Goal: Task Accomplishment & Management: Complete application form

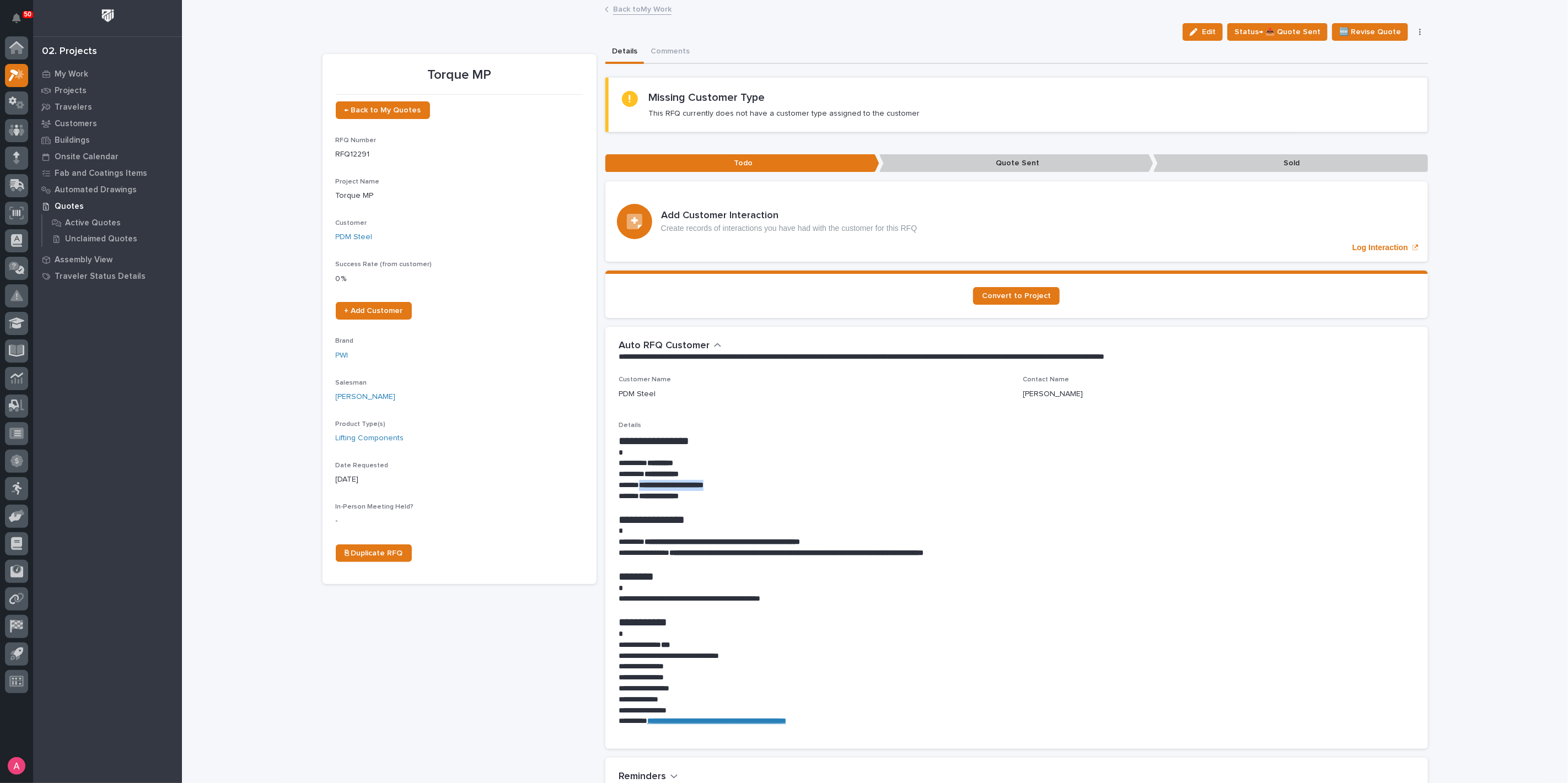
click at [623, 12] on link "Back to My Work" at bounding box center [642, 9] width 58 height 13
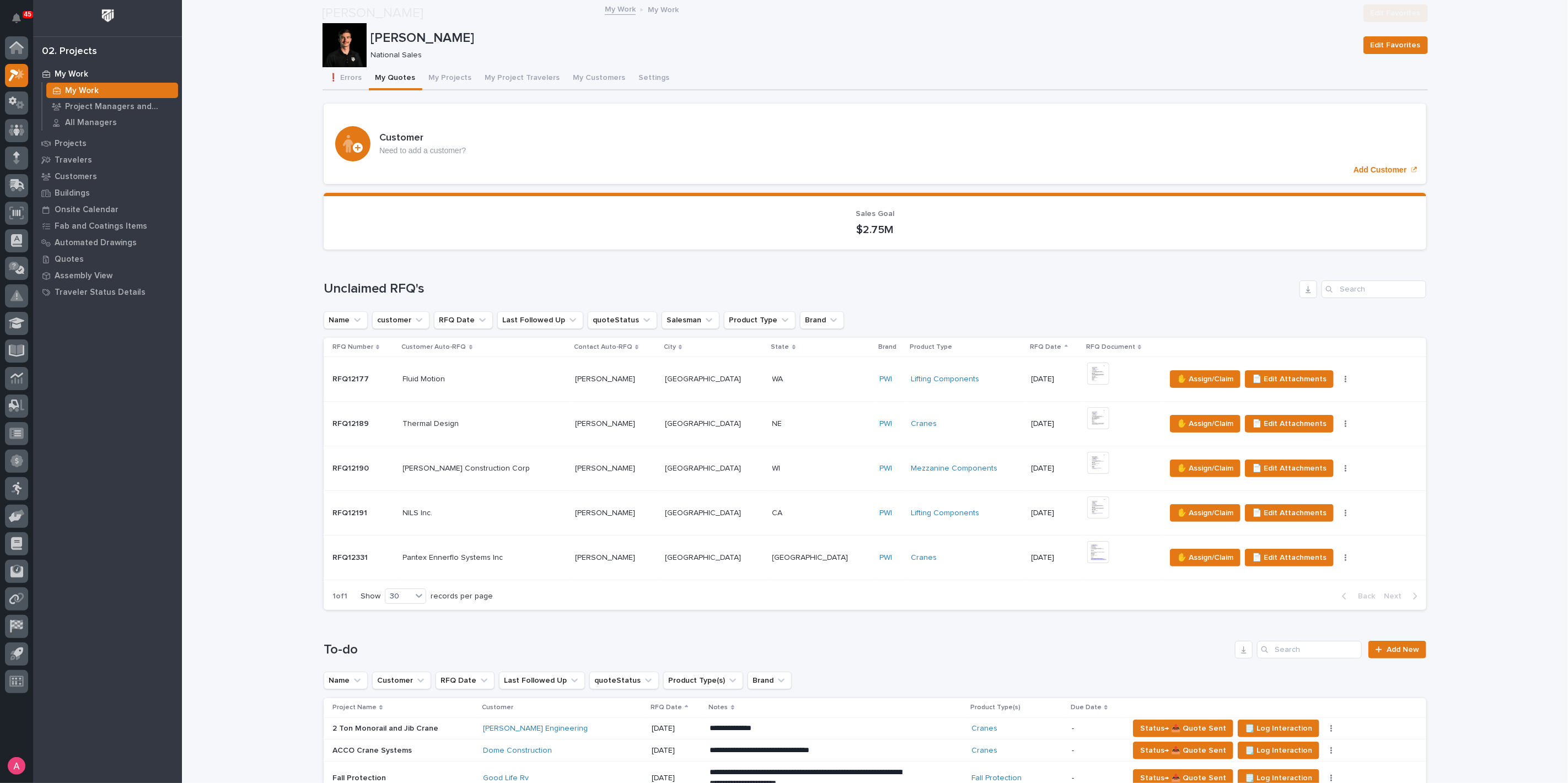
scroll to position [367, 0]
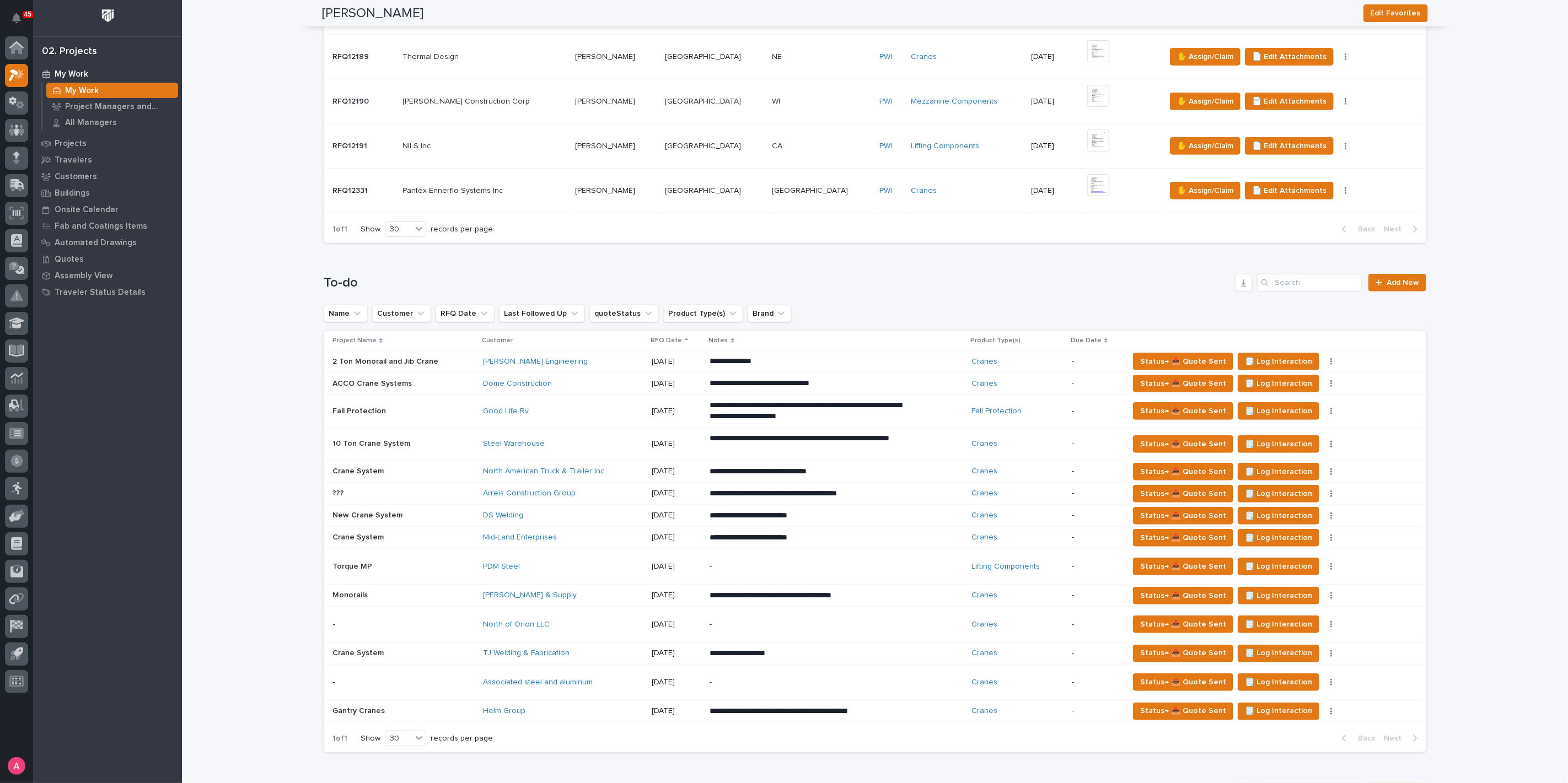
click at [575, 535] on div "Mid-Land Enterprises" at bounding box center [563, 537] width 161 height 9
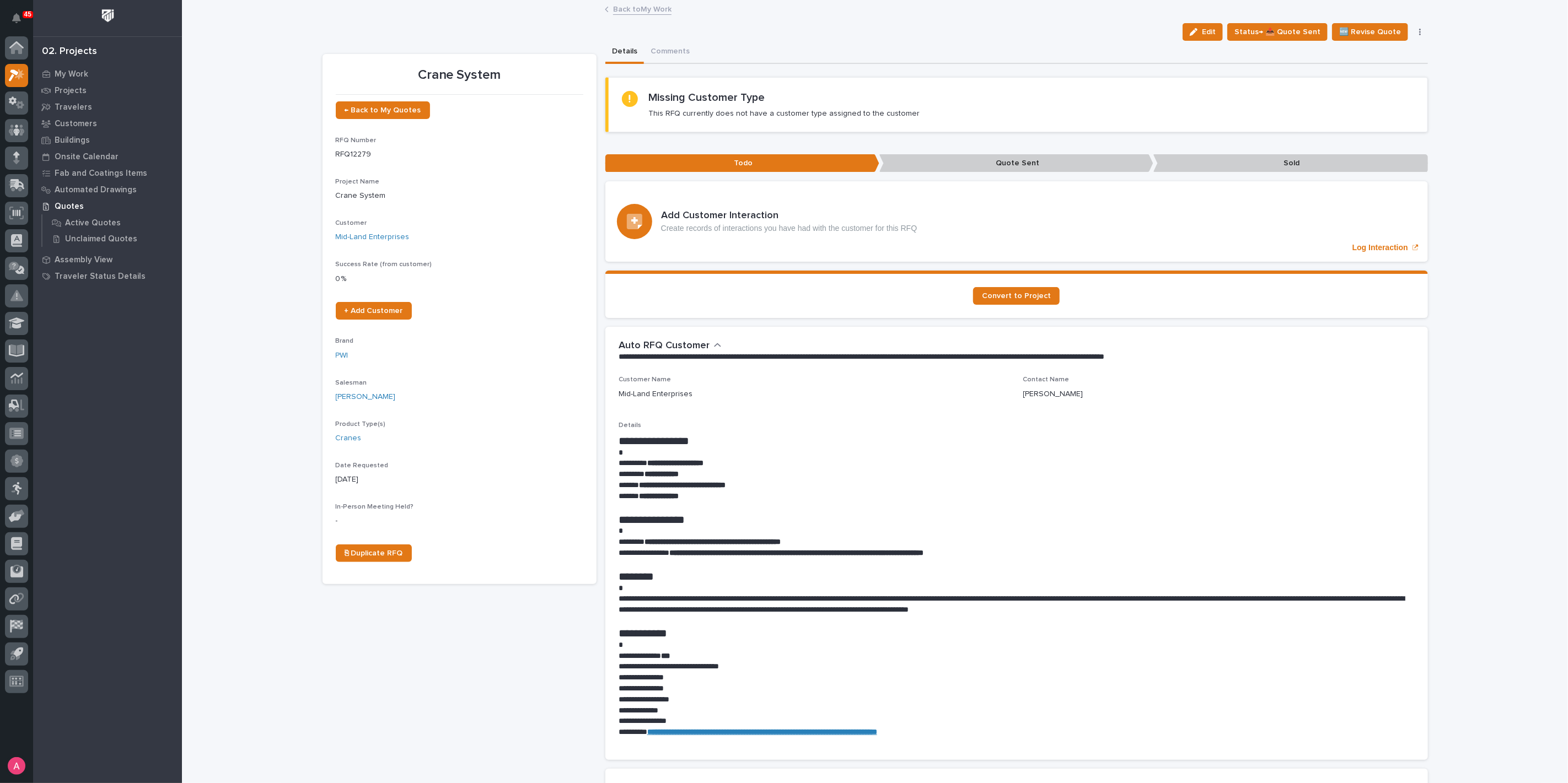
click at [623, 12] on link "Back to My Work" at bounding box center [642, 9] width 58 height 13
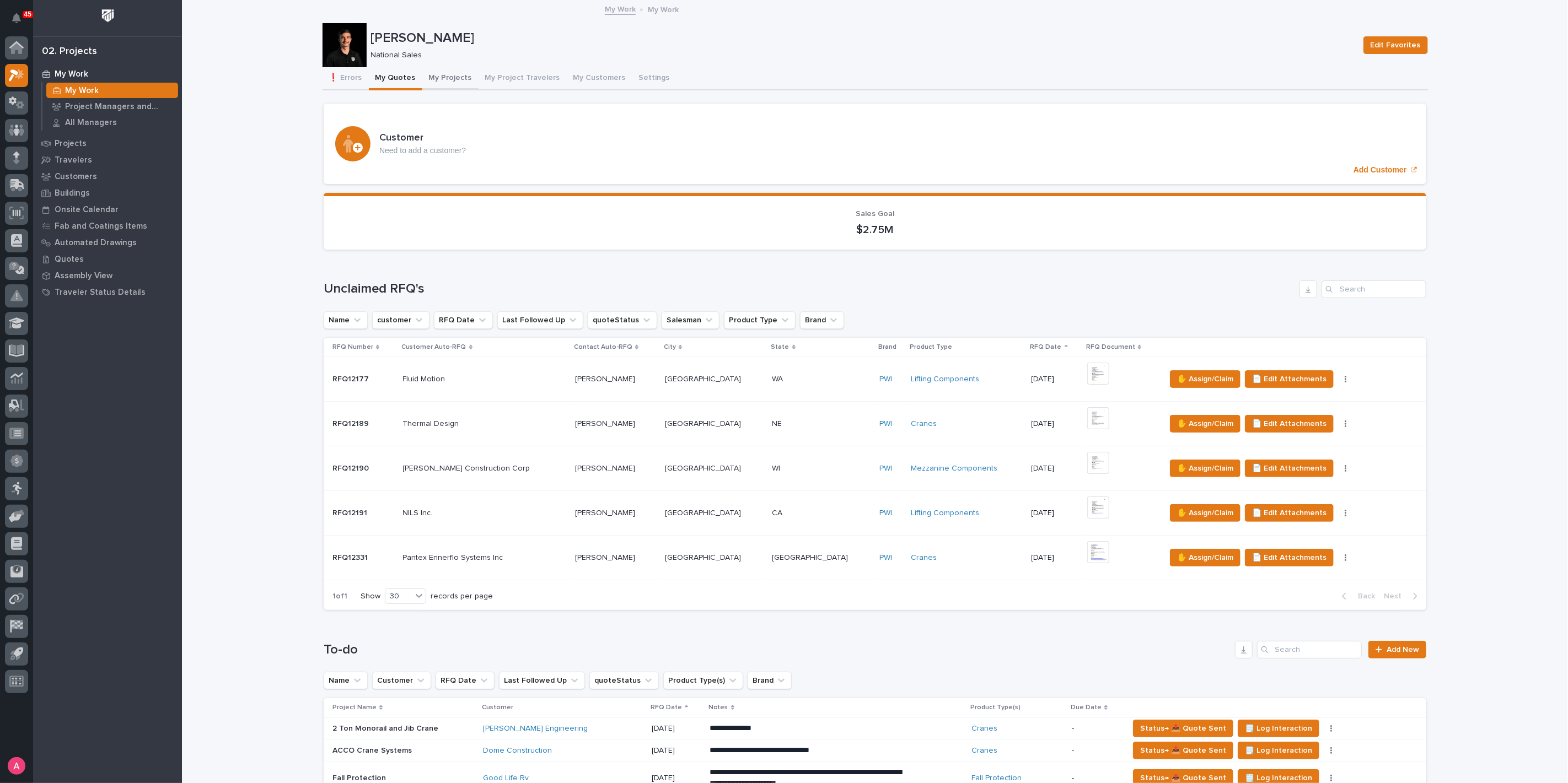
click at [446, 82] on button "My Projects" at bounding box center [450, 79] width 56 height 23
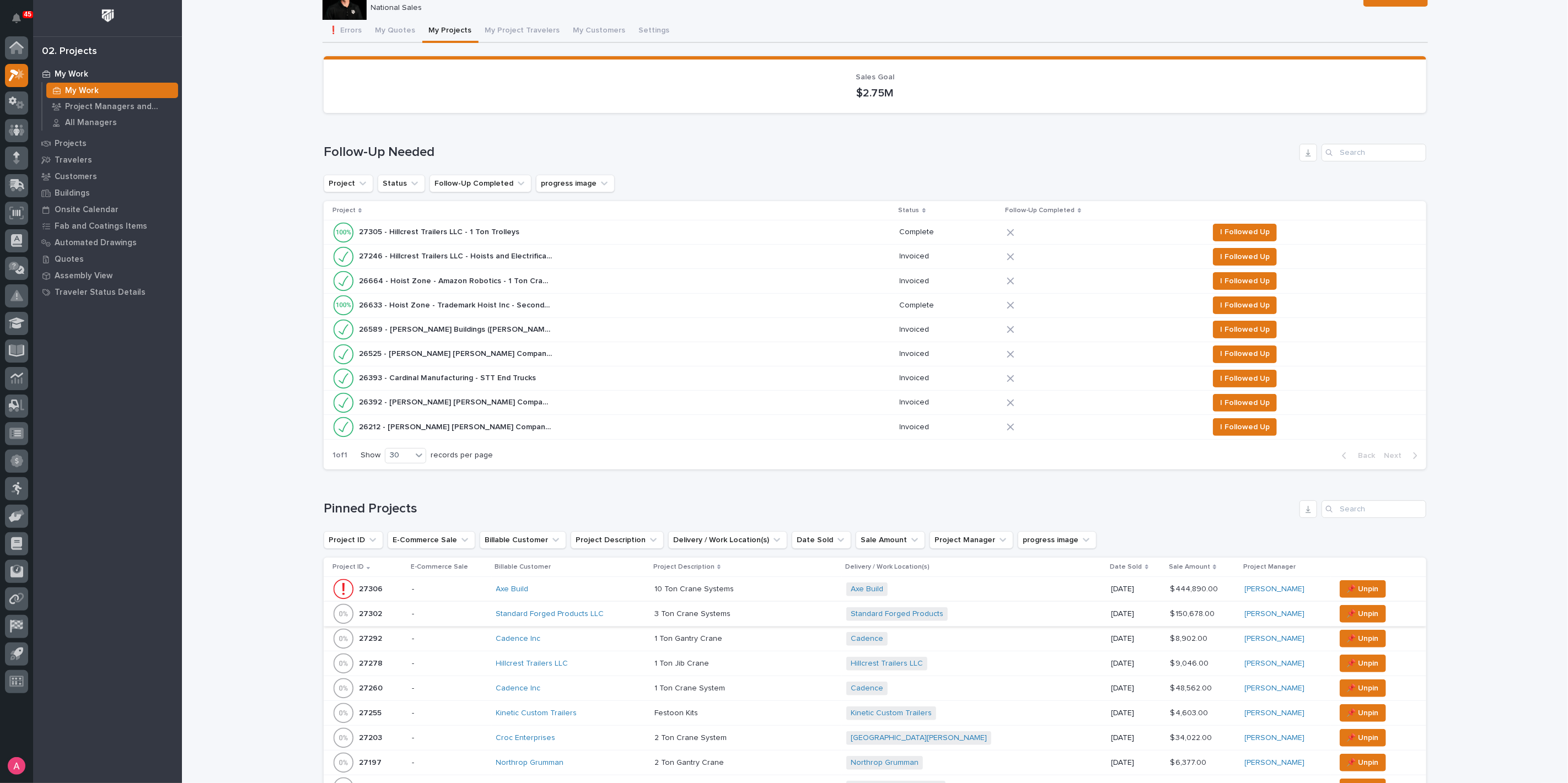
scroll to position [184, 0]
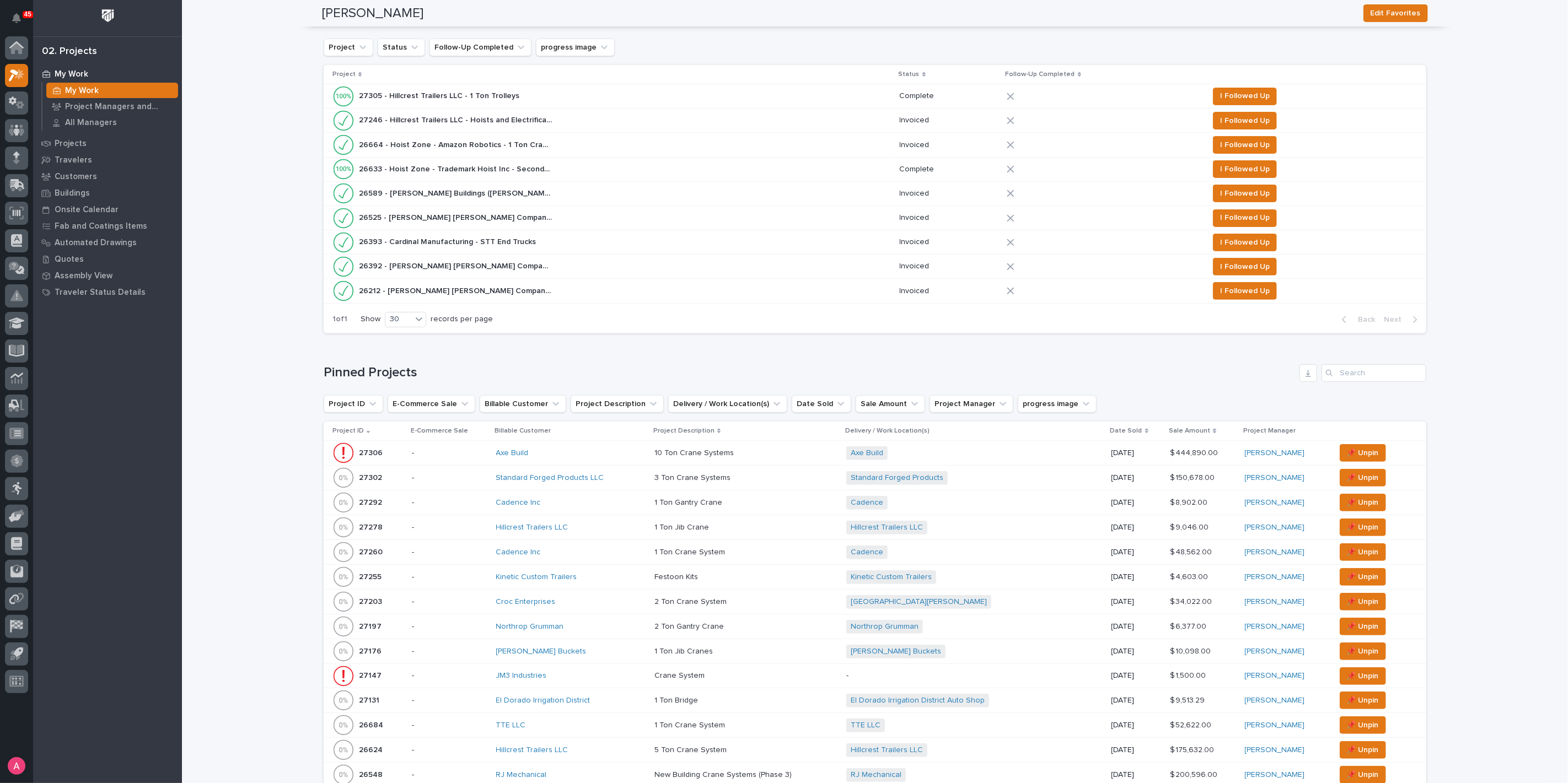
click at [601, 450] on div "Axe Build" at bounding box center [571, 453] width 150 height 9
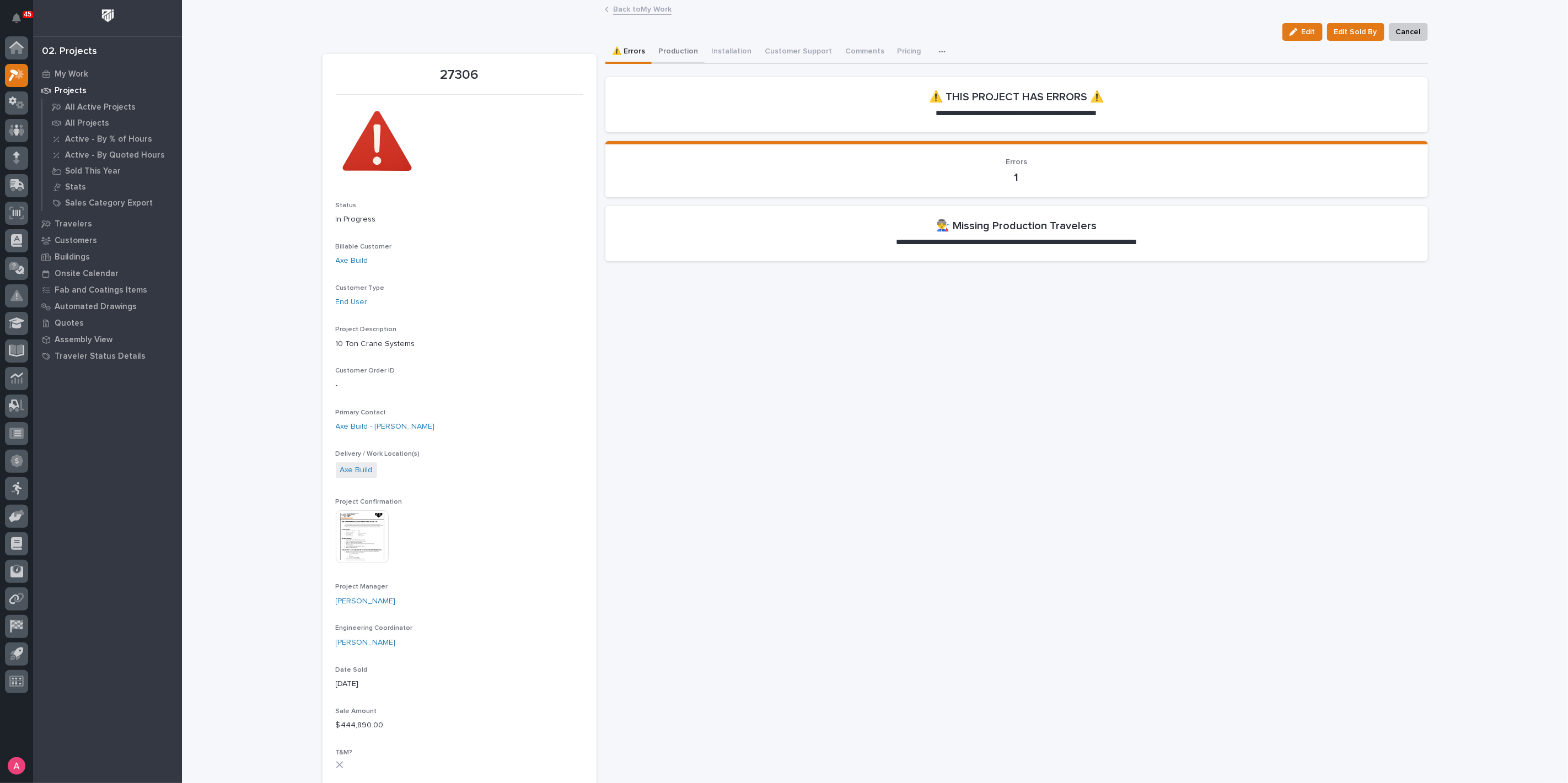
click at [672, 52] on button "Production" at bounding box center [678, 52] width 53 height 23
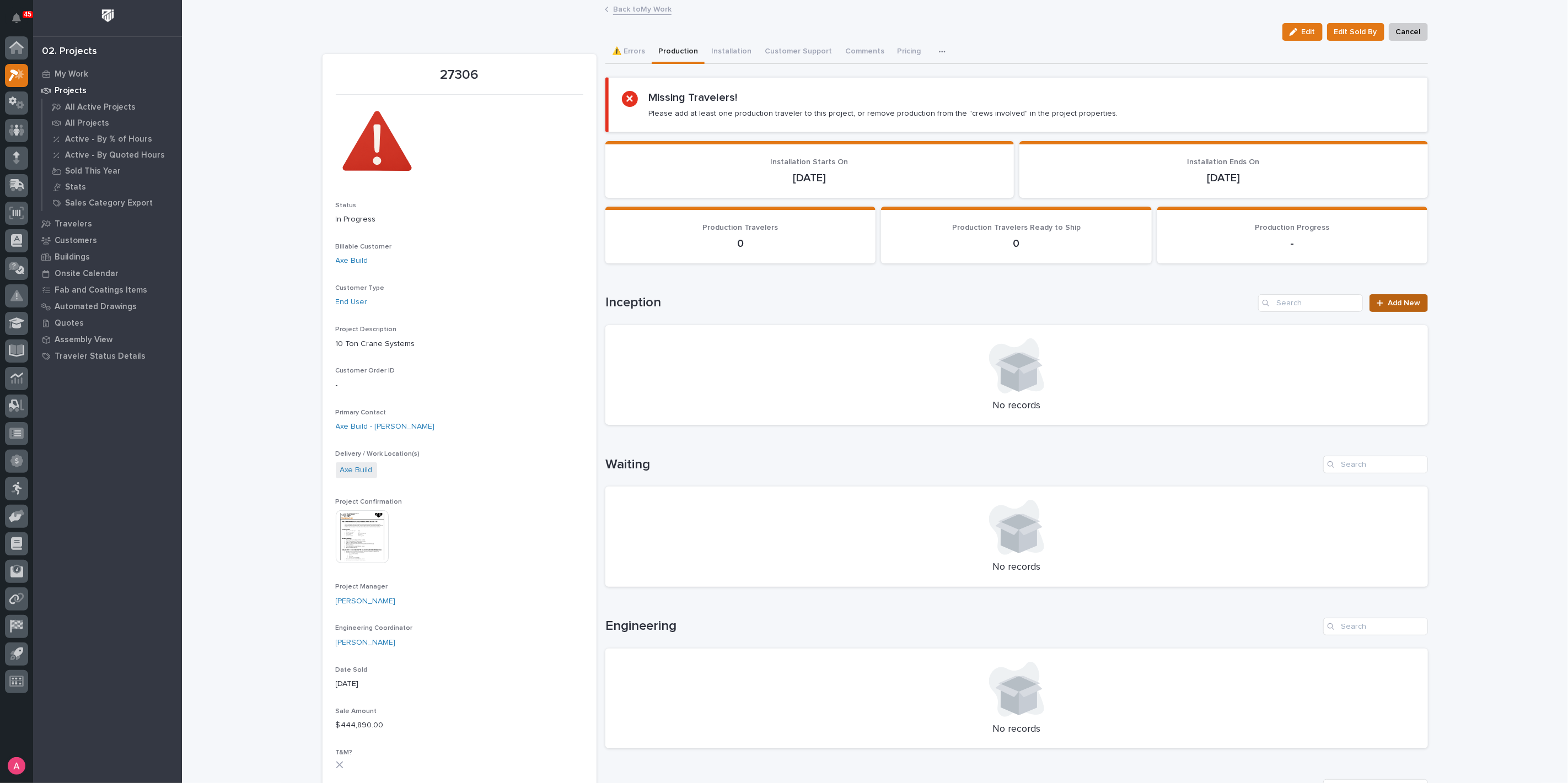
click at [1399, 300] on span "Add New" at bounding box center [1404, 303] width 32 height 8
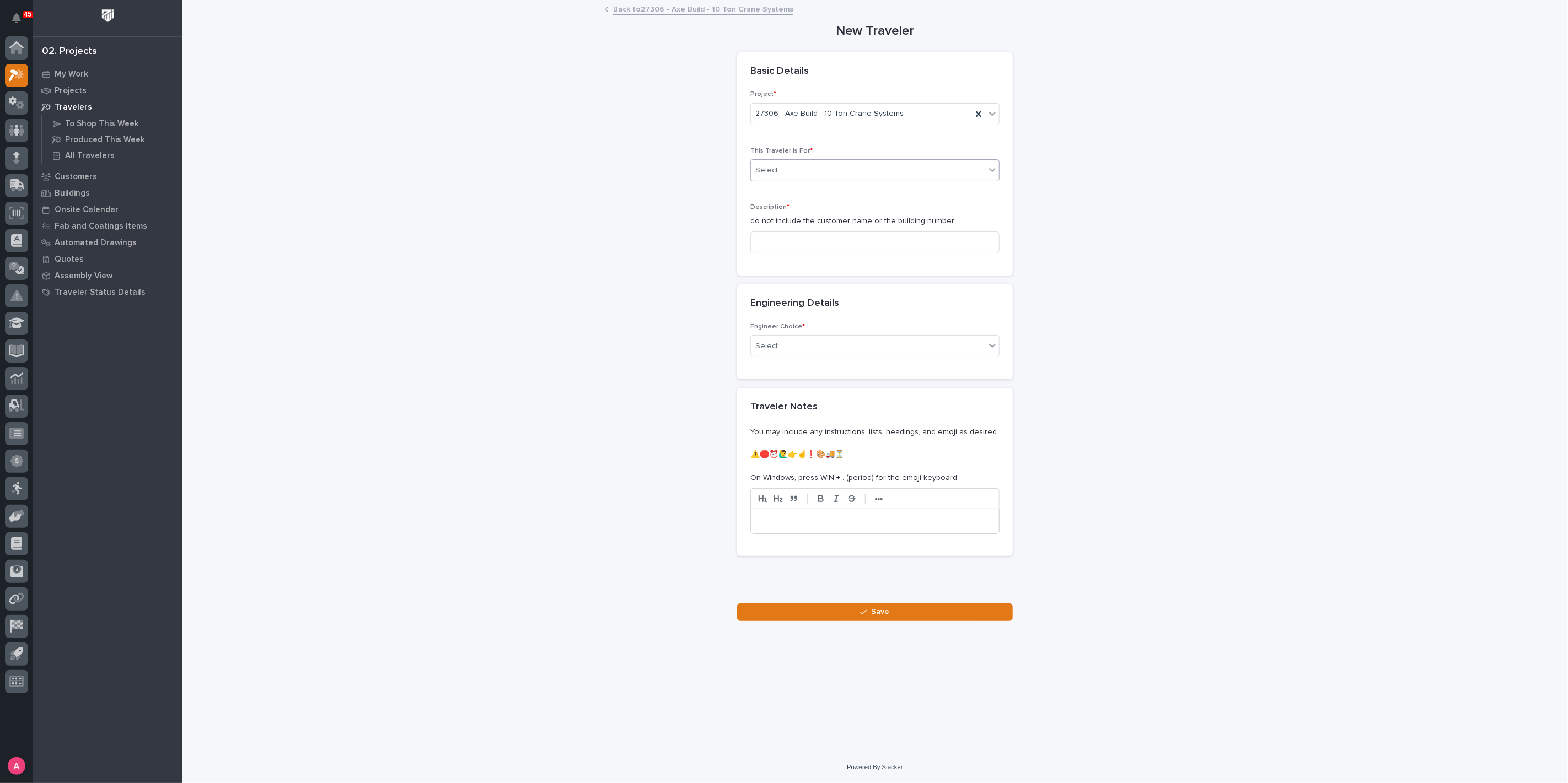
click at [805, 175] on div "Select..." at bounding box center [868, 170] width 234 height 18
click at [806, 188] on div "Production" at bounding box center [875, 191] width 248 height 19
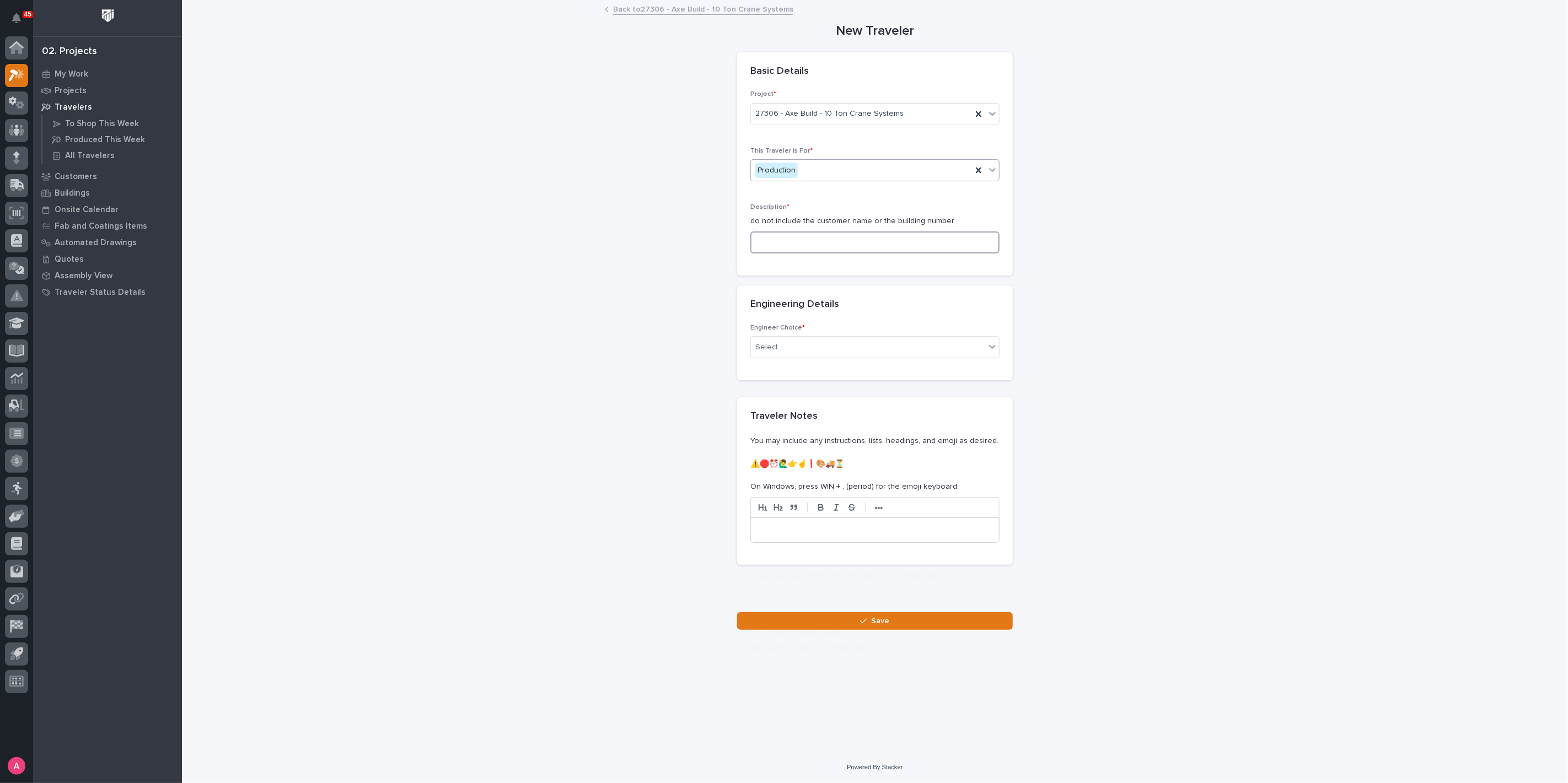
click at [827, 241] on input at bounding box center [875, 242] width 249 height 22
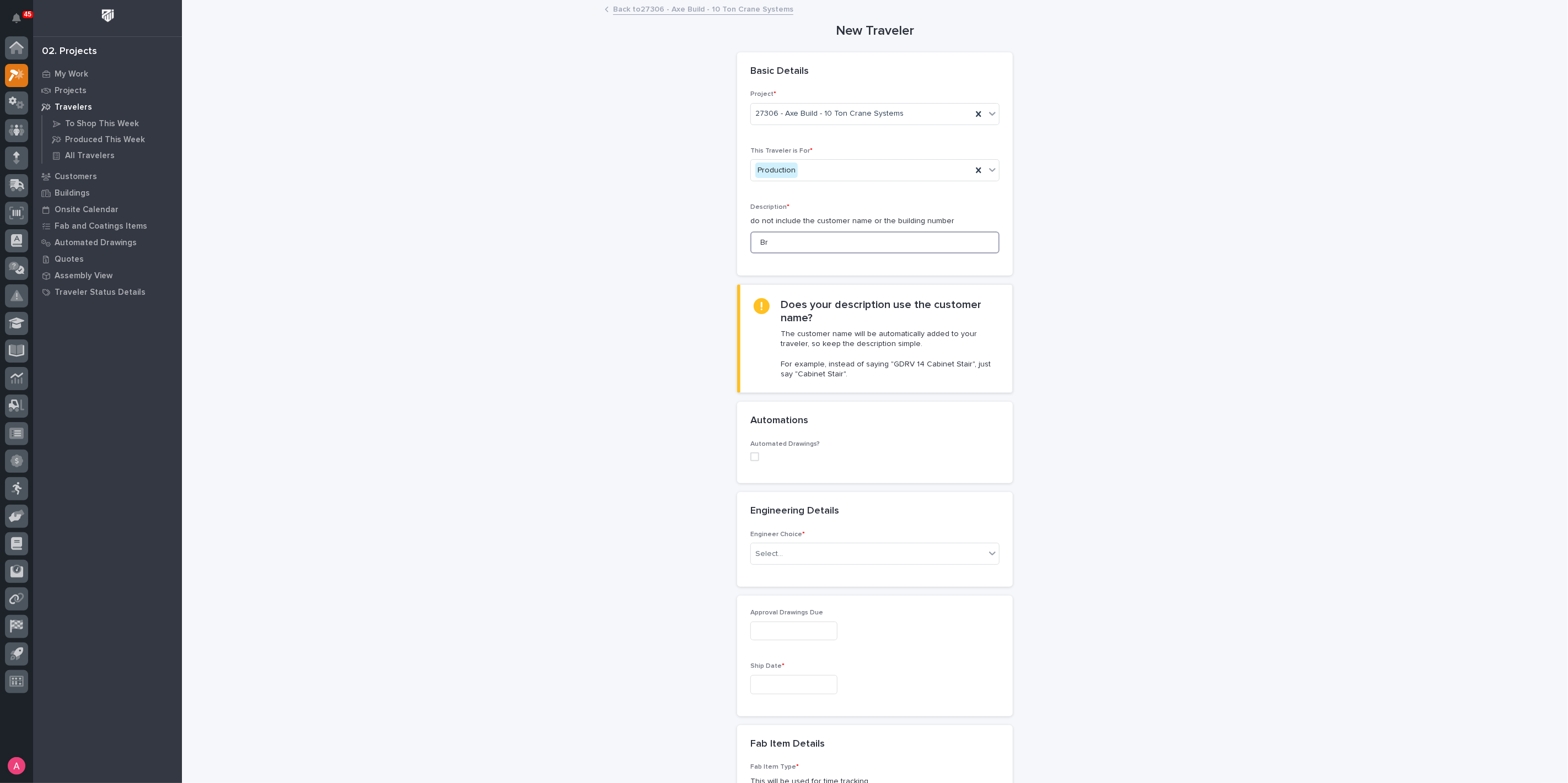
type input "B"
click at [791, 242] on input "System #1 Bridge Cranes" at bounding box center [875, 242] width 249 height 22
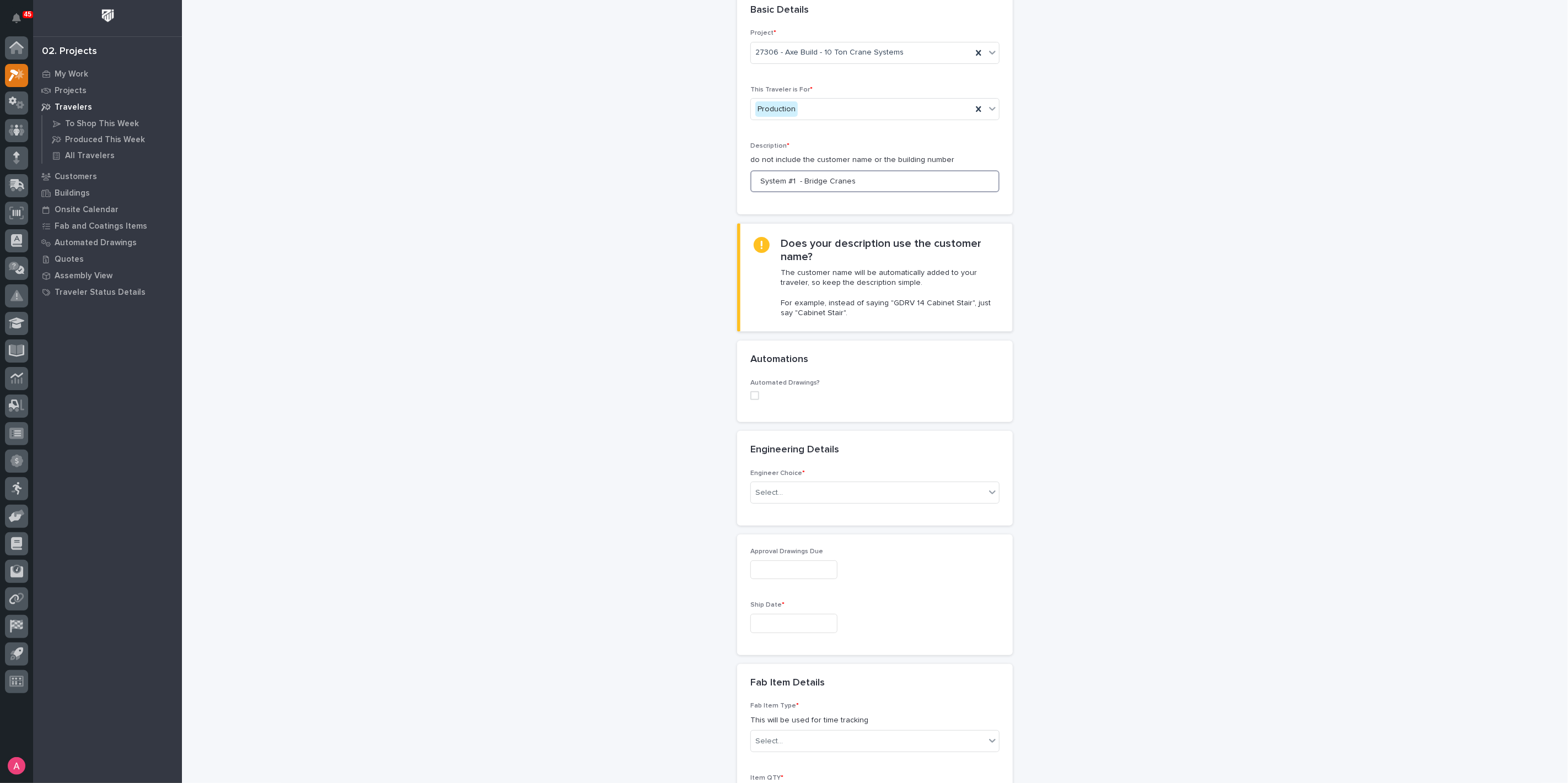
click at [752, 395] on span at bounding box center [755, 395] width 9 height 9
type input "System #1 - Bridge Cranes"
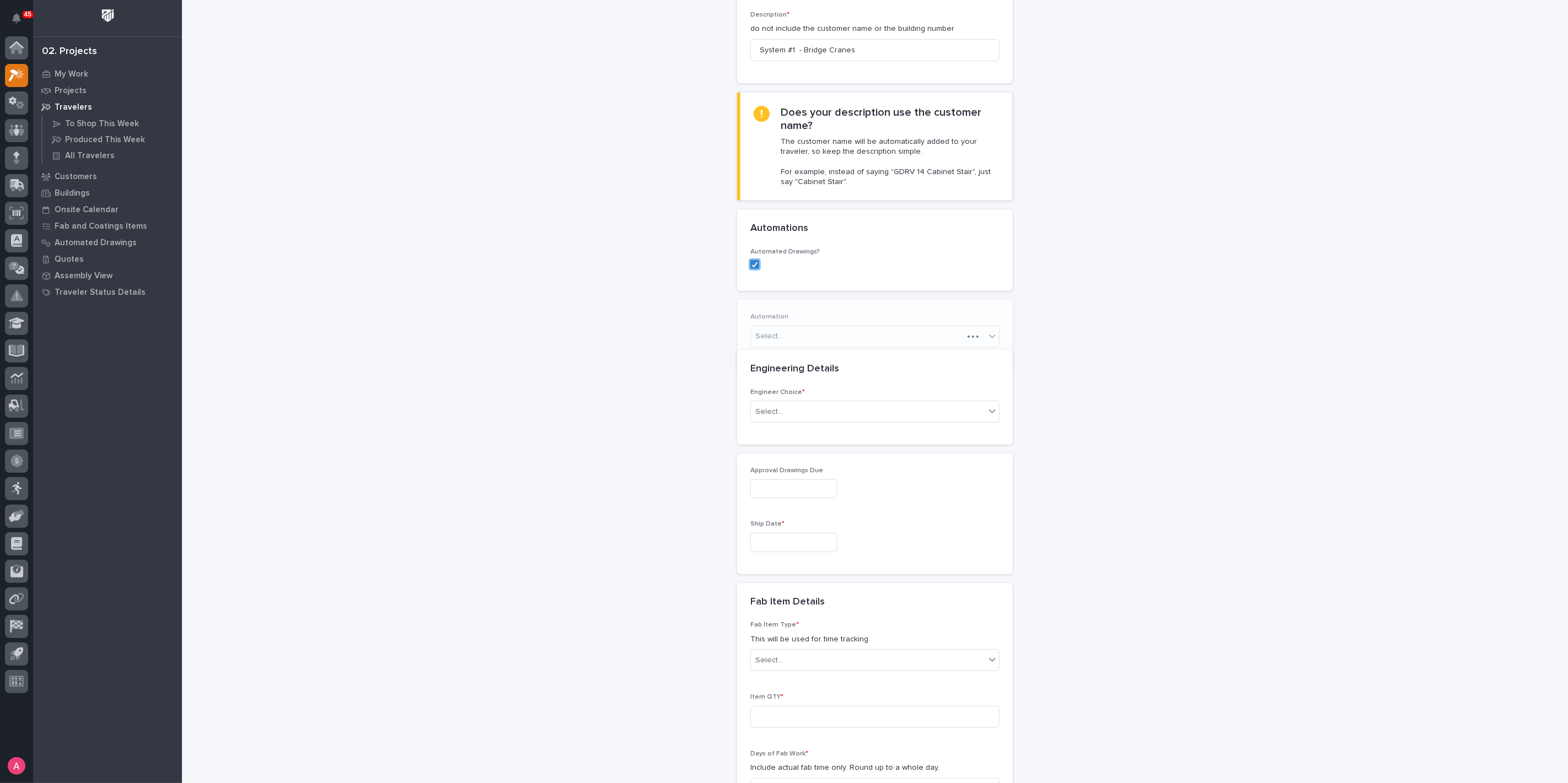
scroll to position [223, 0]
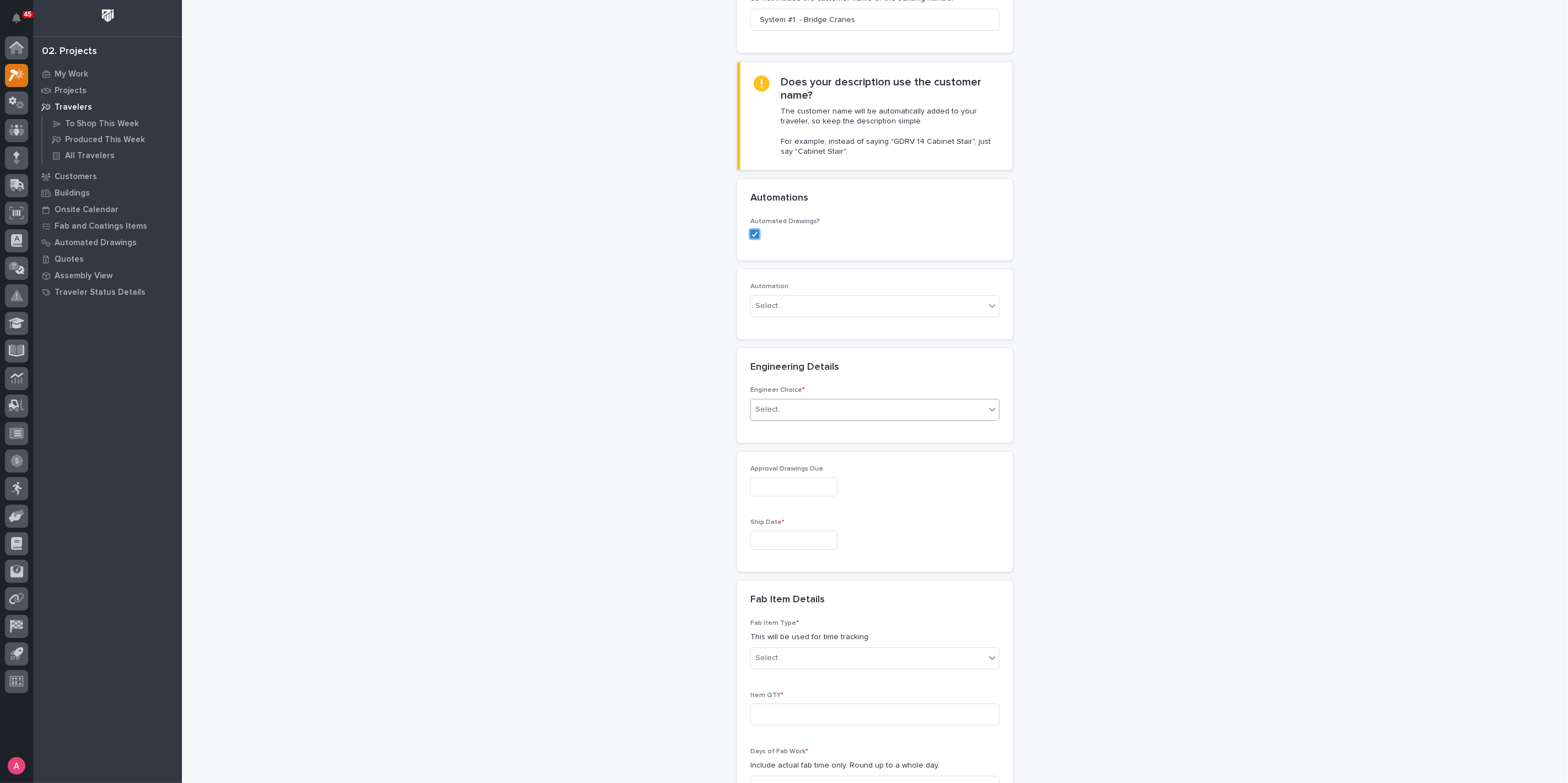
click at [824, 410] on div "Select..." at bounding box center [868, 409] width 234 height 18
click at [836, 448] on div "I want my coordinator to choose an engineer" at bounding box center [870, 448] width 248 height 19
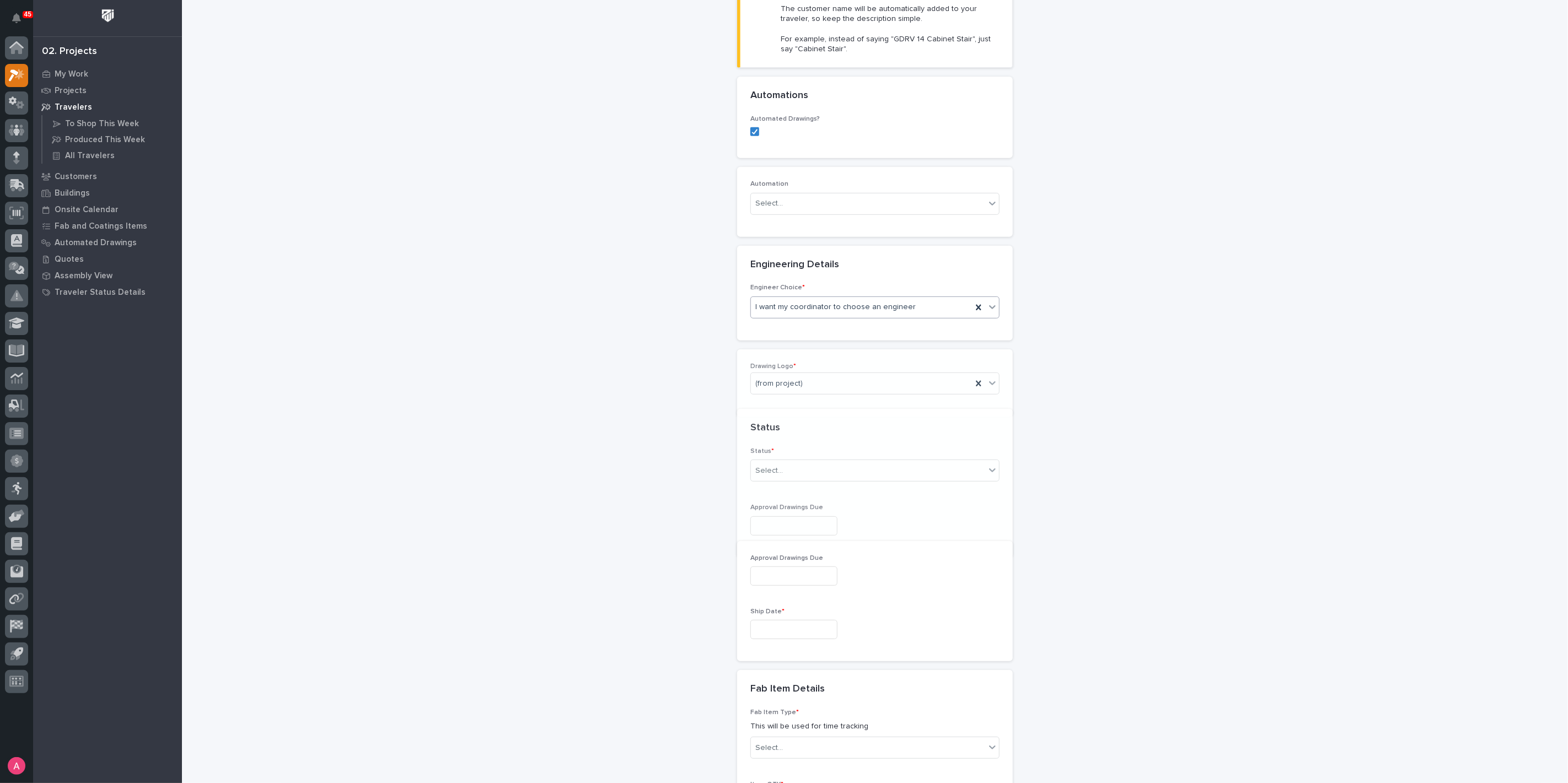
scroll to position [338, 0]
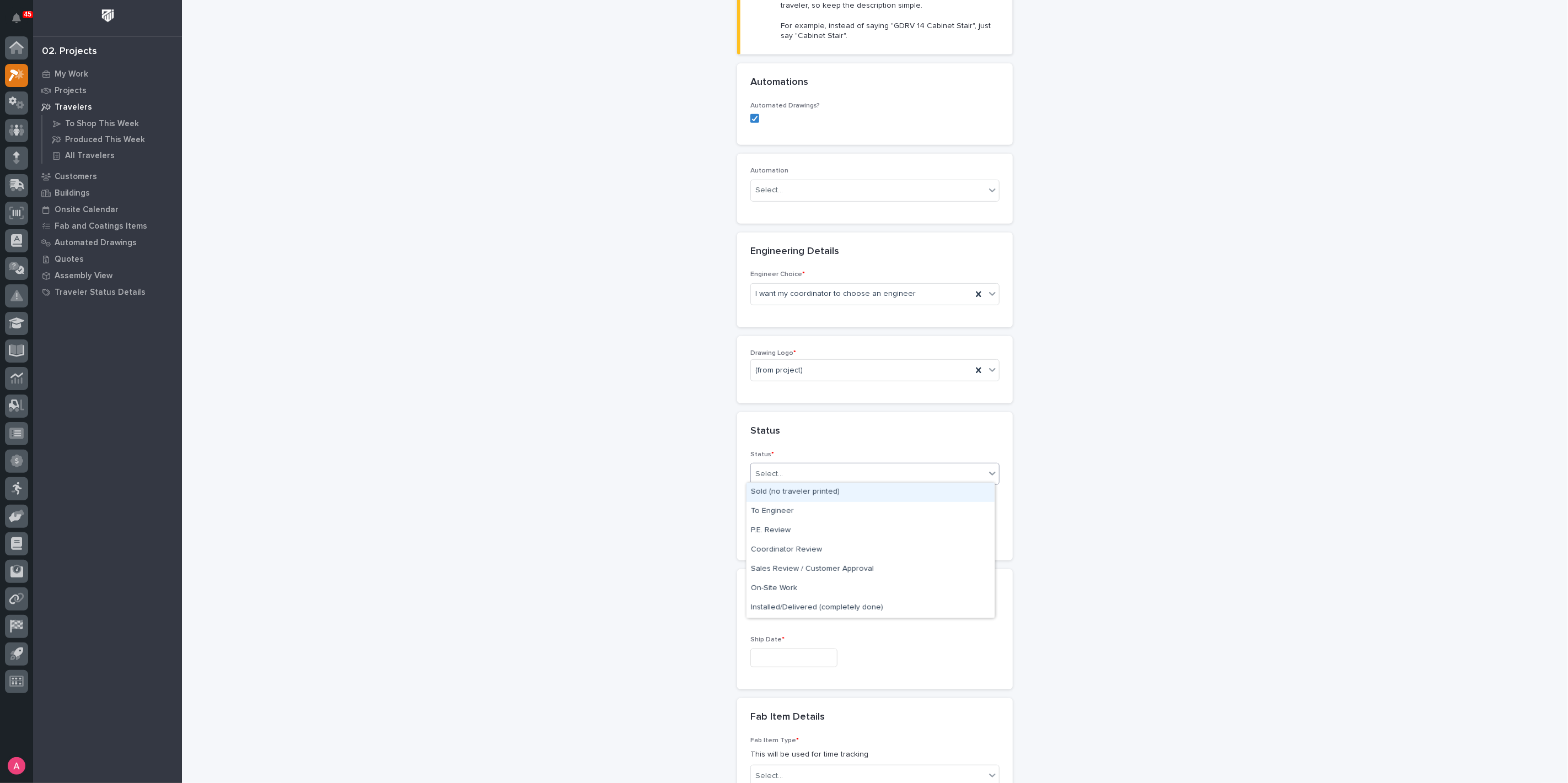
click at [816, 470] on div "Select..." at bounding box center [868, 474] width 234 height 18
click at [810, 500] on div "Sold (no traveler printed)" at bounding box center [870, 492] width 248 height 19
click at [794, 652] on input "text" at bounding box center [794, 658] width 87 height 19
click at [838, 482] on span "Next Month" at bounding box center [838, 484] width 0 height 15
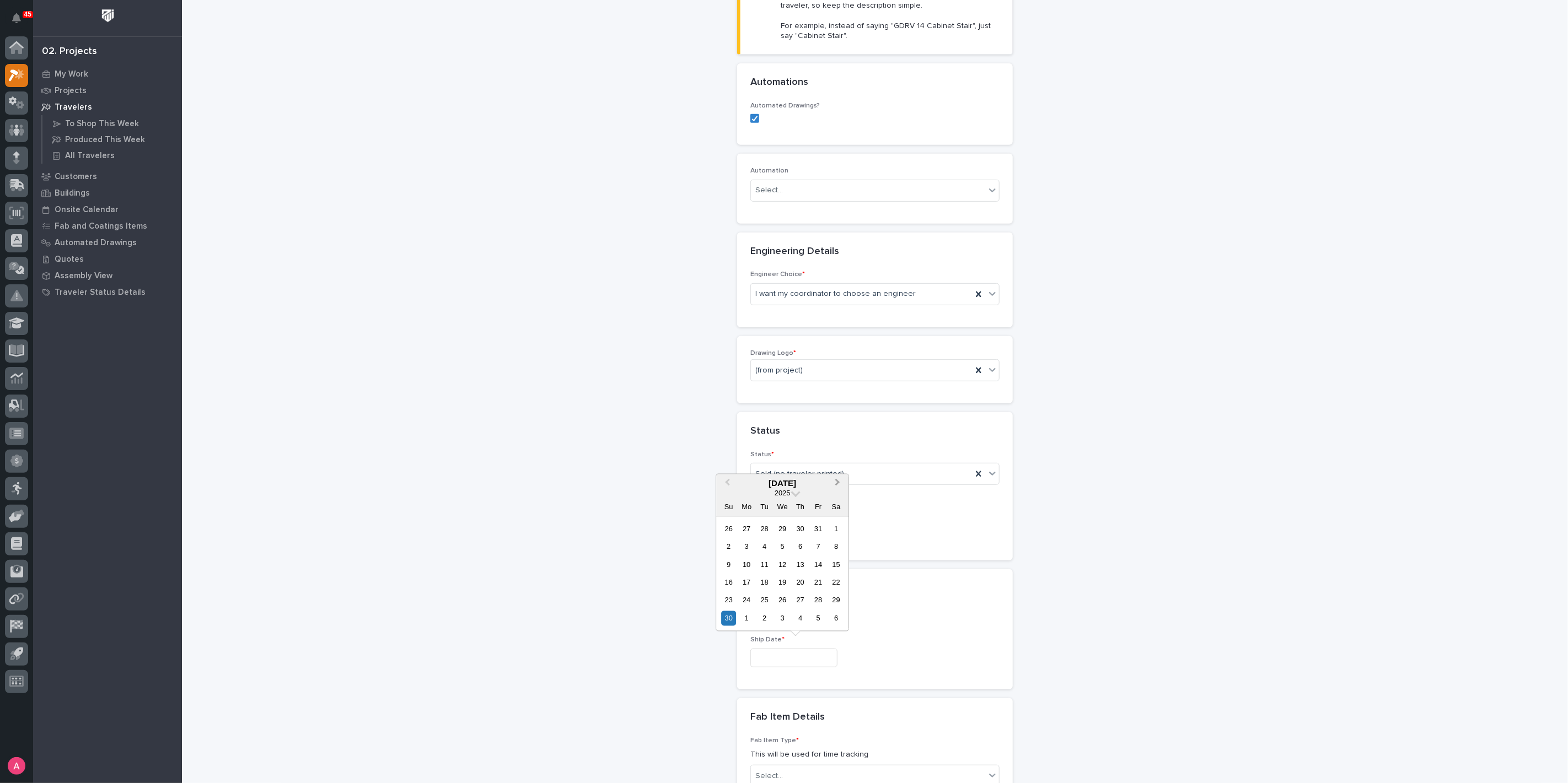
click at [838, 482] on span "Next Month" at bounding box center [838, 484] width 0 height 15
click at [818, 530] on div "5" at bounding box center [818, 529] width 15 height 15
type input "**********"
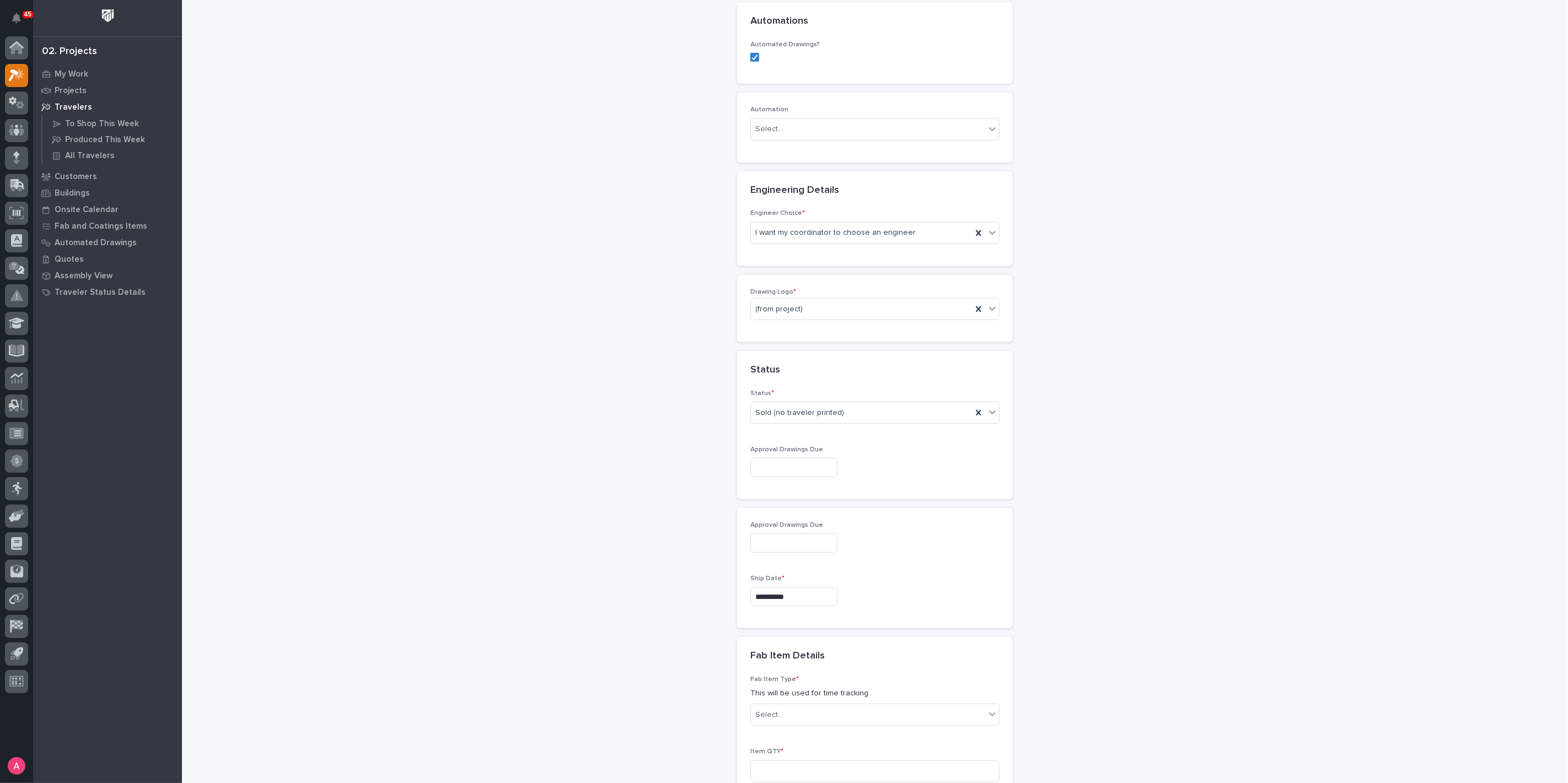
scroll to position [523, 0]
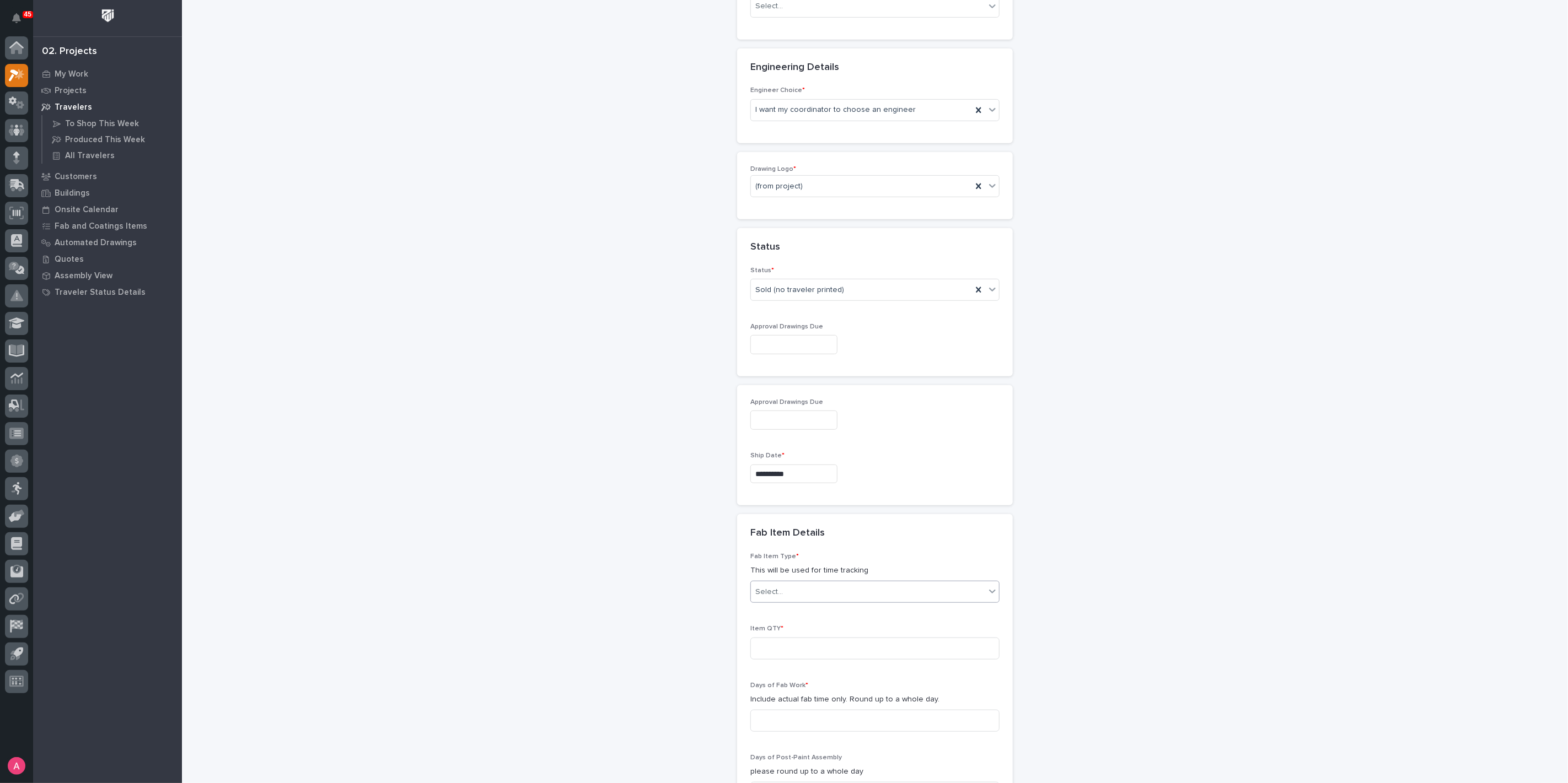
click at [840, 583] on div "Select..." at bounding box center [868, 592] width 234 height 18
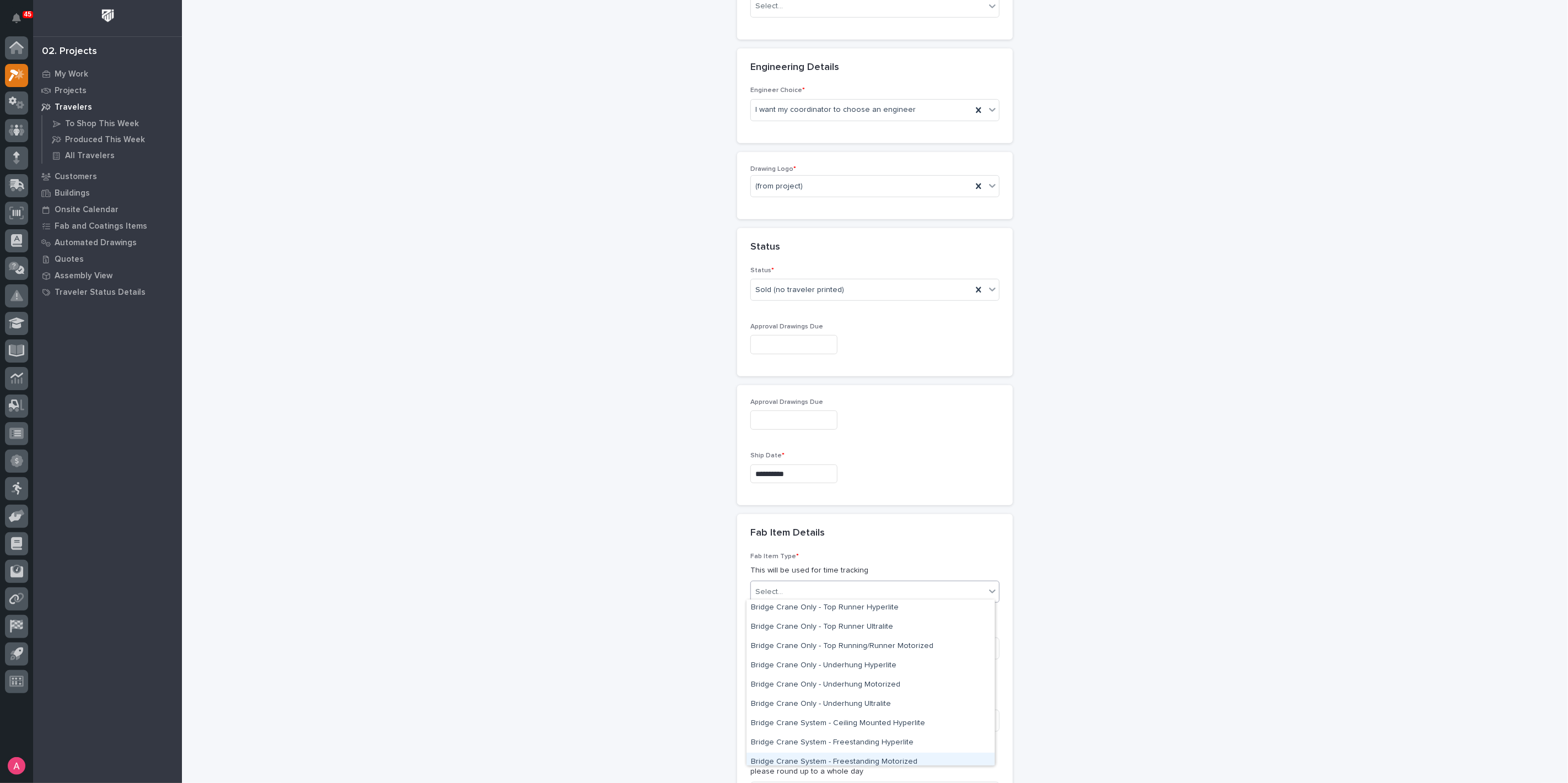
scroll to position [61, 0]
click at [866, 668] on div "Bridge Crane Only - Top Running/Runner Motorized" at bounding box center [870, 664] width 248 height 19
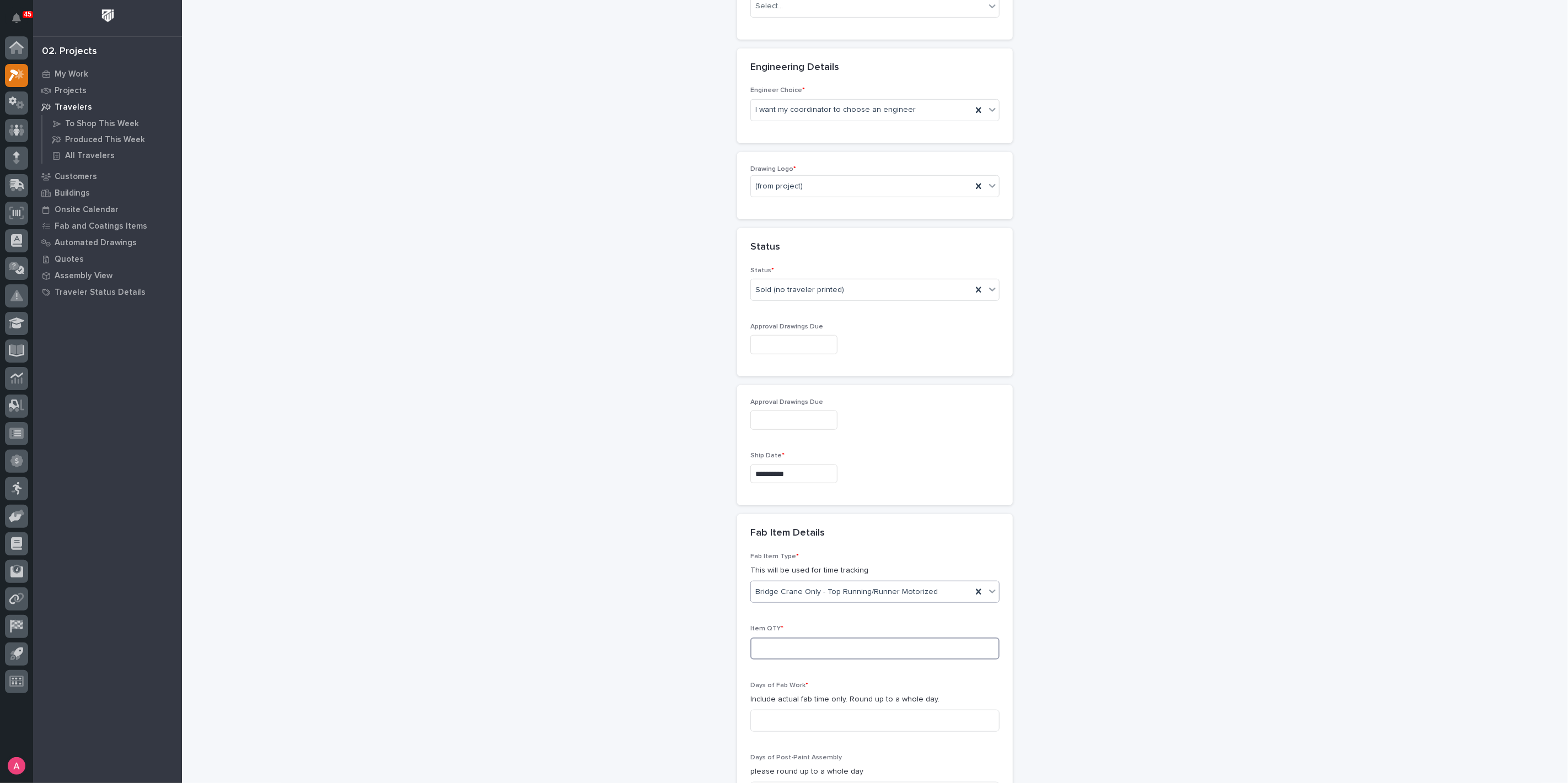
click at [832, 652] on input at bounding box center [875, 649] width 249 height 22
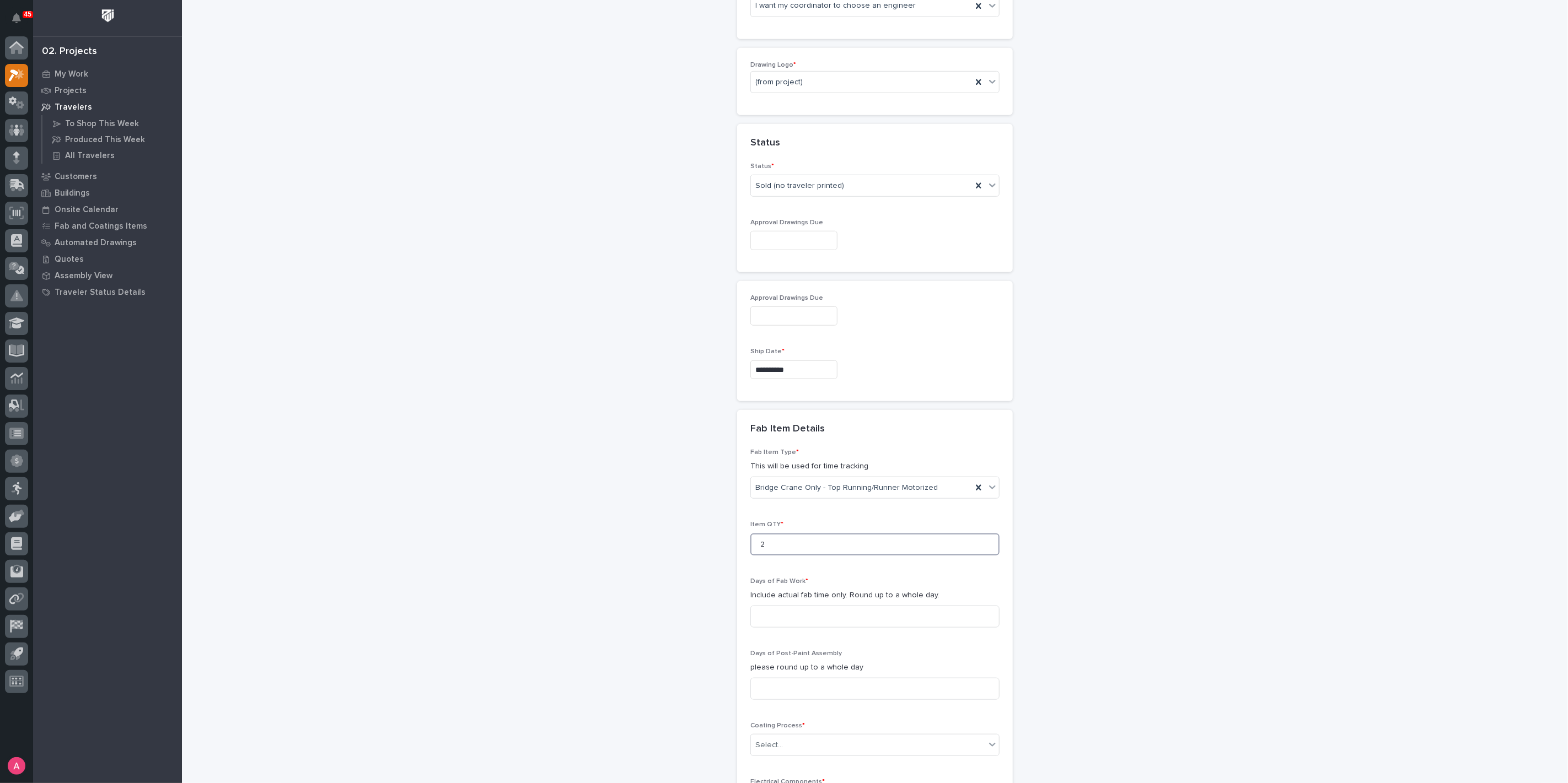
scroll to position [645, 0]
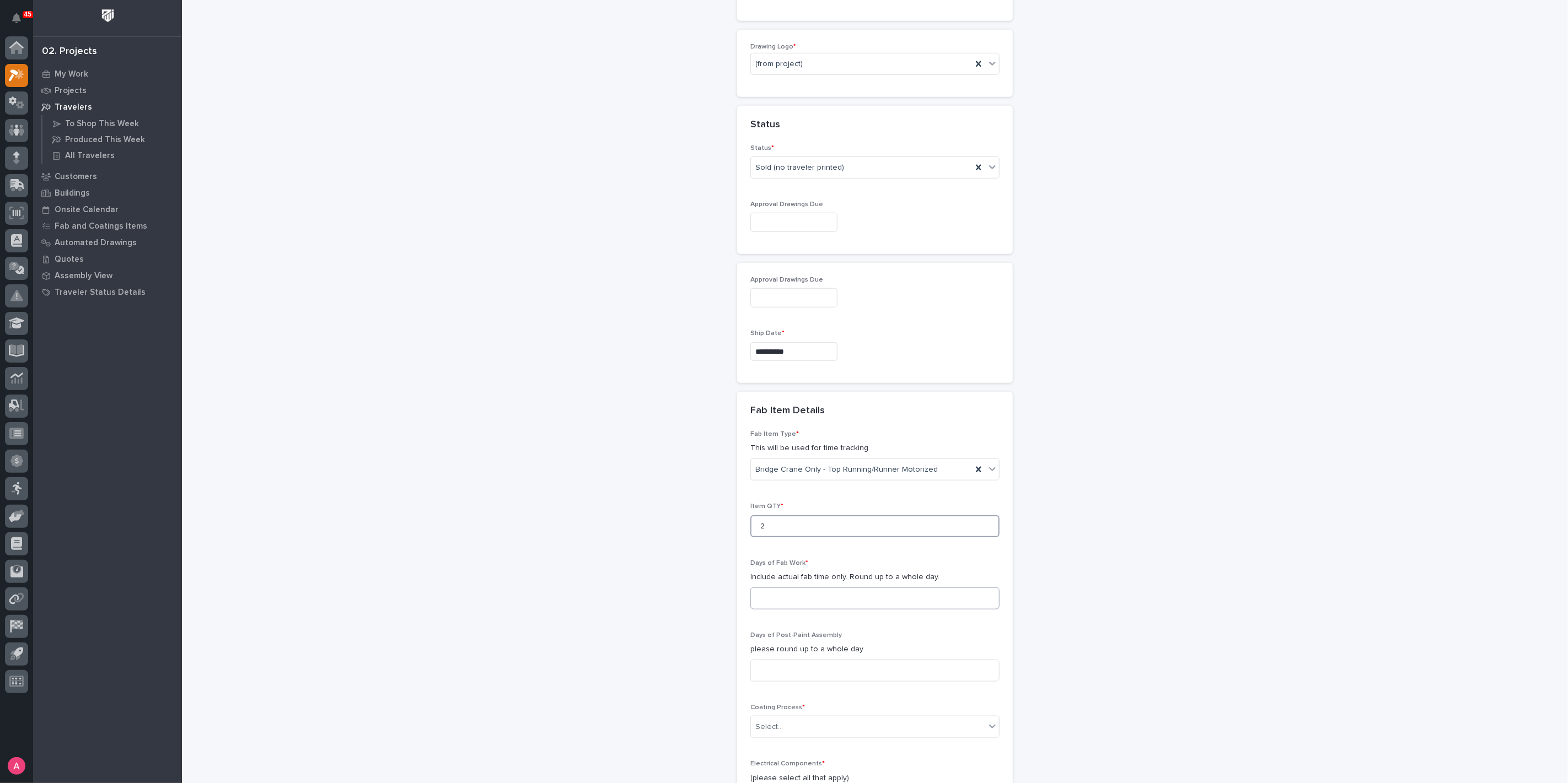
type input "2"
click at [821, 604] on input at bounding box center [875, 599] width 249 height 22
type input "2"
type input "5"
click at [819, 604] on input "5" at bounding box center [875, 599] width 249 height 22
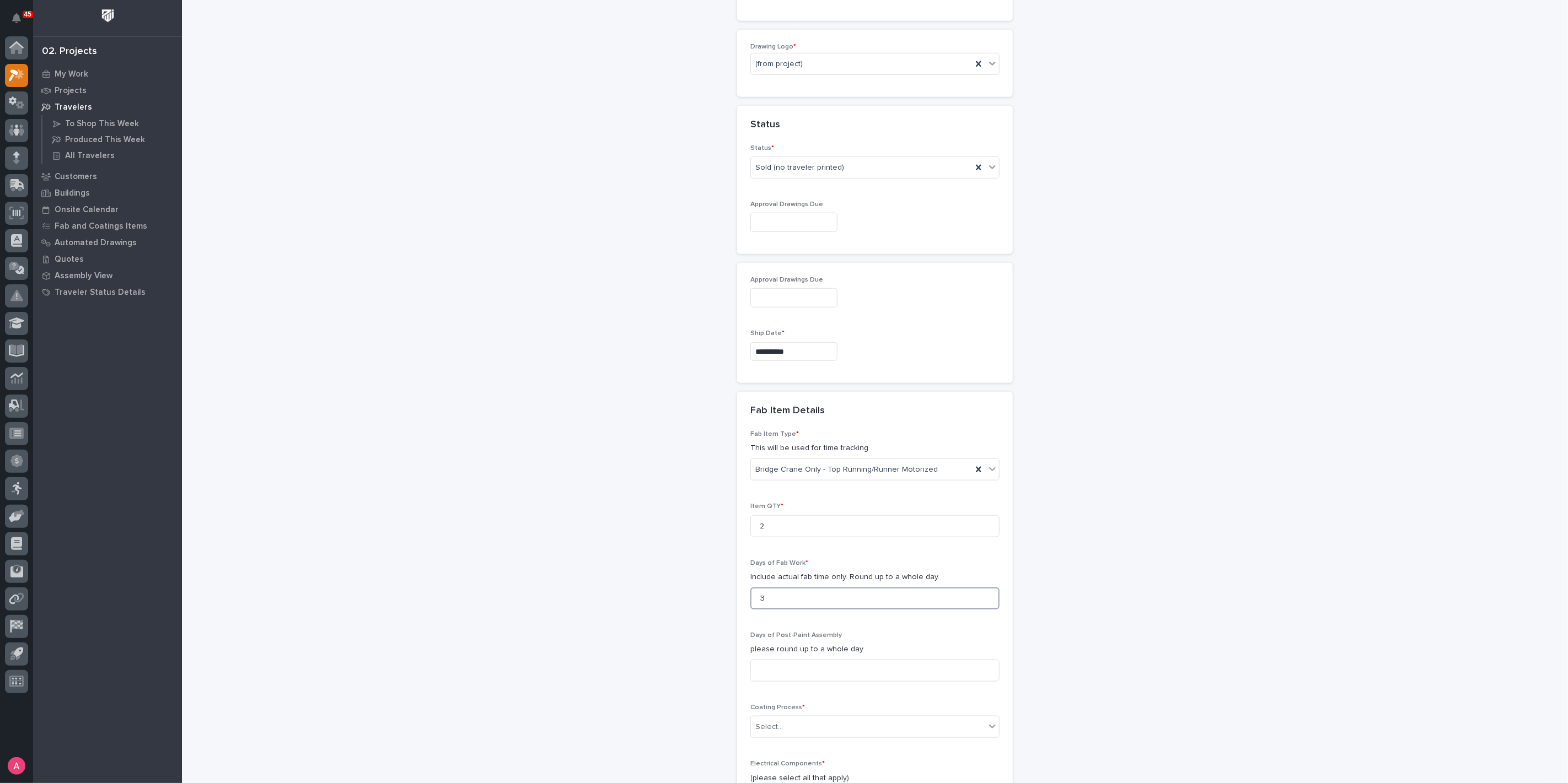
type input "3"
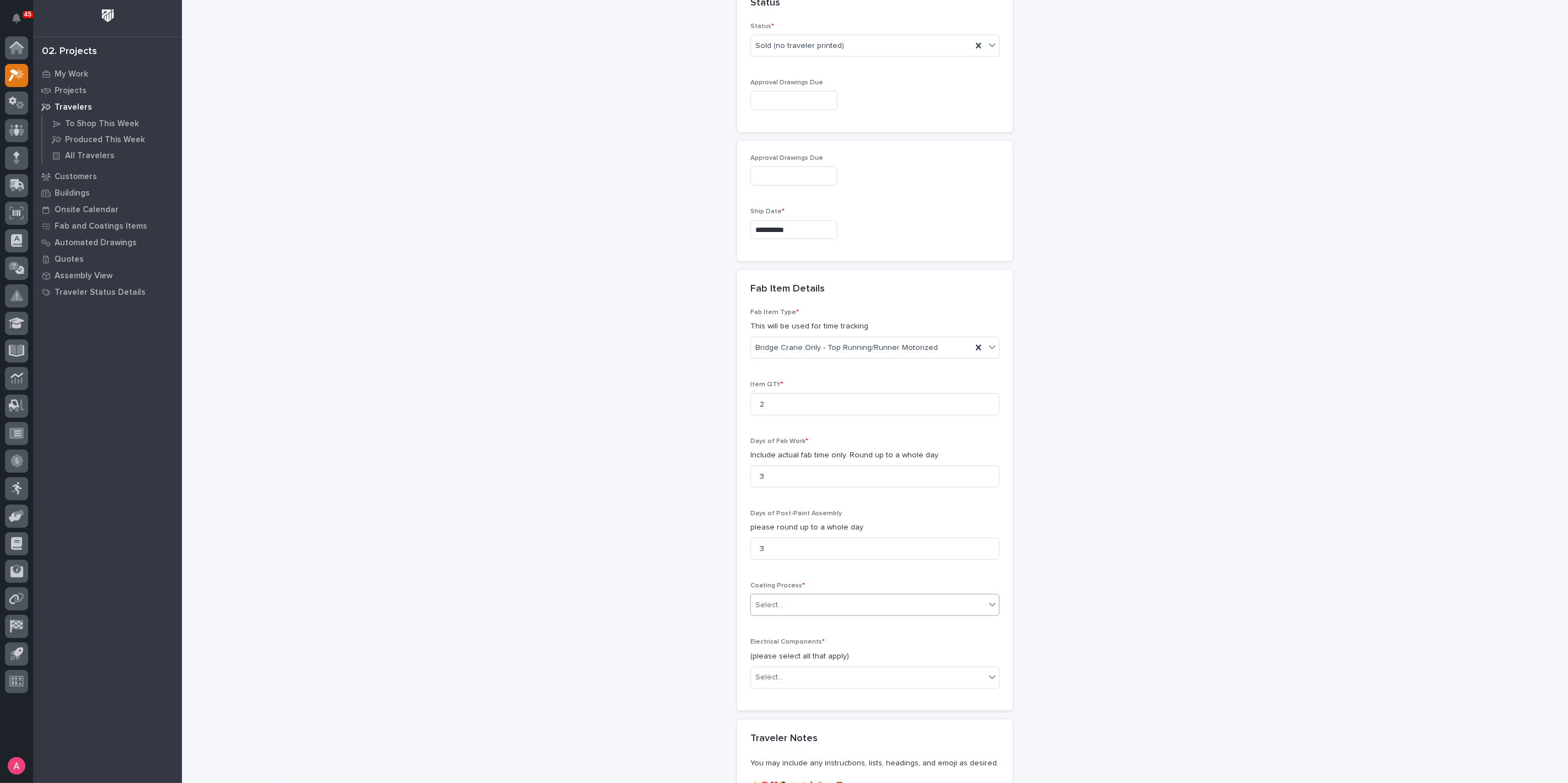
scroll to position [767, 0]
click at [823, 604] on div "Select..." at bounding box center [868, 605] width 234 height 18
click at [821, 638] on div "In-House Paint/Powder" at bounding box center [870, 641] width 248 height 19
click at [835, 671] on div "Select..." at bounding box center [868, 677] width 234 height 18
click at [830, 710] on div "Motorized End Trucks" at bounding box center [870, 713] width 248 height 19
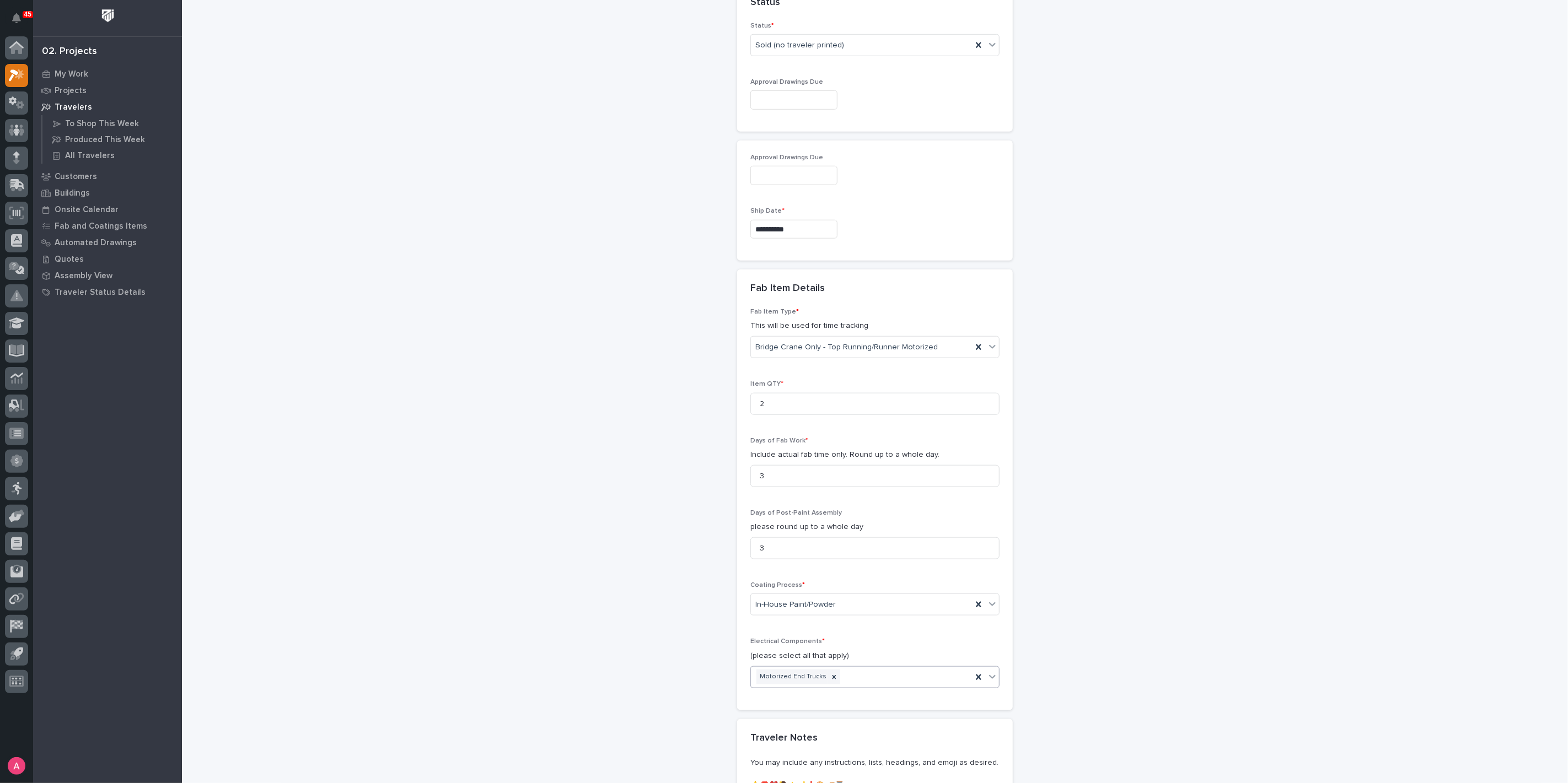
click at [877, 676] on div "Motorized End Trucks" at bounding box center [861, 677] width 221 height 19
click at [842, 750] on div "Wire Rope Hoist" at bounding box center [870, 751] width 248 height 19
click at [914, 680] on div "Motorized End Trucks Wire Rope Hoist" at bounding box center [861, 677] width 221 height 19
click at [857, 747] on div "Radio Control" at bounding box center [870, 751] width 248 height 19
click at [963, 680] on div "Motorized End Trucks Wire Rope Hoist Radio Control" at bounding box center [861, 685] width 221 height 37
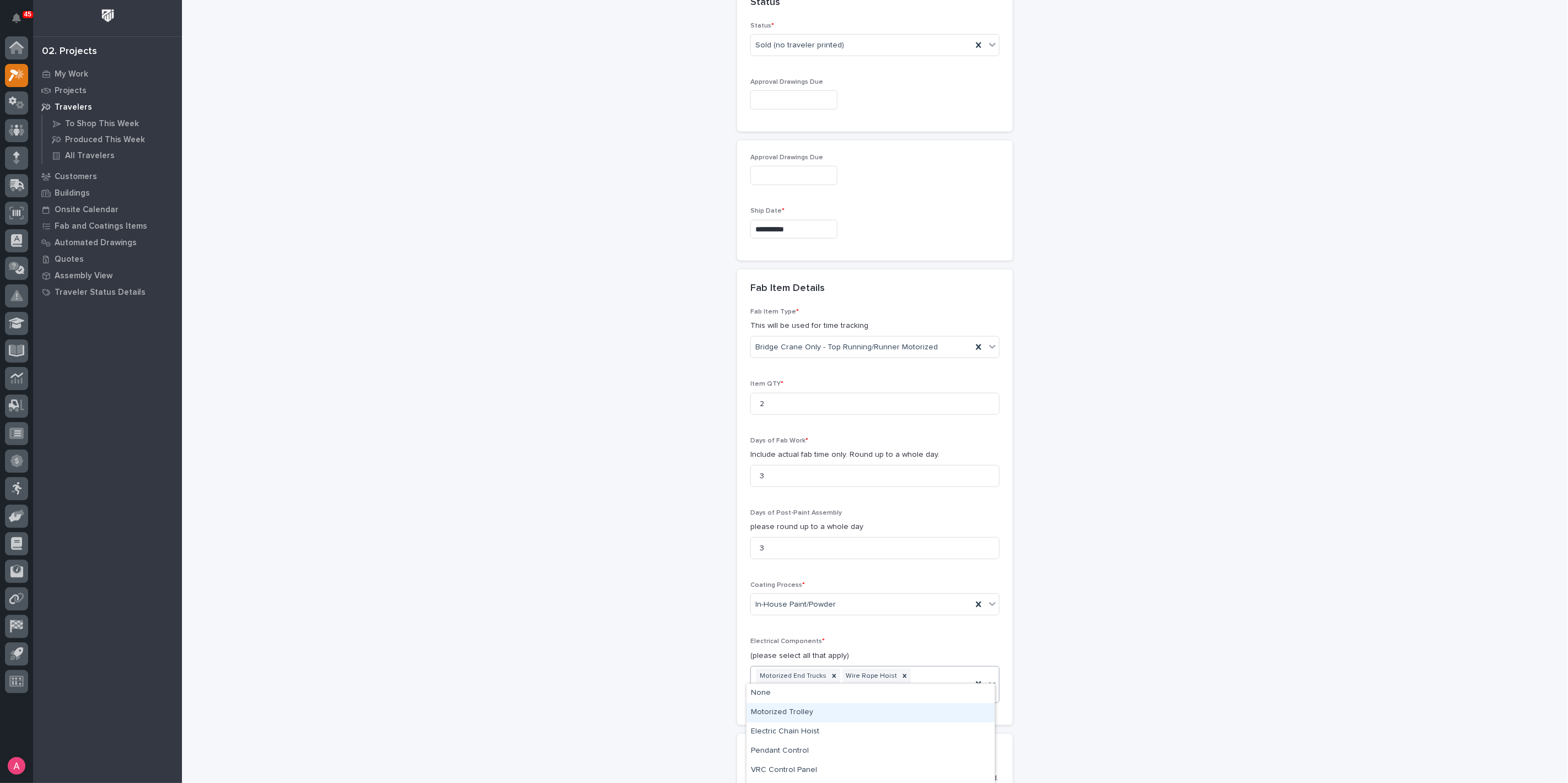
scroll to position [35, 0]
click at [1050, 687] on div "New Traveler Loading... Saving… Loading... Saving… Basic Details Project * 2730…" at bounding box center [875, 100] width 1105 height 1733
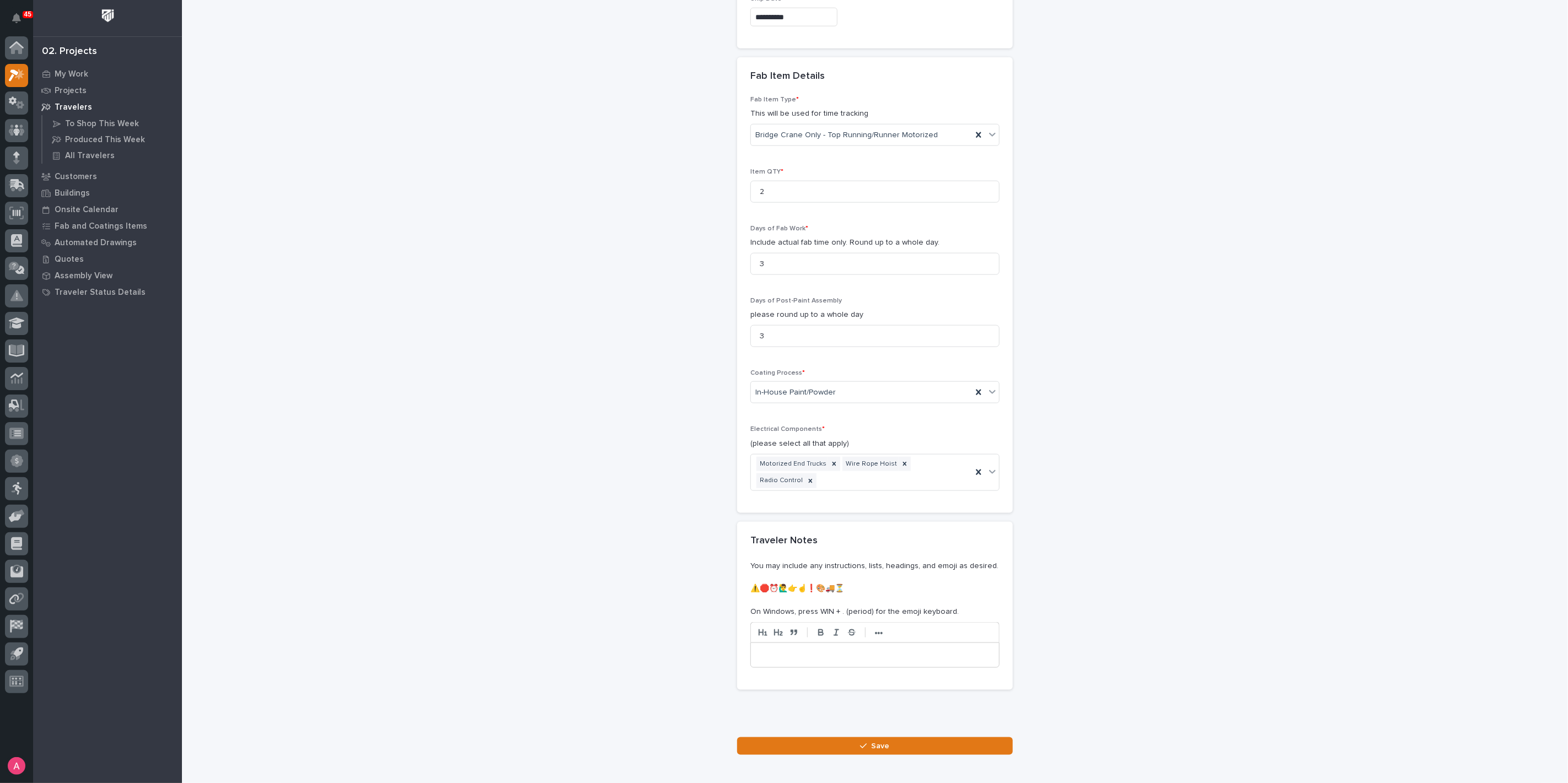
scroll to position [1017, 0]
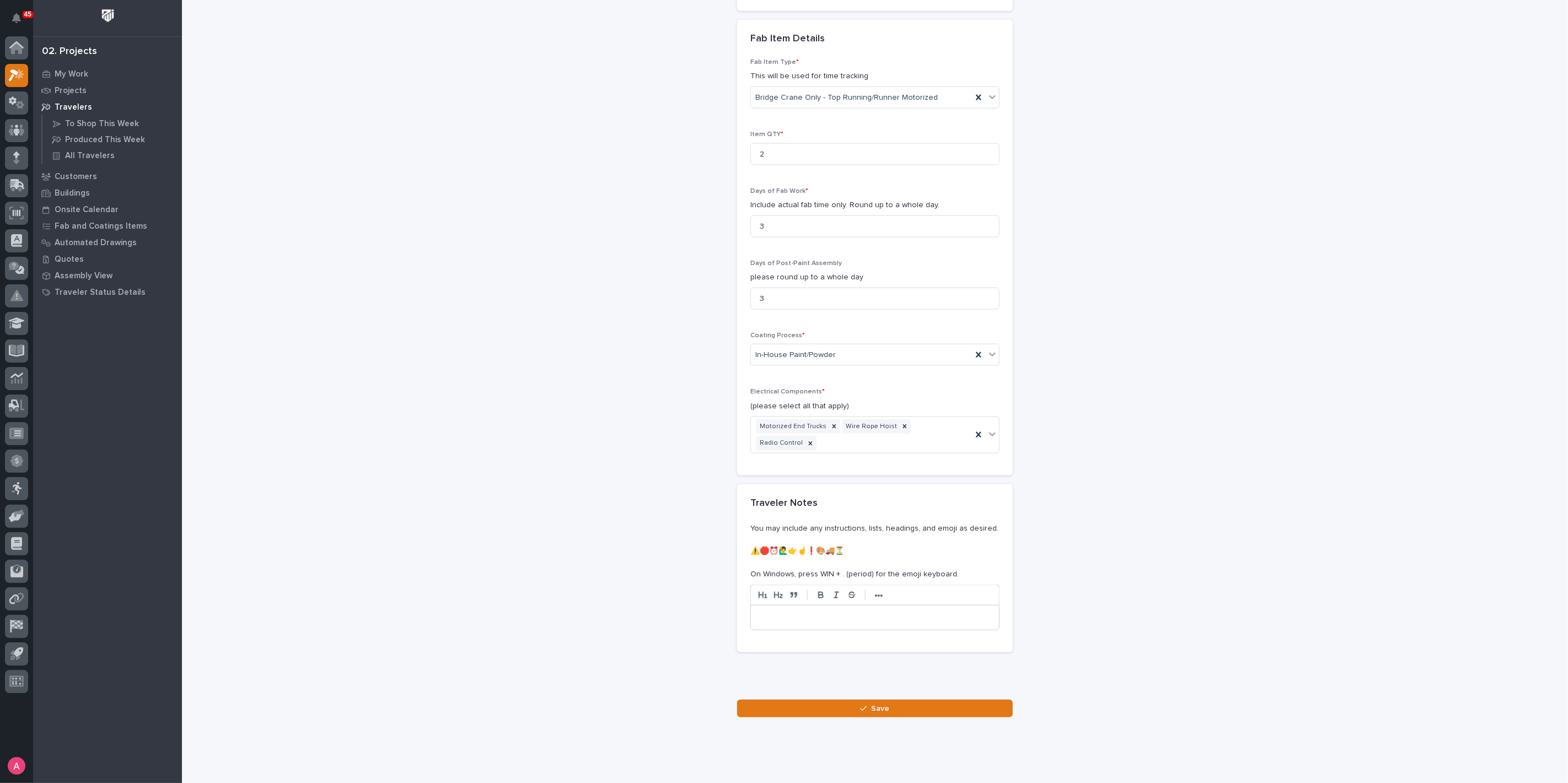
click at [871, 700] on button "Save" at bounding box center [875, 708] width 276 height 18
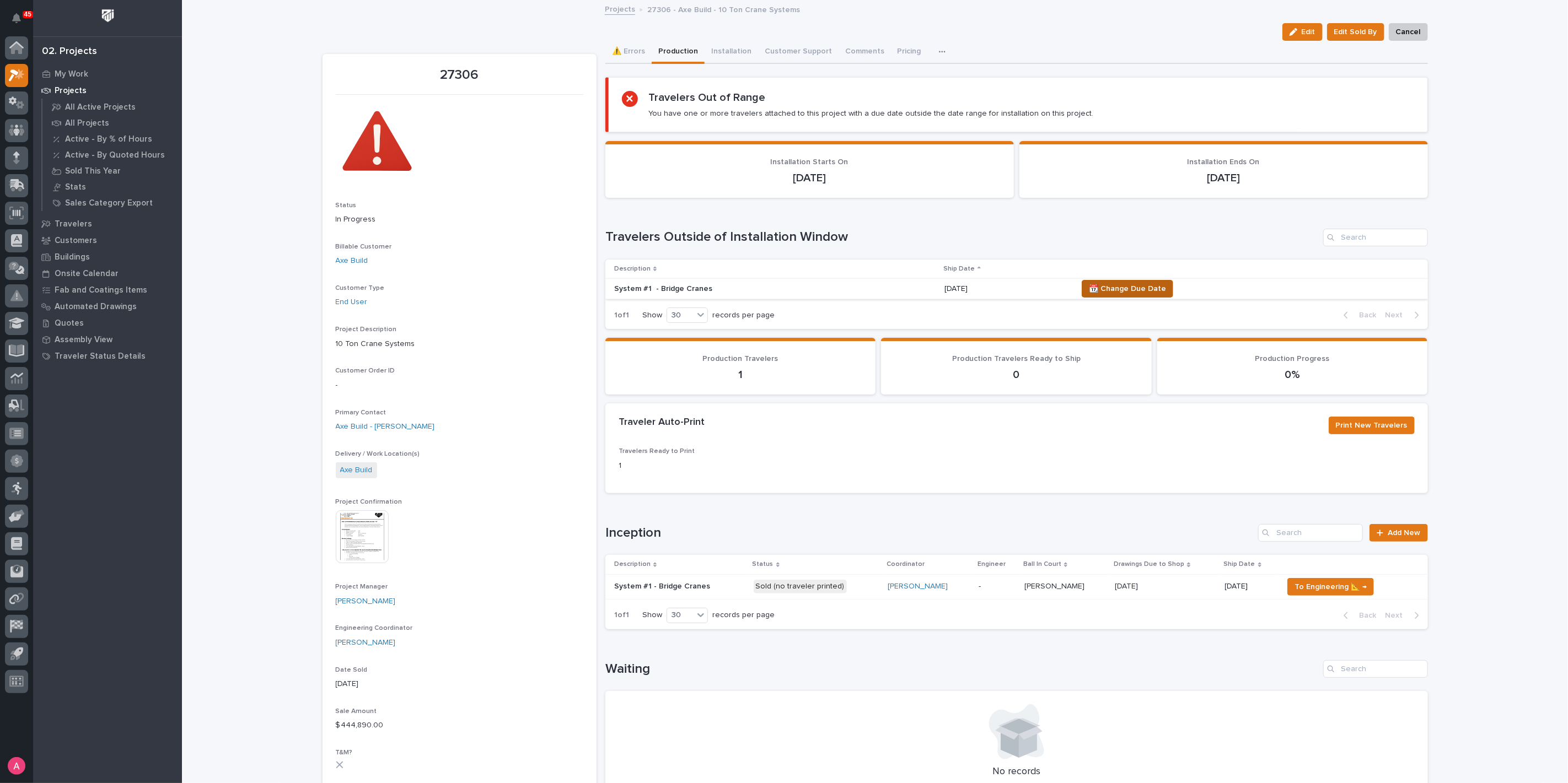
click at [1115, 291] on span "📆 Change Due Date" at bounding box center [1127, 289] width 77 height 13
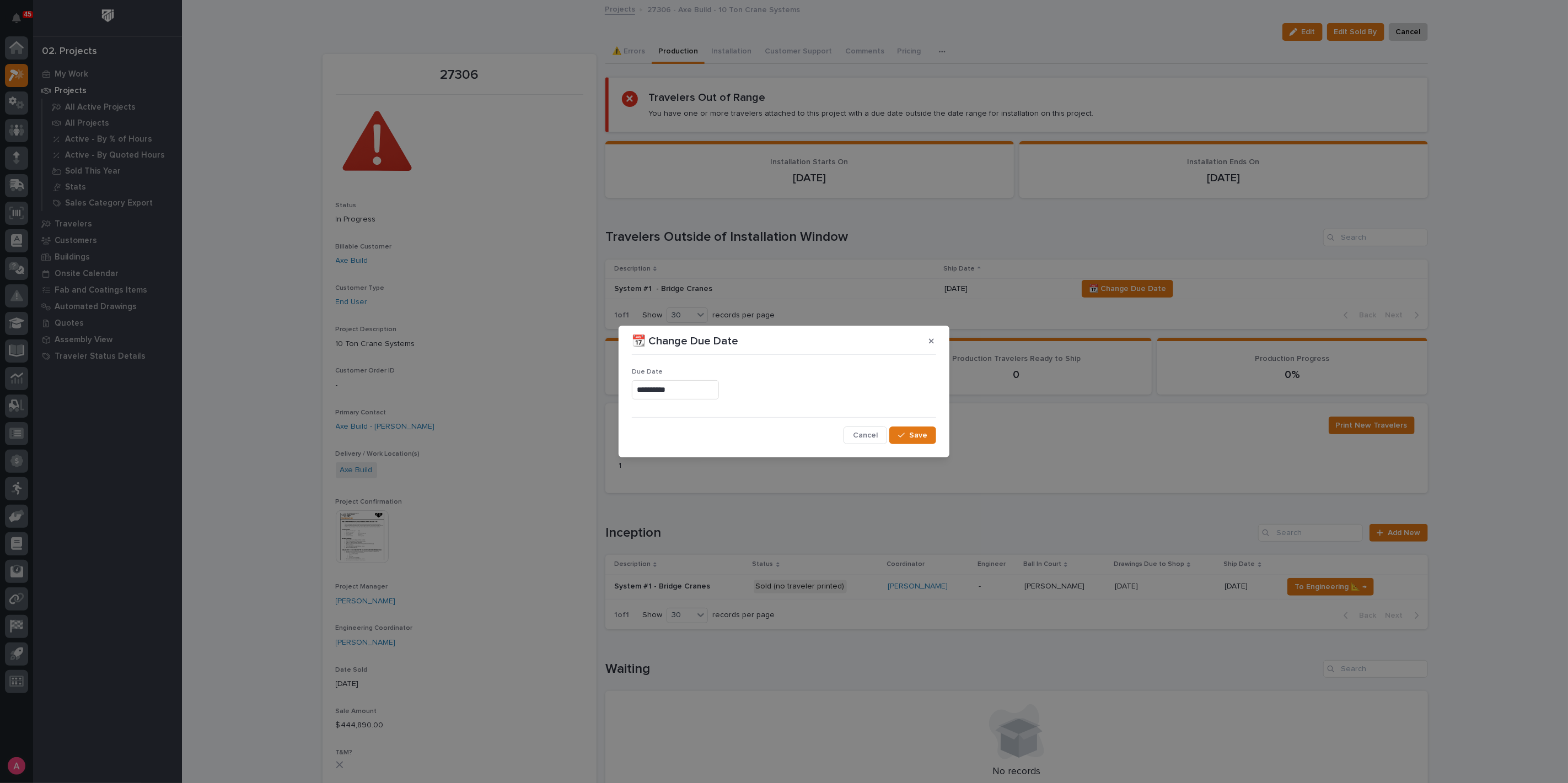
click at [719, 397] on input "**********" at bounding box center [675, 390] width 87 height 19
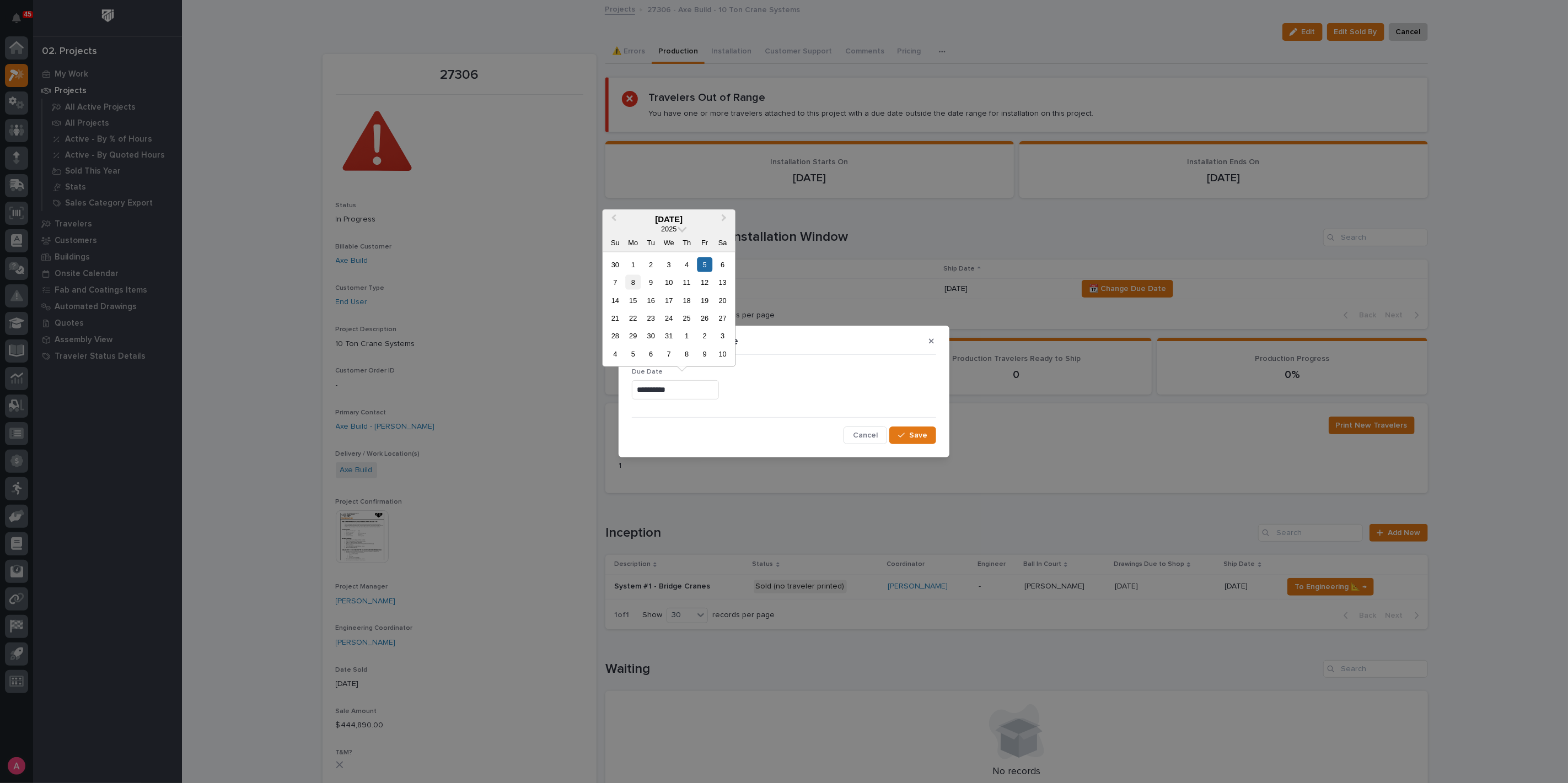
click at [635, 283] on div "8" at bounding box center [633, 282] width 15 height 15
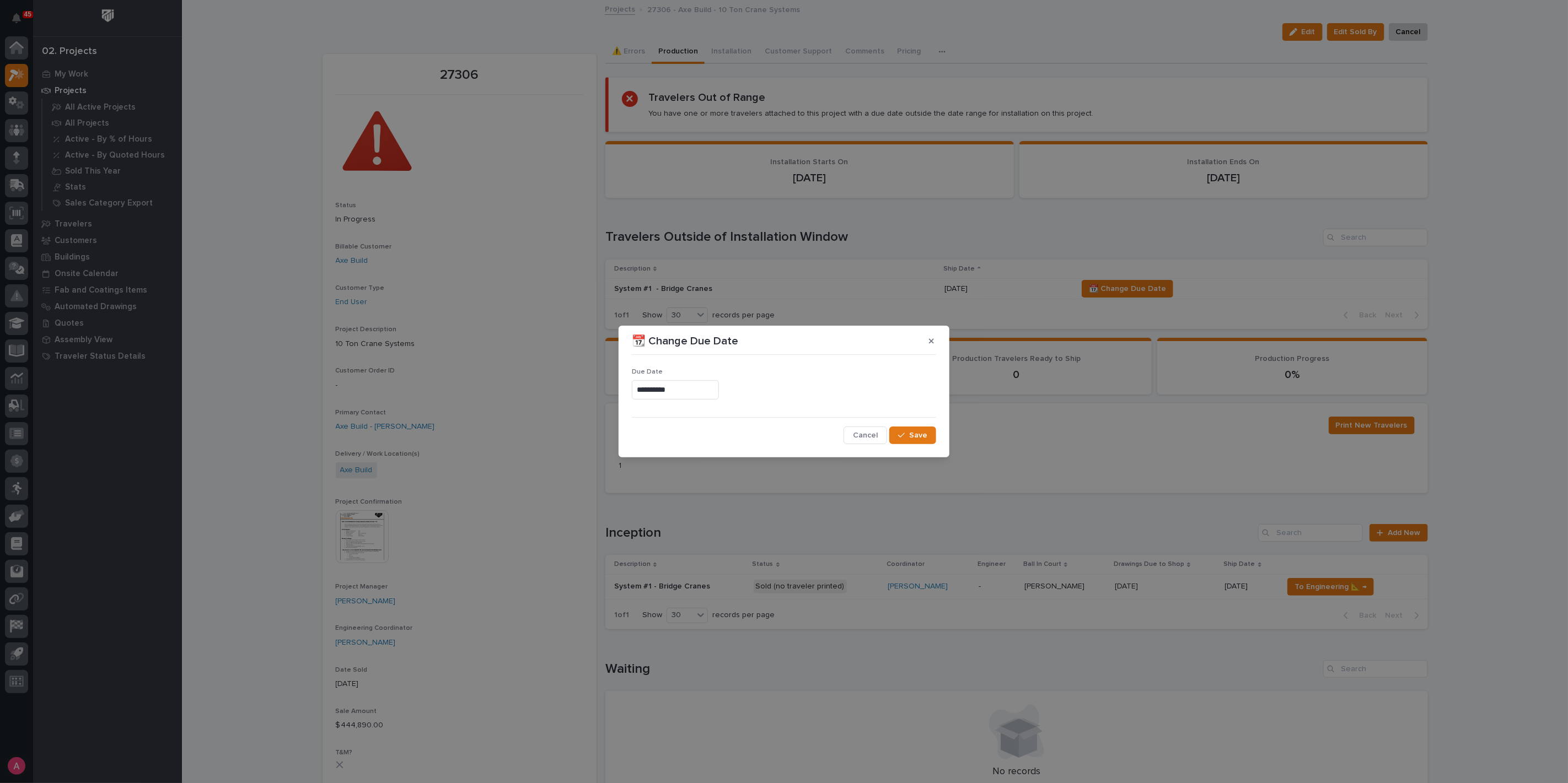
type input "**********"
click at [911, 432] on span "Save" at bounding box center [919, 435] width 18 height 10
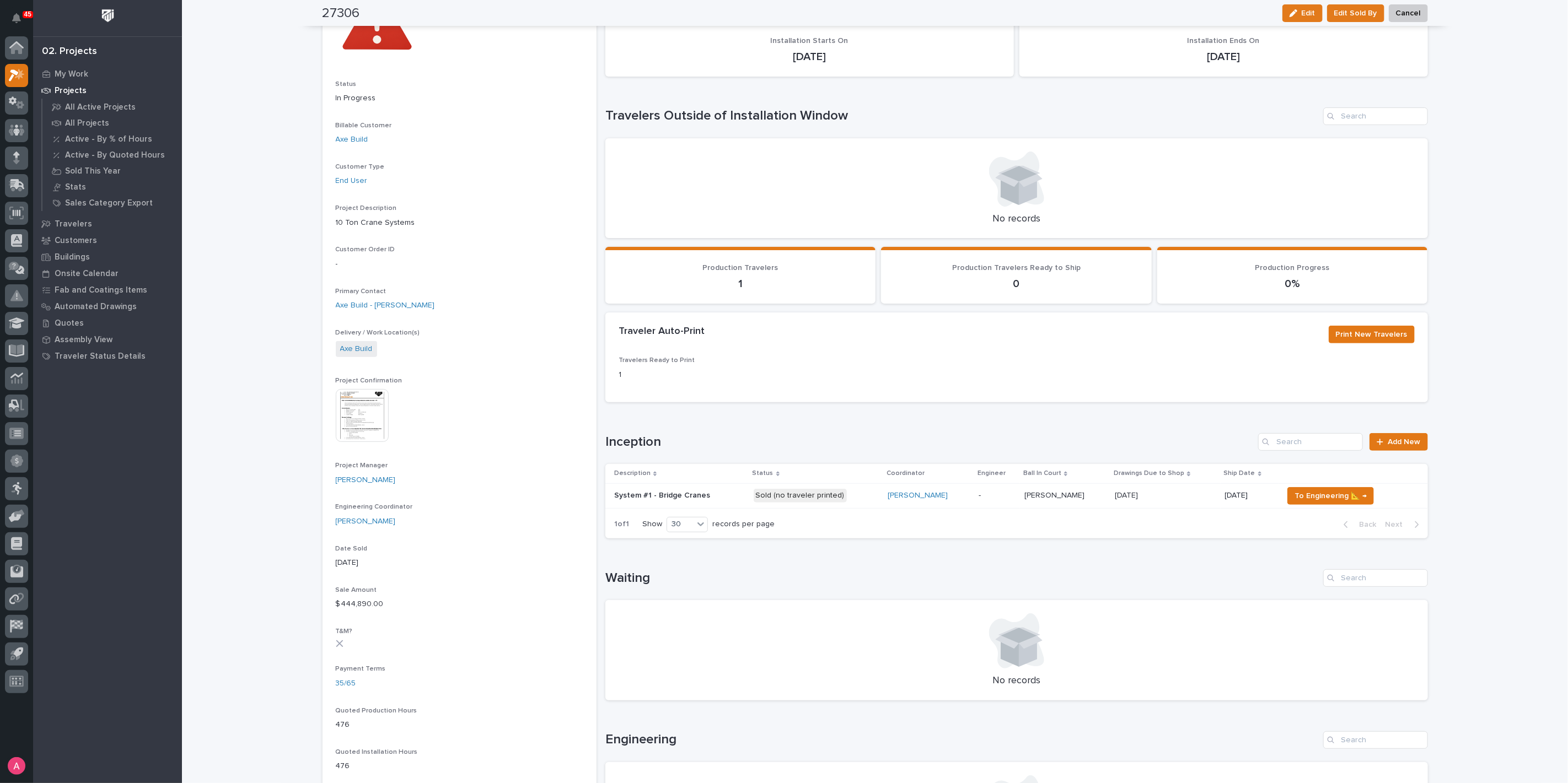
scroll to position [122, 0]
click at [1410, 442] on span "Add New" at bounding box center [1404, 440] width 32 height 8
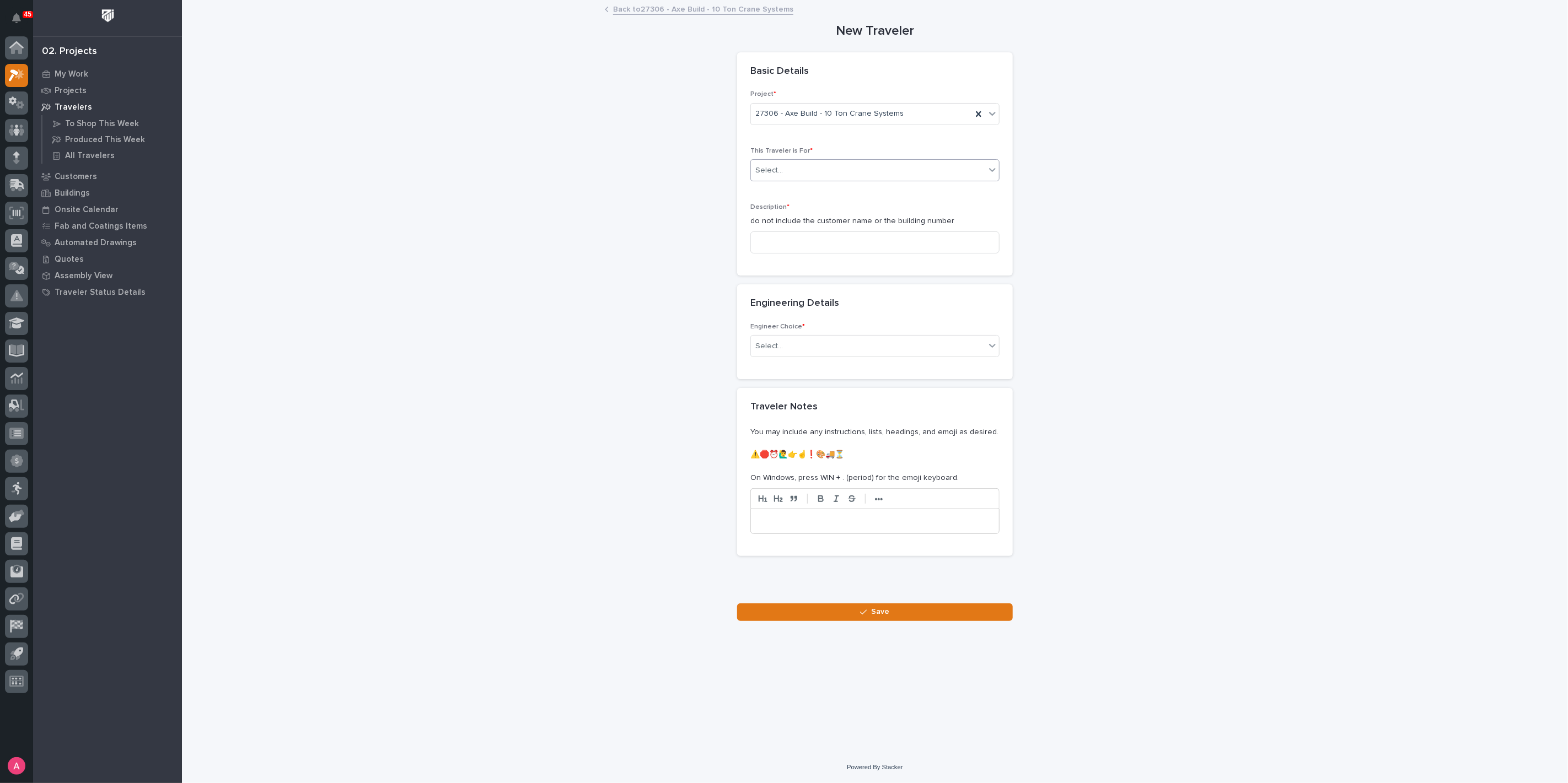
click at [870, 175] on div "Select..." at bounding box center [868, 170] width 234 height 18
click at [816, 187] on div "Production" at bounding box center [875, 191] width 248 height 19
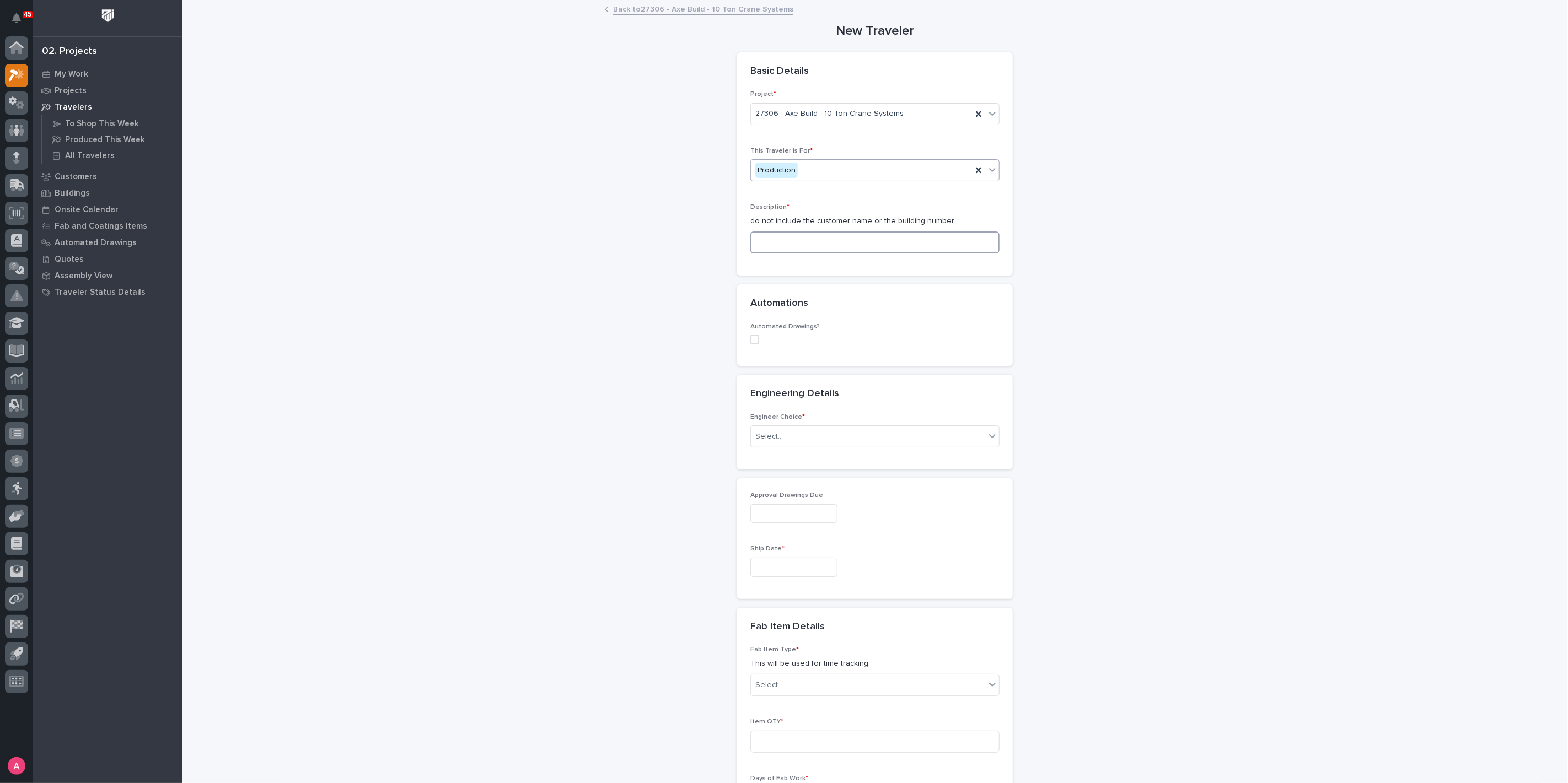
click at [803, 242] on input at bounding box center [875, 242] width 249 height 22
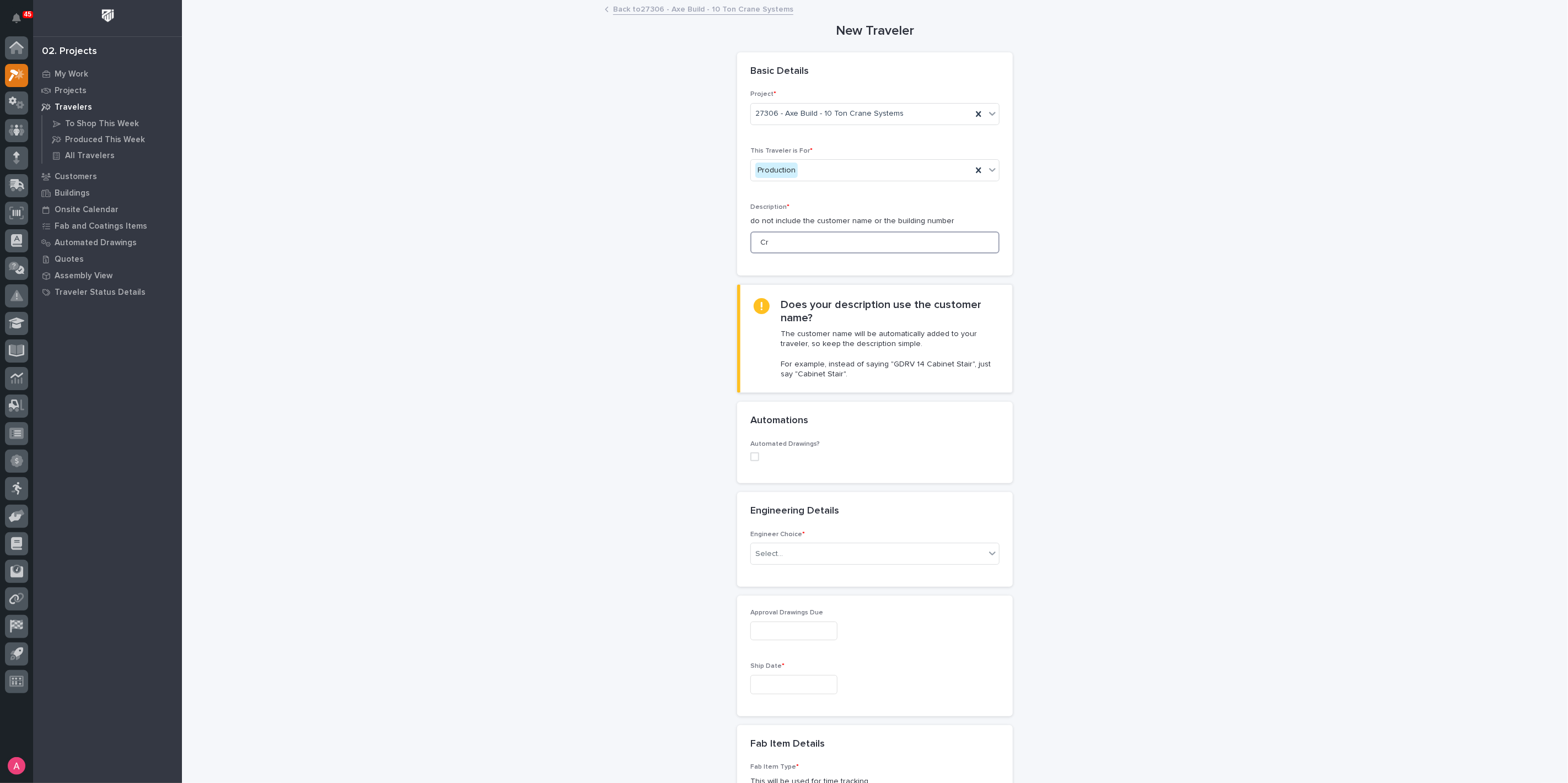
type input "C"
click at [751, 456] on span at bounding box center [755, 457] width 9 height 9
type input "System #2 - Bridge Cranes"
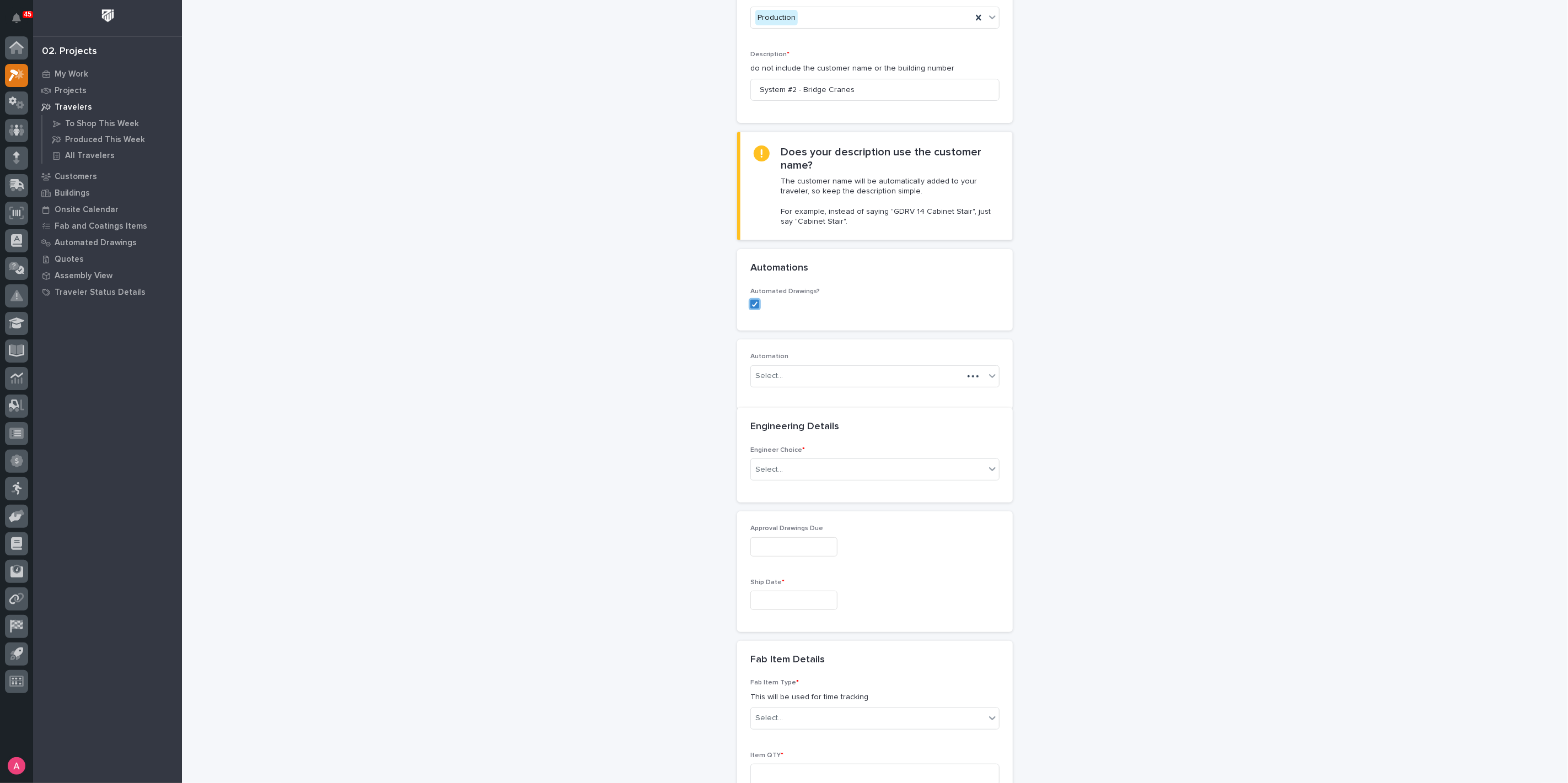
scroll to position [161, 0]
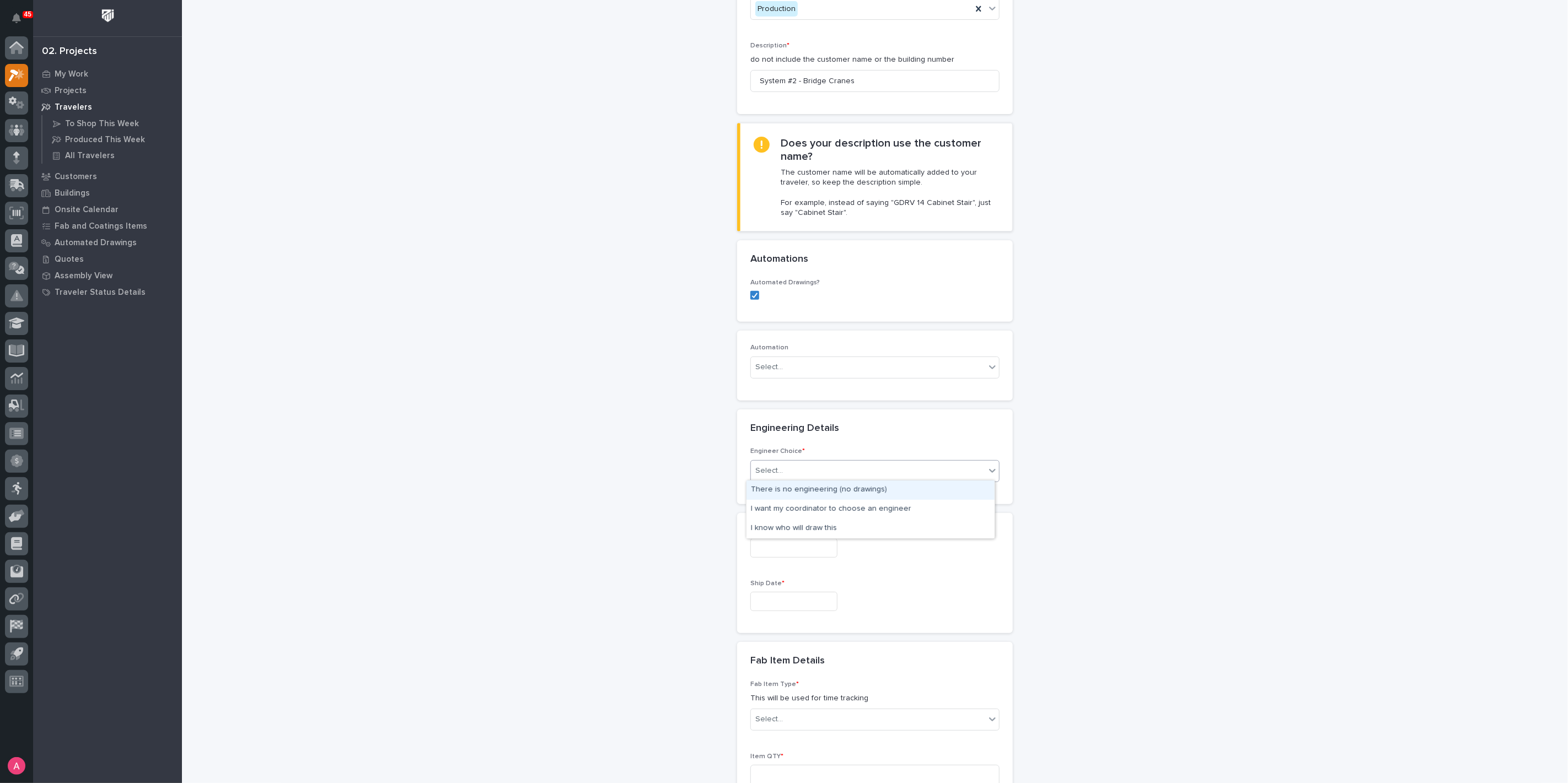
click at [834, 462] on div "Select..." at bounding box center [868, 471] width 234 height 18
click at [833, 503] on div "I want my coordinator to choose an engineer" at bounding box center [870, 510] width 248 height 19
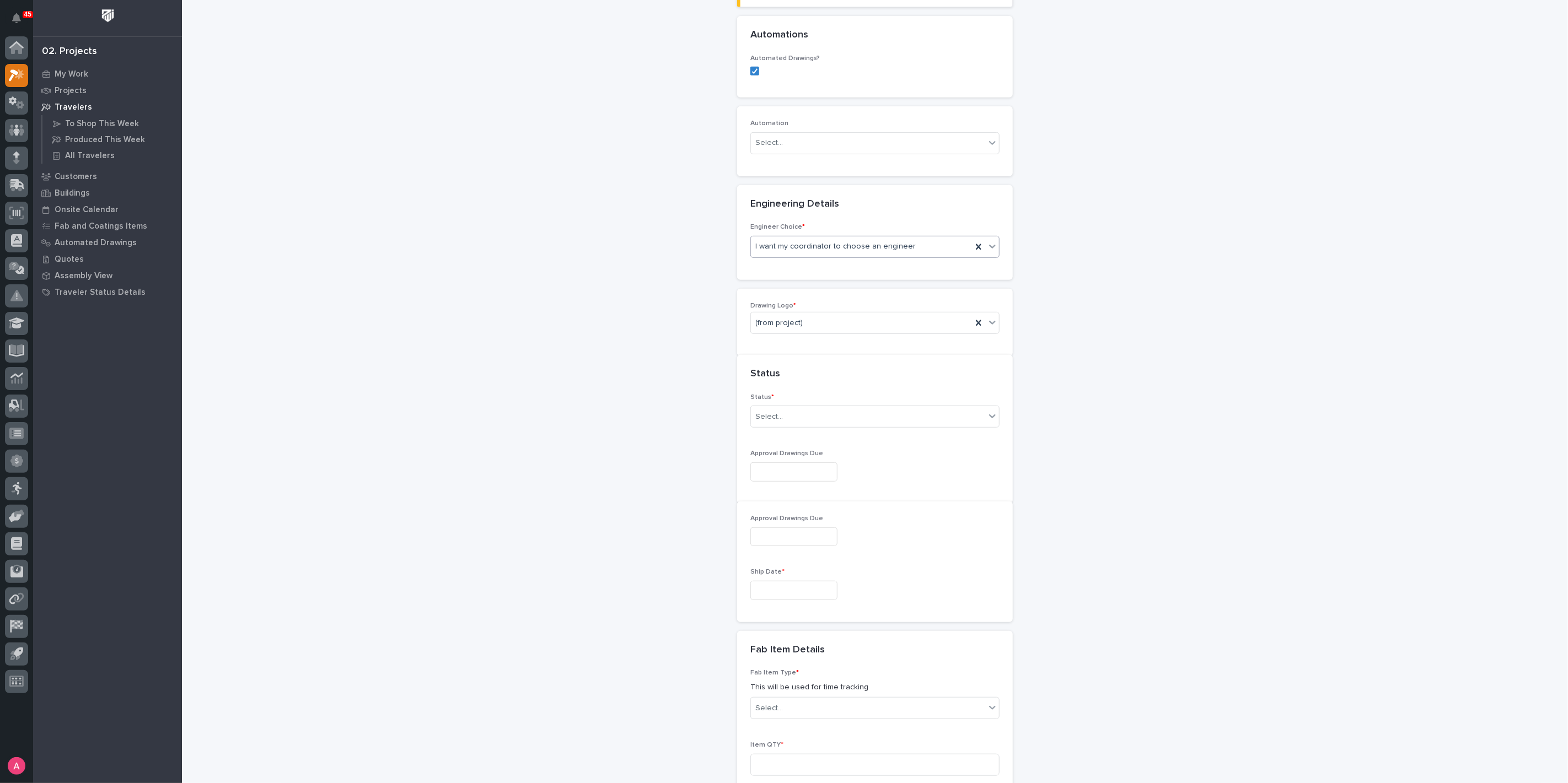
scroll to position [399, 0]
click at [785, 405] on div "Select..." at bounding box center [868, 414] width 234 height 18
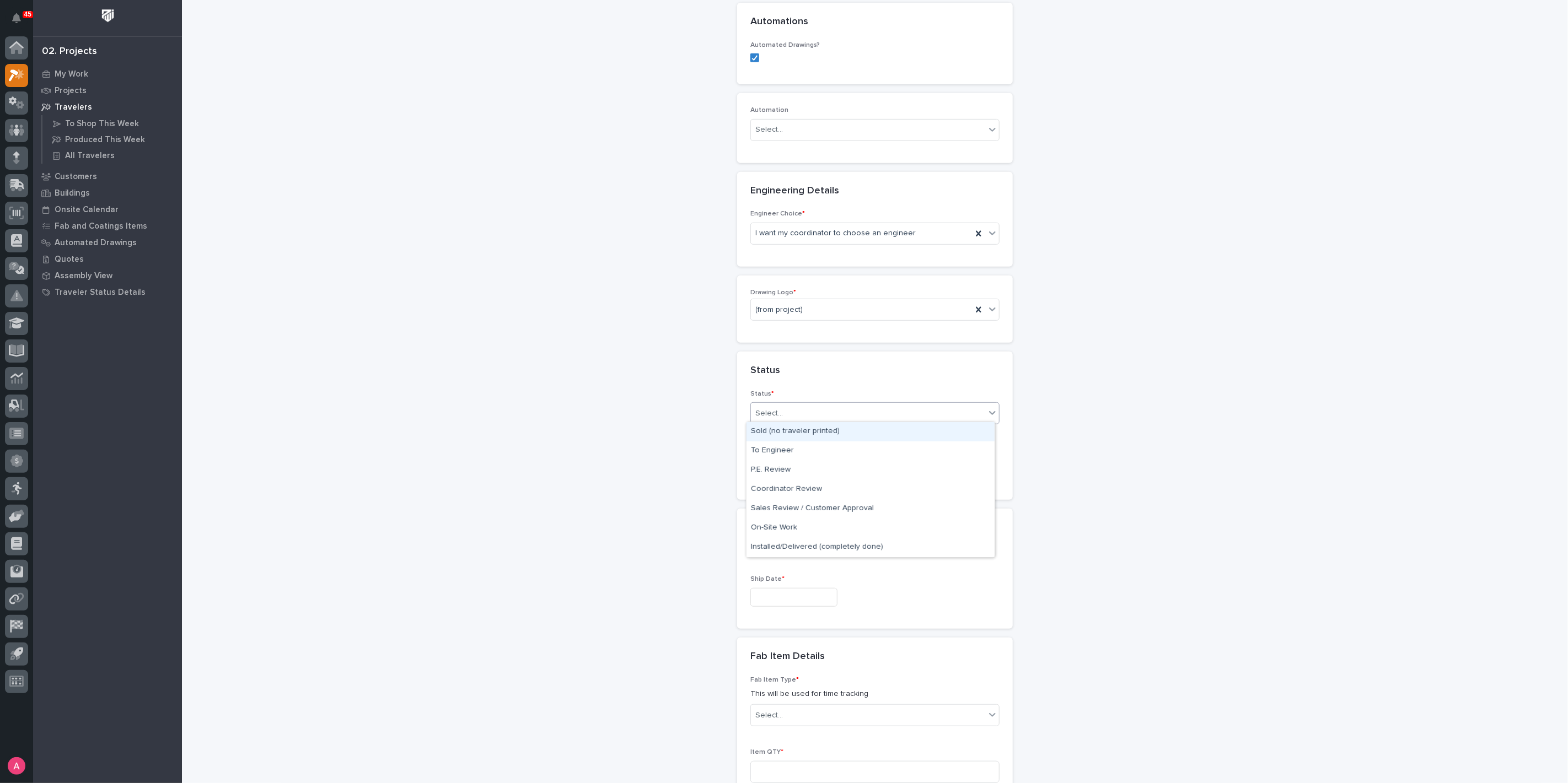
click at [804, 428] on div "Sold (no traveler printed)" at bounding box center [870, 432] width 248 height 19
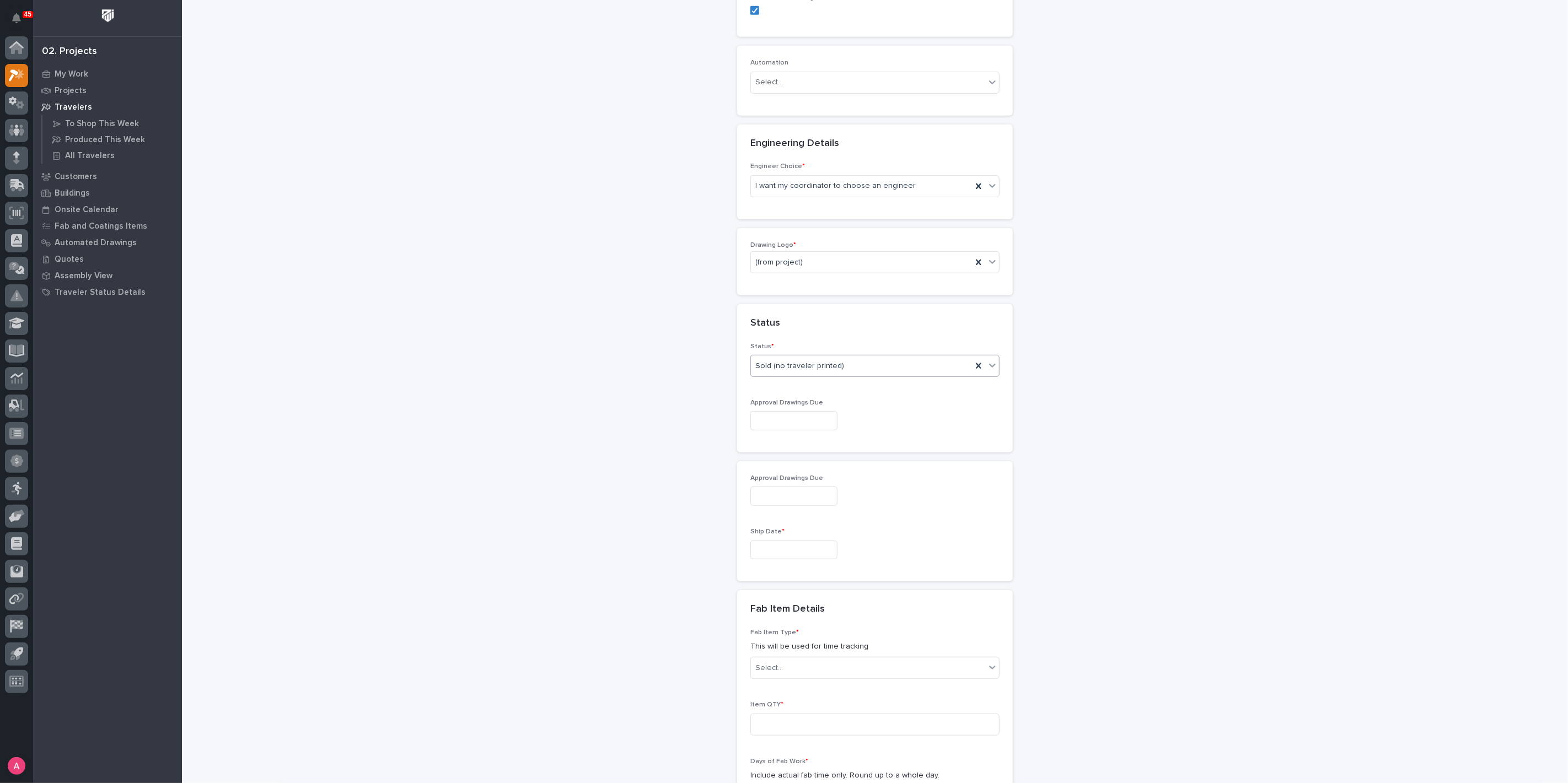
scroll to position [521, 0]
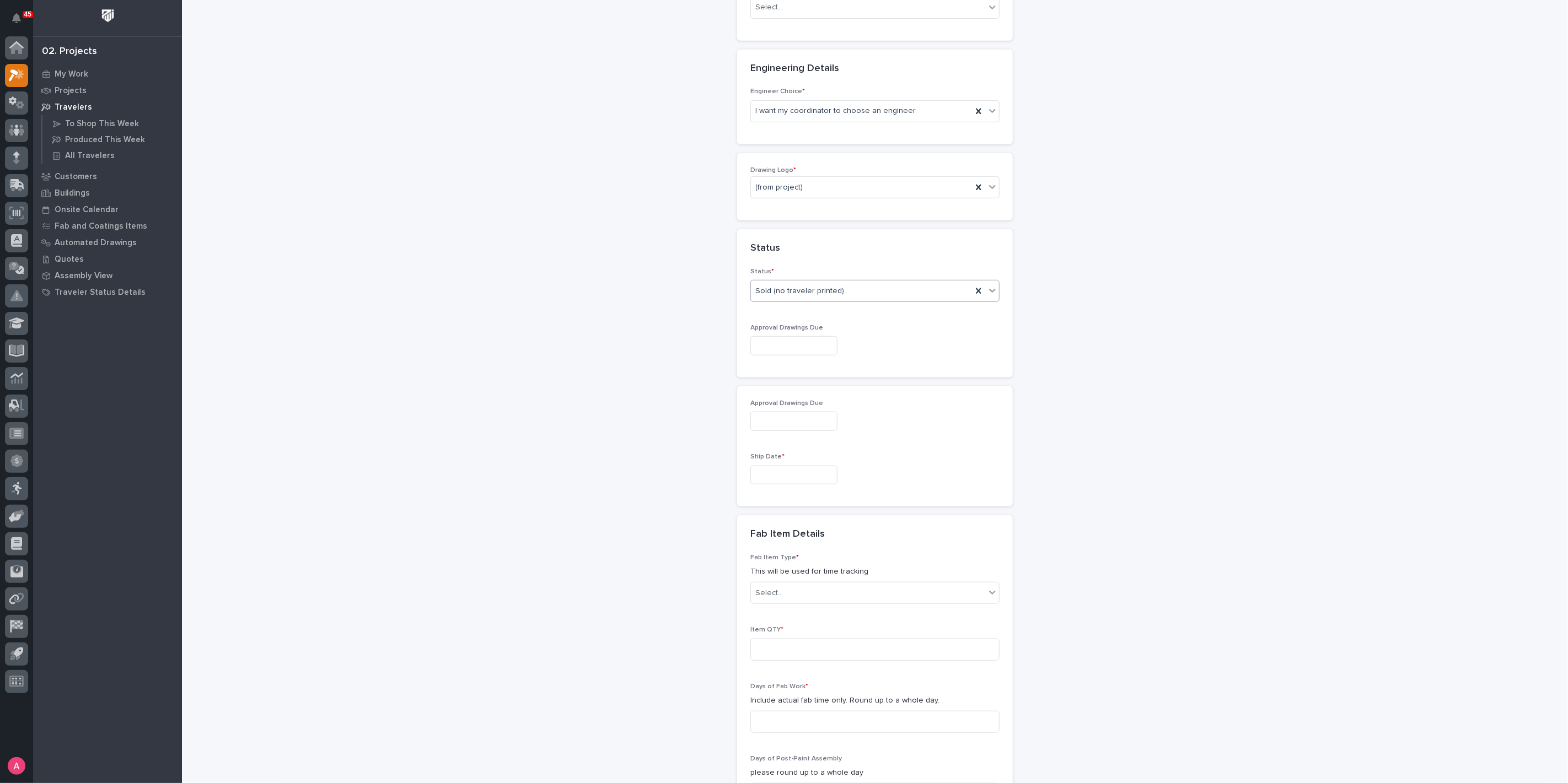
click at [783, 474] on input "text" at bounding box center [794, 475] width 87 height 19
click at [838, 300] on span "Next Month" at bounding box center [838, 301] width 0 height 15
click at [750, 363] on div "8" at bounding box center [747, 364] width 15 height 15
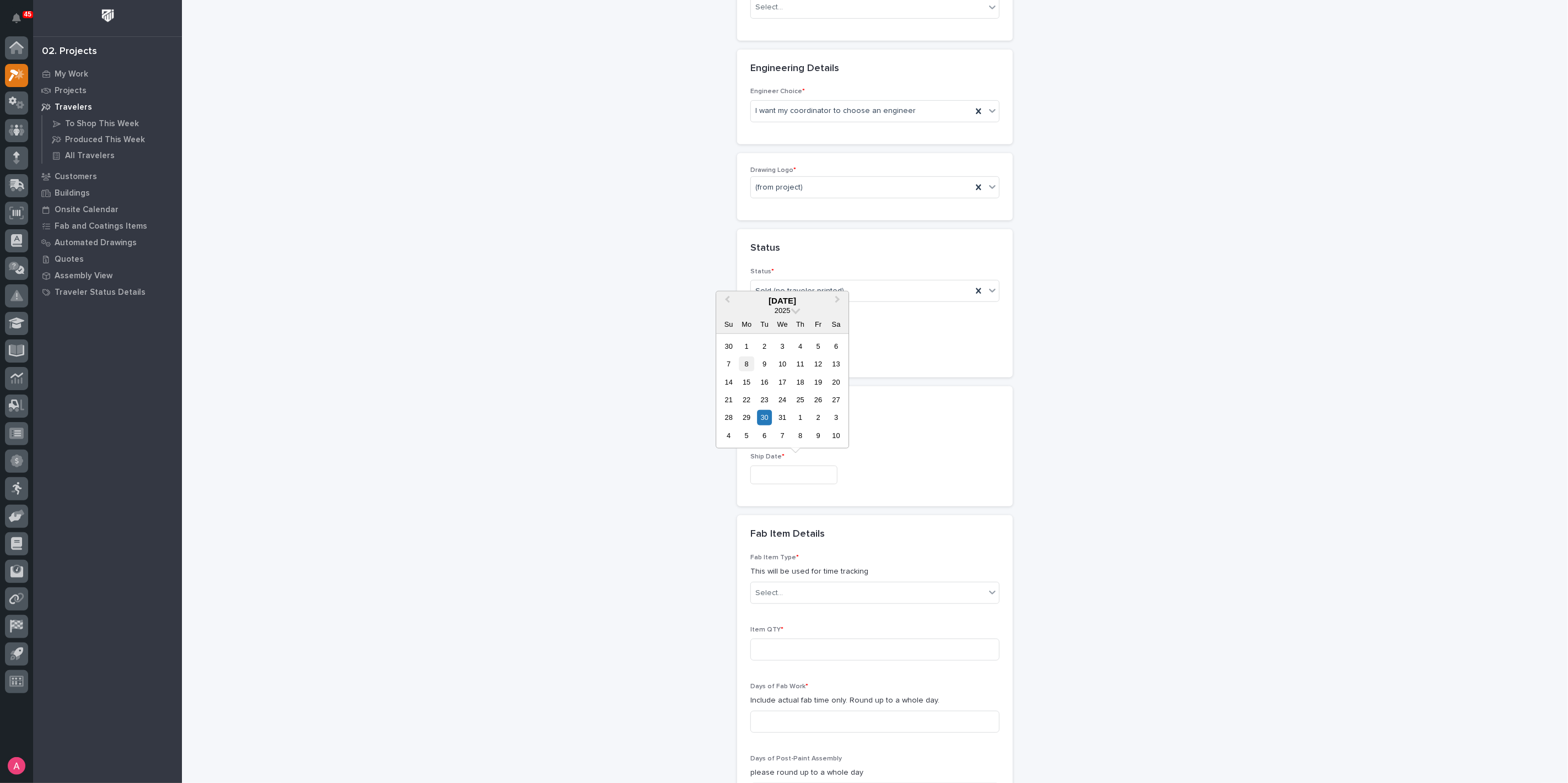
type input "**********"
click at [836, 596] on div "Select..." at bounding box center [868, 593] width 234 height 18
click at [831, 650] on input at bounding box center [875, 650] width 249 height 22
type input "2"
type input "3"
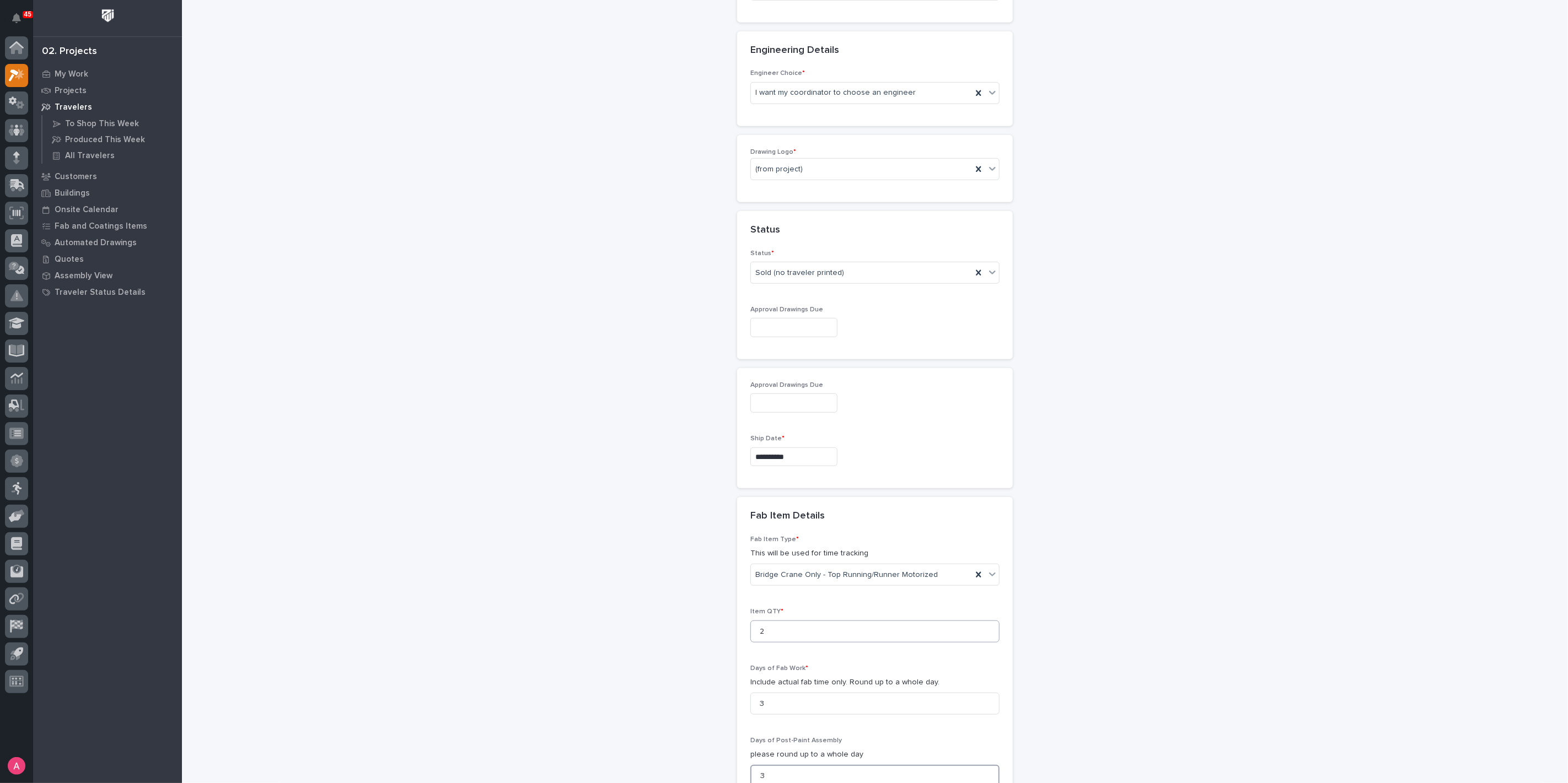
type input "3"
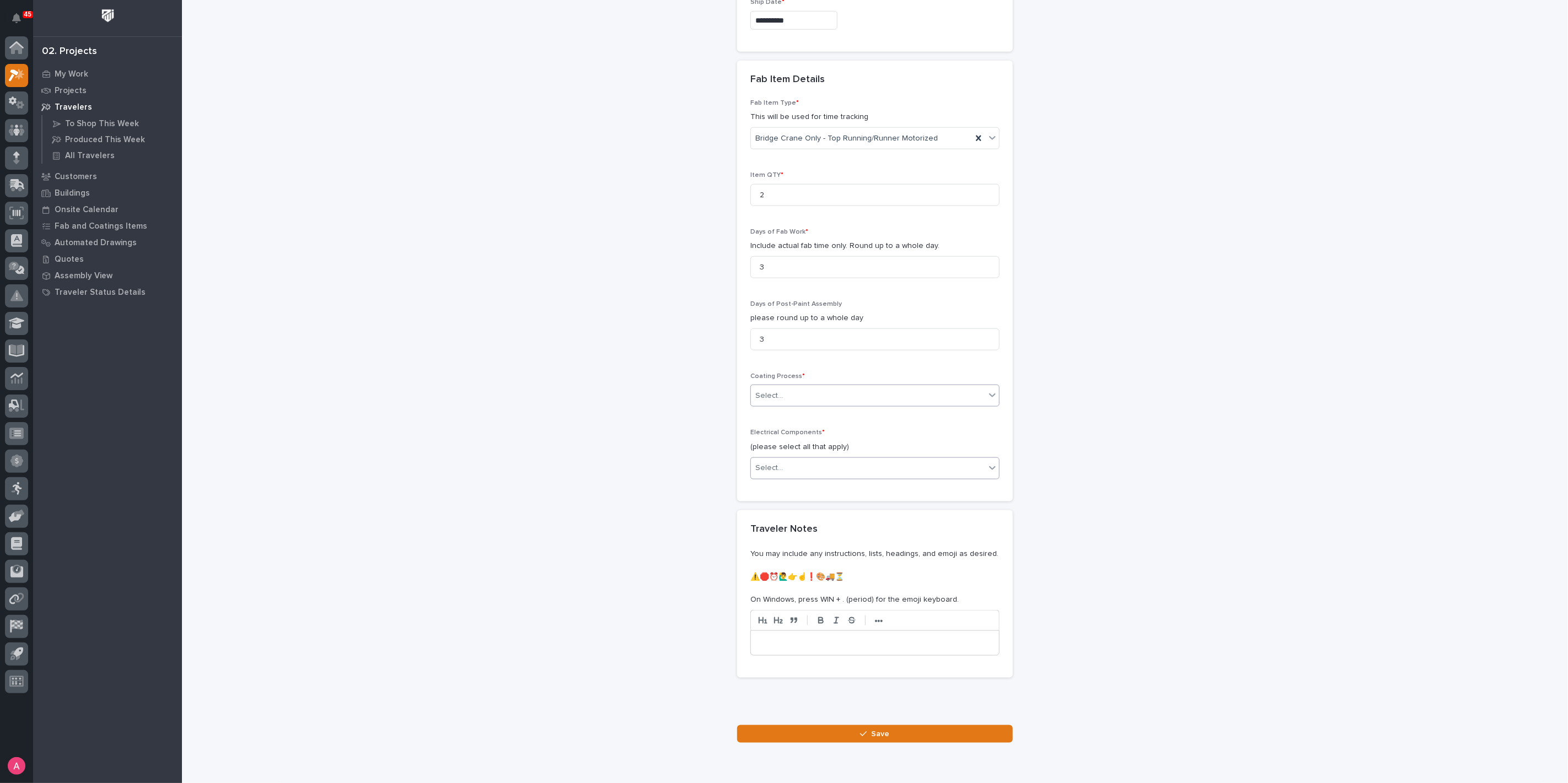
click at [791, 466] on div "Select..." at bounding box center [868, 468] width 234 height 18
click at [805, 504] on div "Motorized End Trucks" at bounding box center [870, 504] width 248 height 19
click at [864, 465] on div "Motorized End Trucks" at bounding box center [861, 468] width 221 height 19
drag, startPoint x: 826, startPoint y: 540, endPoint x: 832, endPoint y: 535, distance: 7.8
click at [826, 540] on div "Wire Rope Hoist" at bounding box center [870, 543] width 248 height 19
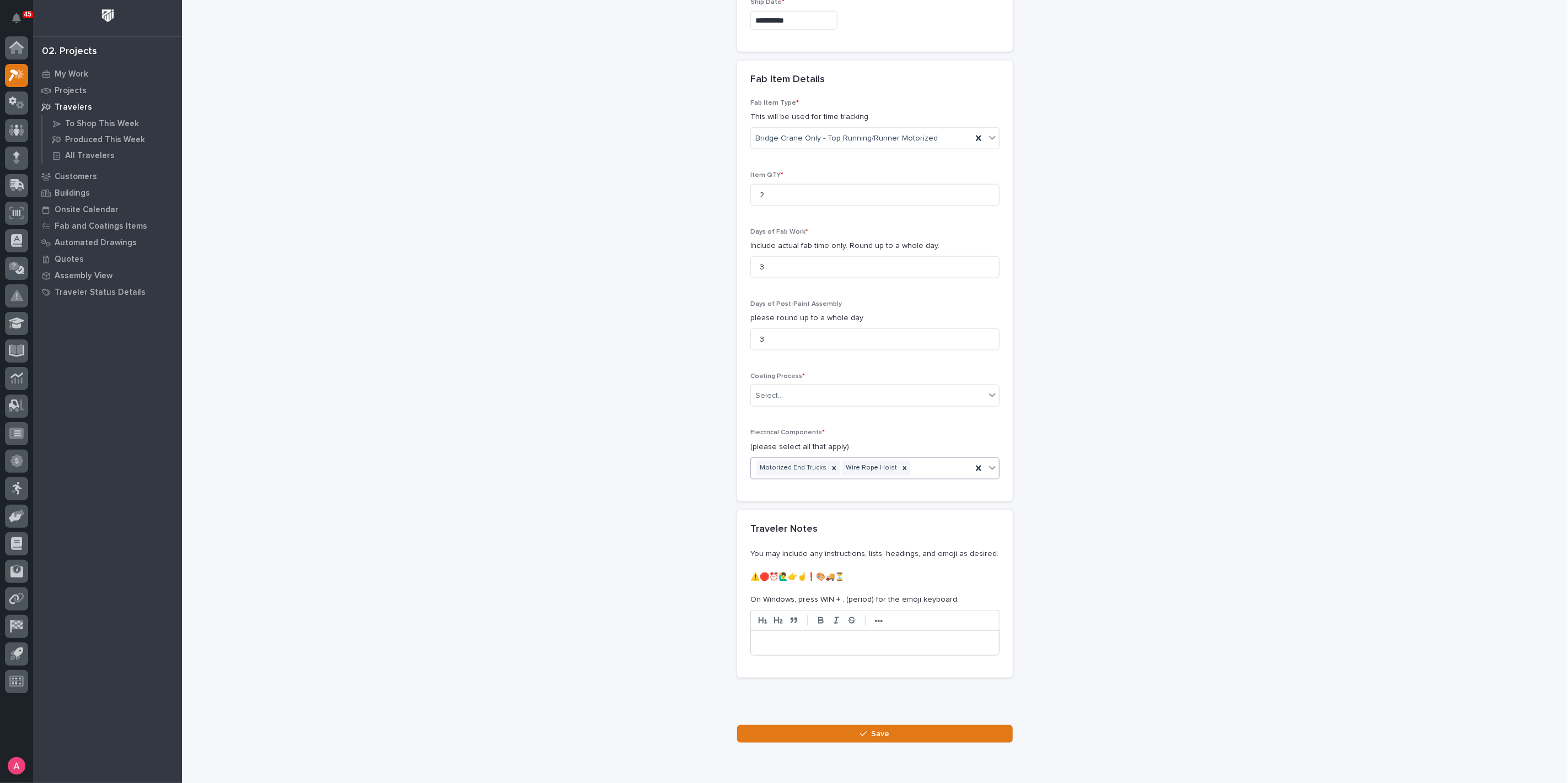
click at [910, 465] on div "Motorized End Trucks Wire Rope Hoist" at bounding box center [861, 468] width 221 height 19
click at [841, 535] on div "Radio Control" at bounding box center [870, 543] width 248 height 19
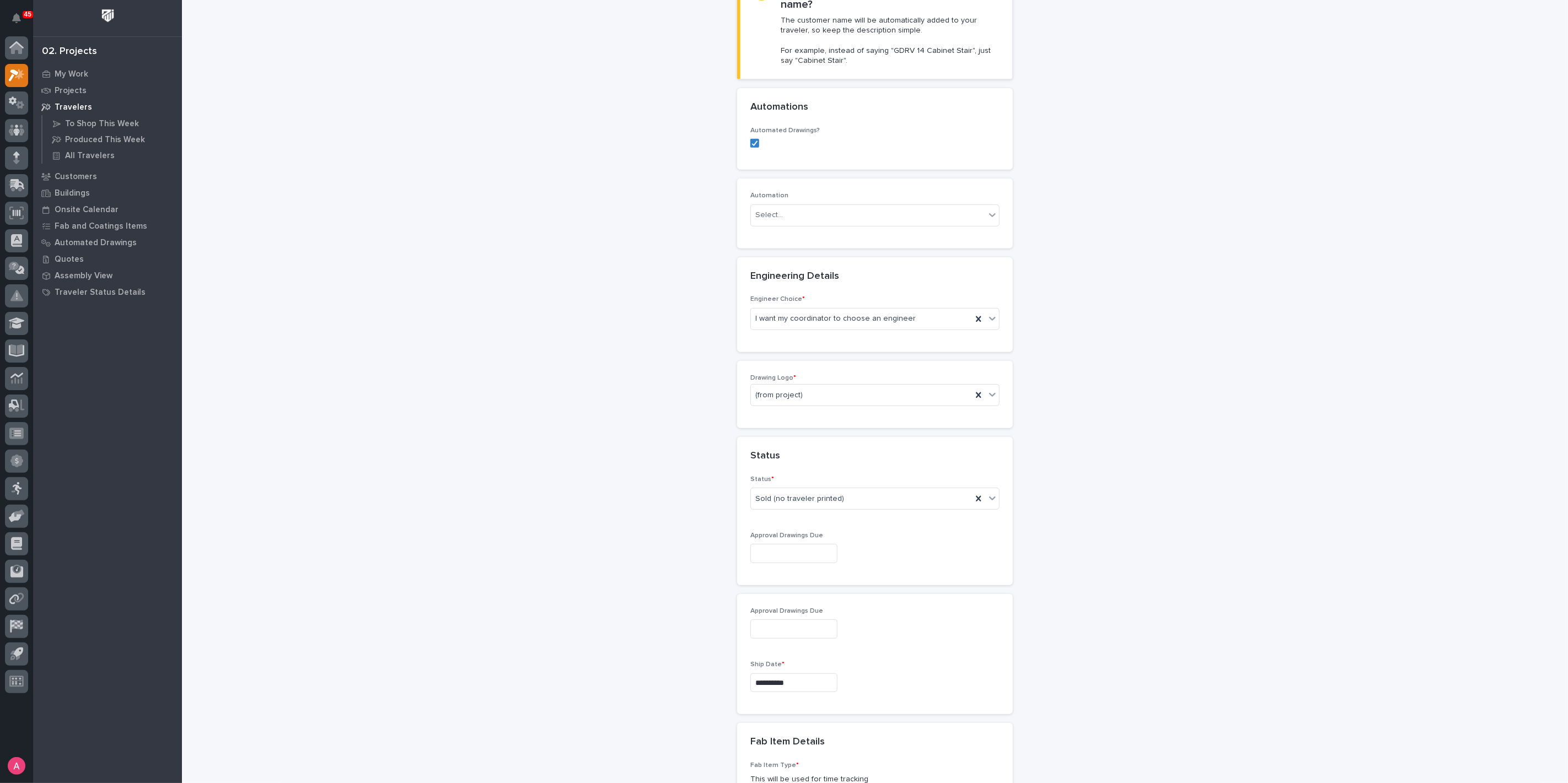
scroll to position [1017, 0]
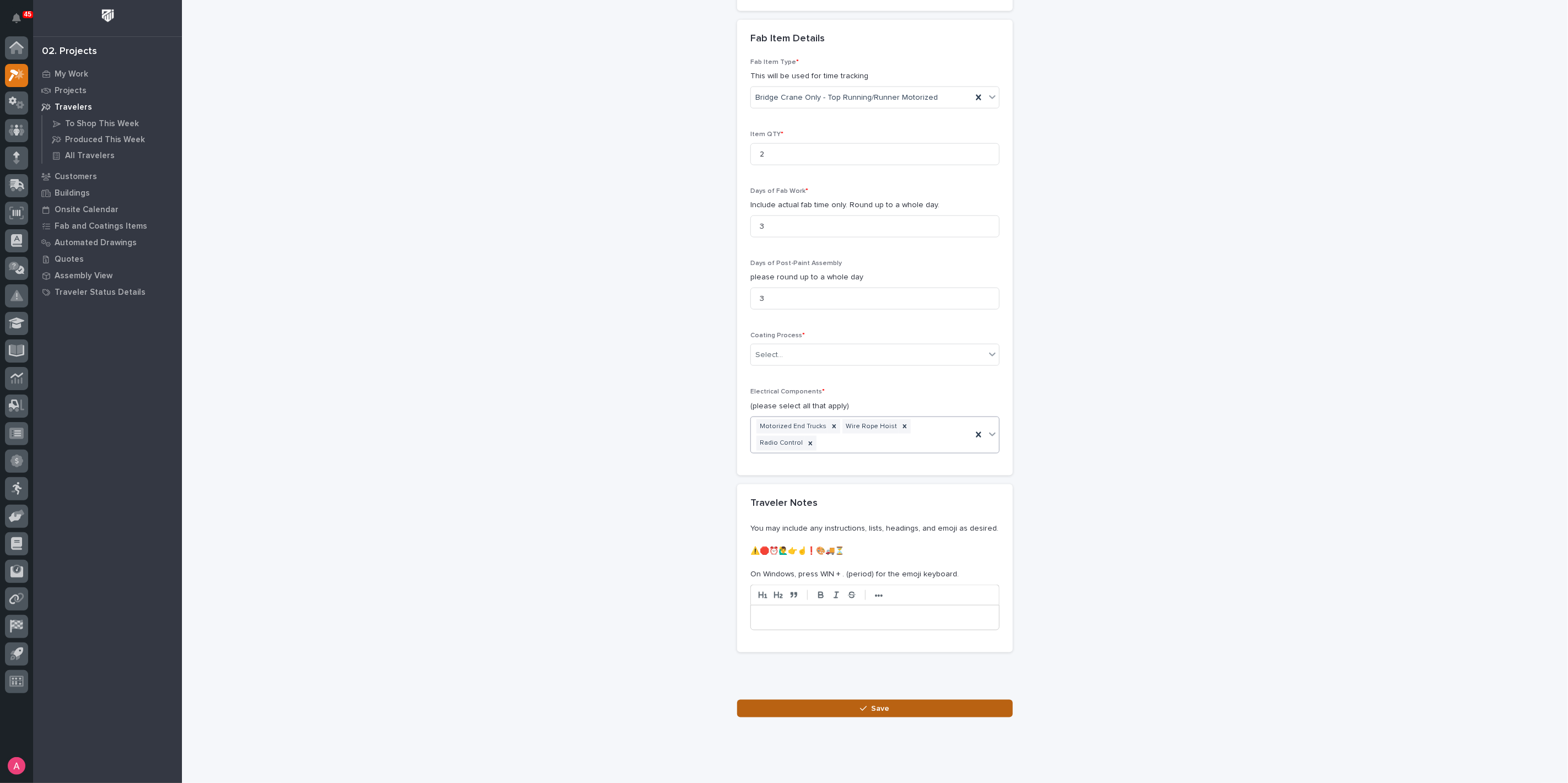
click at [872, 700] on button "Save" at bounding box center [875, 708] width 276 height 18
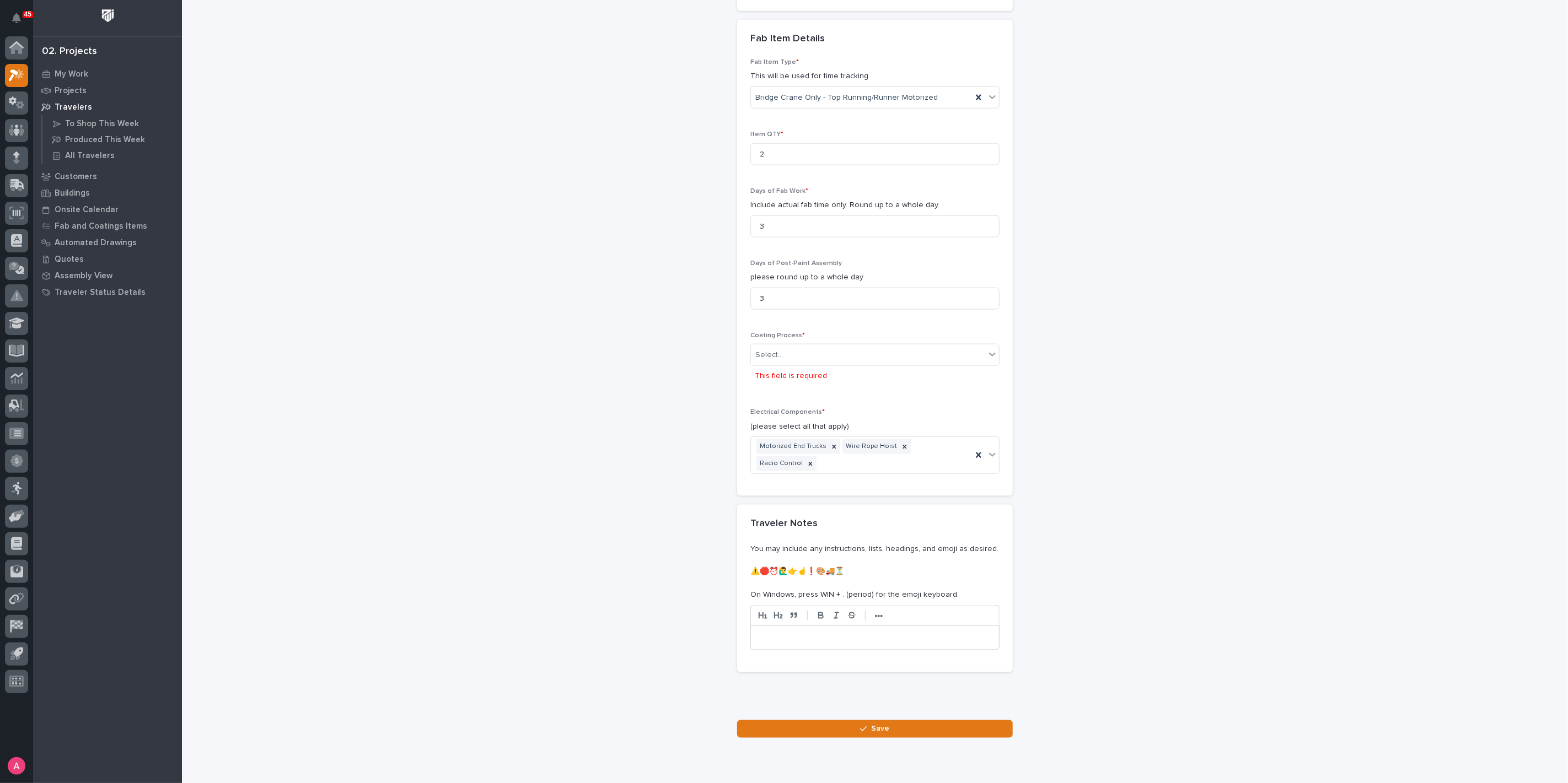
scroll to position [1037, 0]
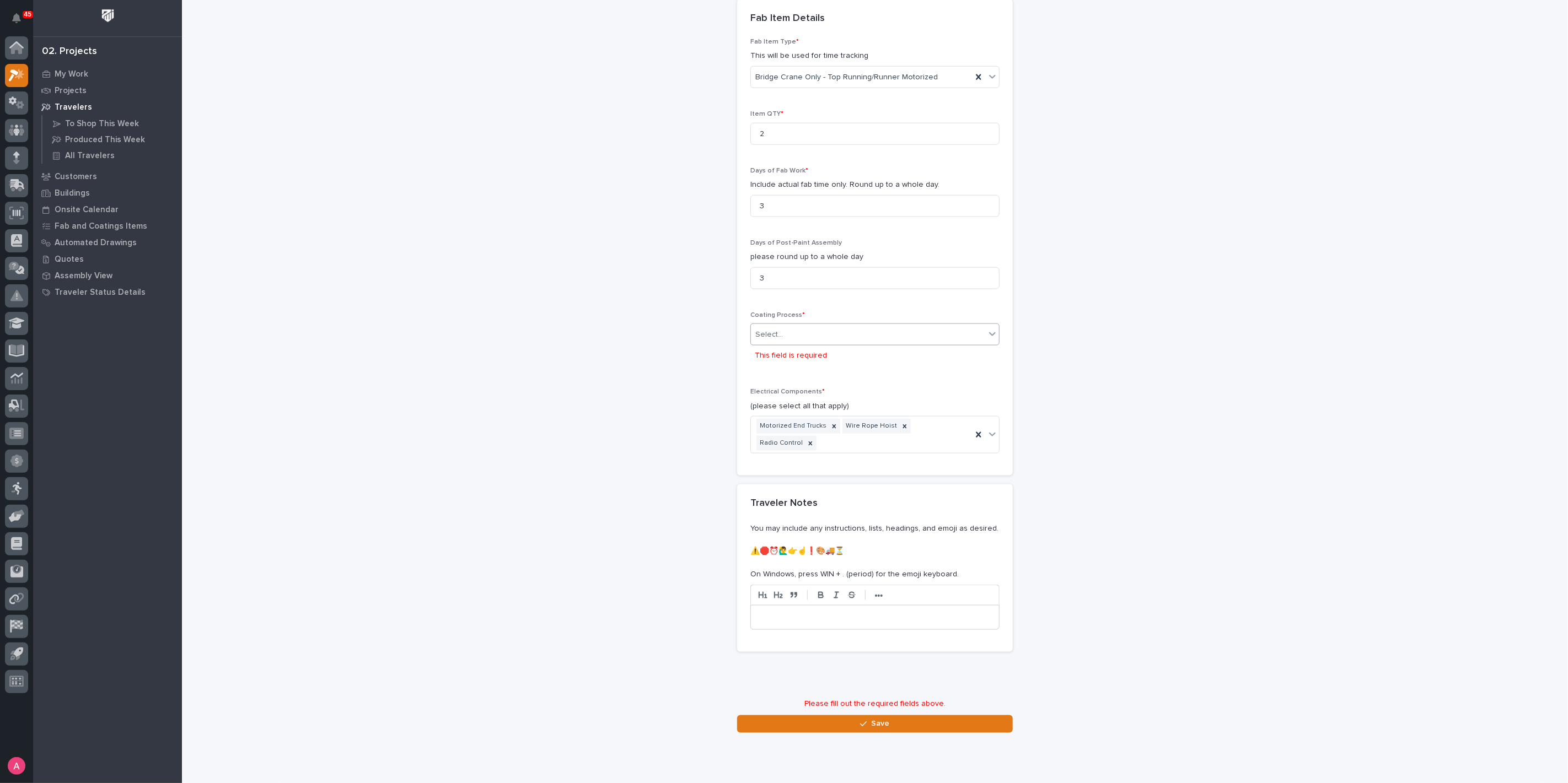
click at [883, 326] on div "Select..." at bounding box center [868, 335] width 234 height 18
click at [809, 373] on div "In-House Paint/Powder" at bounding box center [870, 371] width 248 height 19
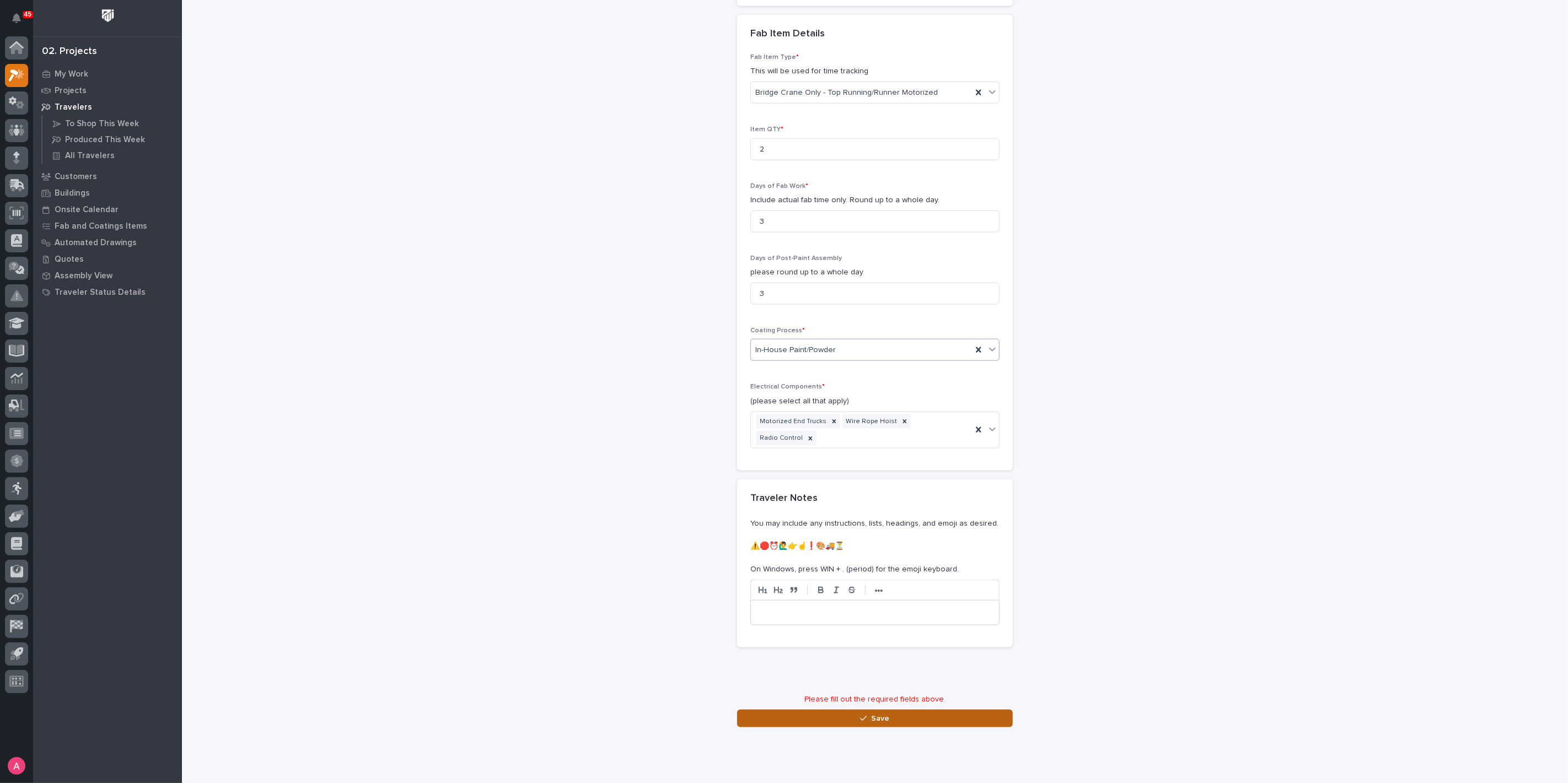
scroll to position [1017, 0]
click at [897, 700] on button "Save" at bounding box center [875, 708] width 276 height 18
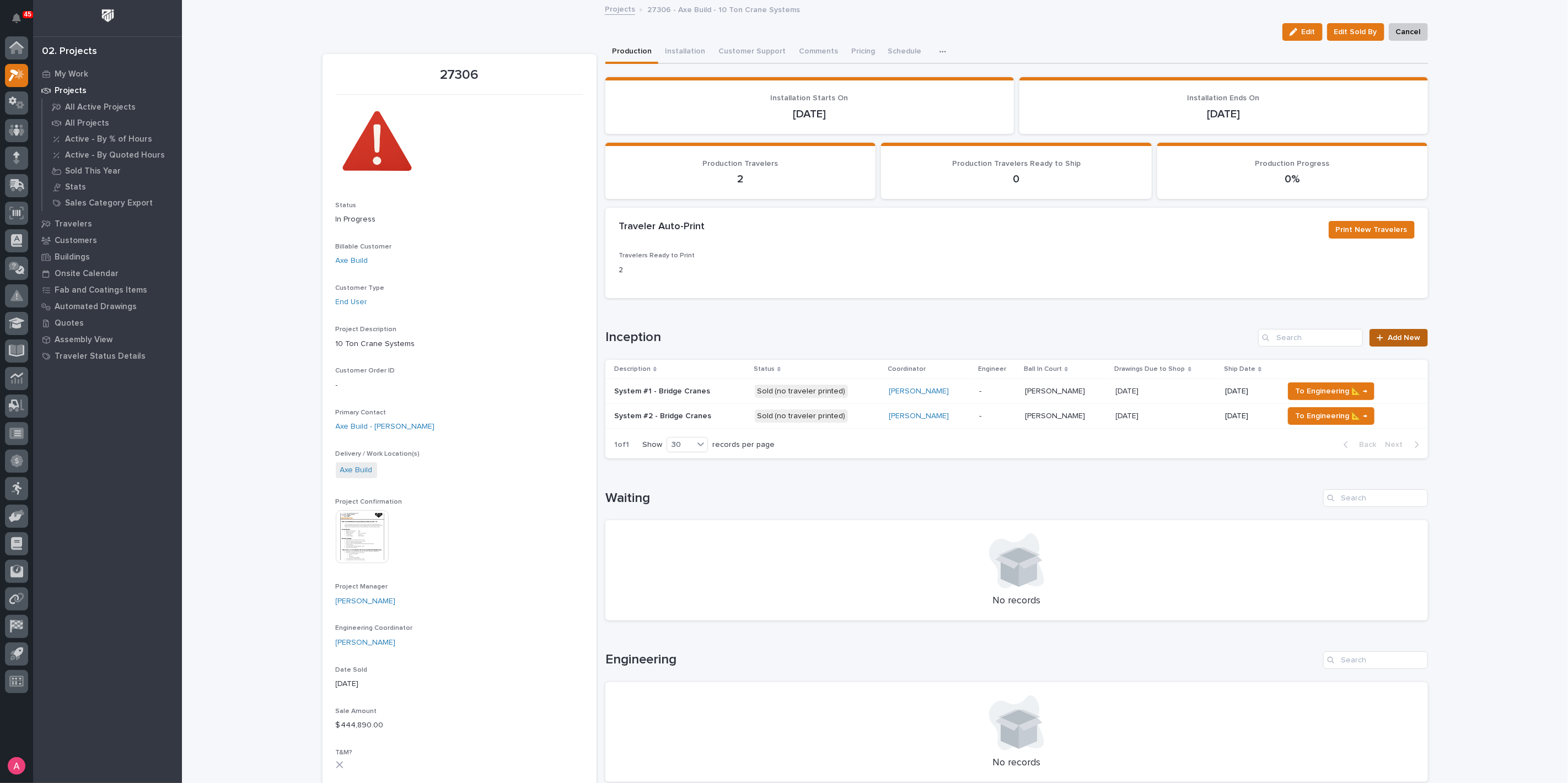
click at [1393, 336] on span "Add New" at bounding box center [1404, 338] width 32 height 8
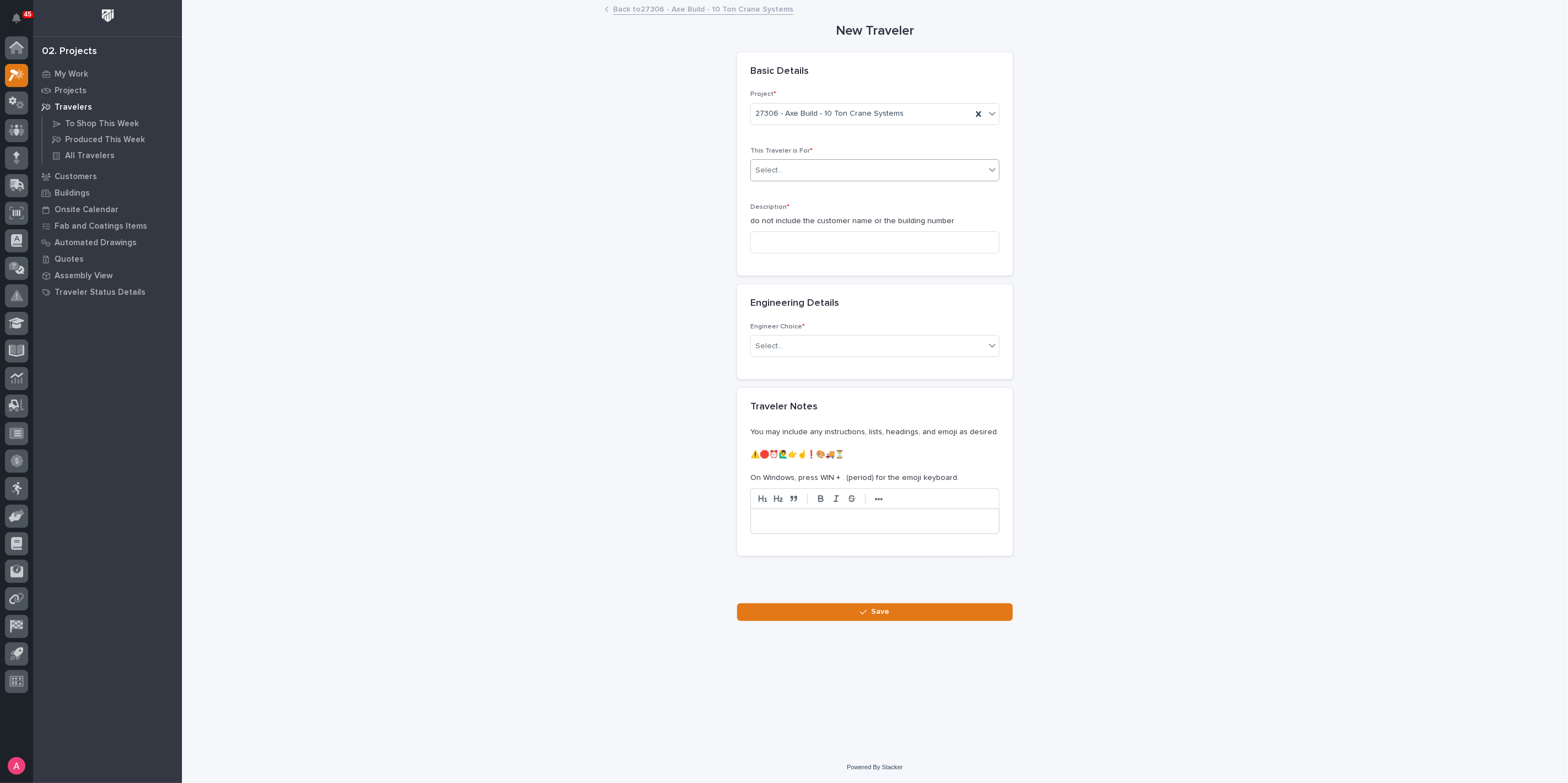
click at [801, 167] on div "Select..." at bounding box center [868, 170] width 234 height 18
click at [800, 193] on div "Production" at bounding box center [875, 191] width 248 height 19
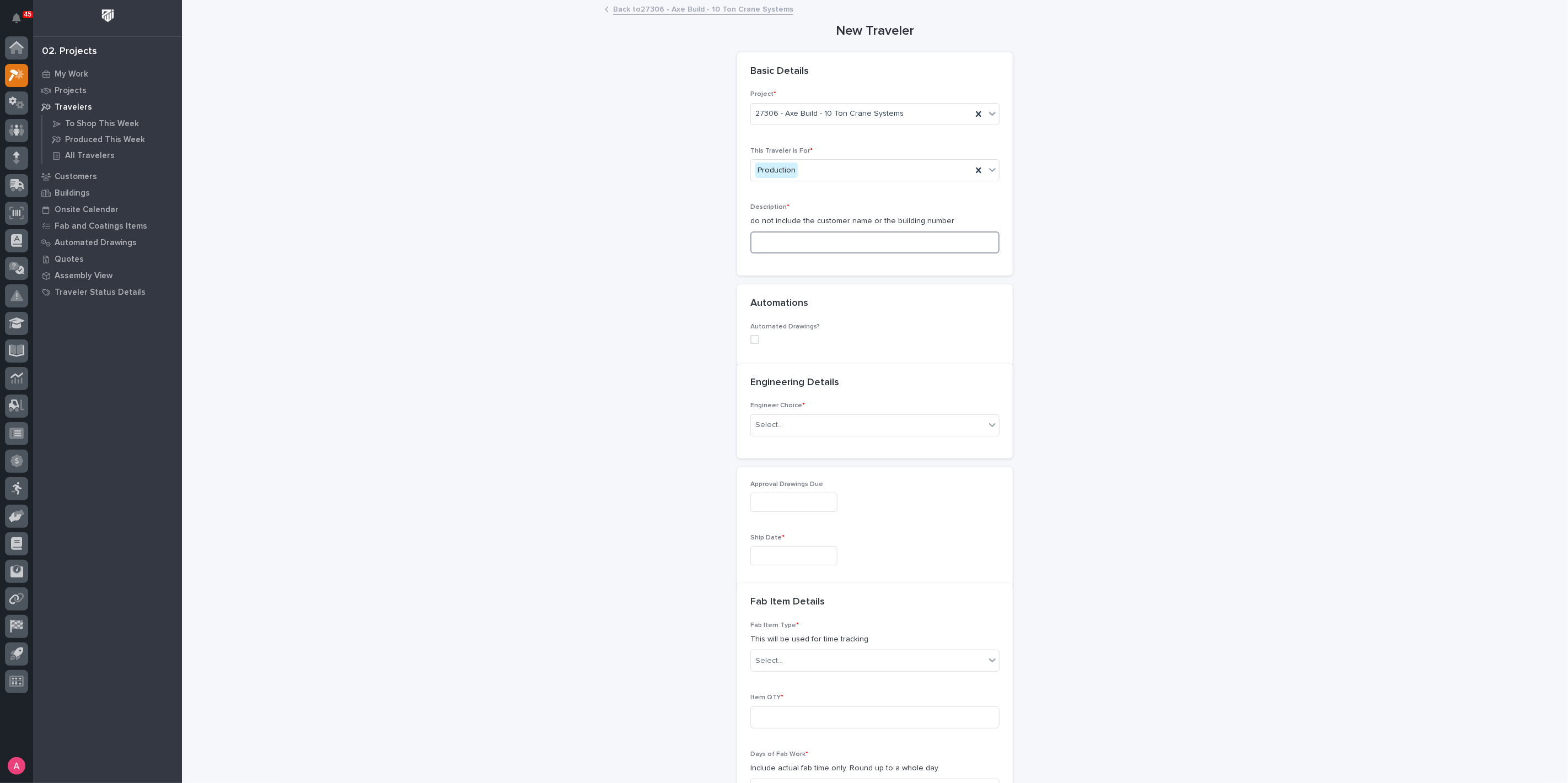
click at [808, 240] on input at bounding box center [875, 242] width 249 height 22
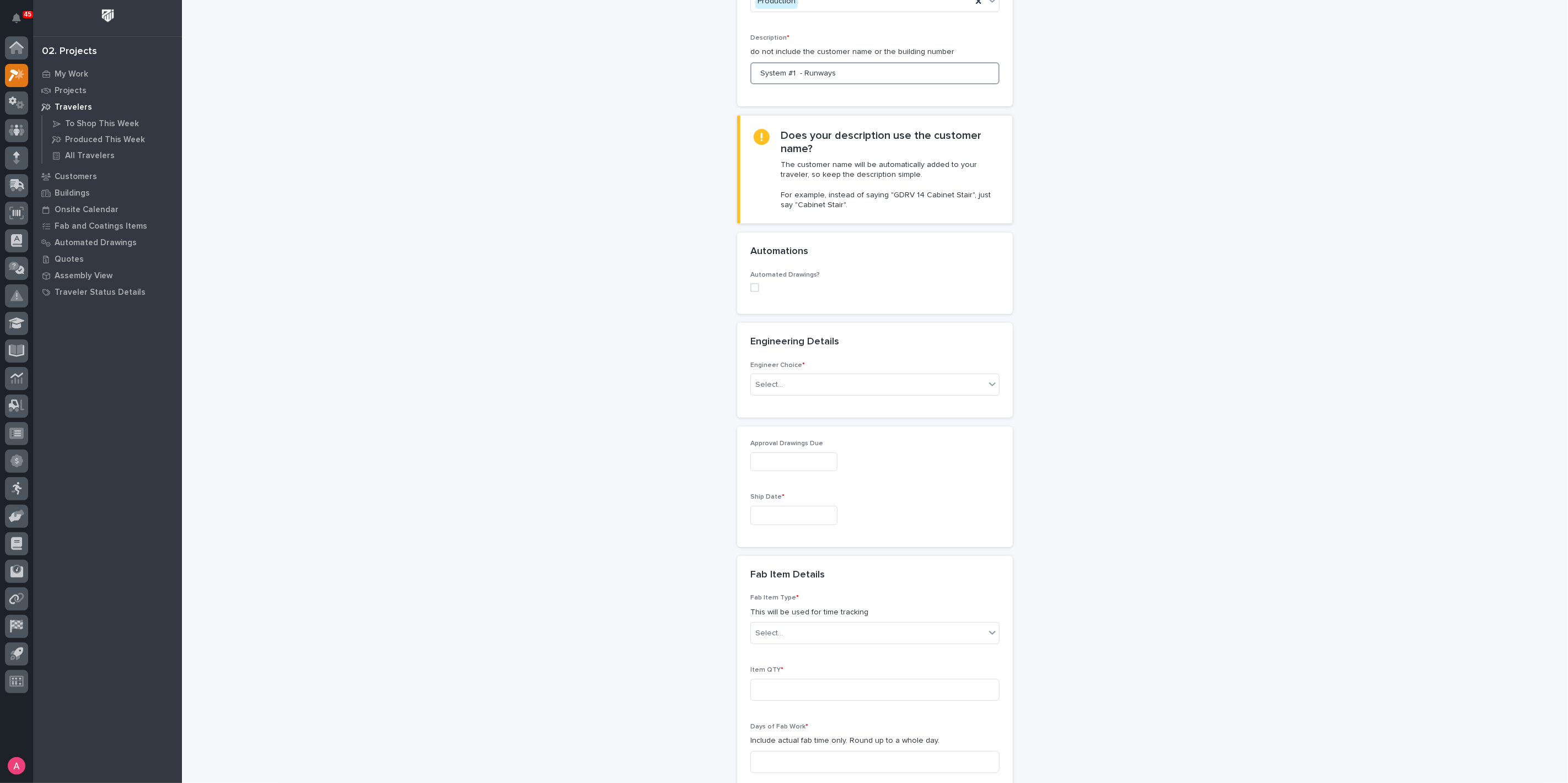
scroll to position [184, 0]
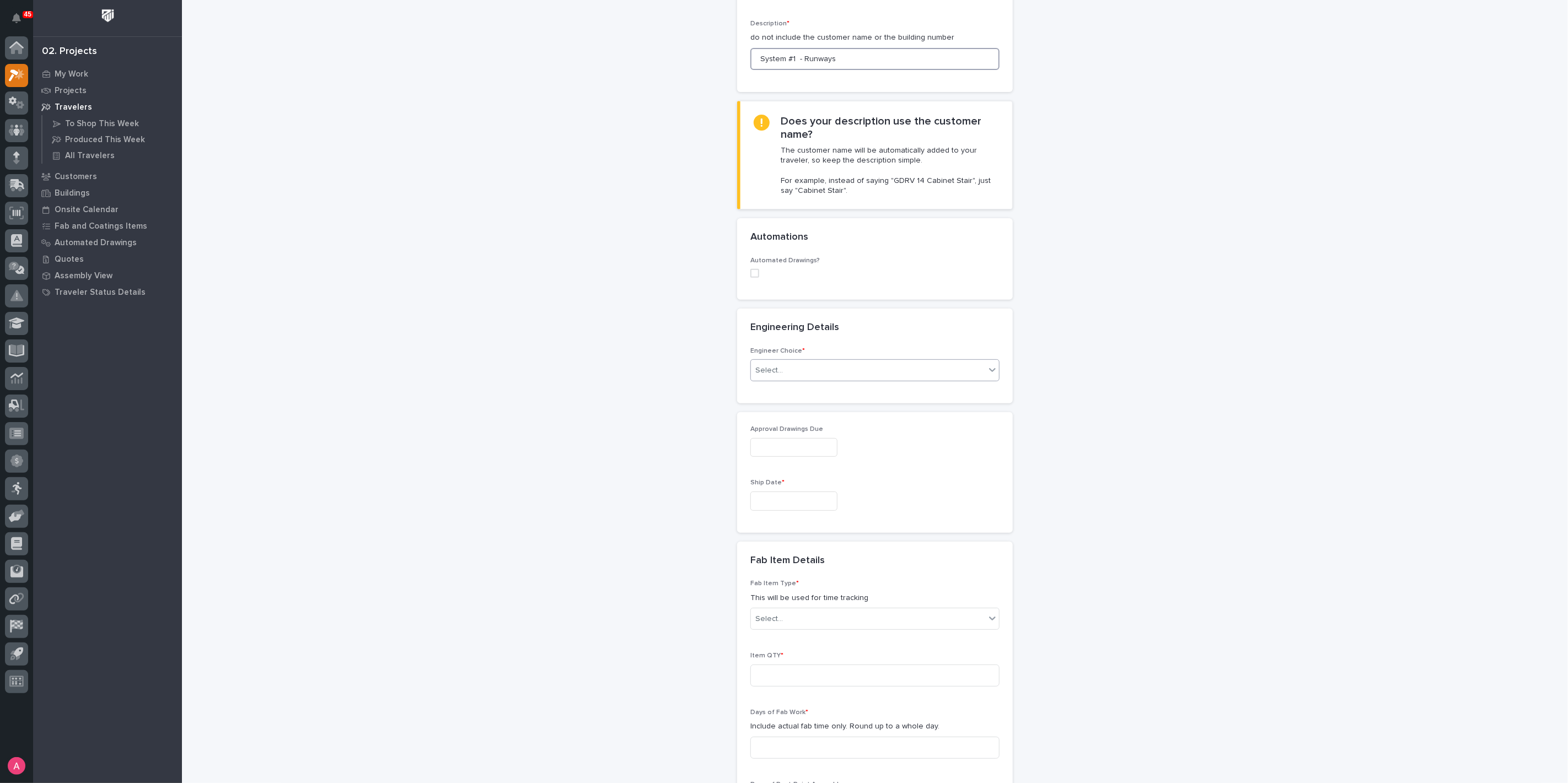
type input "System #1 - Runways"
click at [833, 367] on div "Select..." at bounding box center [868, 371] width 234 height 18
drag, startPoint x: 816, startPoint y: 405, endPoint x: 828, endPoint y: 410, distance: 13.0
click at [816, 405] on div "I want my coordinator to choose an engineer" at bounding box center [870, 409] width 248 height 19
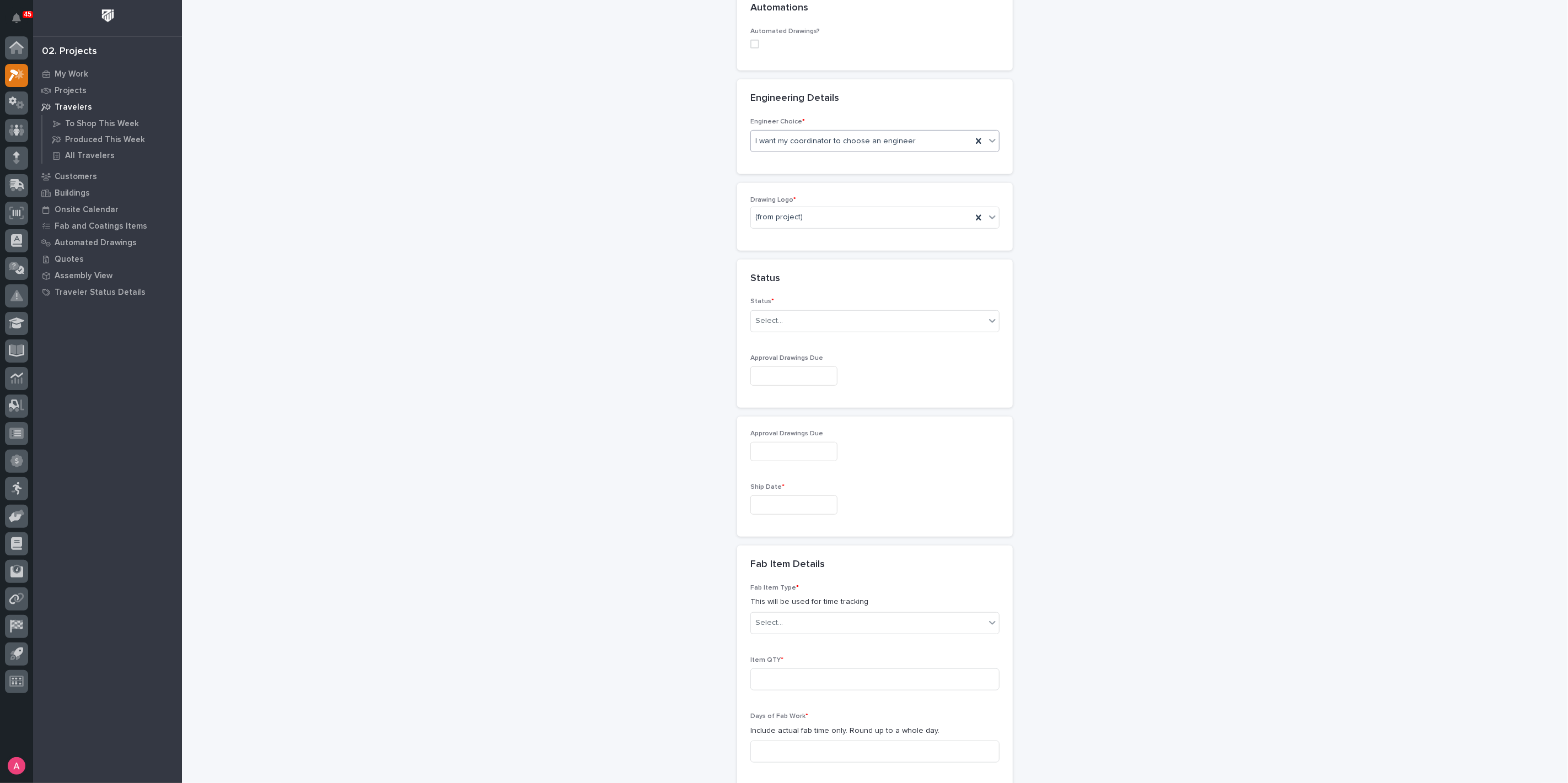
scroll to position [422, 0]
click at [827, 306] on div "Select..." at bounding box center [868, 311] width 234 height 18
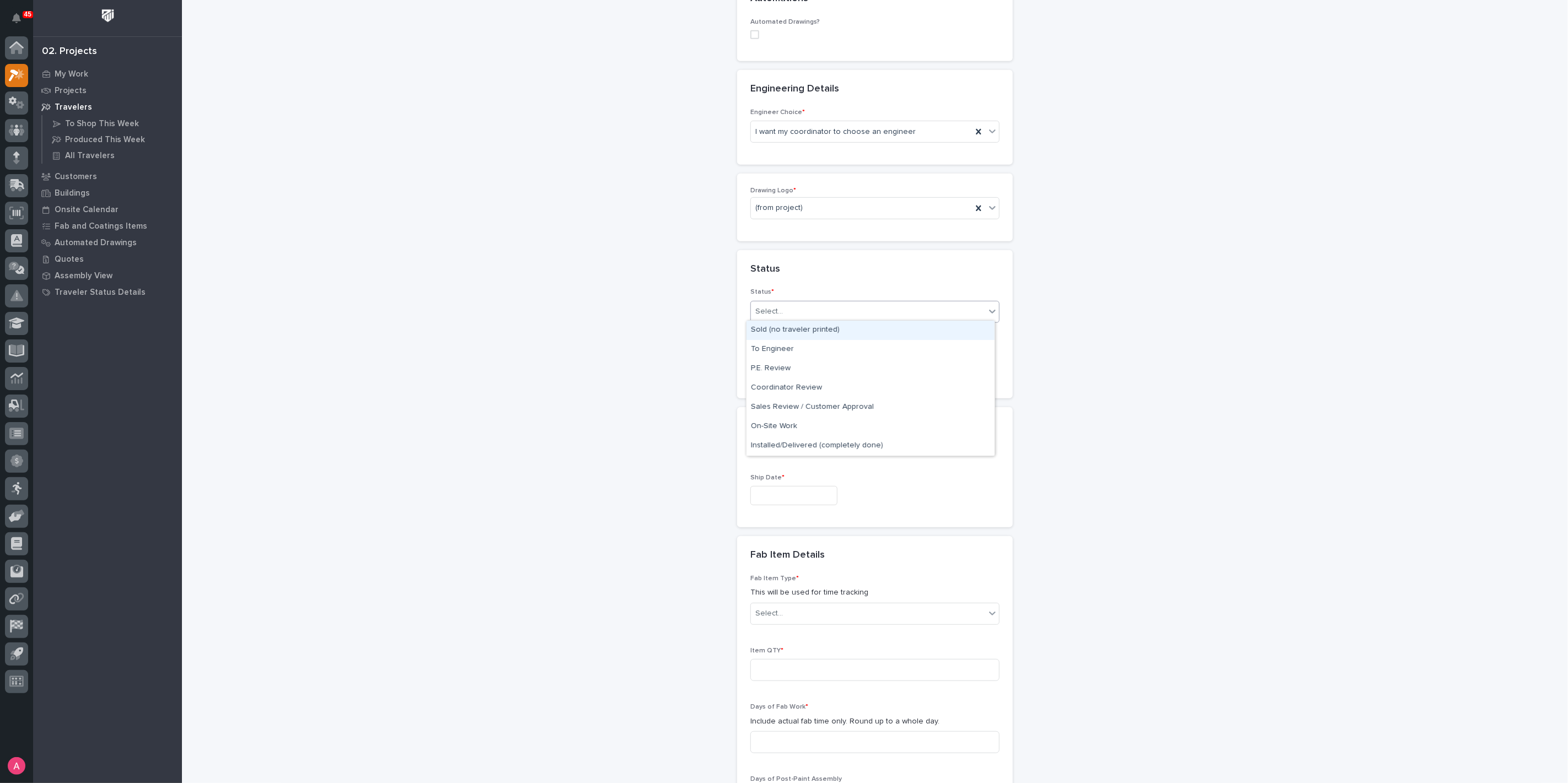
click at [816, 331] on div "Sold (no traveler printed)" at bounding box center [870, 330] width 248 height 19
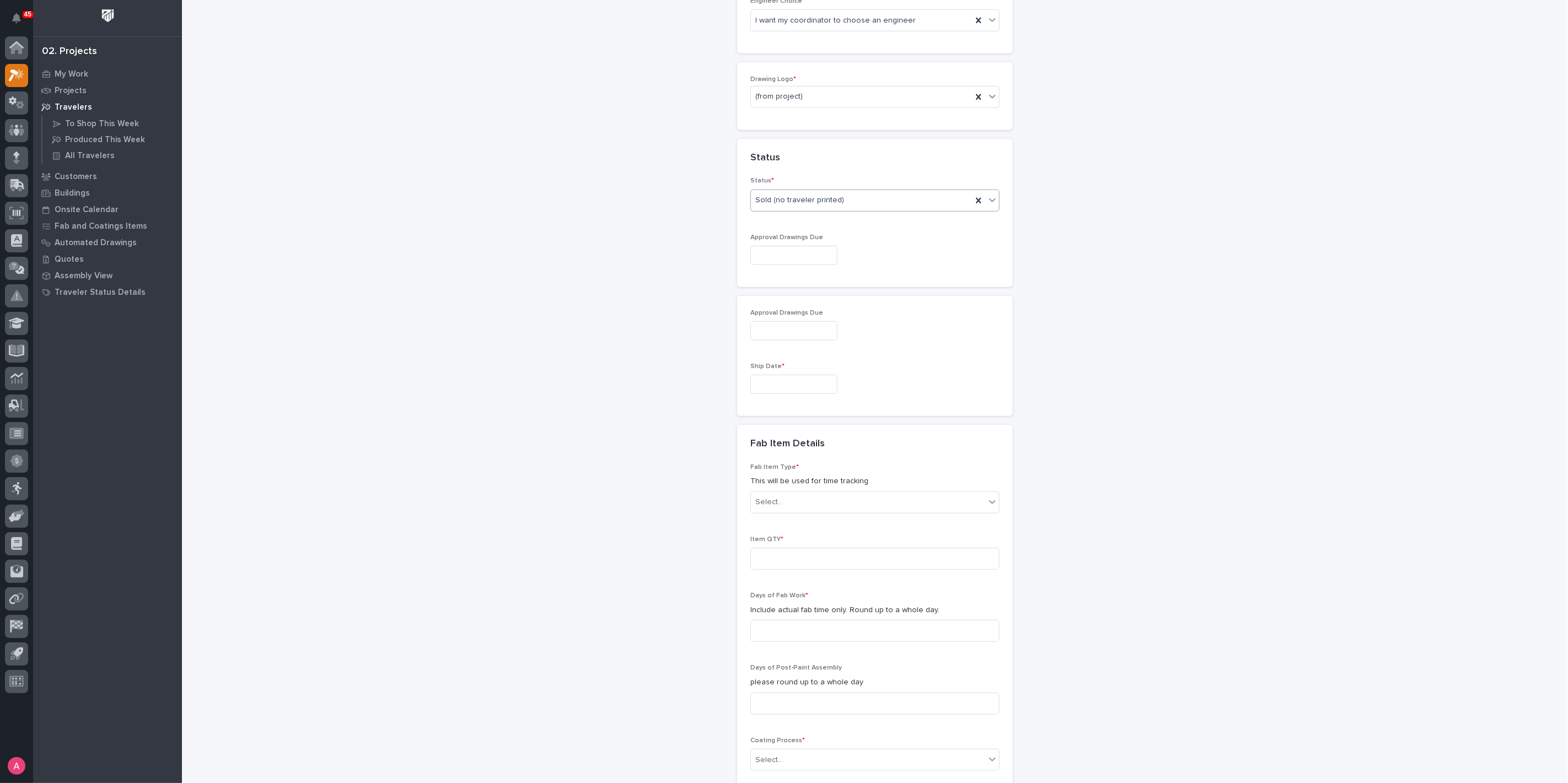
scroll to position [545, 0]
click at [777, 371] on input "text" at bounding box center [794, 374] width 87 height 19
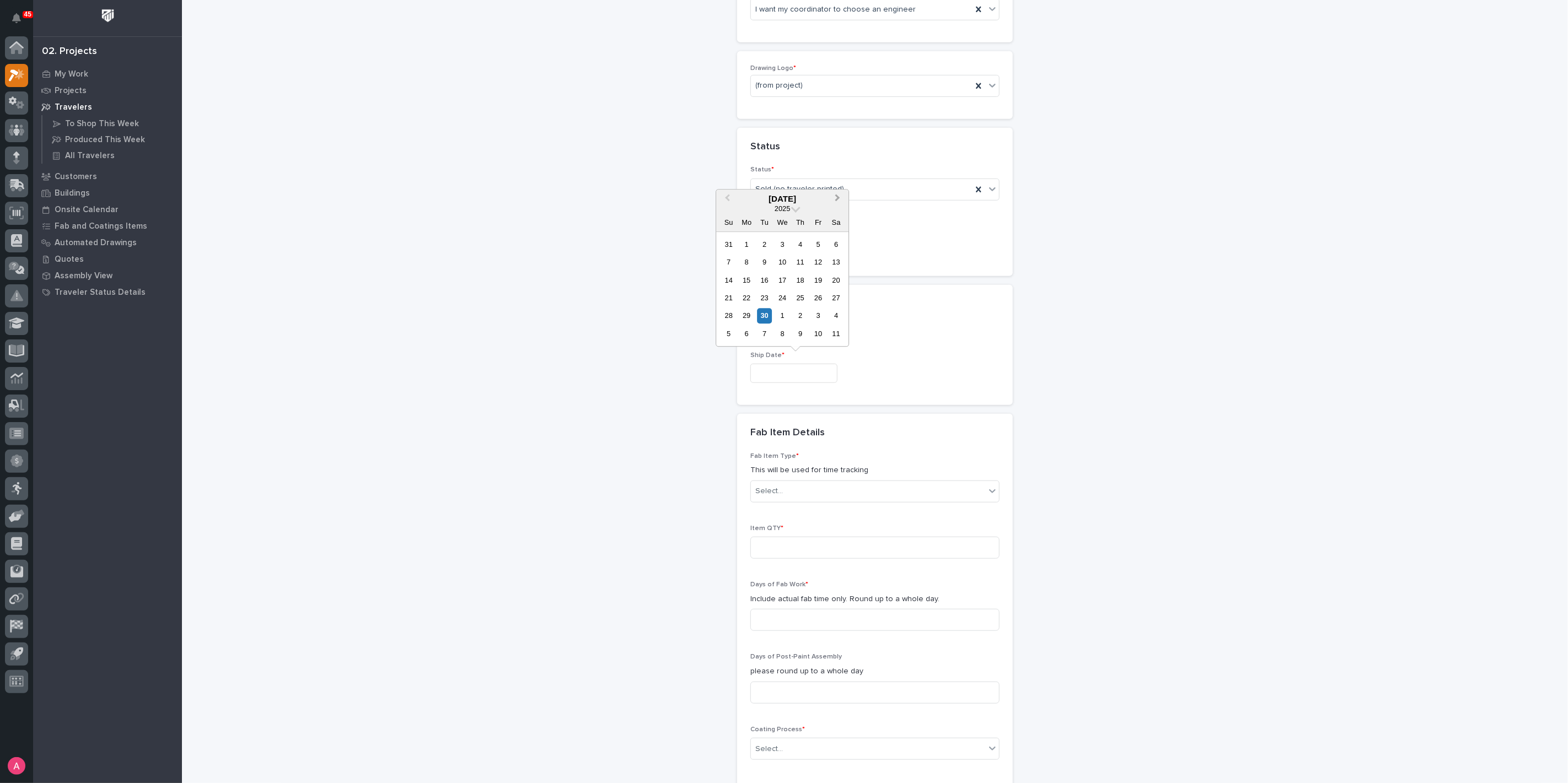
click at [838, 197] on span "Next Month" at bounding box center [838, 199] width 0 height 15
click at [751, 259] on div "8" at bounding box center [747, 262] width 15 height 15
type input "**********"
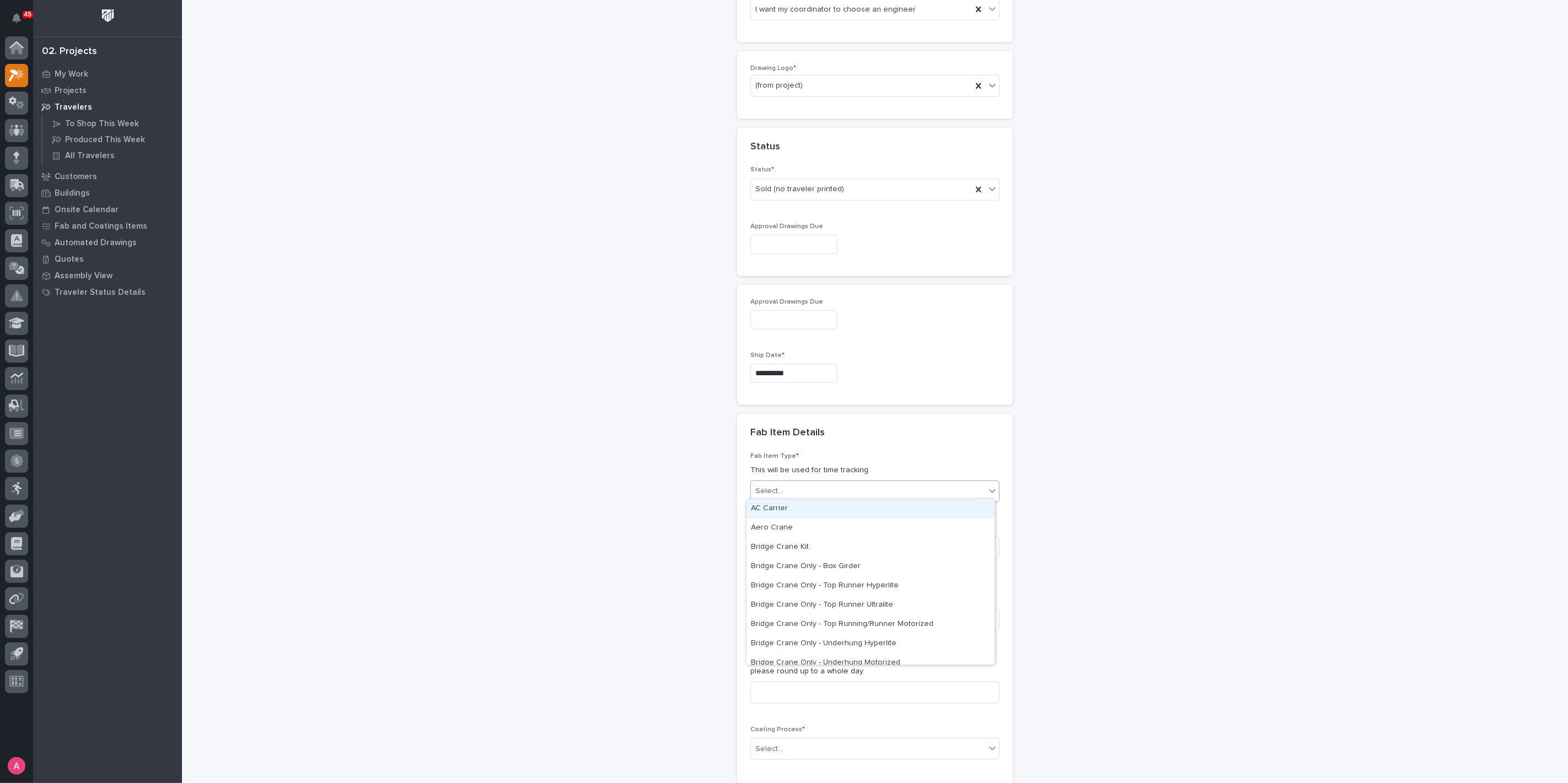
click at [861, 492] on div "Select..." at bounding box center [868, 492] width 234 height 18
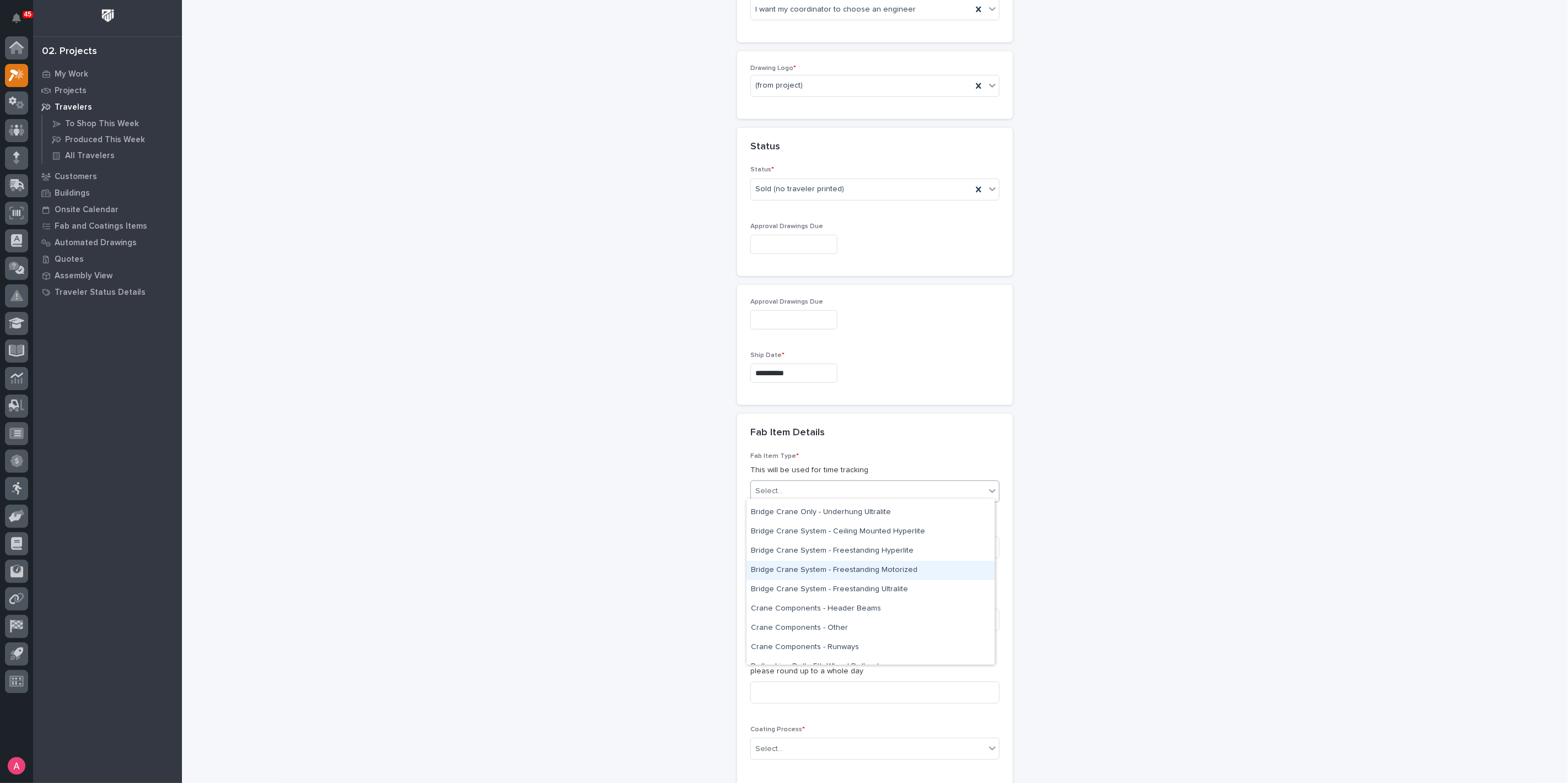
scroll to position [184, 0]
click at [868, 630] on div "Crane Components - Runways" at bounding box center [870, 634] width 248 height 19
click at [828, 548] on input at bounding box center [875, 548] width 249 height 22
type input "1"
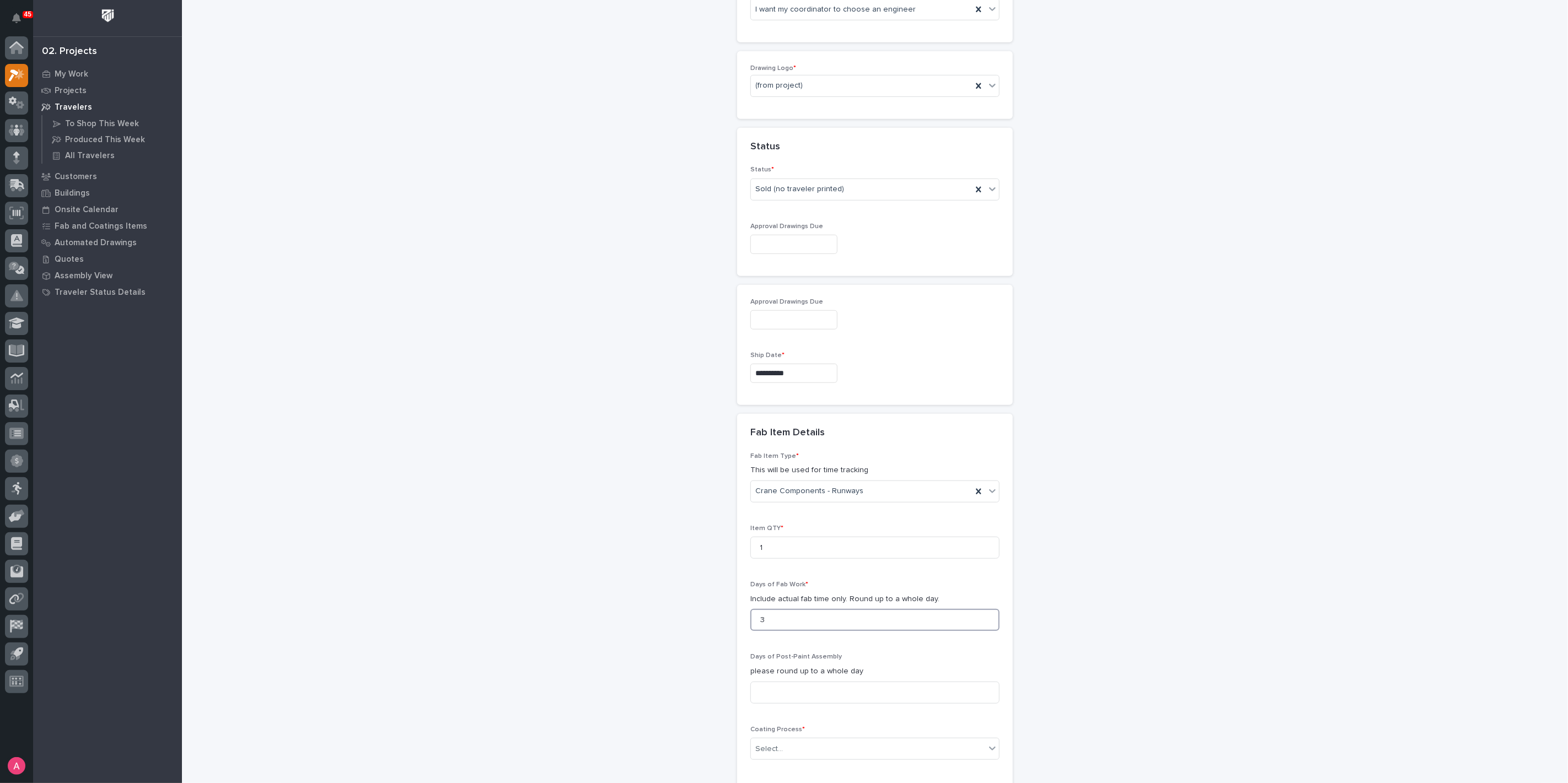
type input "3"
type input "0"
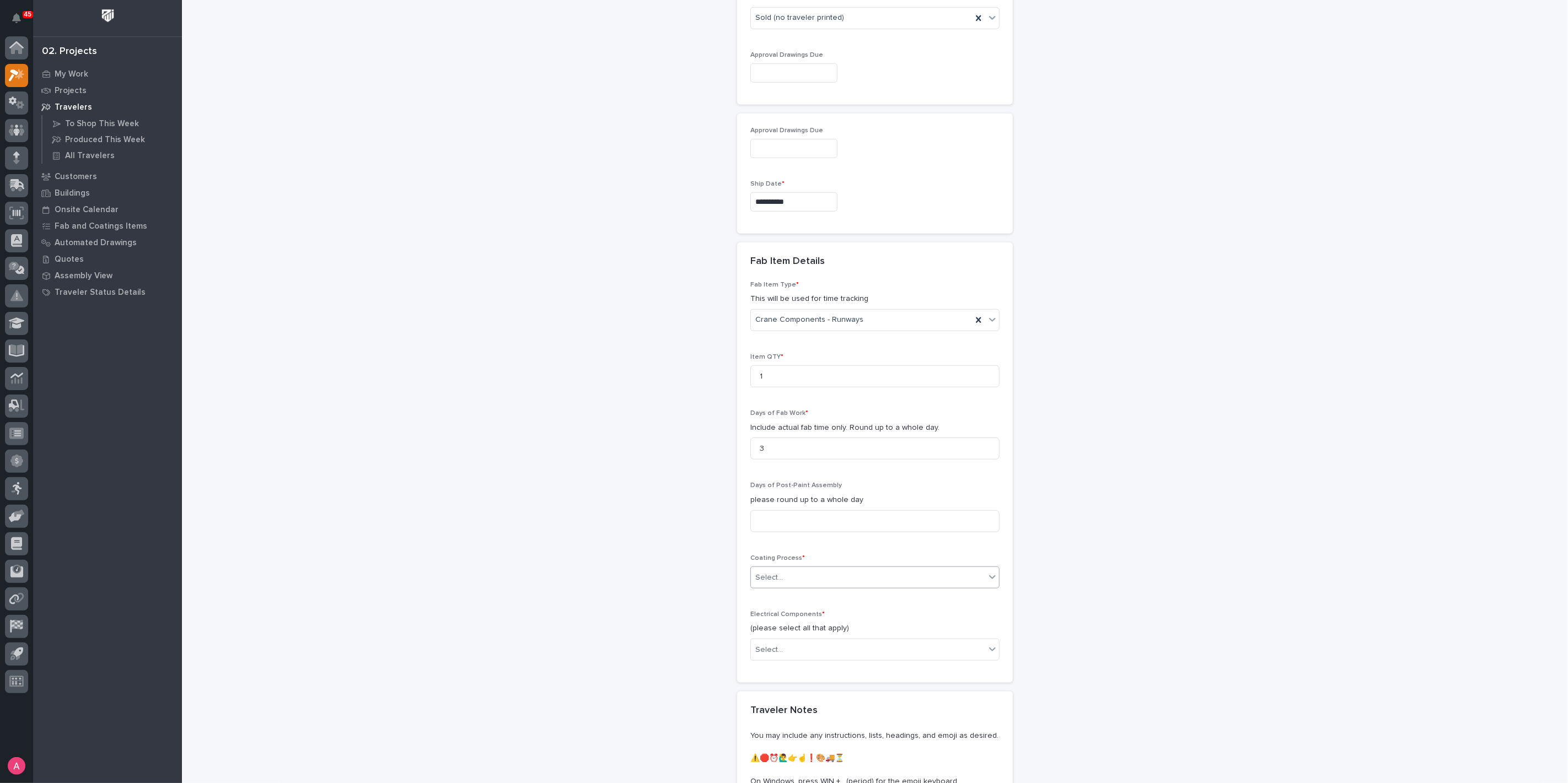
scroll to position [728, 0]
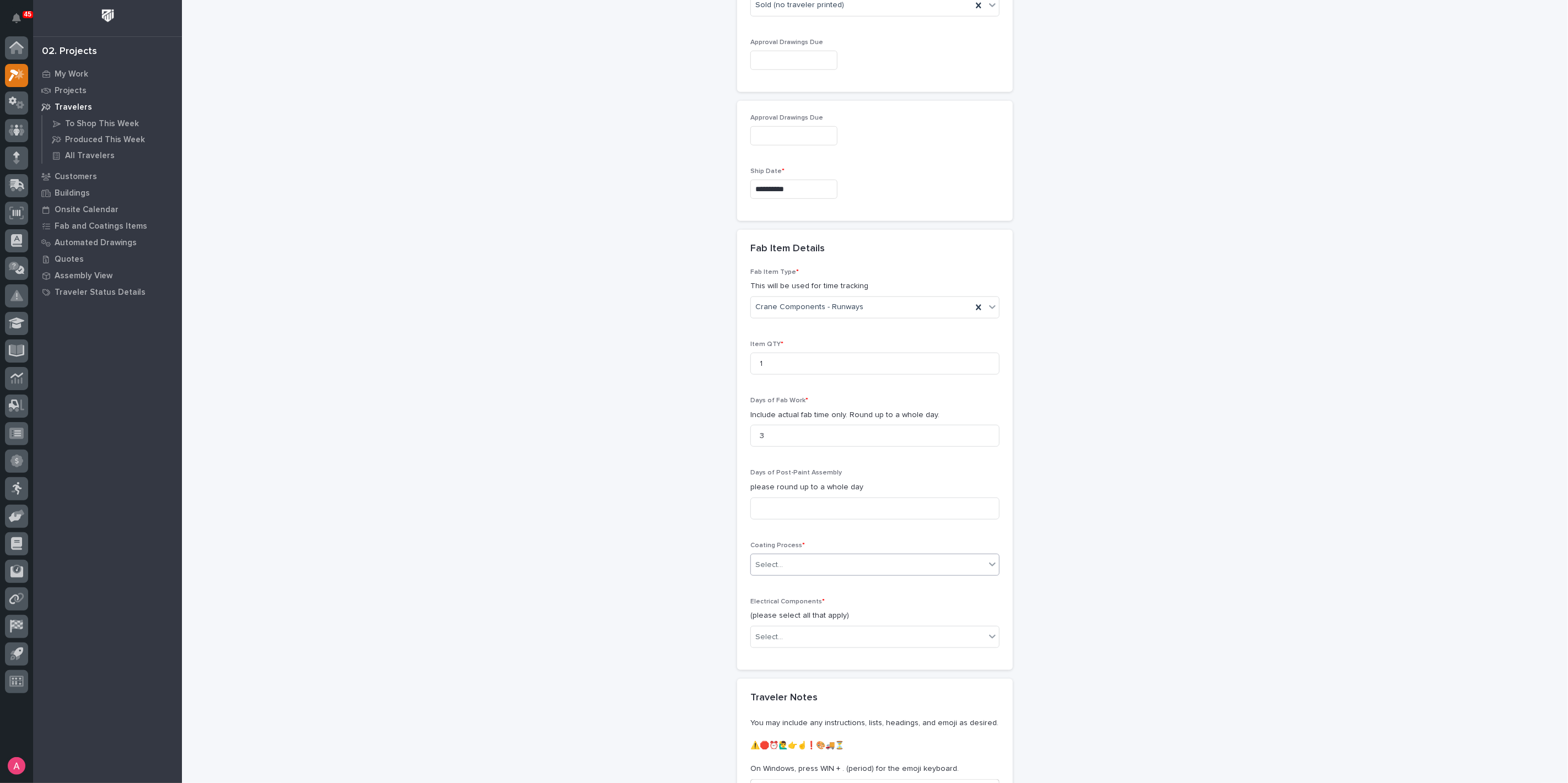
click at [811, 562] on div "Select..." at bounding box center [868, 565] width 234 height 18
click at [822, 597] on div "In-House Paint/Powder" at bounding box center [870, 602] width 248 height 19
click at [822, 628] on div "Select..." at bounding box center [868, 638] width 234 height 18
click at [799, 657] on div "None" at bounding box center [870, 655] width 248 height 19
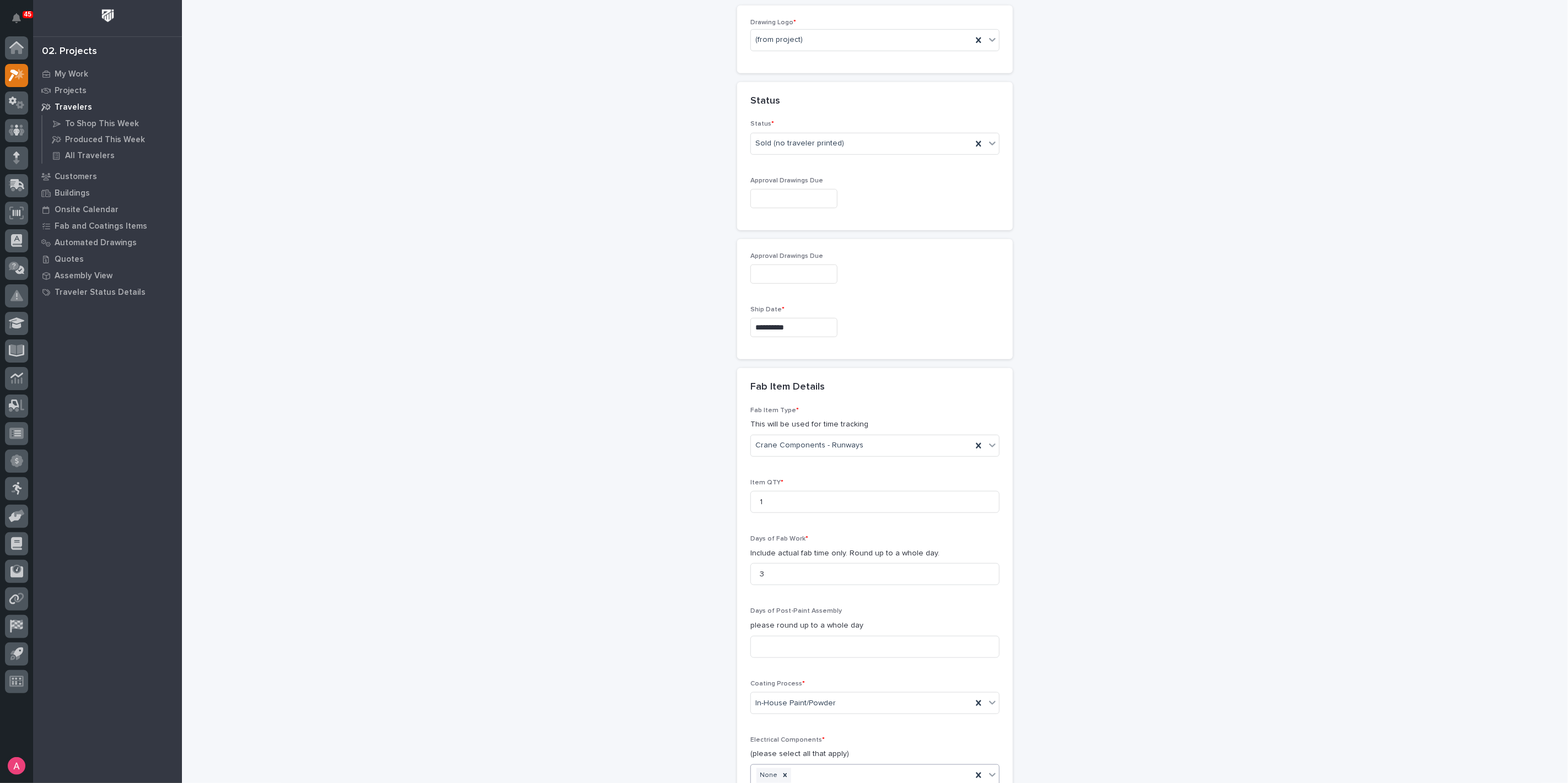
scroll to position [939, 0]
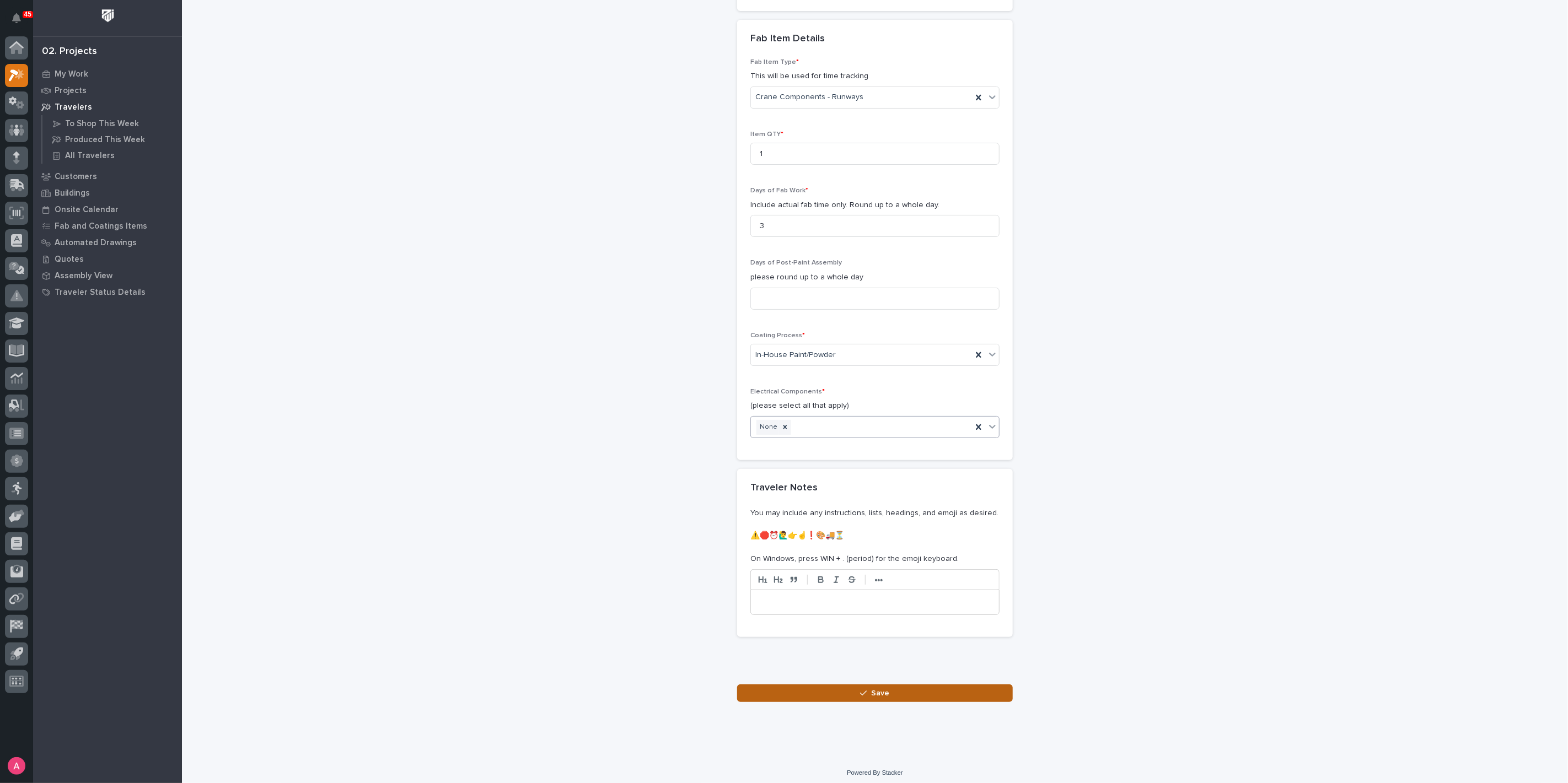
click at [860, 691] on icon "button" at bounding box center [863, 693] width 7 height 5
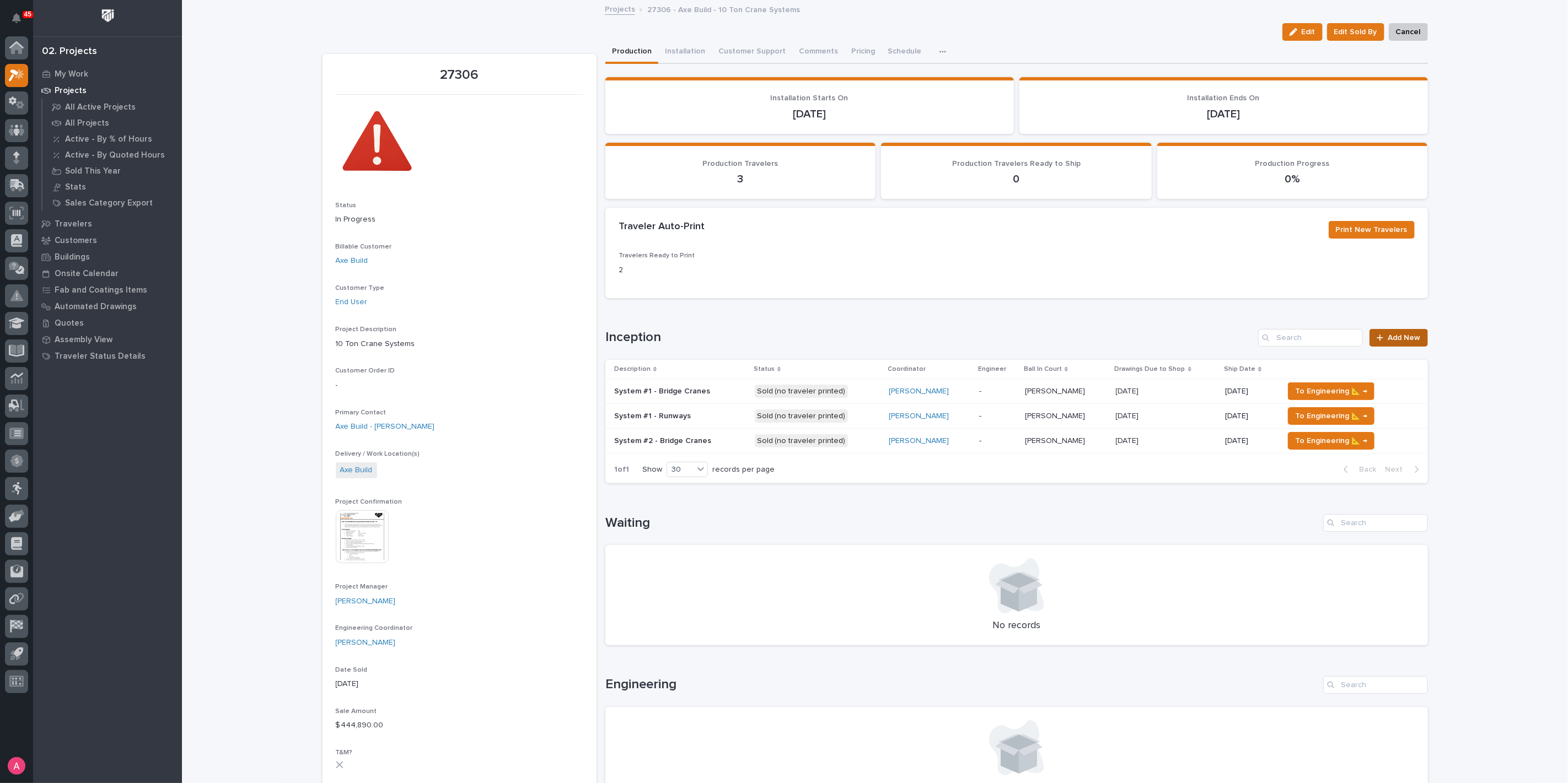
click at [1395, 335] on span "Add New" at bounding box center [1404, 338] width 32 height 8
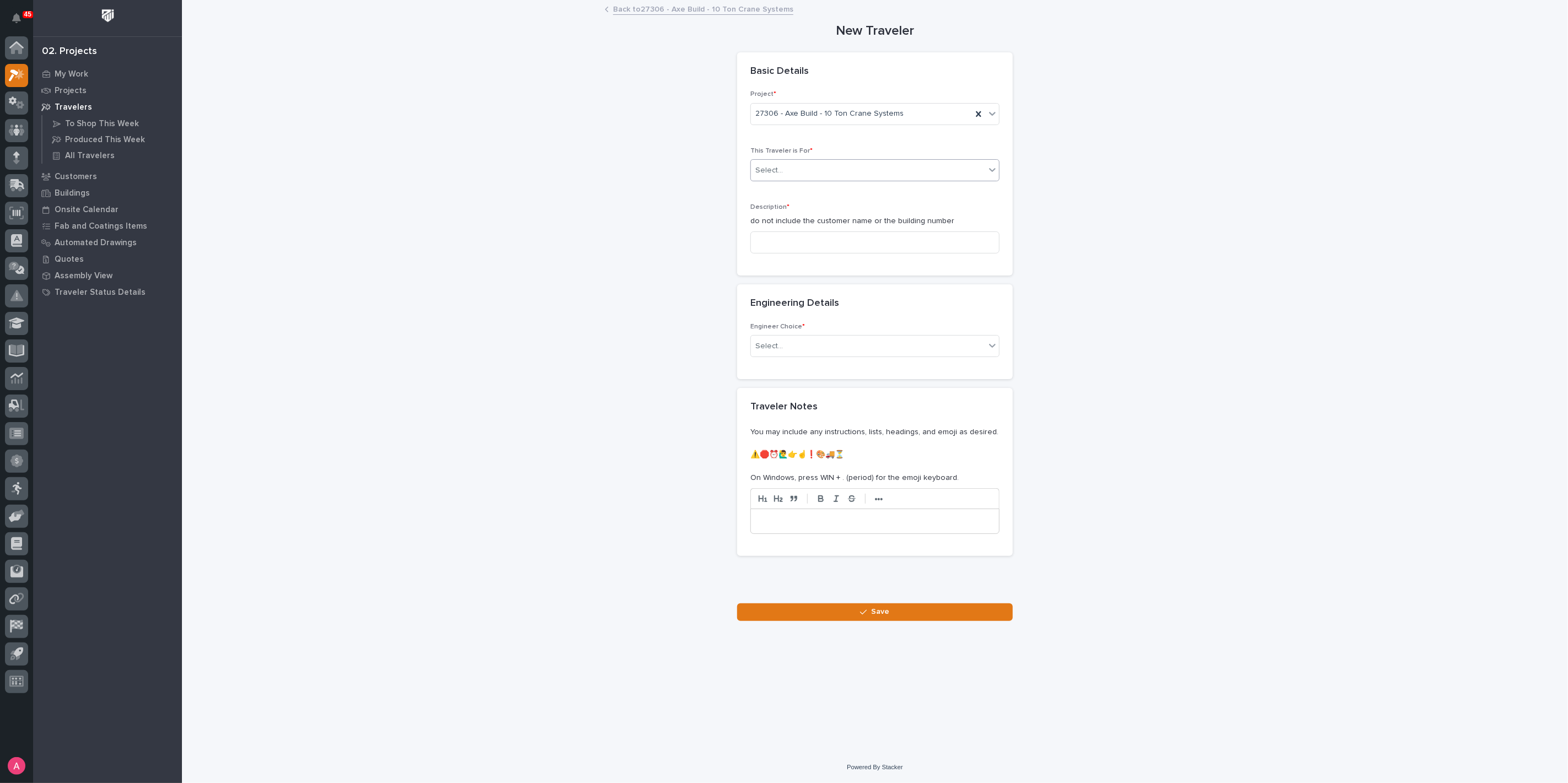
click at [808, 170] on div "Select..." at bounding box center [868, 170] width 234 height 18
click at [810, 190] on div "Production" at bounding box center [875, 191] width 248 height 19
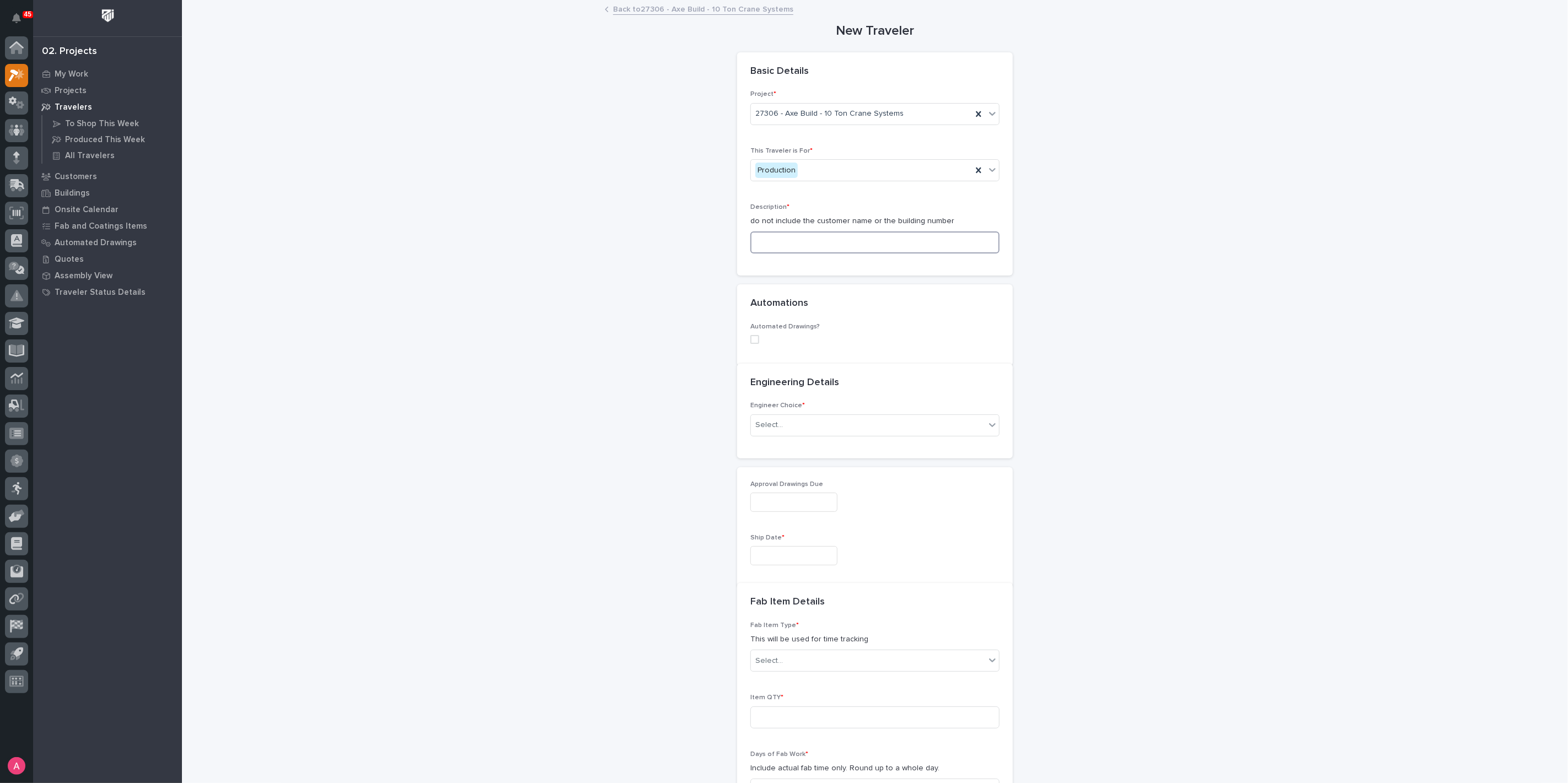
click at [818, 245] on input at bounding box center [875, 242] width 249 height 22
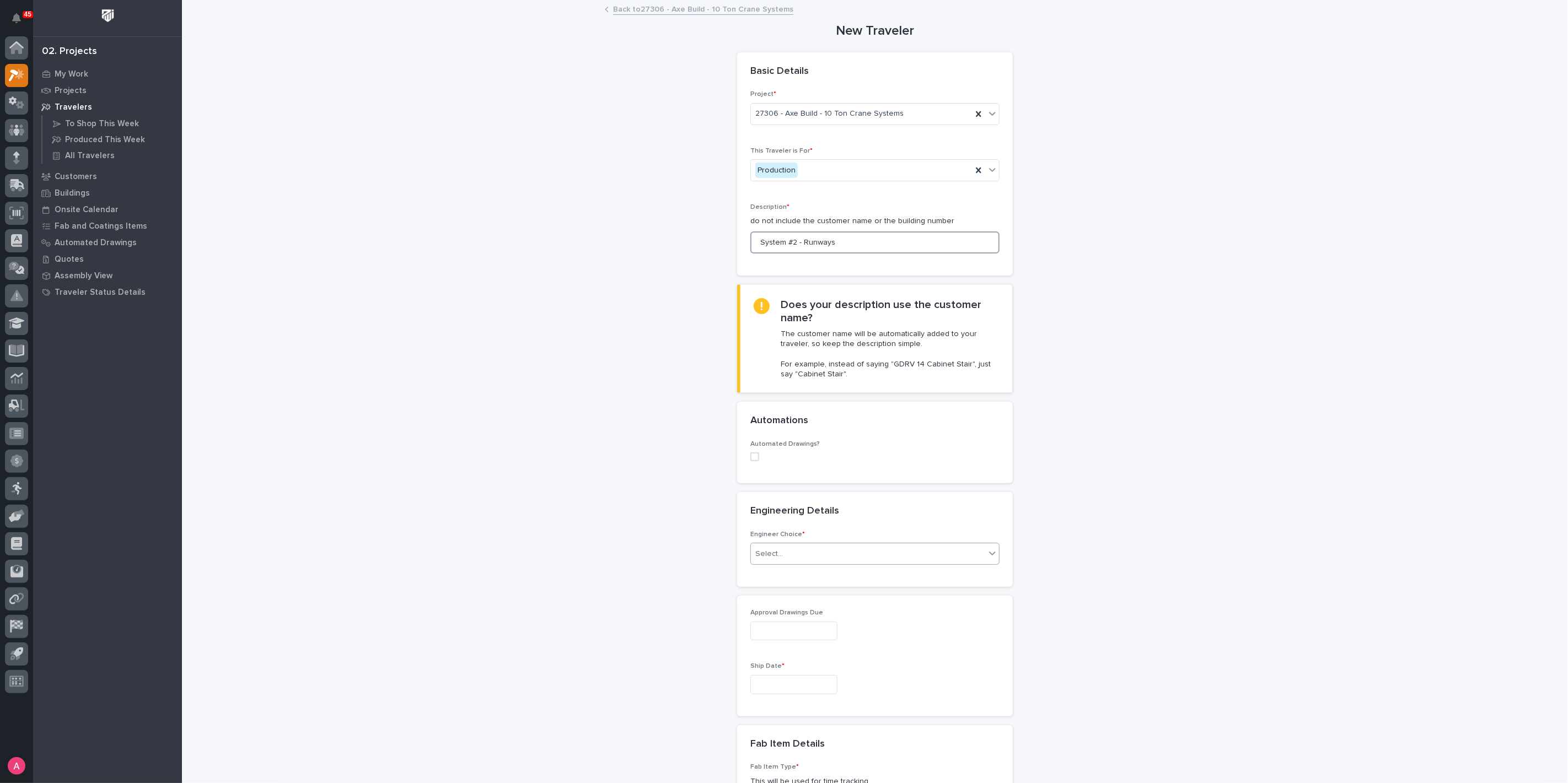
type input "System #2 - Runways"
click at [851, 546] on div "Select..." at bounding box center [868, 554] width 234 height 18
click at [836, 596] on div "I want my coordinator to choose an engineer" at bounding box center [870, 593] width 248 height 19
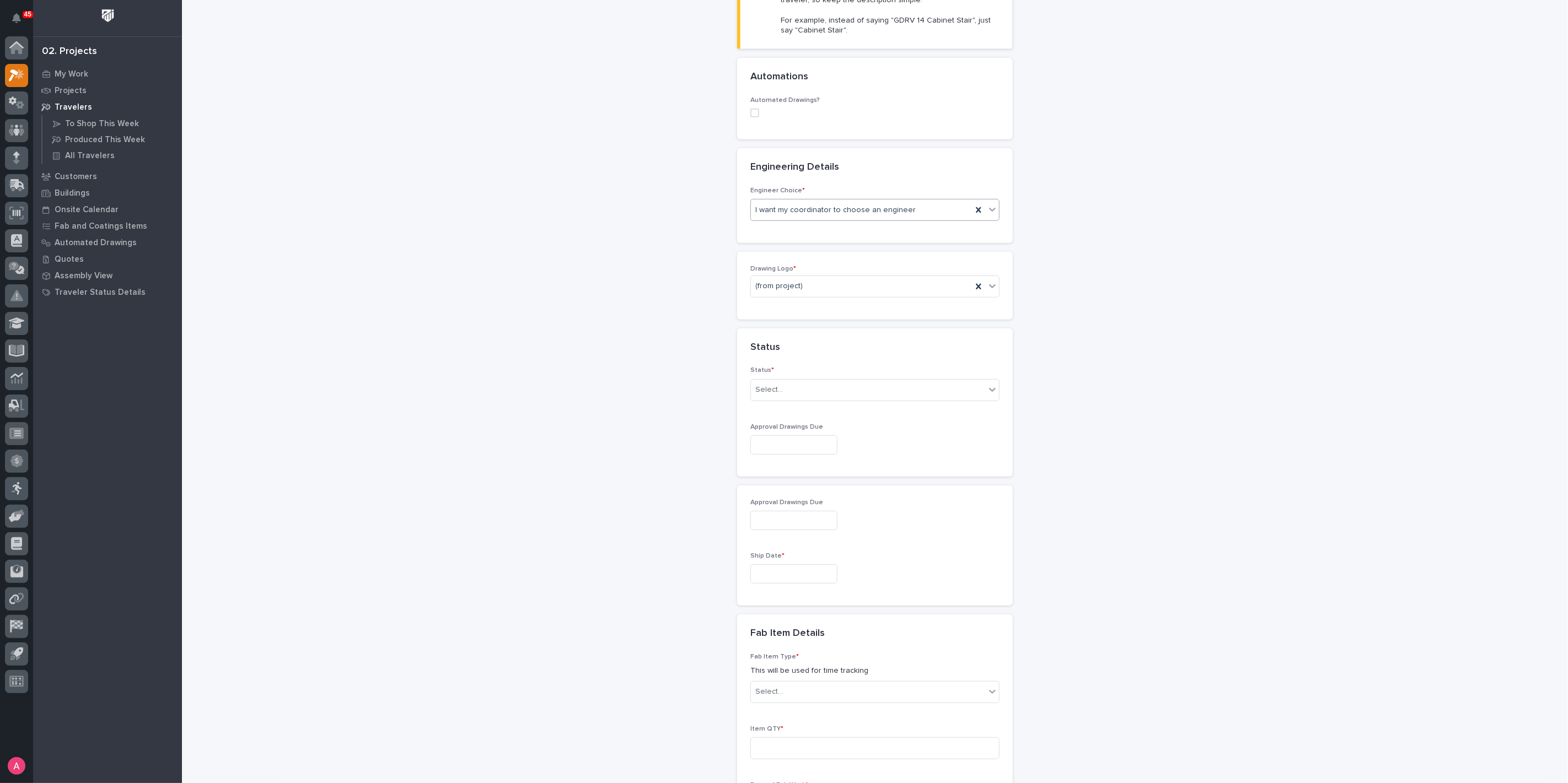
scroll to position [360, 0]
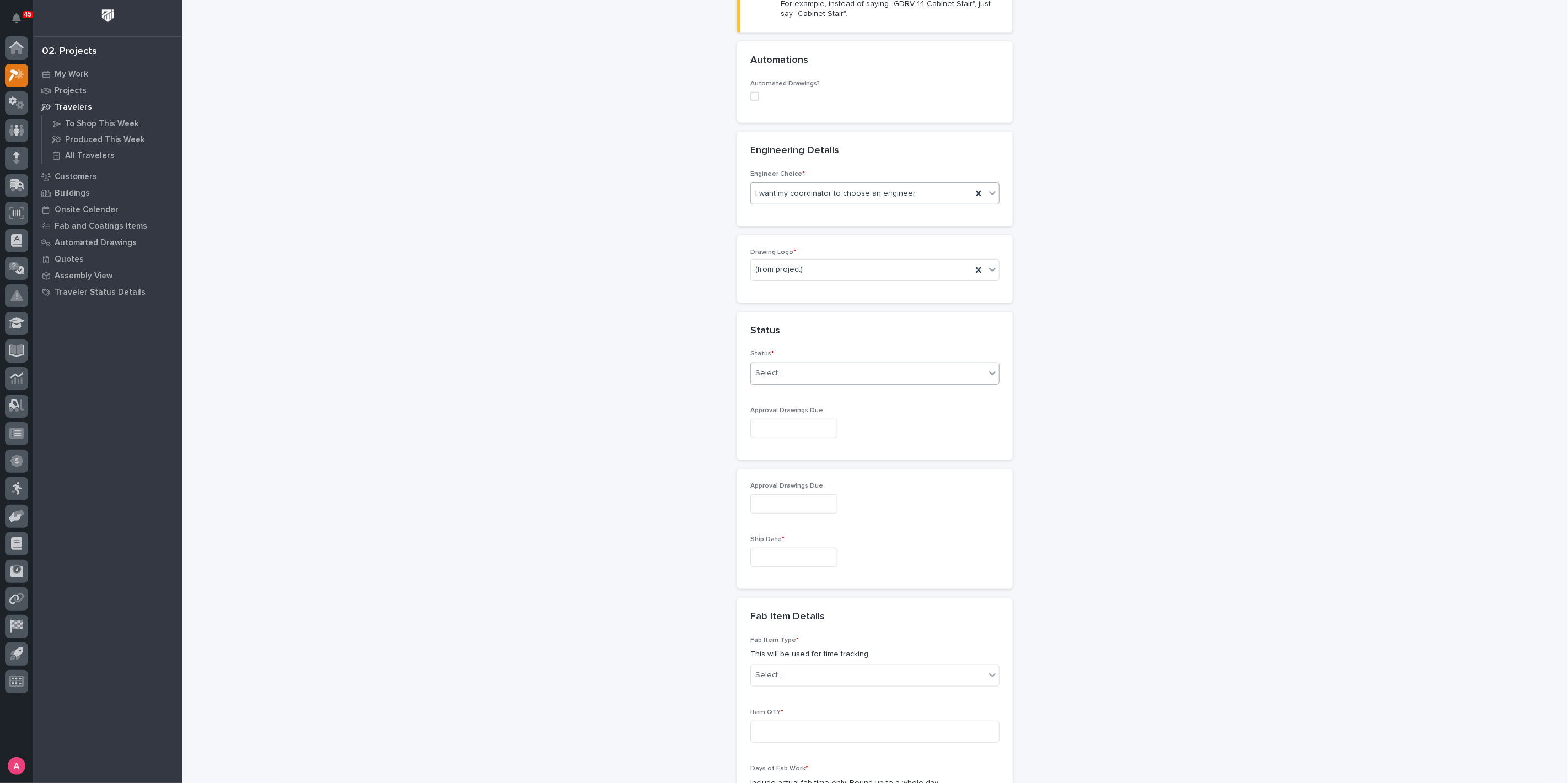
click at [782, 374] on div "Select..." at bounding box center [868, 374] width 234 height 18
click at [803, 389] on div "Sold (no traveler printed)" at bounding box center [870, 392] width 248 height 19
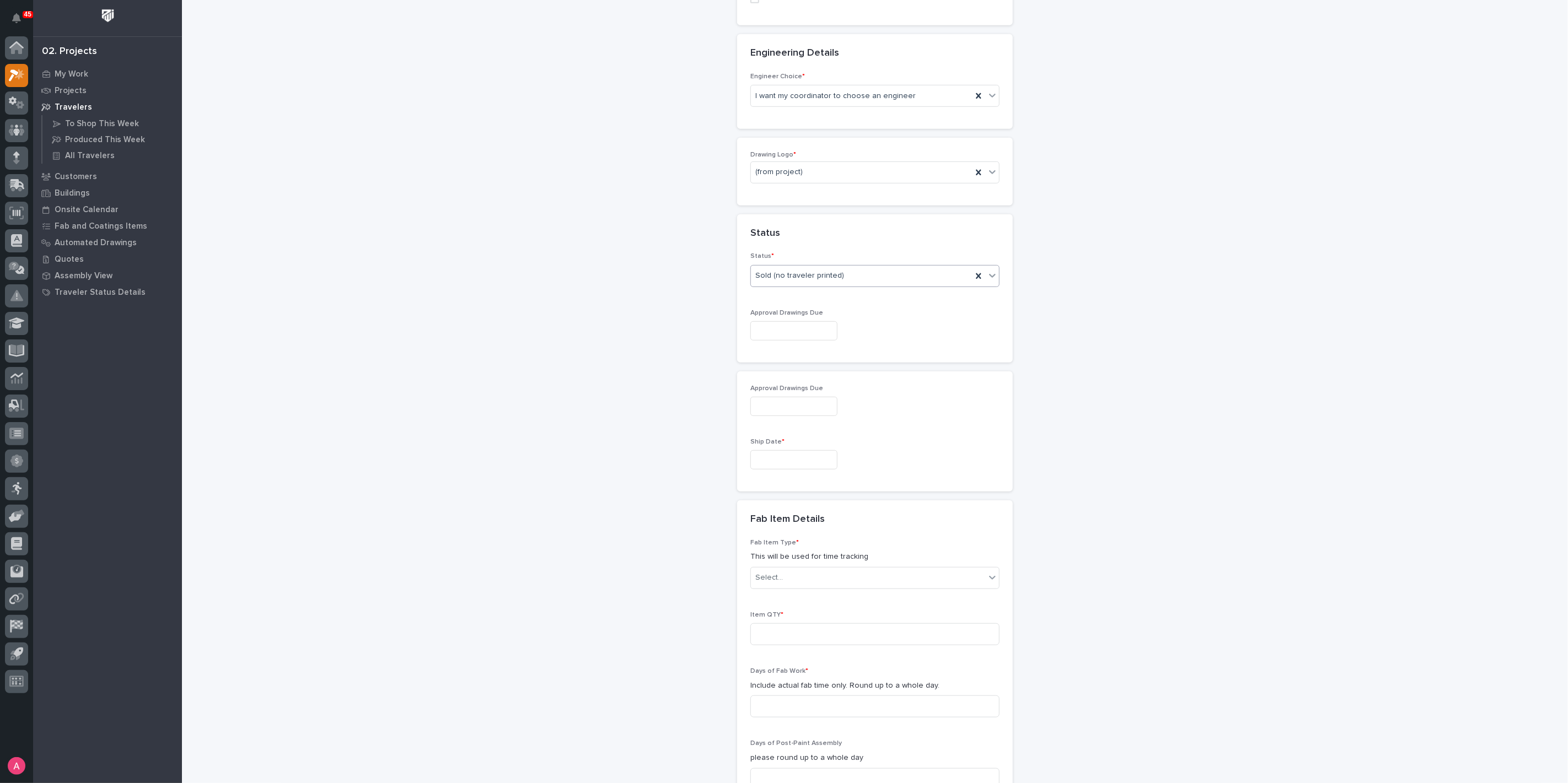
scroll to position [483, 0]
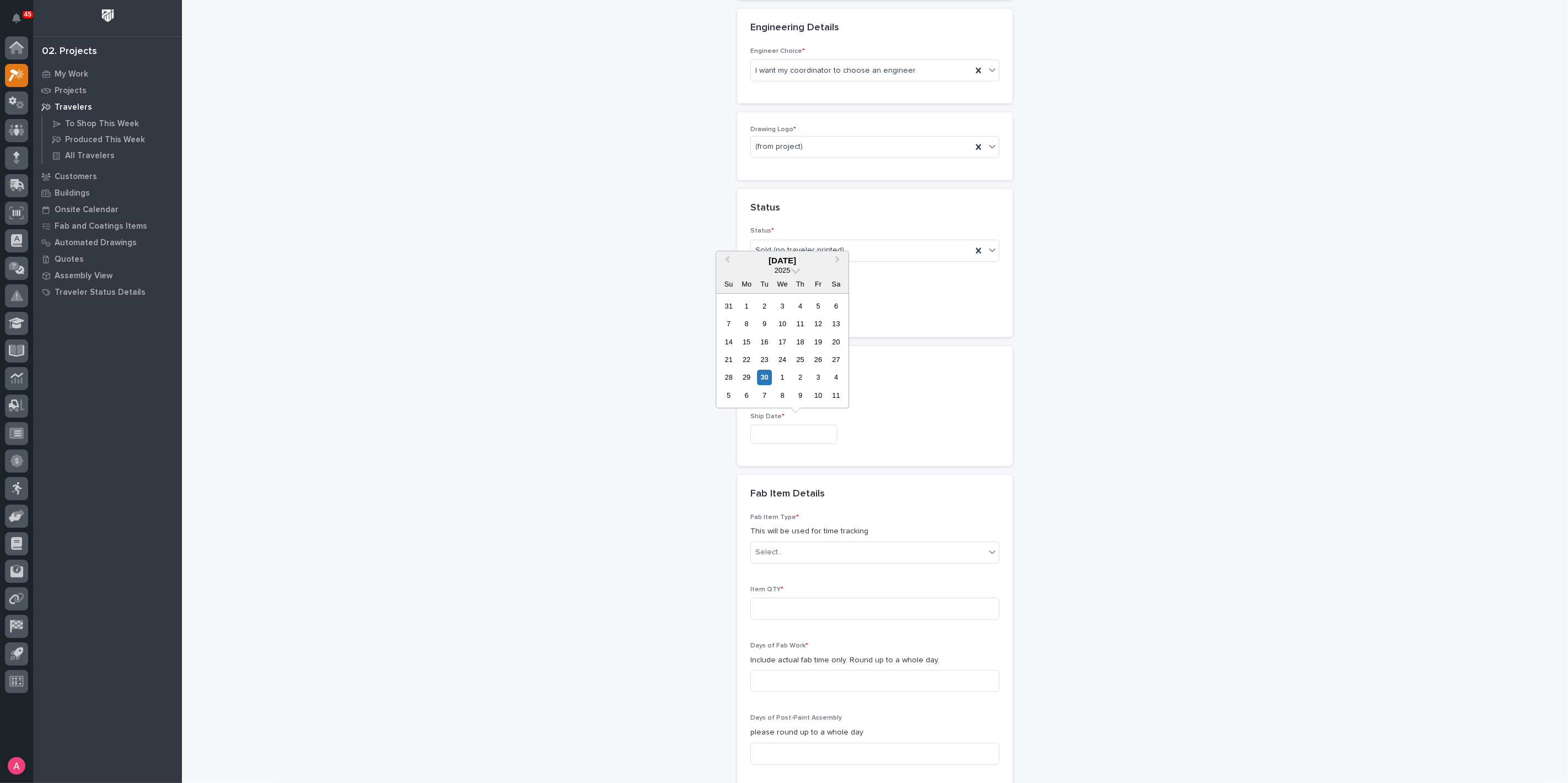
click at [795, 436] on input "text" at bounding box center [794, 434] width 87 height 19
click at [841, 257] on button "Next Month" at bounding box center [838, 261] width 18 height 18
click at [744, 323] on div "8" at bounding box center [747, 324] width 15 height 15
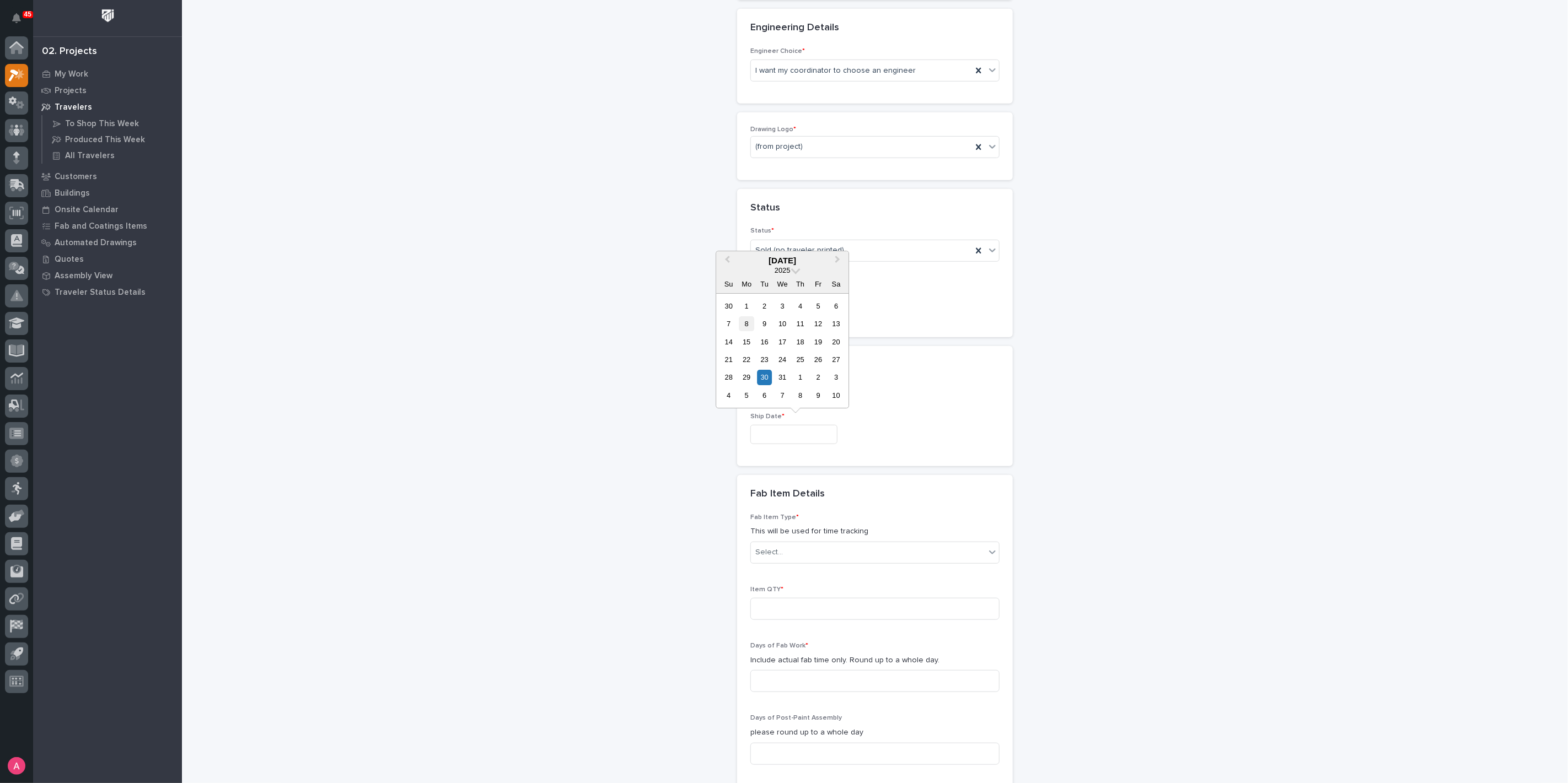
type input "**********"
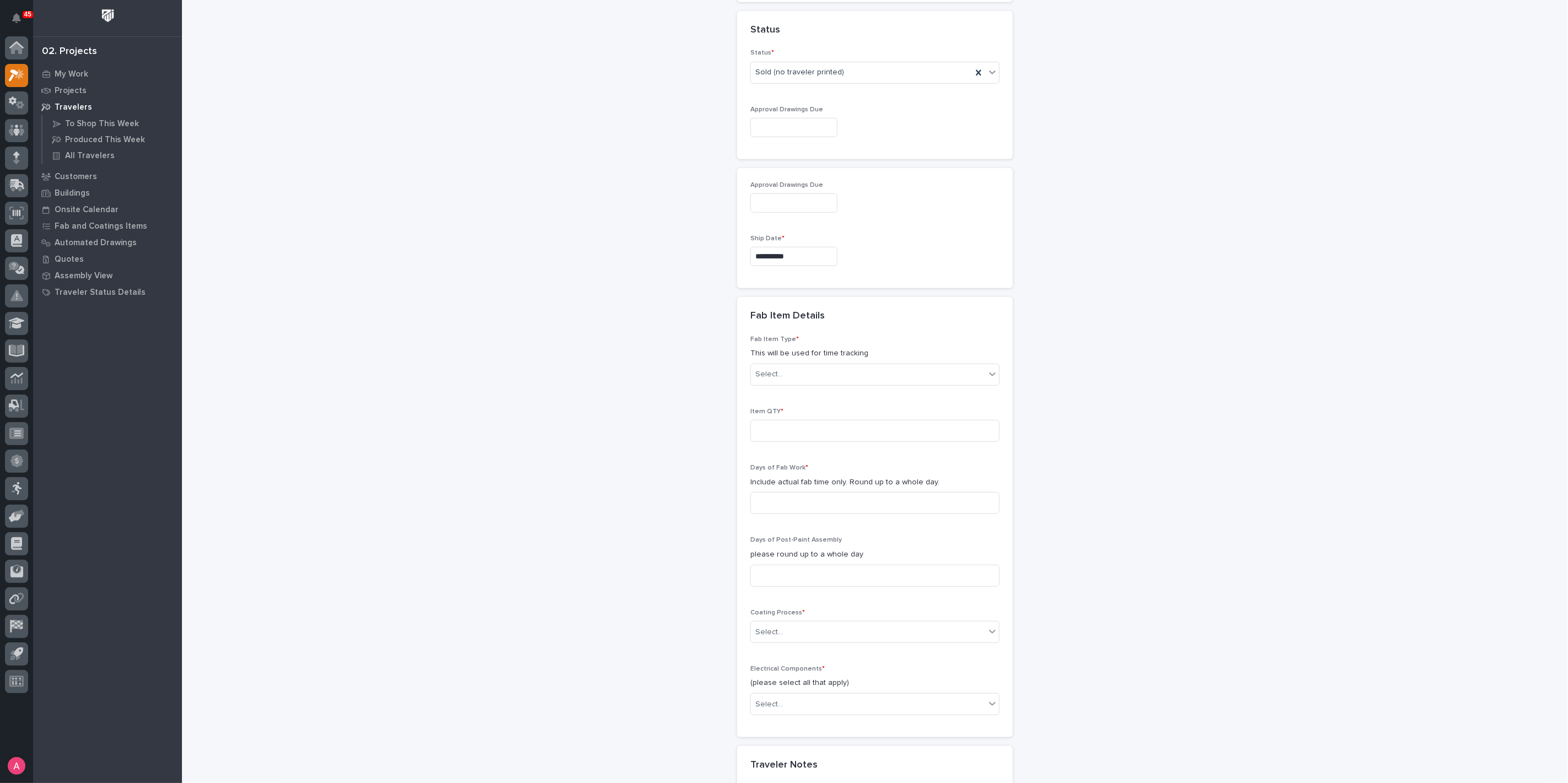
scroll to position [667, 0]
click at [807, 371] on div "Select..." at bounding box center [868, 369] width 234 height 18
click at [842, 446] on div "Crane Components - Runways" at bounding box center [870, 451] width 248 height 19
drag, startPoint x: 800, startPoint y: 420, endPoint x: 806, endPoint y: 423, distance: 6.7
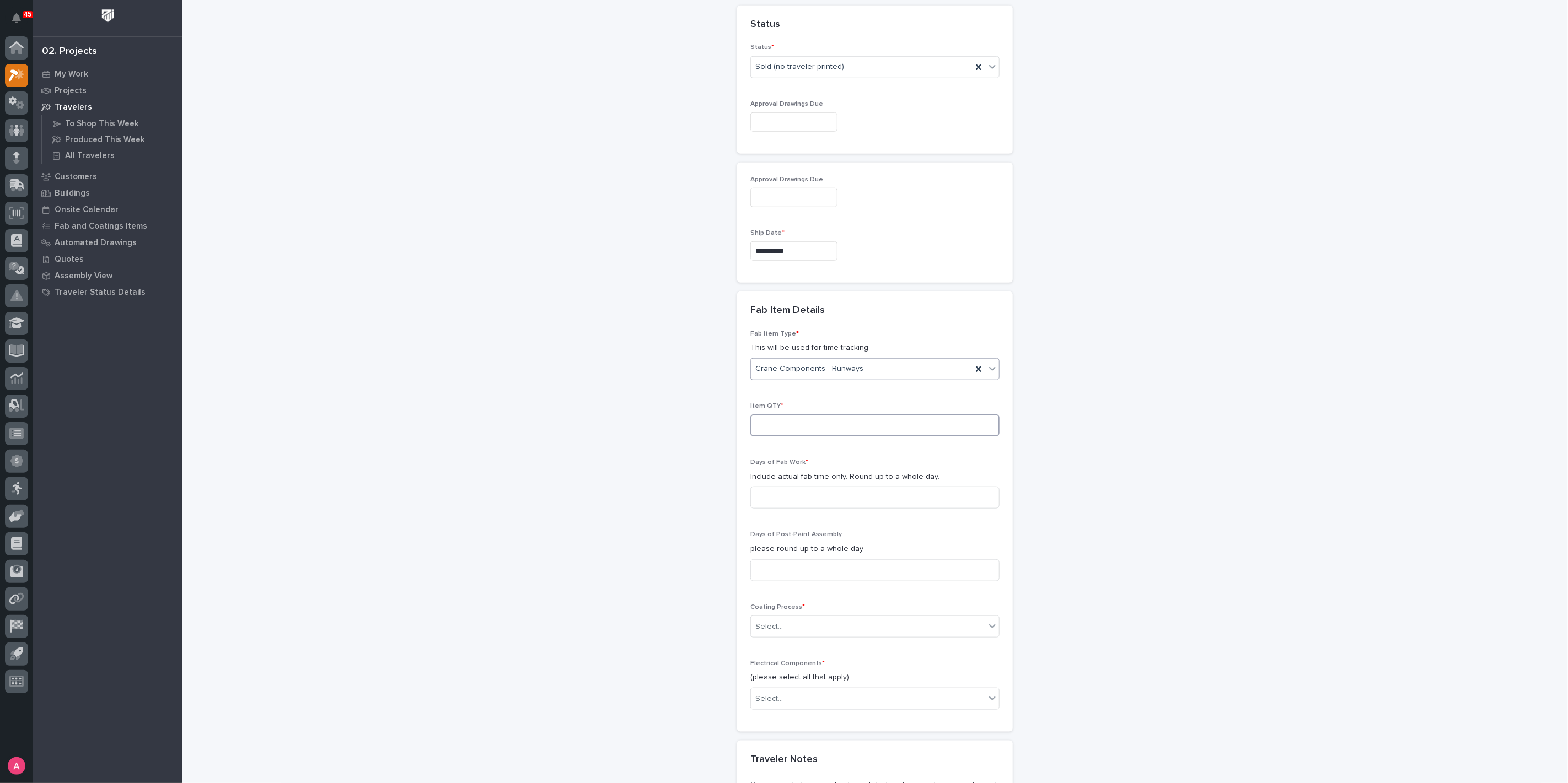
click at [800, 419] on input at bounding box center [875, 425] width 249 height 22
type input "1"
type input "3"
click at [766, 621] on div "Select..." at bounding box center [769, 627] width 27 height 12
click at [790, 660] on div "In-House Paint/Powder" at bounding box center [870, 663] width 248 height 19
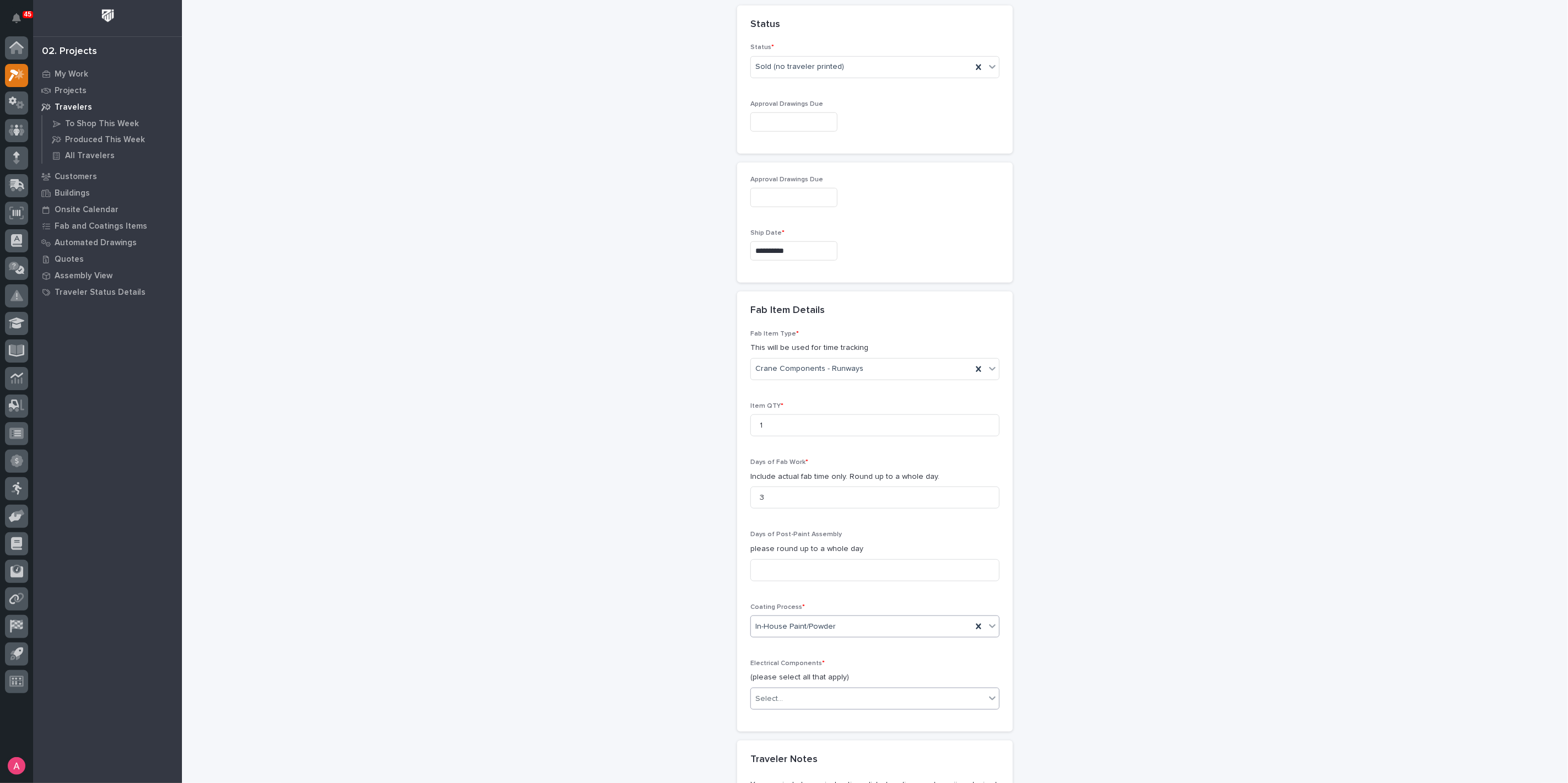
click at [797, 693] on div "Select..." at bounding box center [868, 699] width 234 height 18
click at [806, 718] on div "None" at bounding box center [870, 716] width 248 height 19
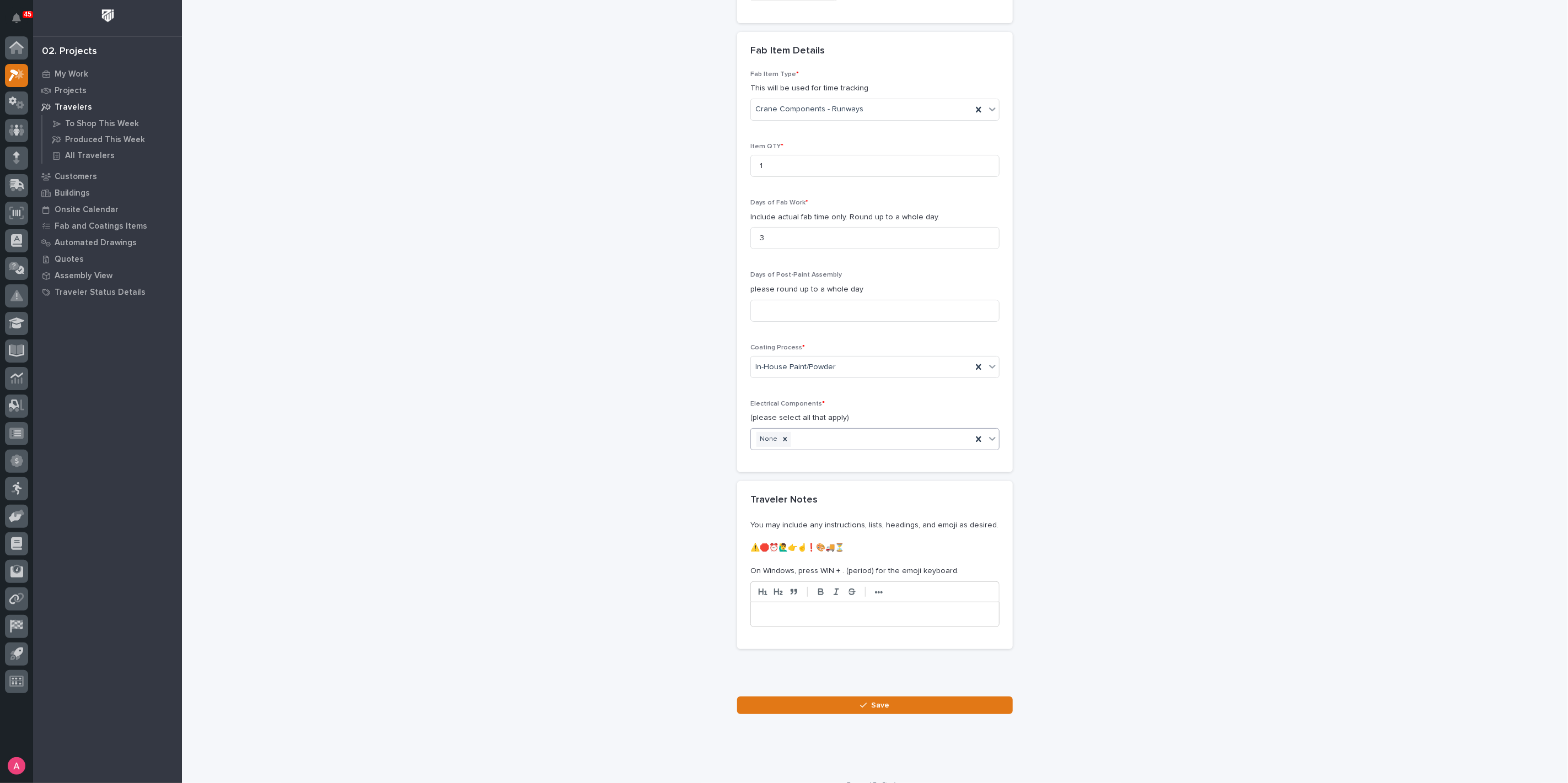
scroll to position [939, 0]
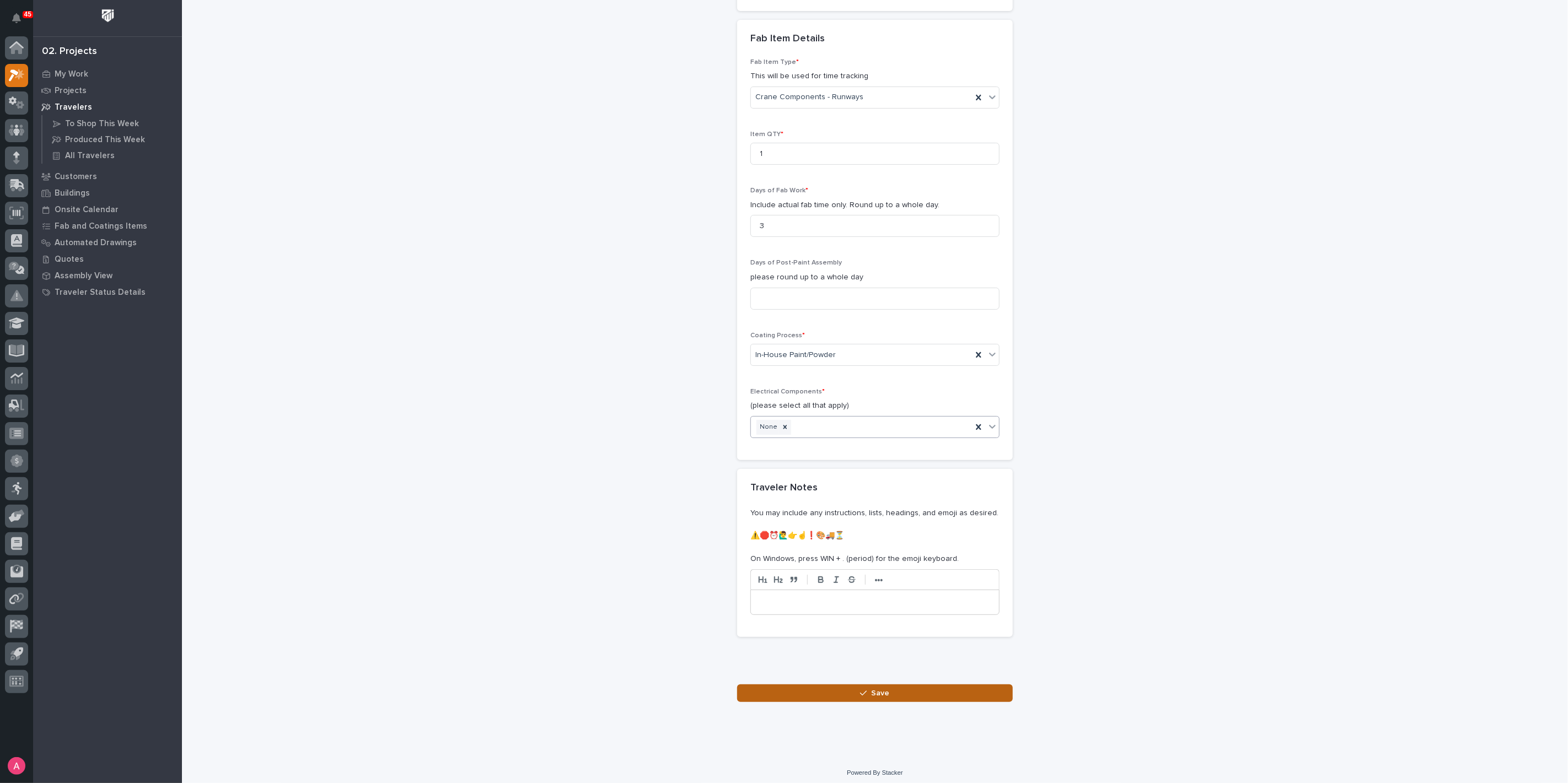
click at [850, 690] on button "Save" at bounding box center [875, 693] width 276 height 18
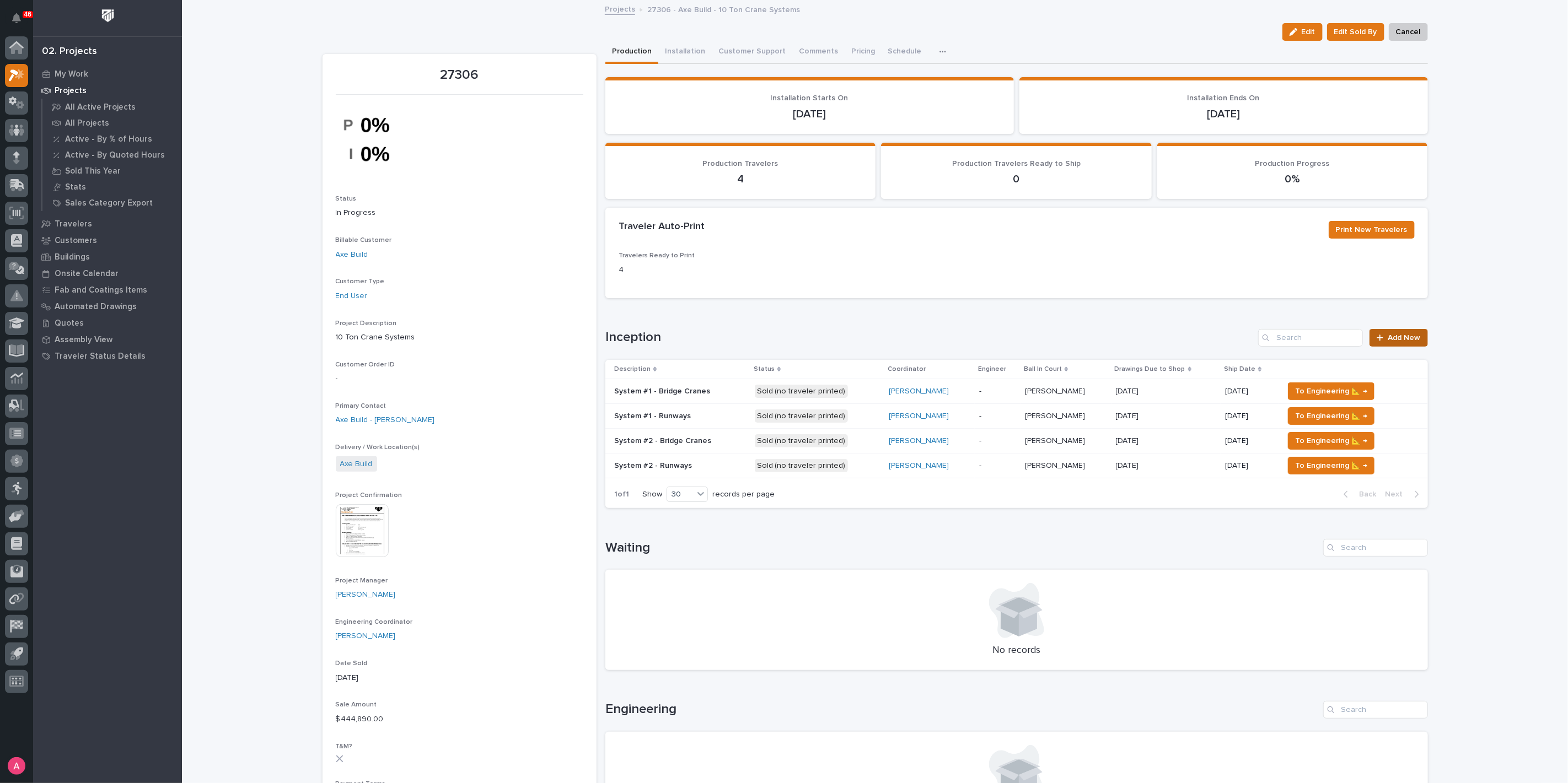
click at [1388, 332] on link "Add New" at bounding box center [1398, 338] width 58 height 18
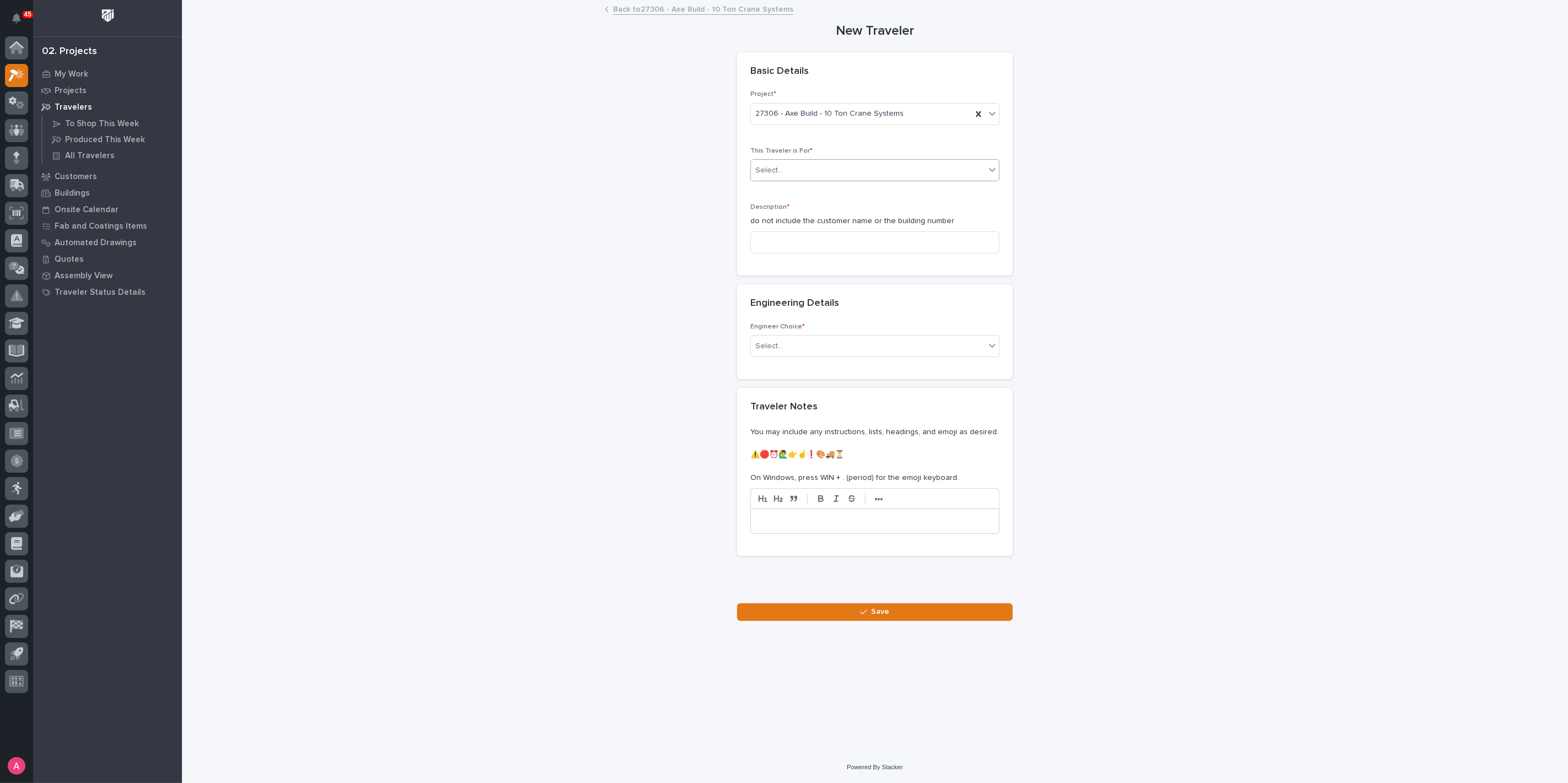
click at [799, 161] on div "Select..." at bounding box center [868, 170] width 234 height 18
click at [805, 190] on div "Production" at bounding box center [875, 191] width 248 height 19
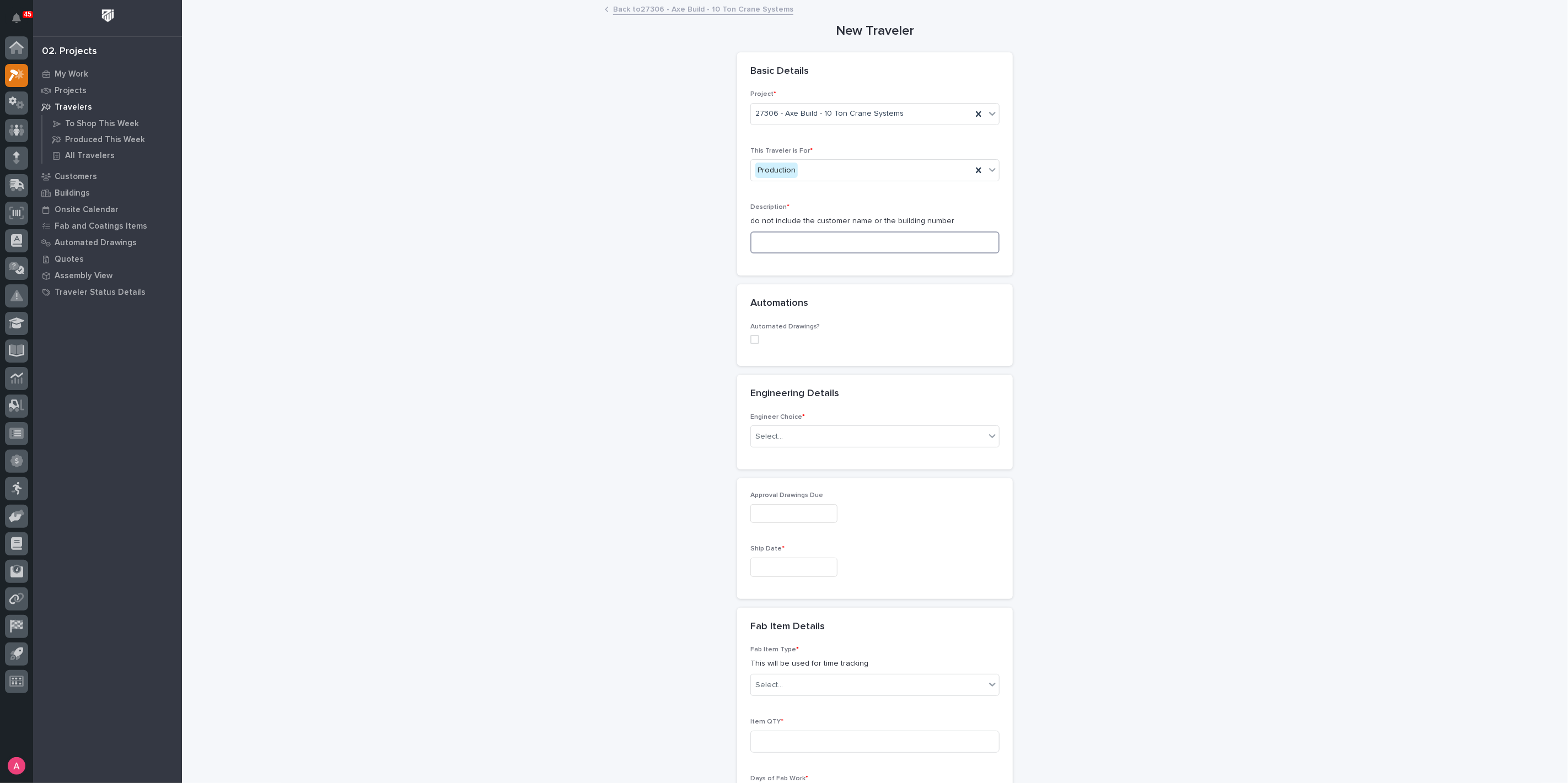
click at [805, 247] on input at bounding box center [875, 242] width 249 height 22
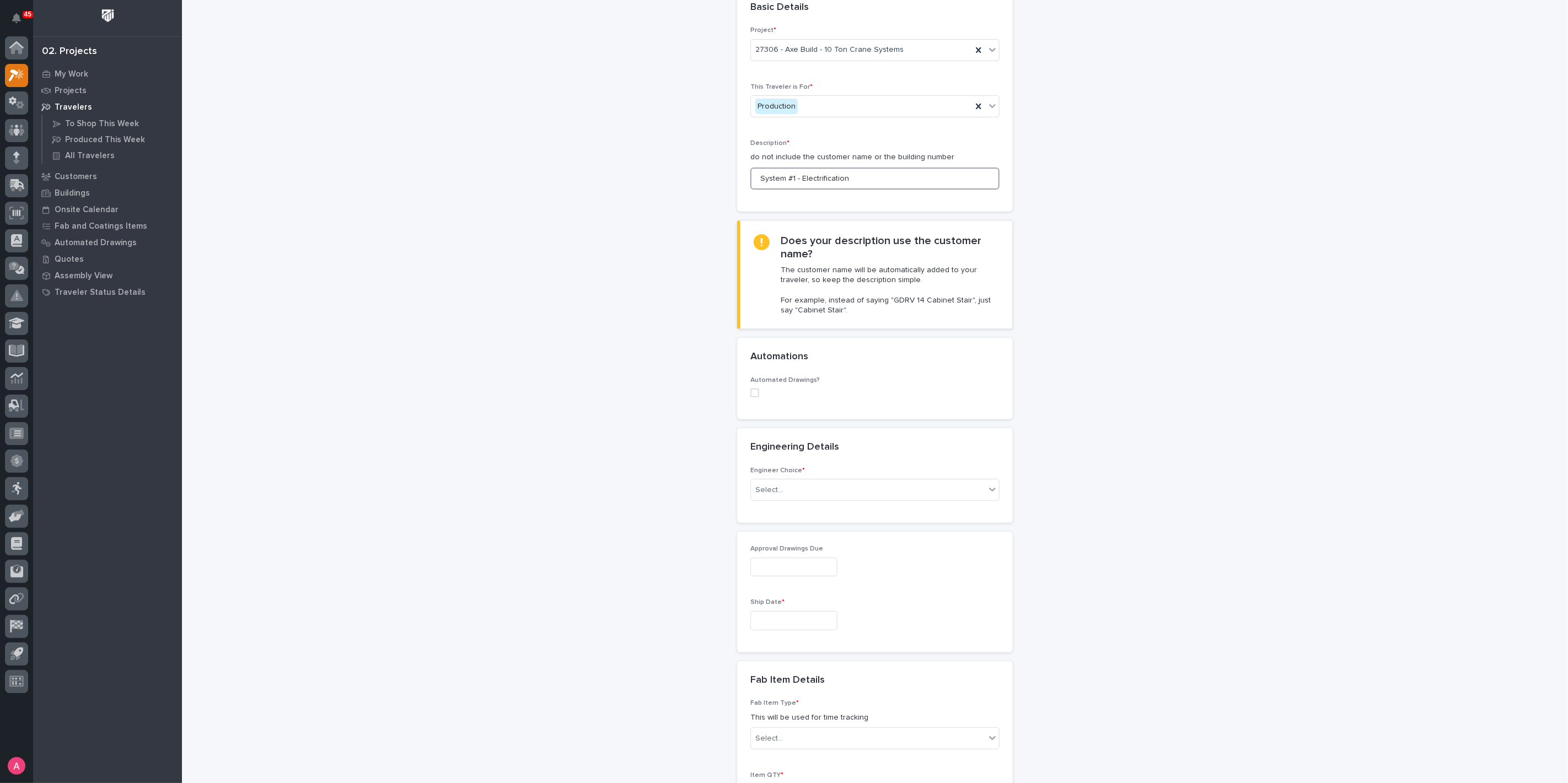
scroll to position [122, 0]
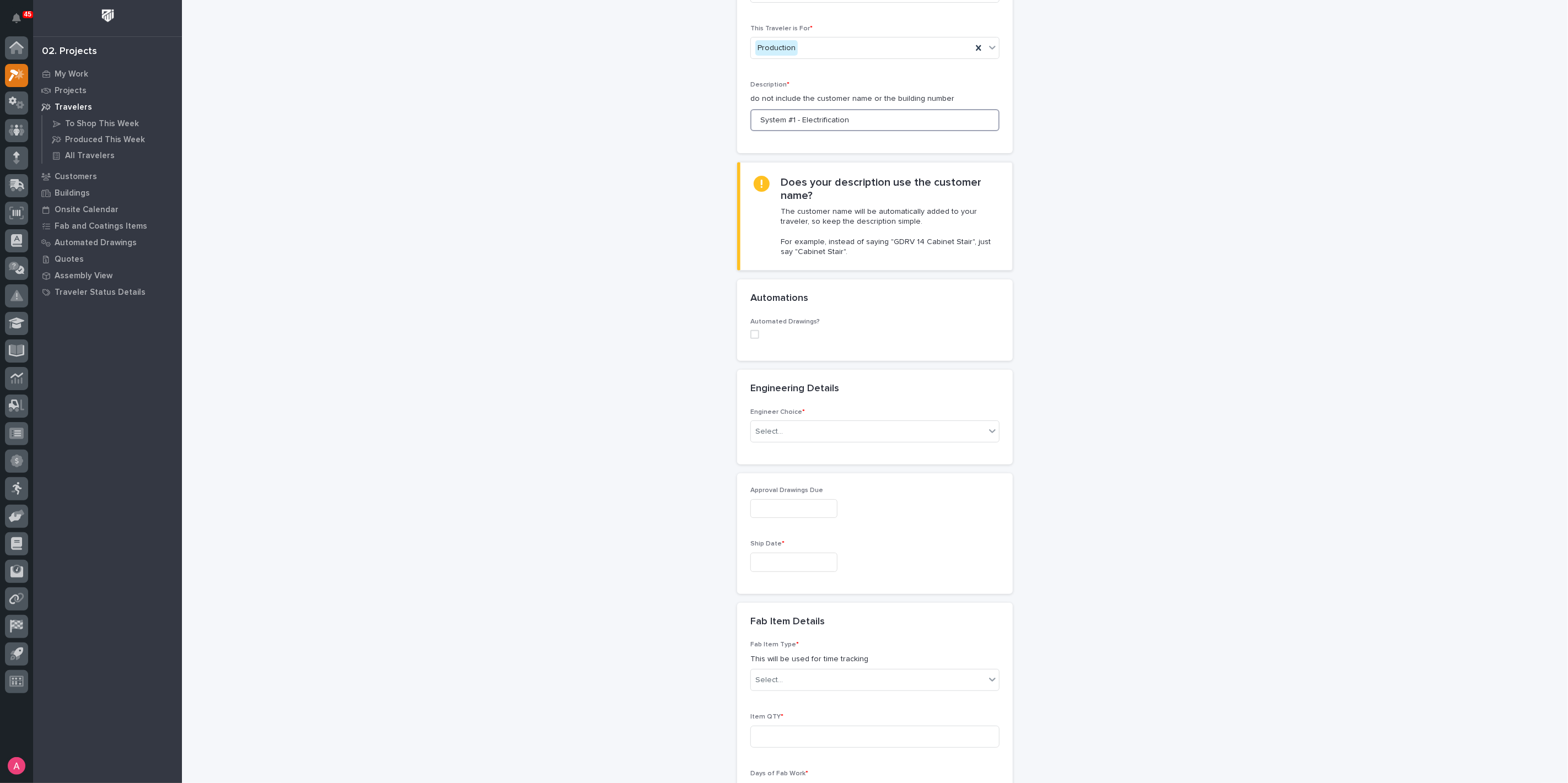
click at [751, 333] on span at bounding box center [755, 335] width 9 height 9
type input "System #1 - Electrification"
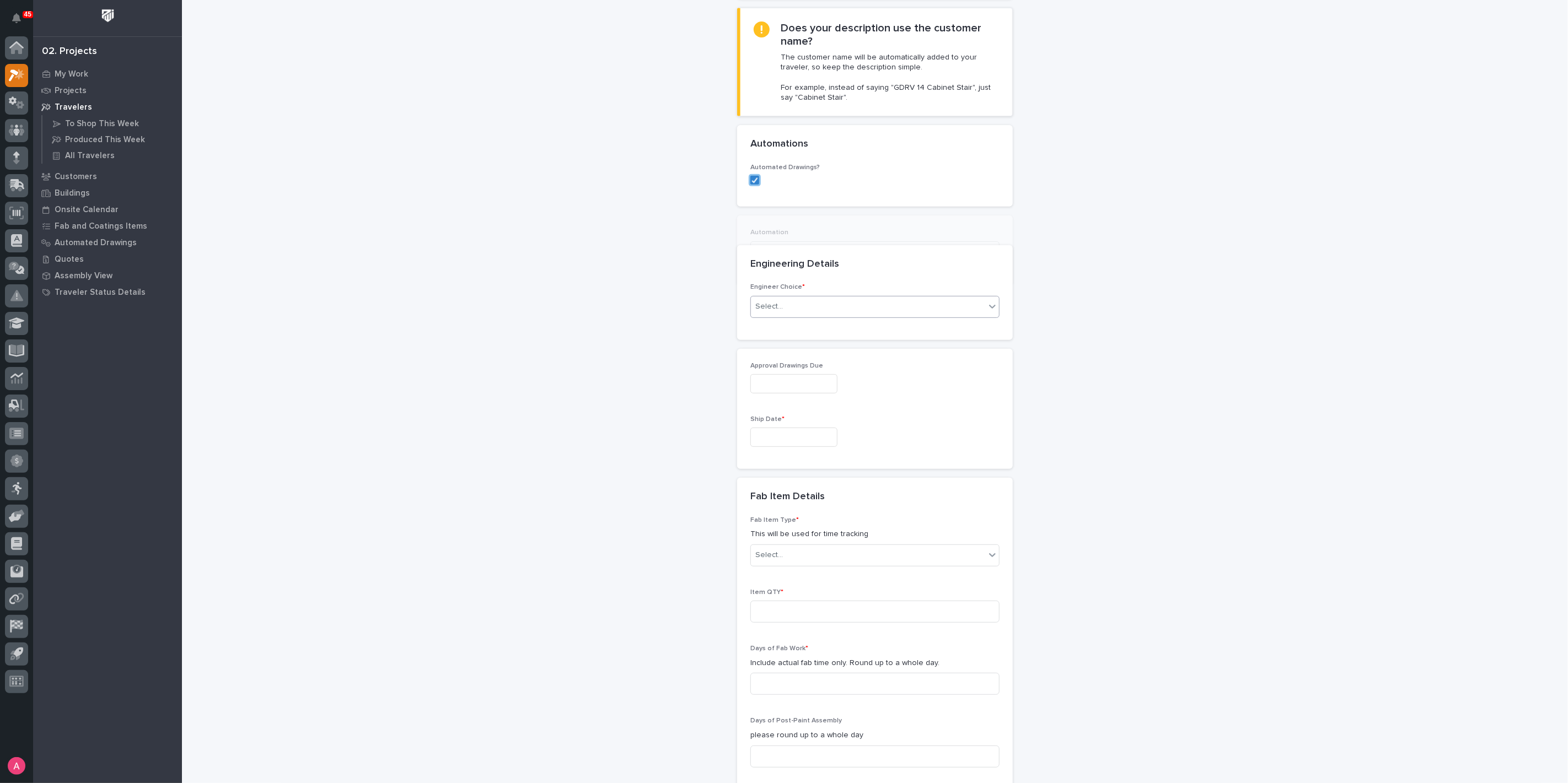
scroll to position [284, 0]
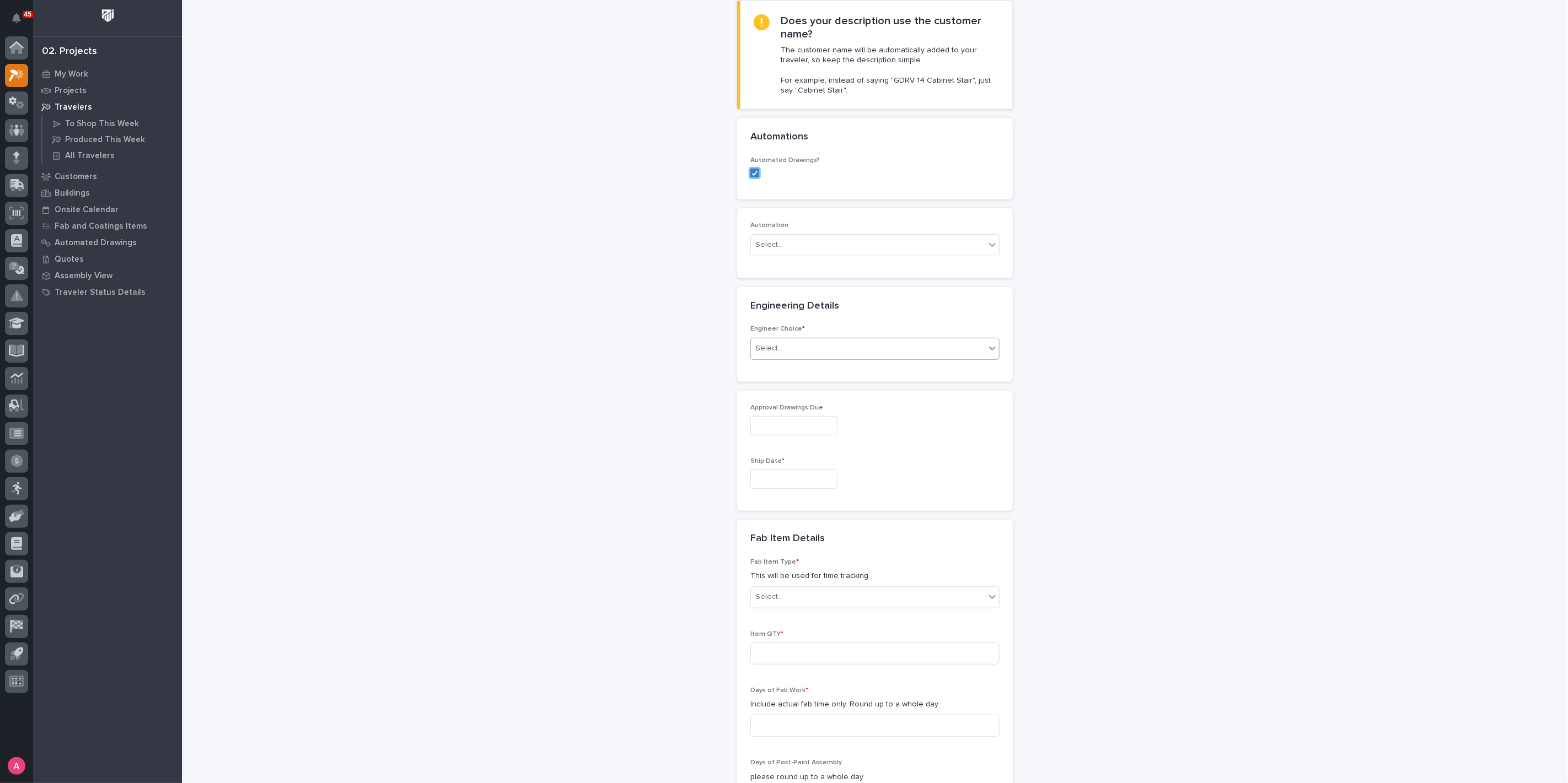
click at [813, 347] on div "Select..." at bounding box center [868, 349] width 234 height 18
click at [824, 389] on div "I want my coordinator to choose an engineer" at bounding box center [870, 387] width 248 height 19
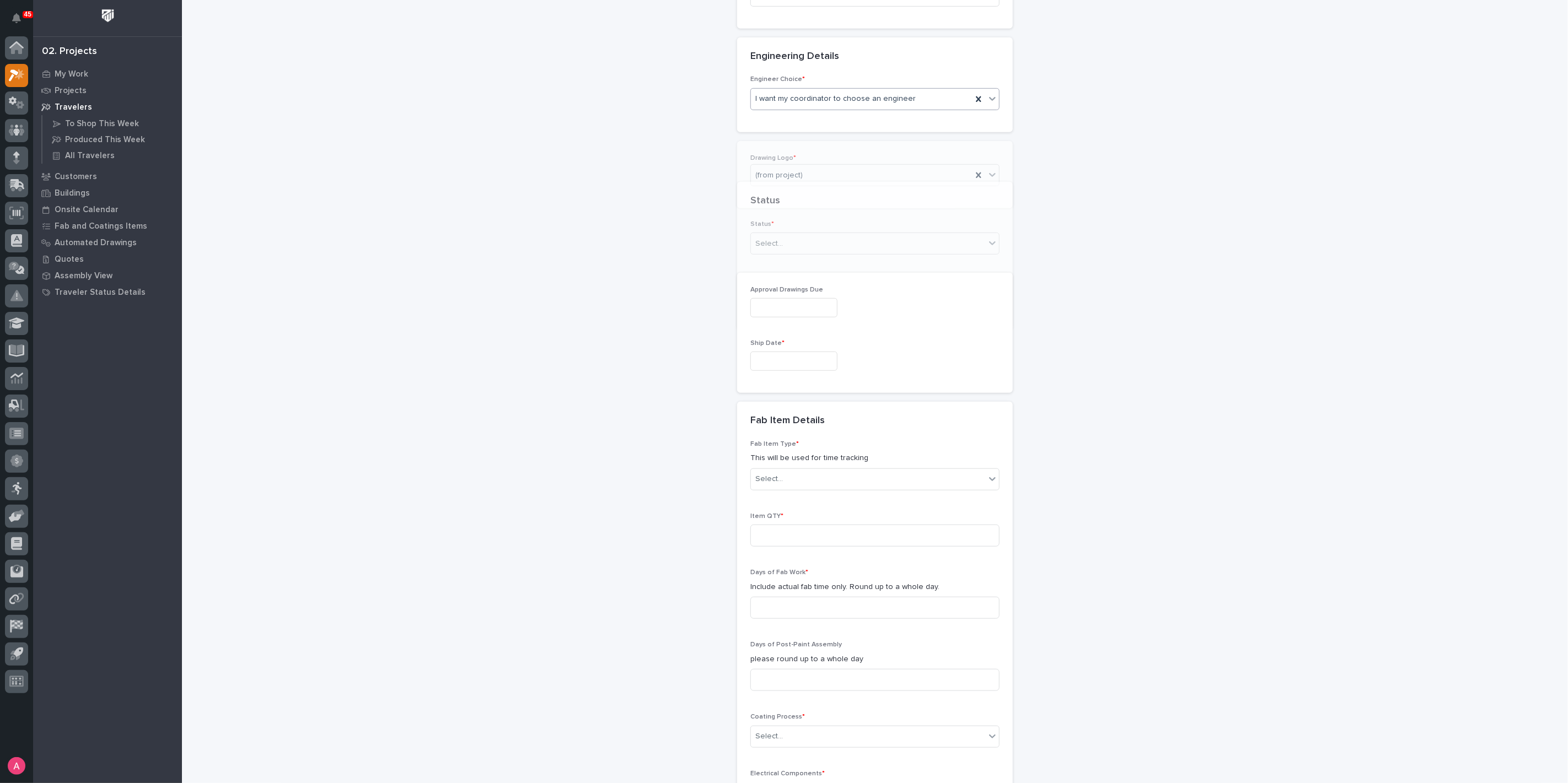
scroll to position [583, 0]
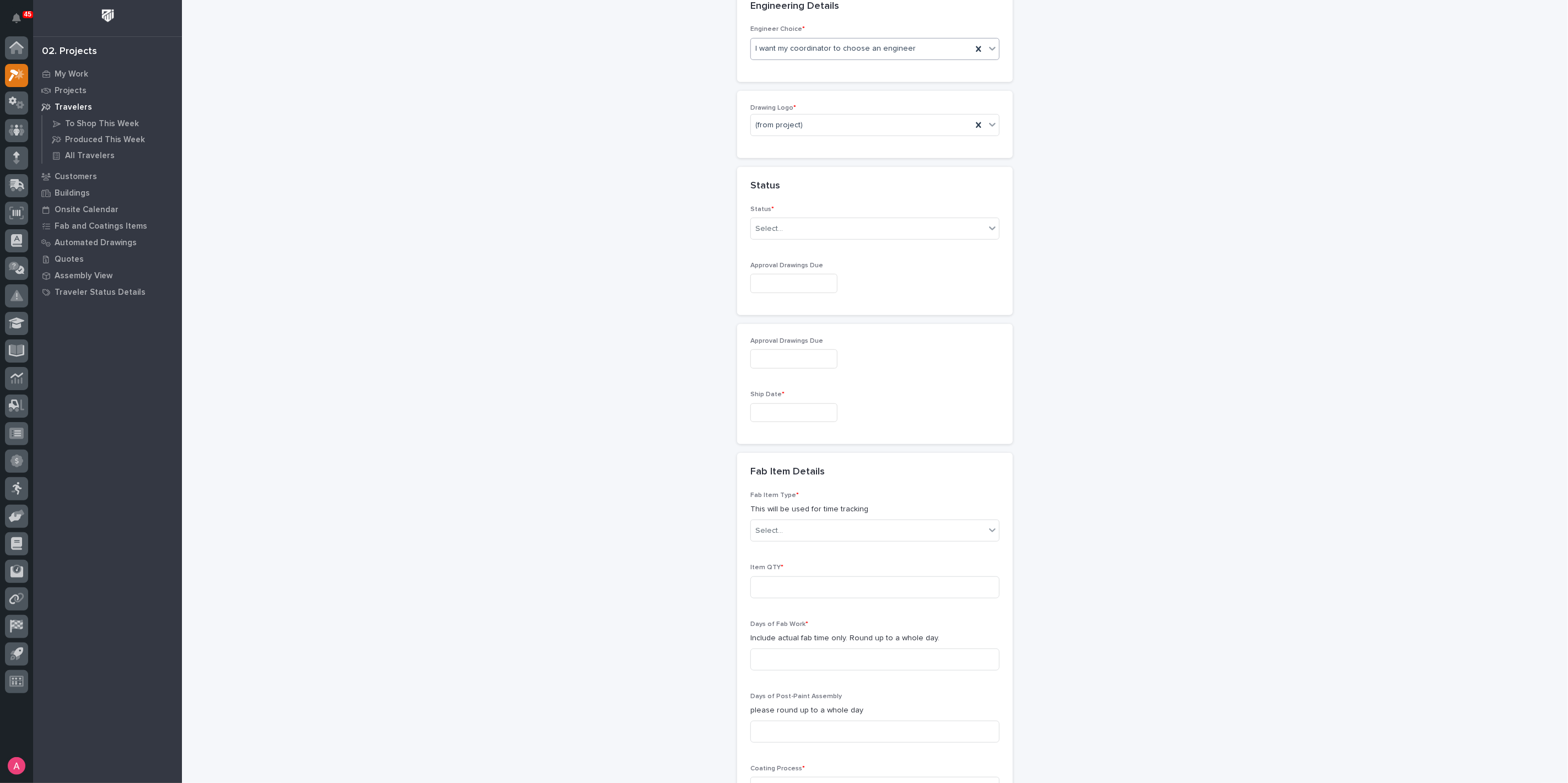
click at [779, 403] on input "text" at bounding box center [794, 413] width 87 height 19
click at [841, 236] on button "Next Month" at bounding box center [838, 239] width 18 height 18
click at [846, 237] on button "Next Month" at bounding box center [838, 239] width 18 height 18
click at [747, 306] on div "8" at bounding box center [747, 302] width 15 height 15
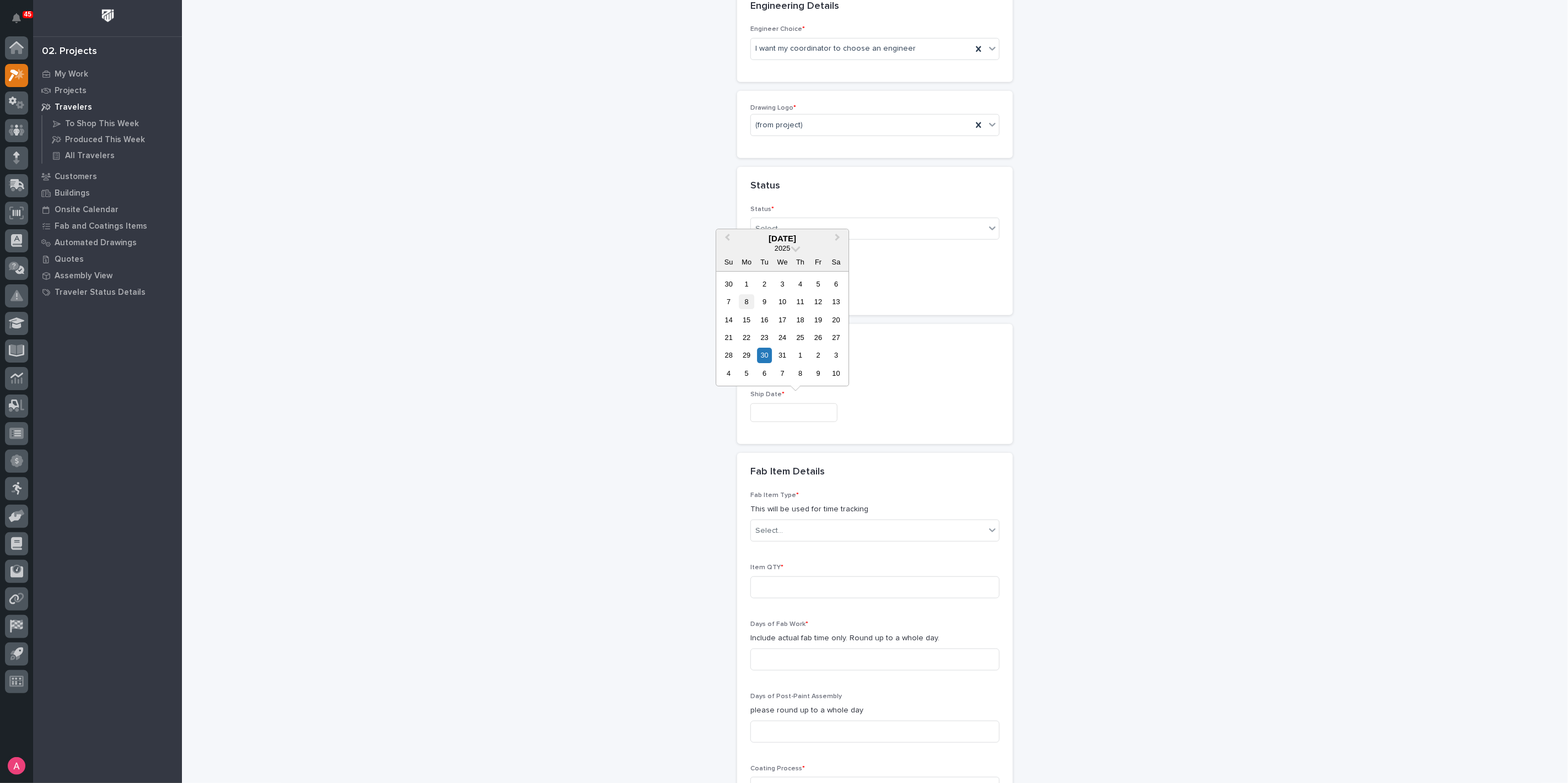
type input "**********"
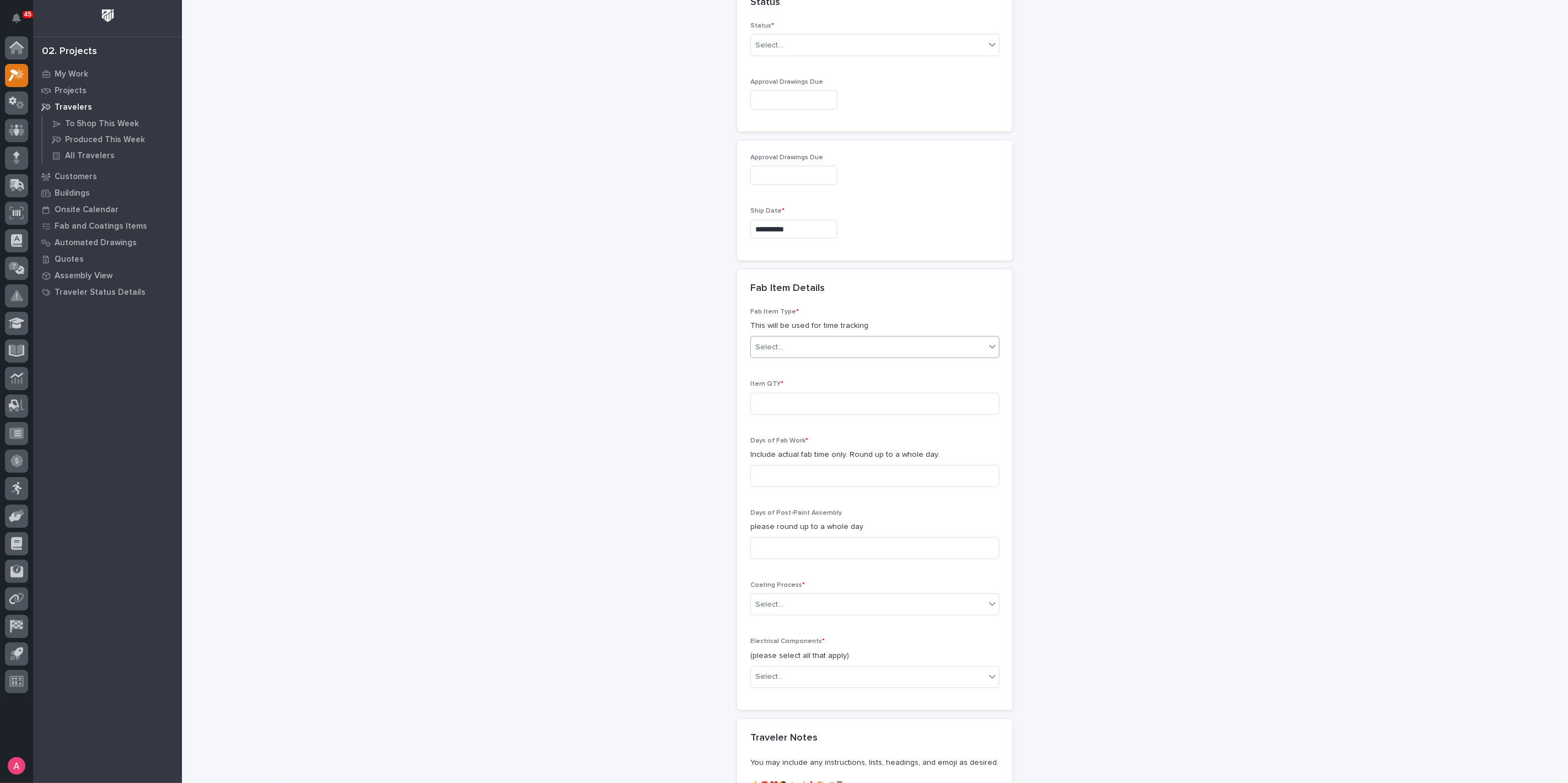
click at [816, 339] on div "Select..." at bounding box center [868, 347] width 234 height 18
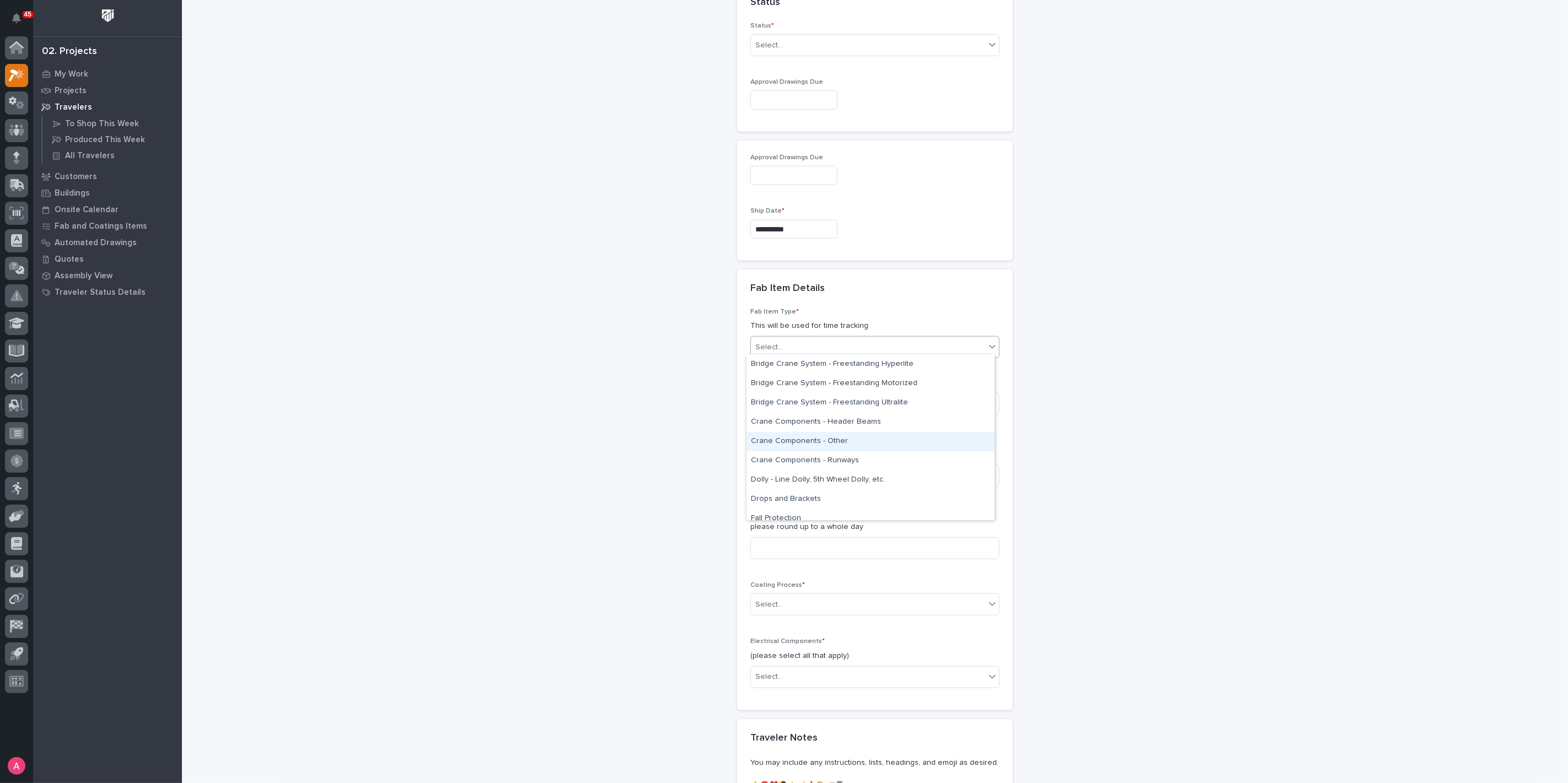
click at [835, 439] on div "Crane Components - Other" at bounding box center [870, 442] width 248 height 19
click at [842, 405] on input at bounding box center [875, 404] width 249 height 22
type input "1"
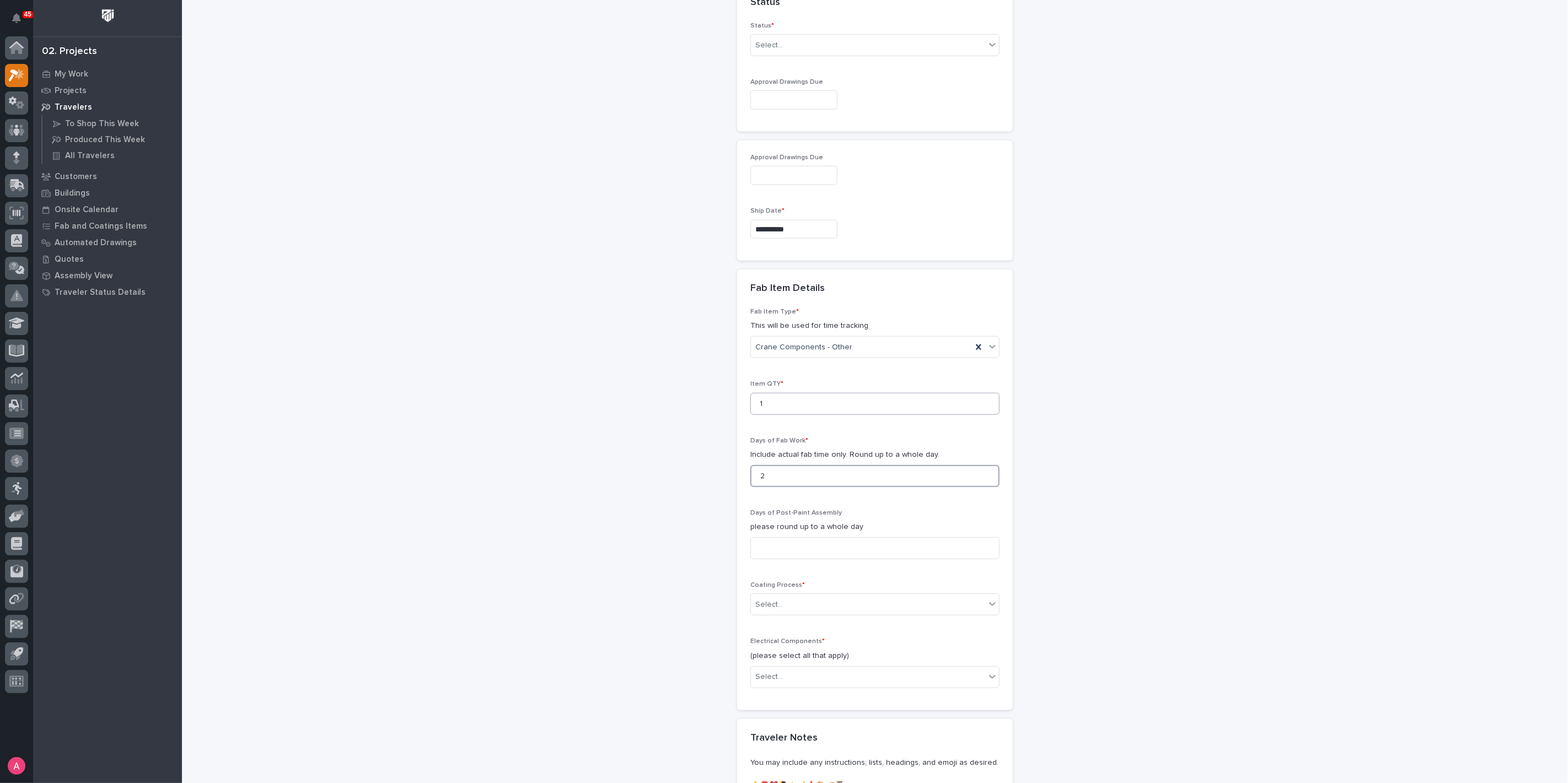
type input "2"
click at [830, 465] on input "2" at bounding box center [875, 476] width 249 height 22
type input "1"
type input "2"
click at [782, 605] on div "Select..." at bounding box center [868, 605] width 234 height 18
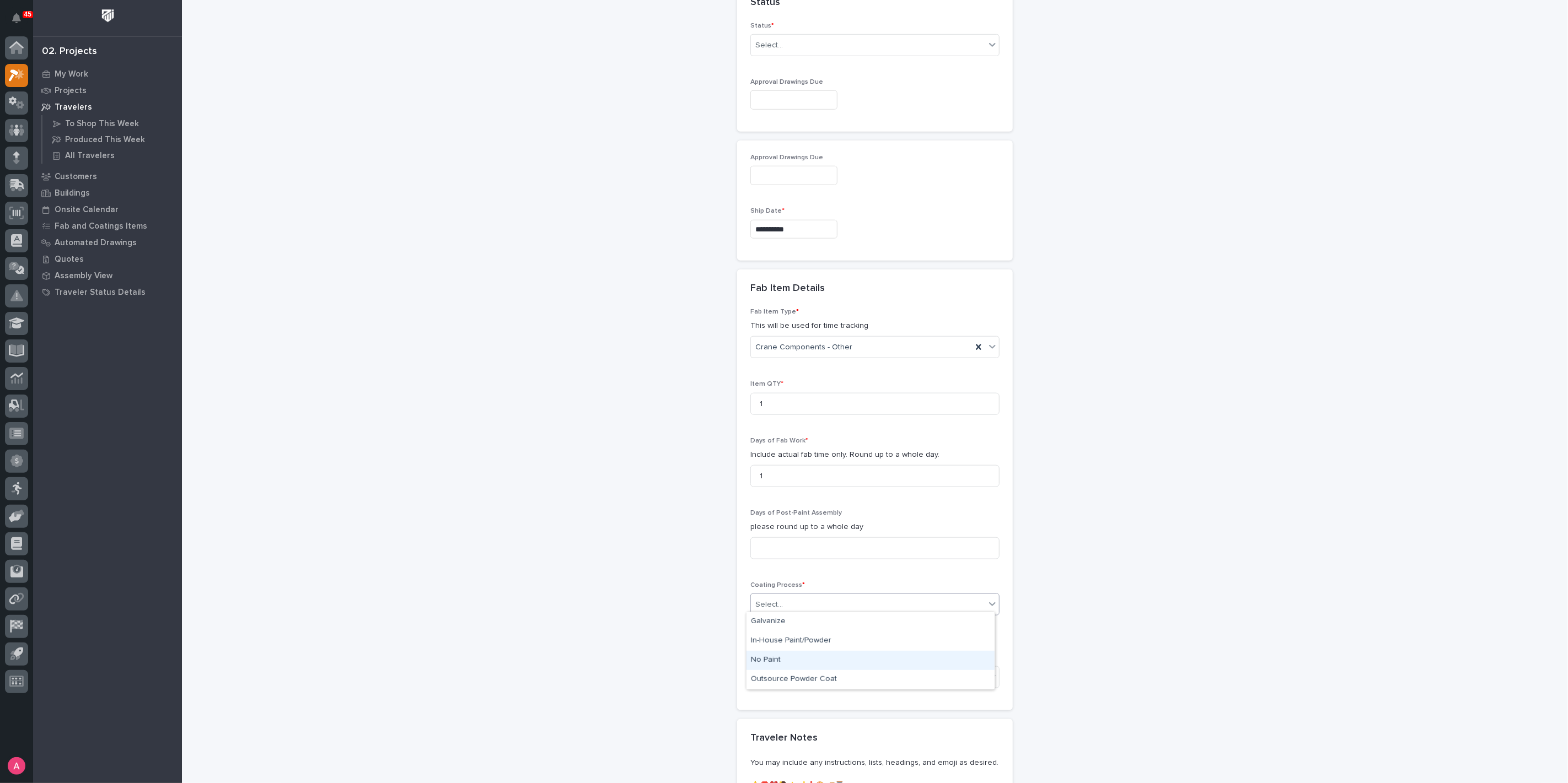
click at [793, 661] on div "No Paint" at bounding box center [870, 661] width 248 height 19
click at [799, 678] on div "Select..." at bounding box center [868, 677] width 234 height 18
click at [795, 691] on div "None" at bounding box center [870, 694] width 248 height 19
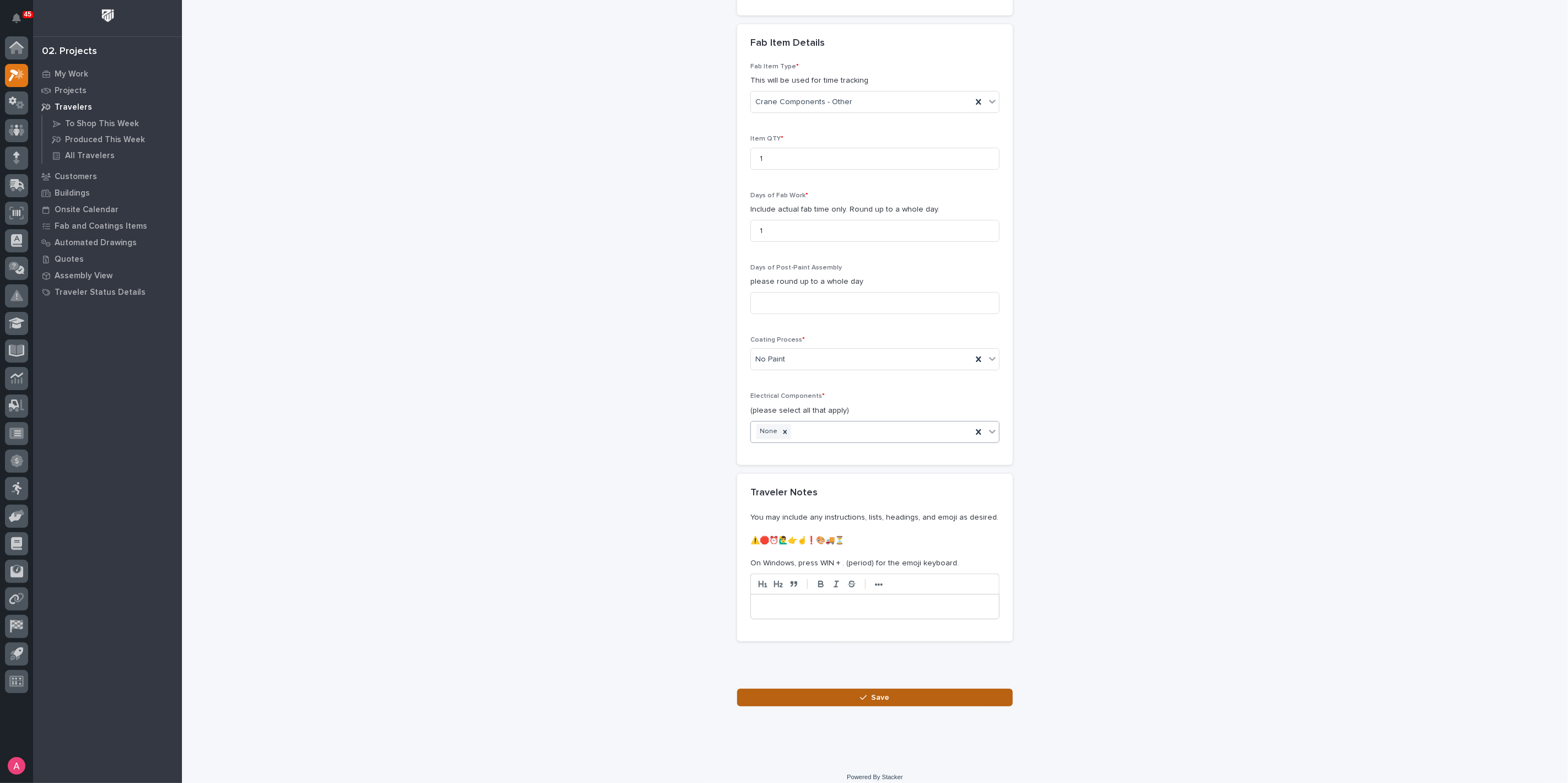
click at [842, 698] on button "Save" at bounding box center [875, 697] width 276 height 18
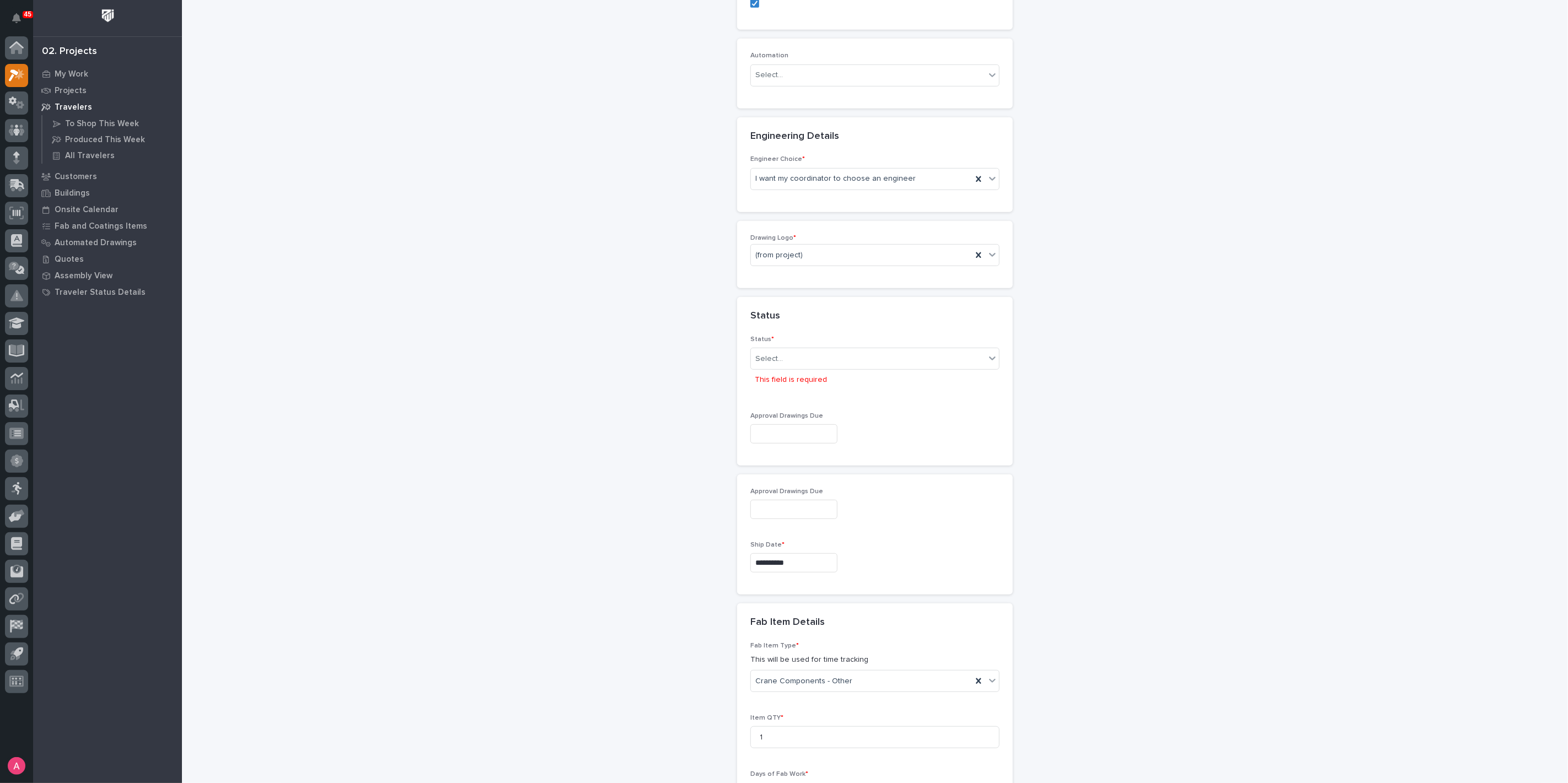
scroll to position [366, 0]
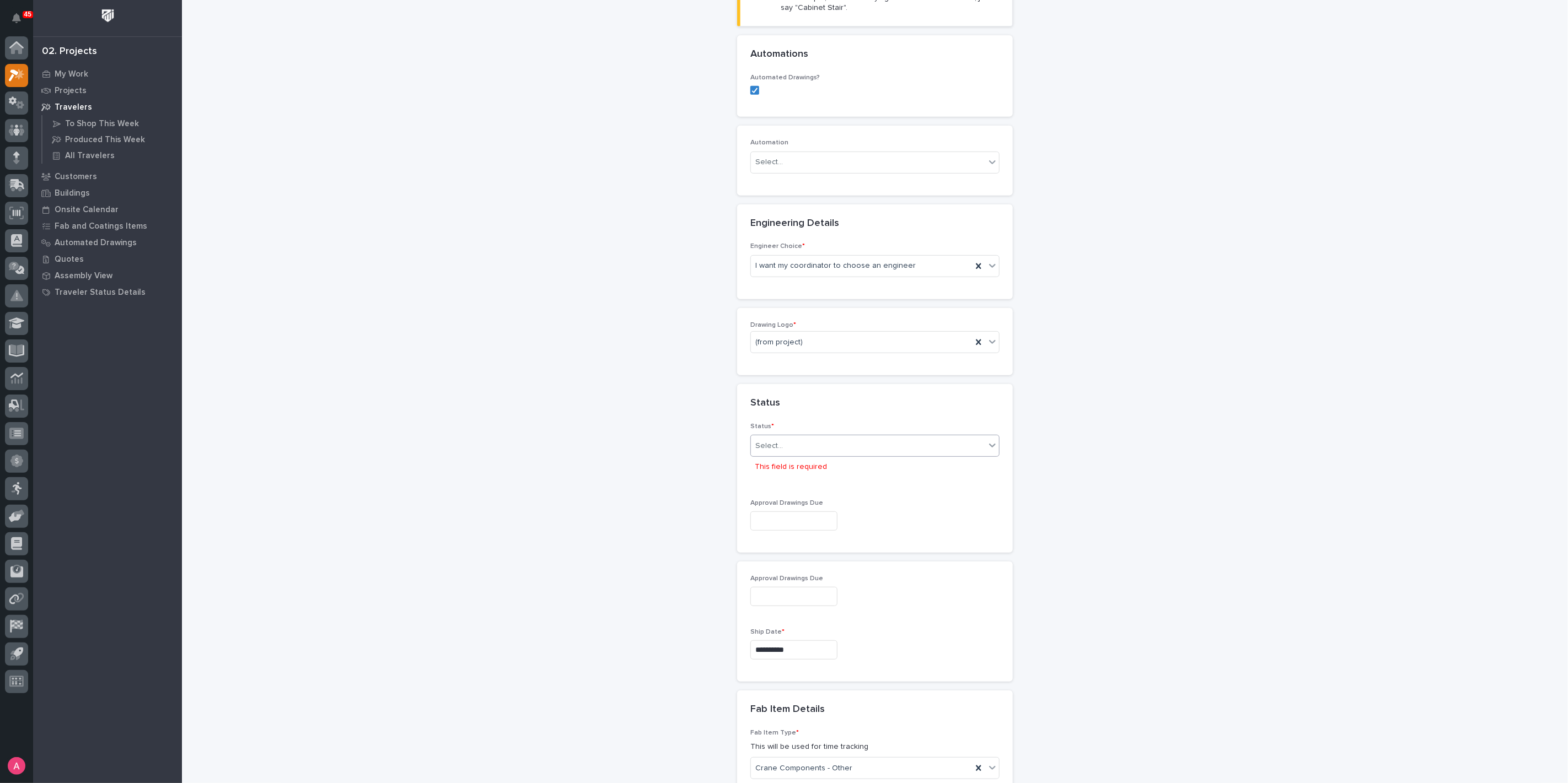
click at [807, 453] on div "Select..." at bounding box center [875, 446] width 249 height 22
click at [811, 465] on div "Sold (no traveler printed)" at bounding box center [870, 464] width 248 height 19
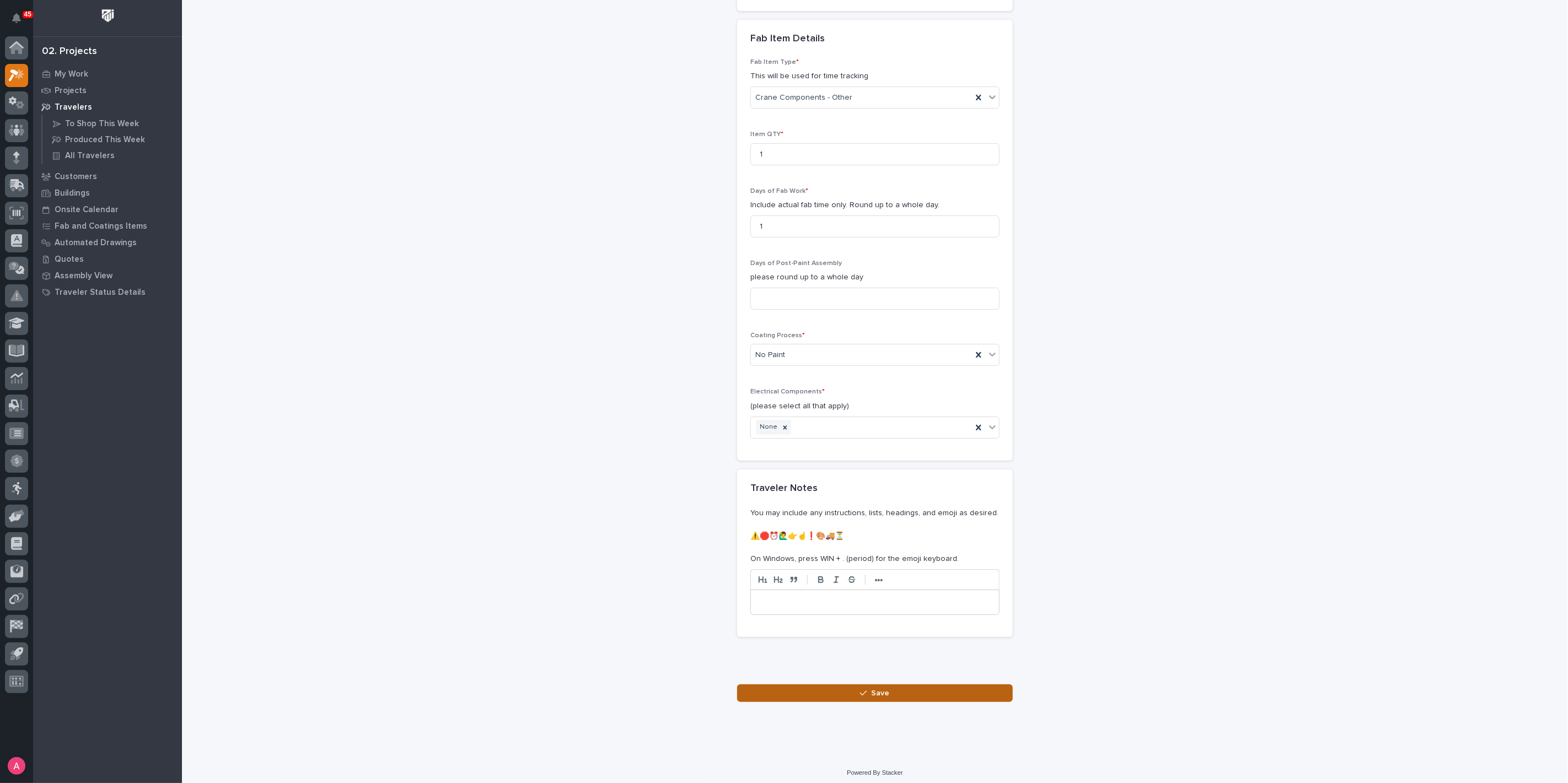
click at [913, 687] on button "Save" at bounding box center [875, 693] width 276 height 18
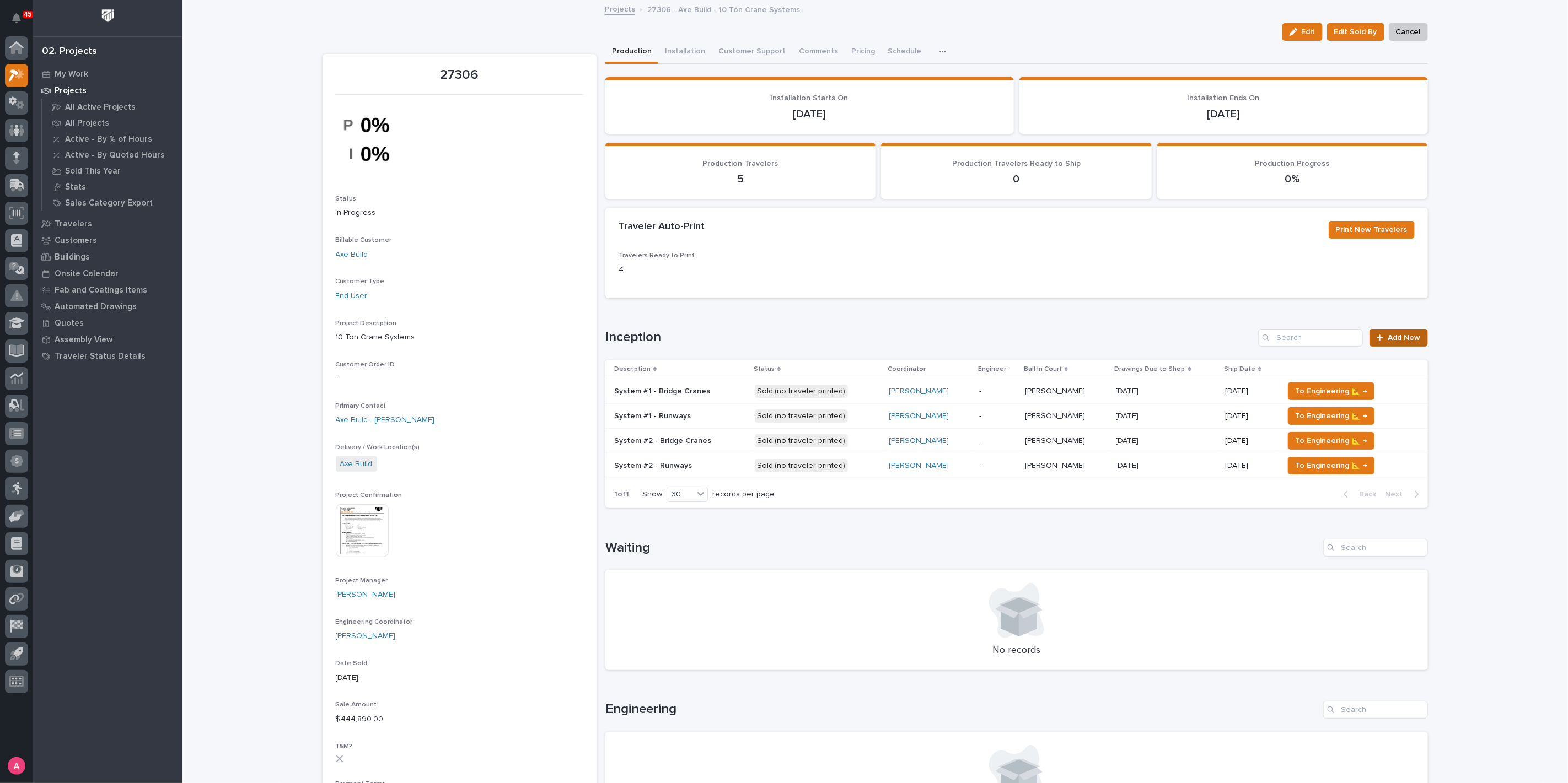
click at [1411, 336] on span "Add New" at bounding box center [1404, 338] width 32 height 8
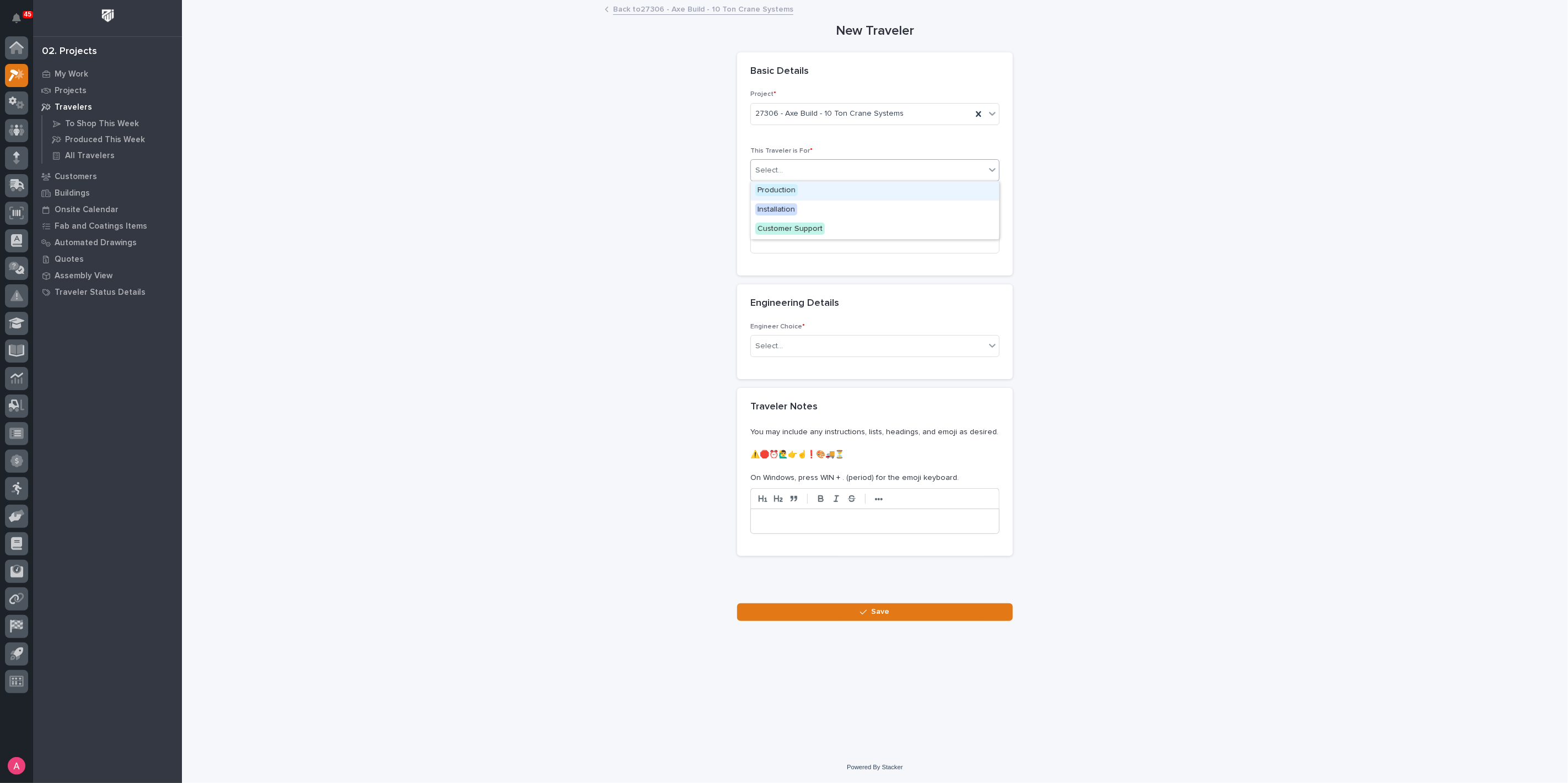
click at [827, 164] on div "Select..." at bounding box center [868, 170] width 234 height 18
click at [817, 188] on div "Production" at bounding box center [875, 191] width 248 height 19
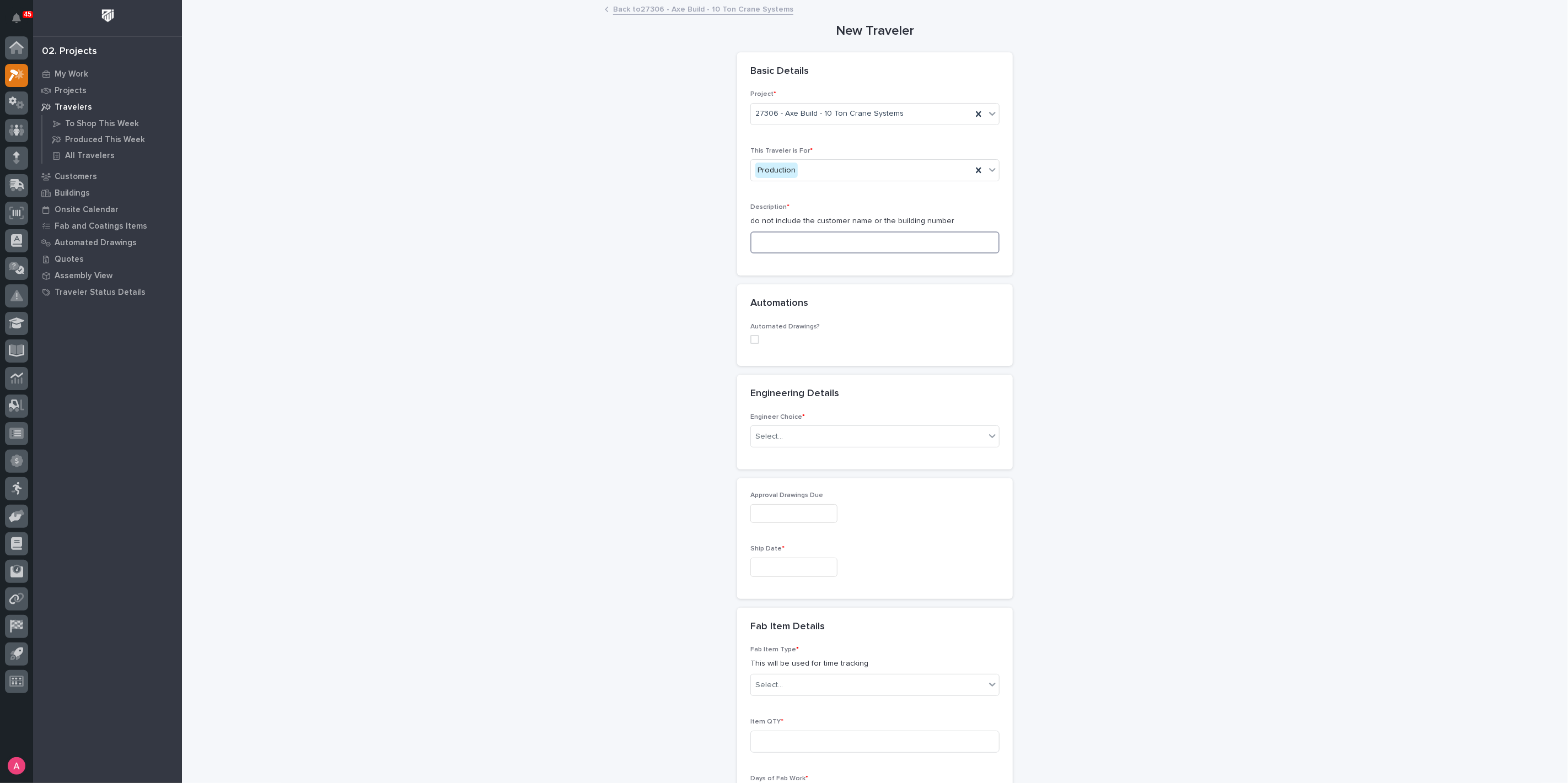
click at [820, 231] on input at bounding box center [875, 242] width 249 height 22
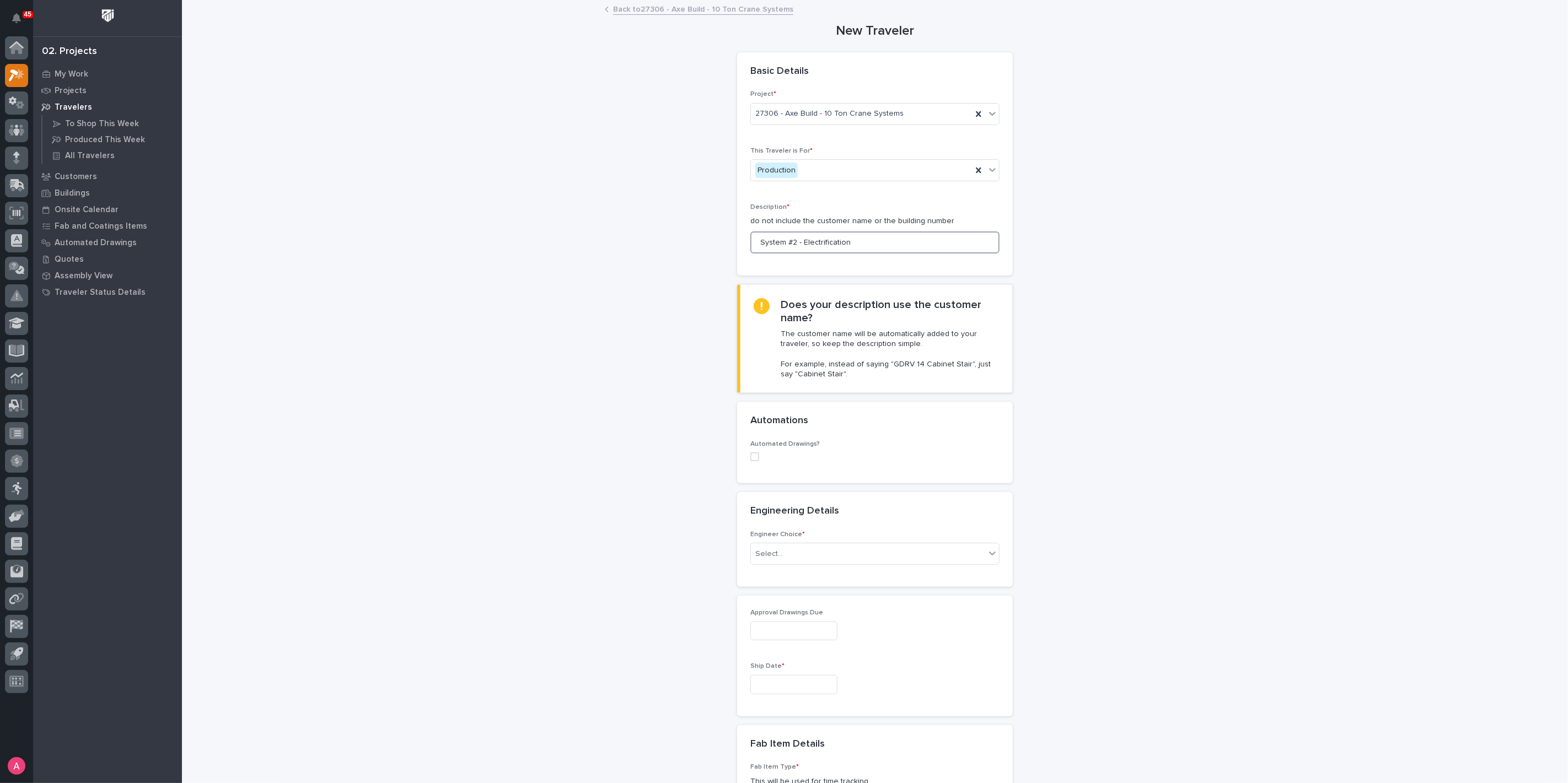
click at [751, 458] on span at bounding box center [755, 457] width 9 height 9
type input "System #2 - Electrification"
click at [776, 558] on section "Engineering Details ••• Engineer Choice * Select..." at bounding box center [875, 546] width 276 height 95
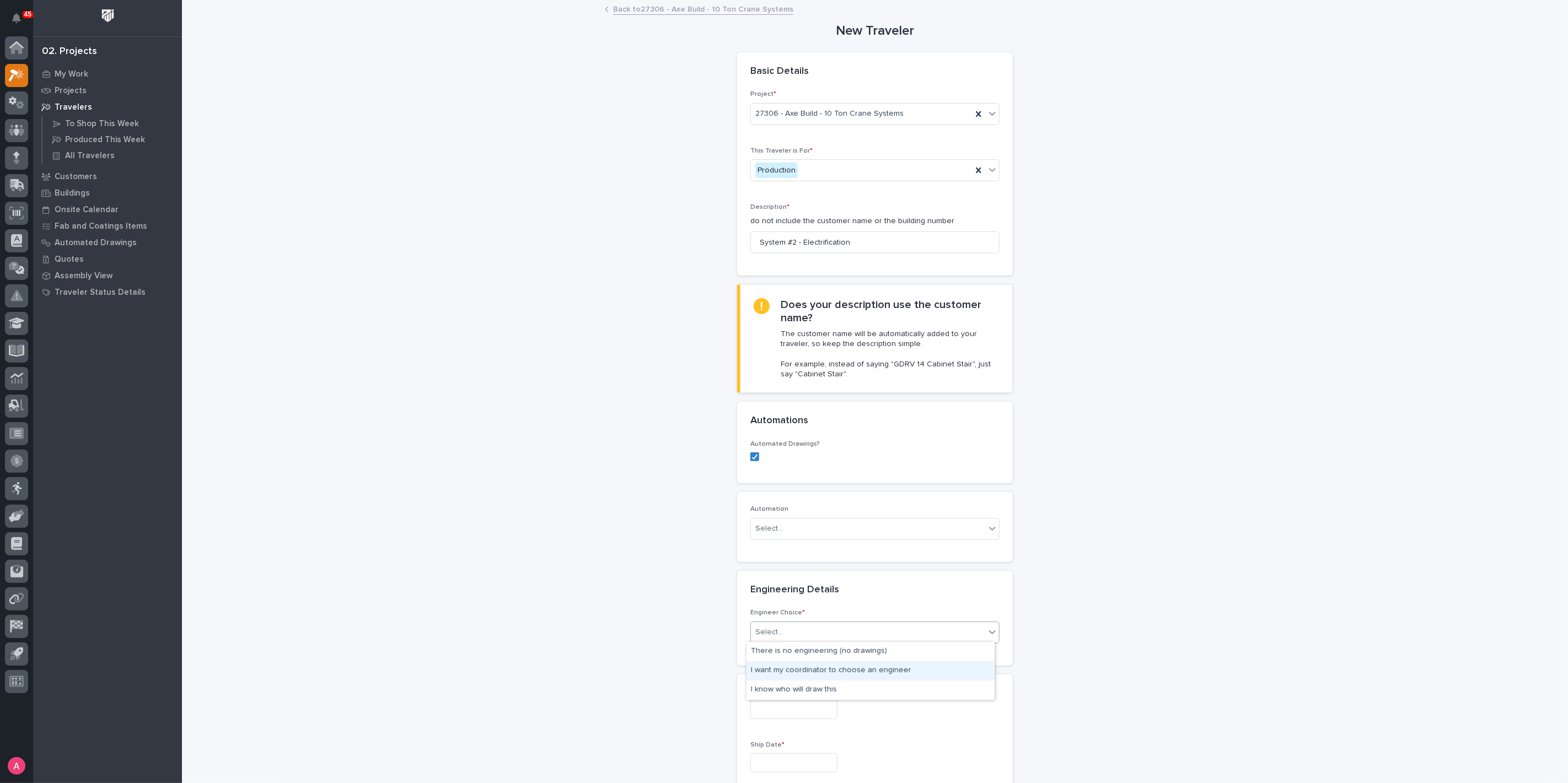
click at [833, 675] on div "I want my coordinator to choose an engineer" at bounding box center [870, 671] width 248 height 19
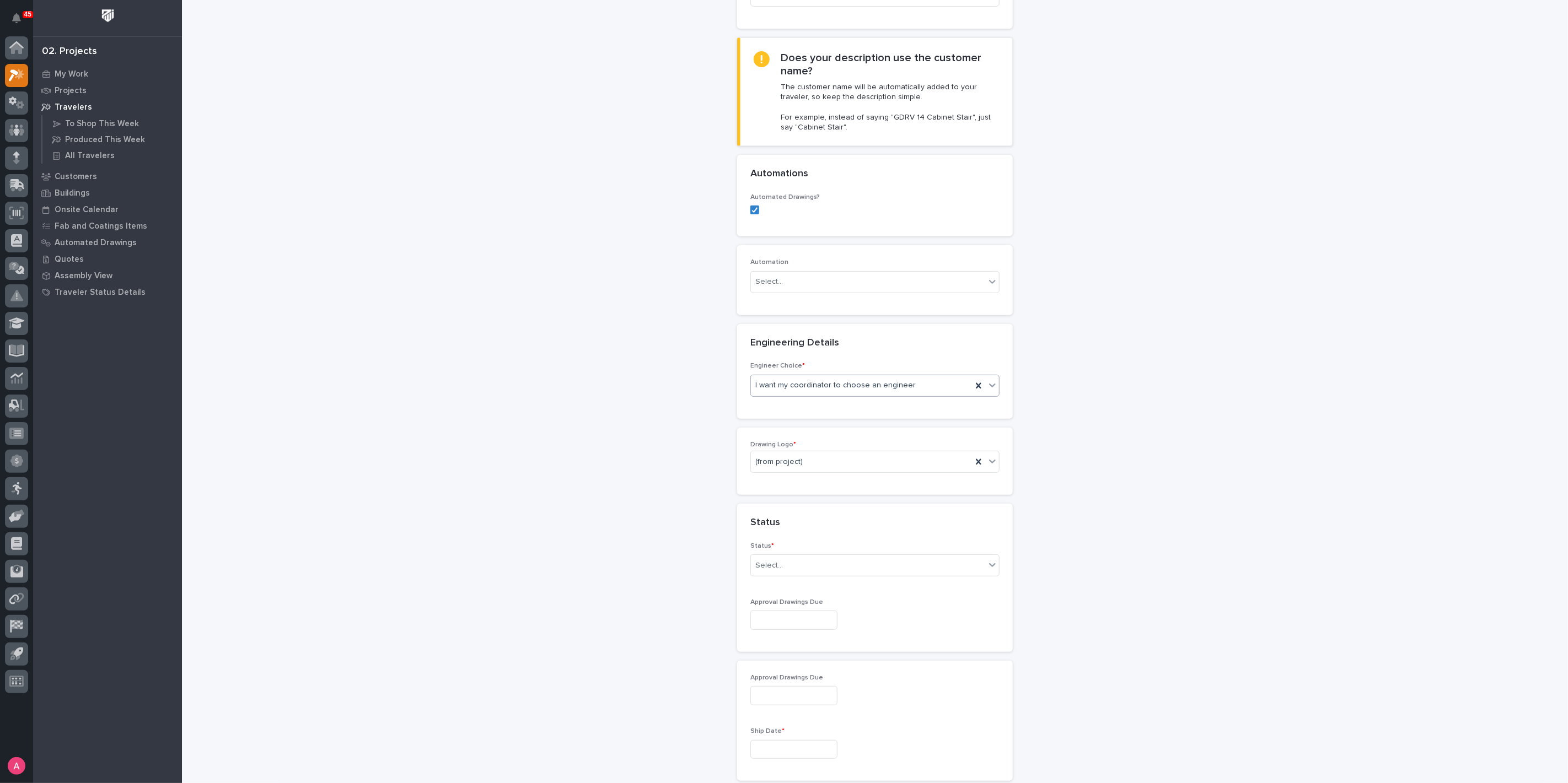
scroll to position [391, 0]
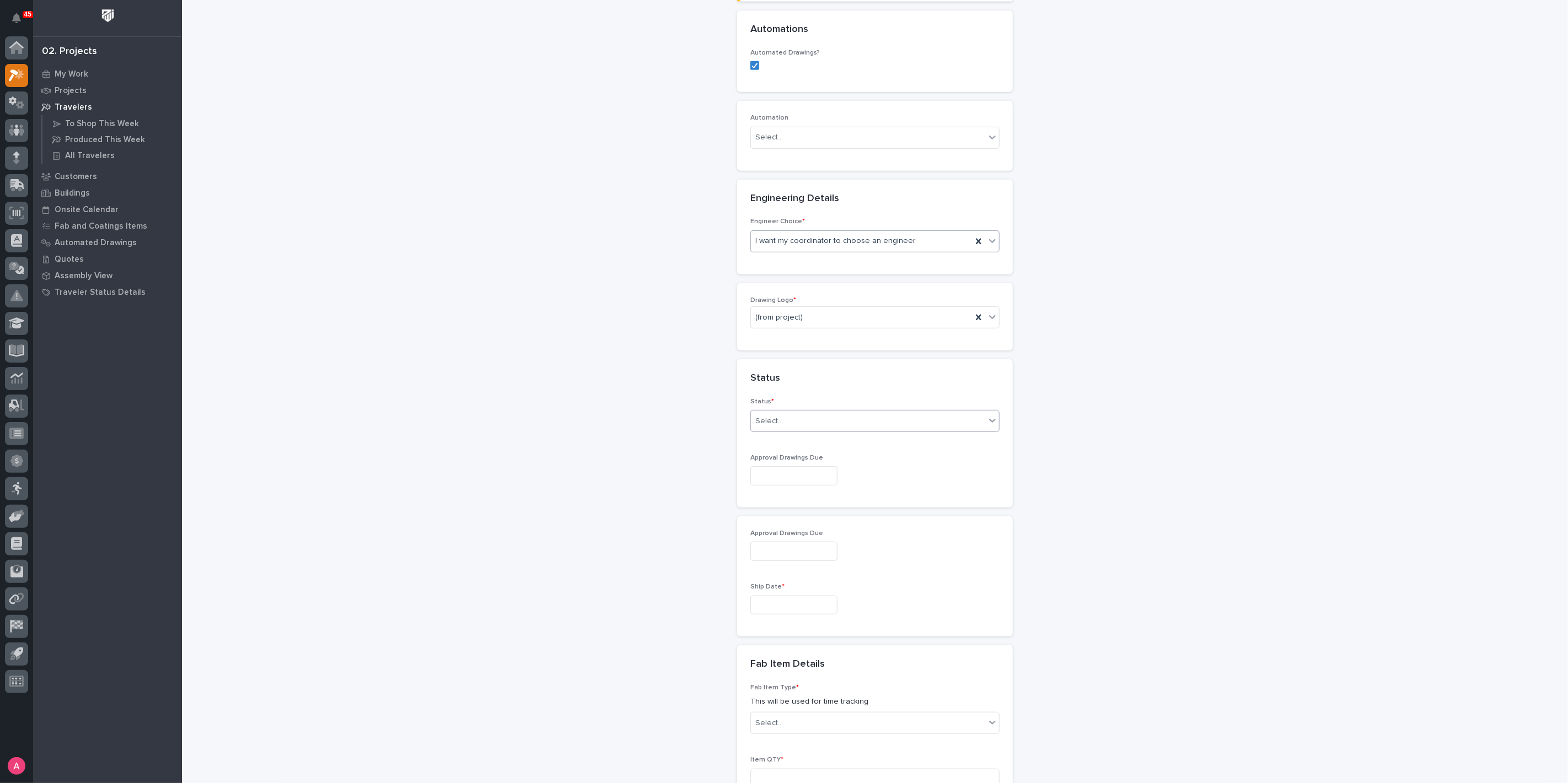
click at [782, 417] on div "Select..." at bounding box center [868, 422] width 234 height 18
click at [787, 437] on div "Sold (no traveler printed)" at bounding box center [870, 439] width 248 height 19
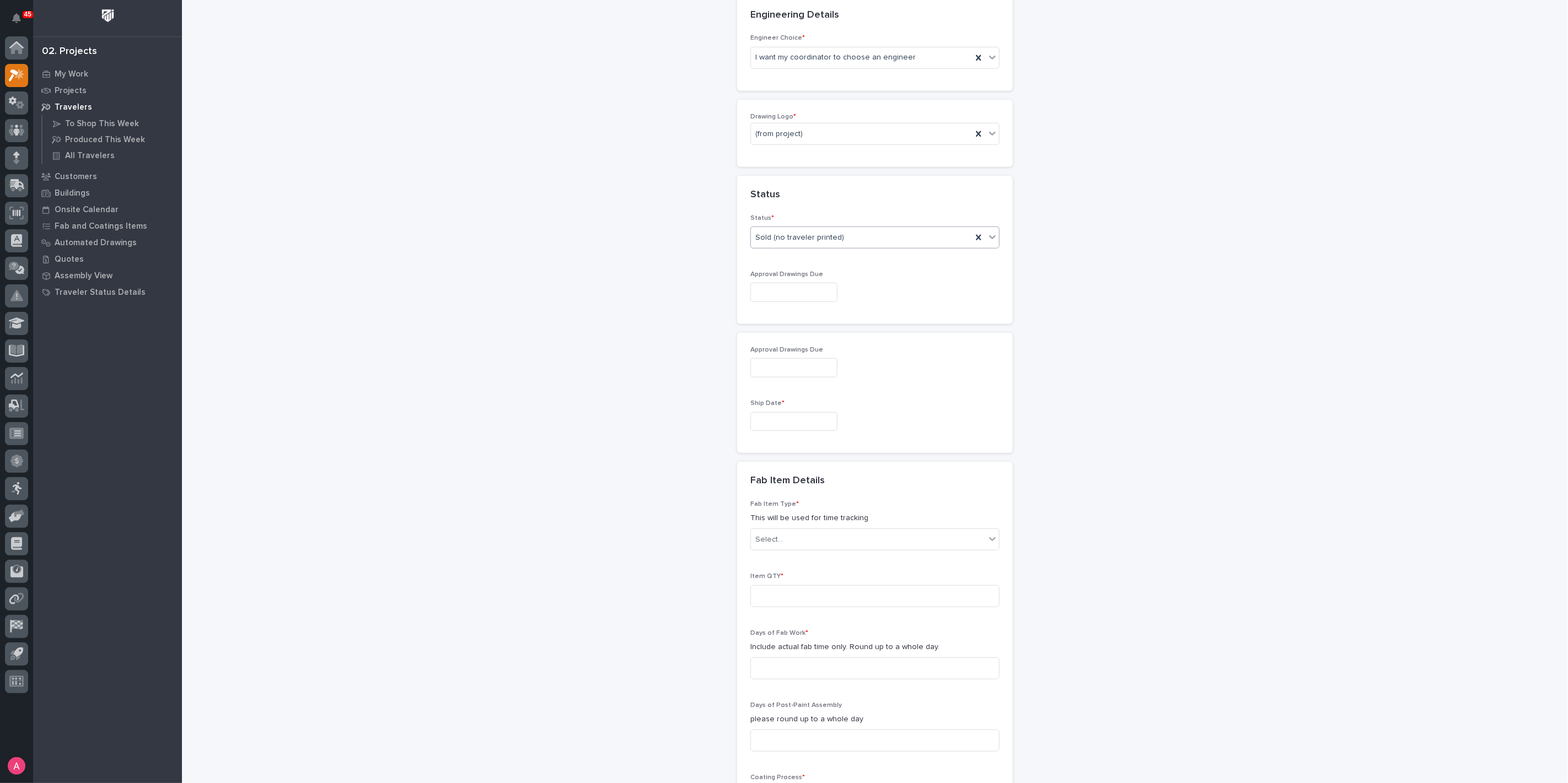
click at [785, 419] on input "text" at bounding box center [794, 422] width 87 height 19
click at [838, 249] on span "Next Month" at bounding box center [838, 247] width 0 height 15
click at [743, 313] on div "8" at bounding box center [747, 310] width 15 height 15
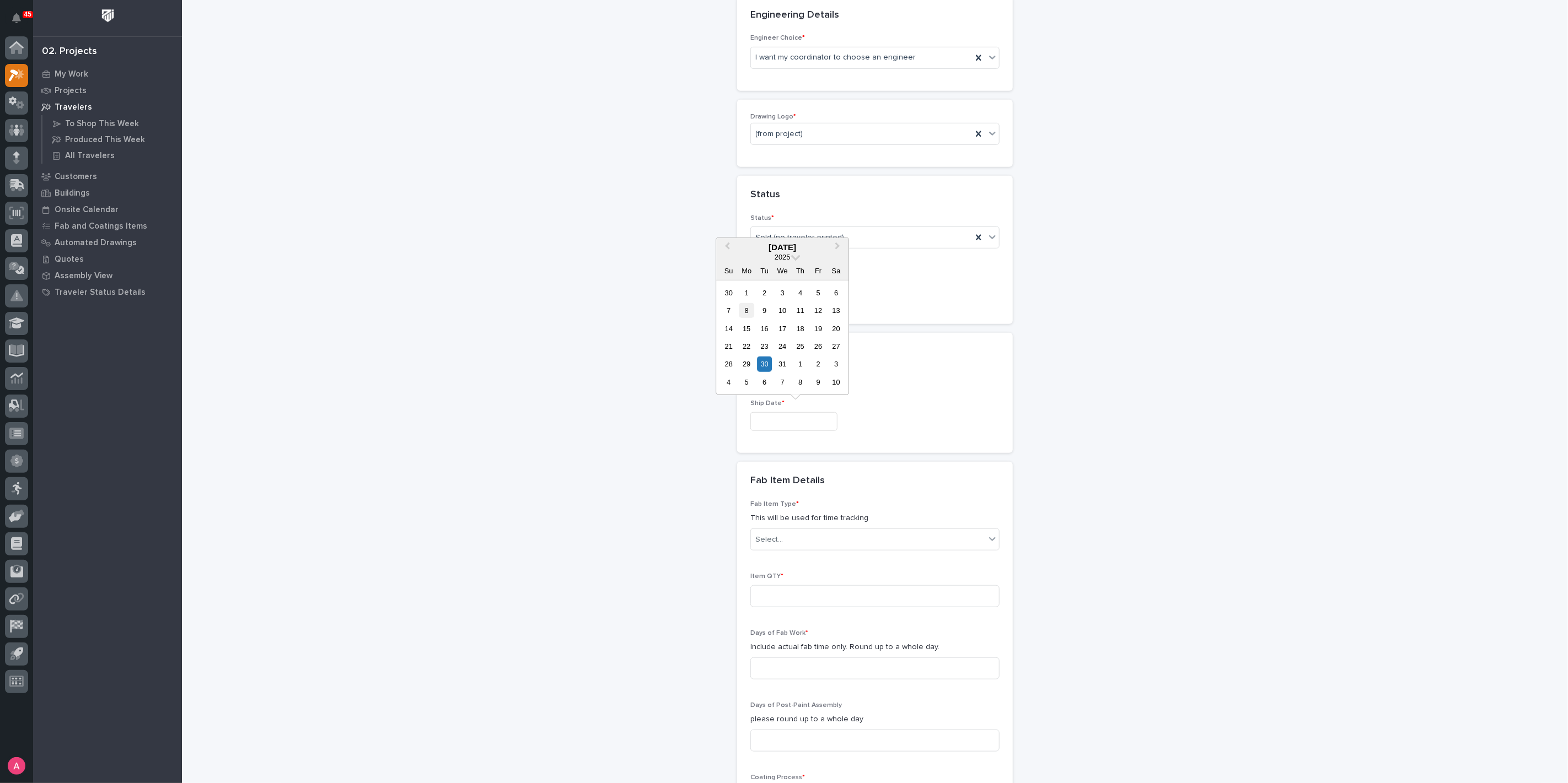
type input "**********"
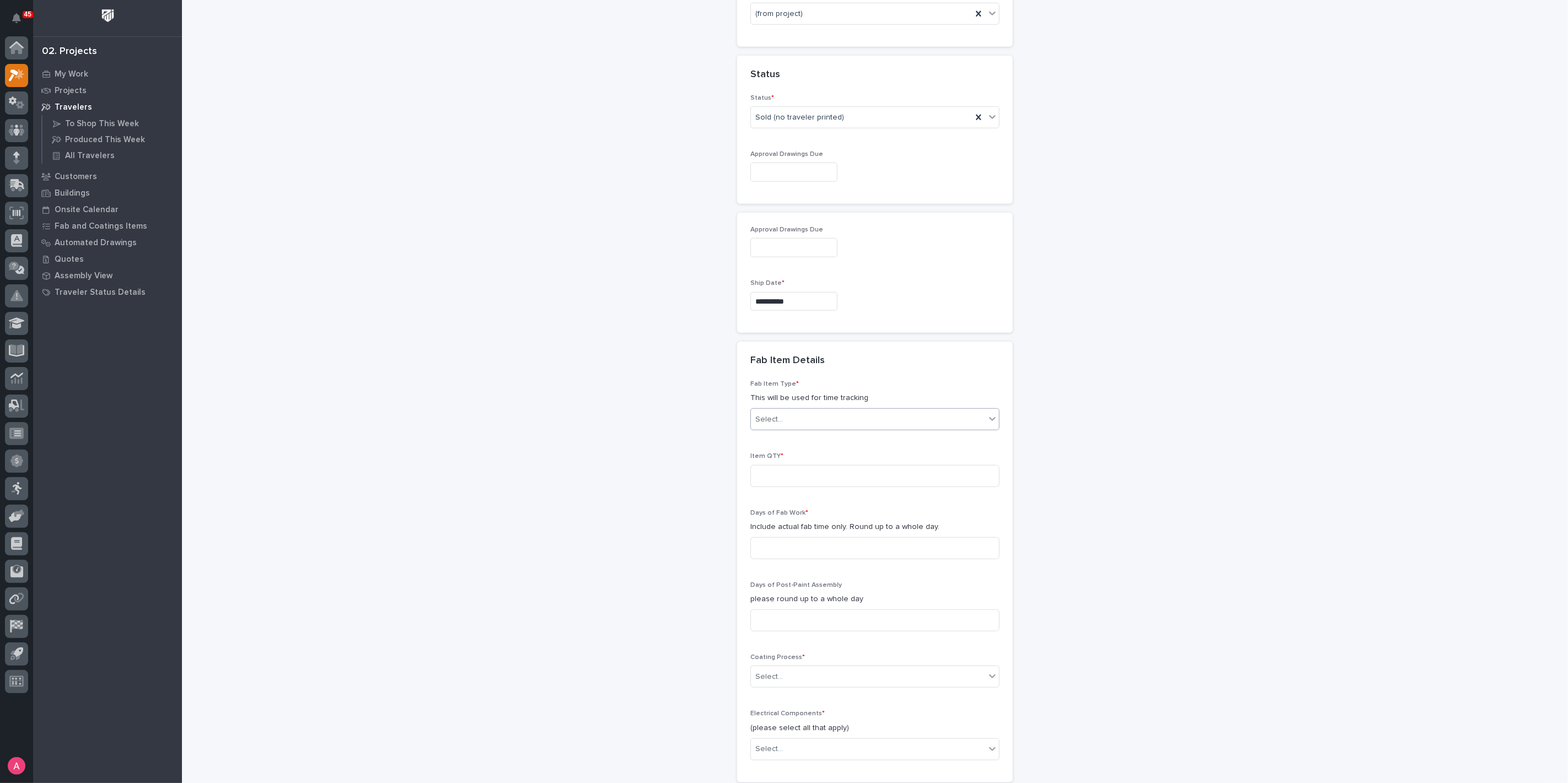
scroll to position [697, 0]
click at [810, 413] on div "Select..." at bounding box center [868, 417] width 234 height 18
click at [825, 481] on div "Crane Components - Other" at bounding box center [870, 479] width 248 height 19
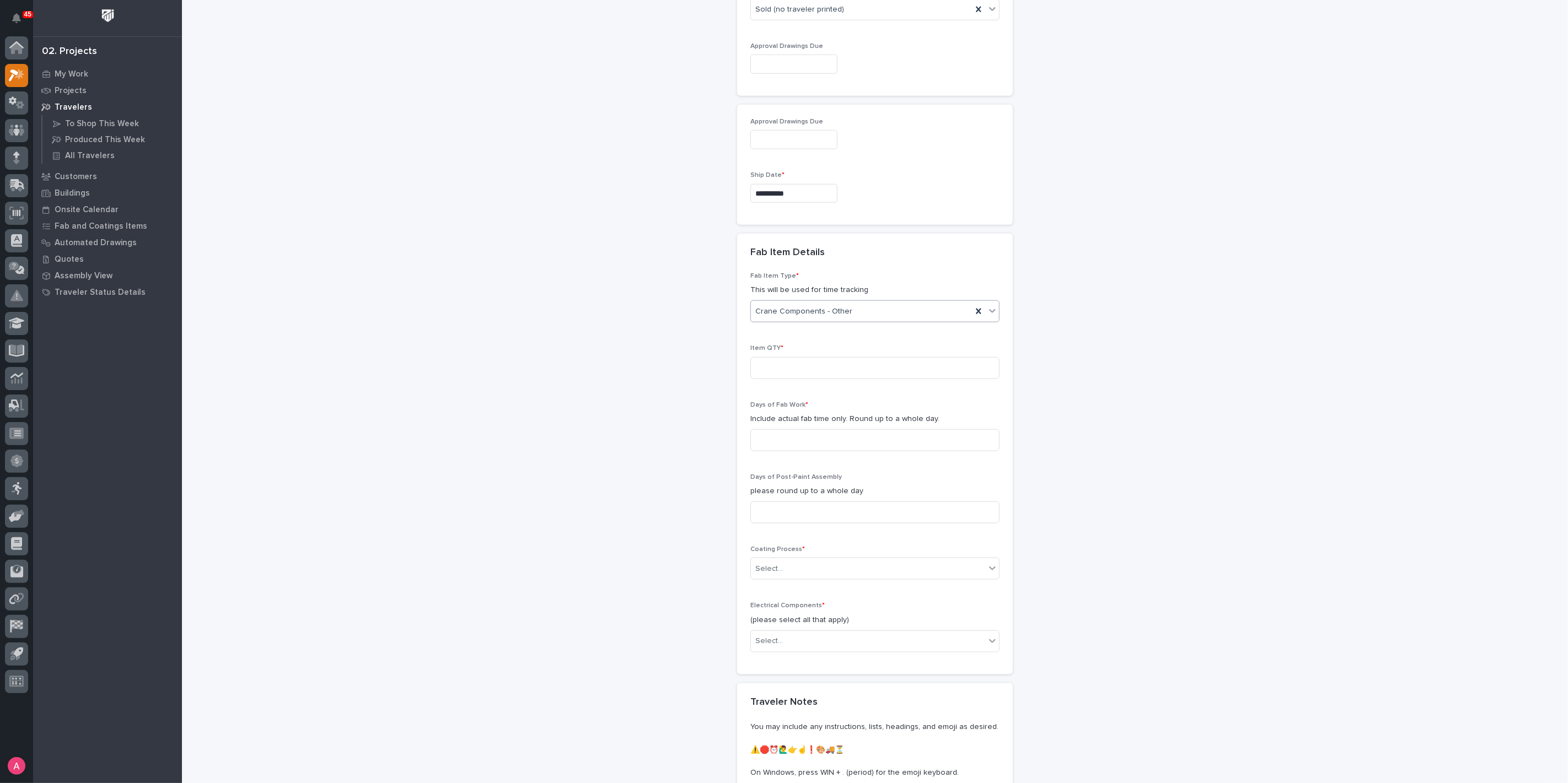
scroll to position [820, 0]
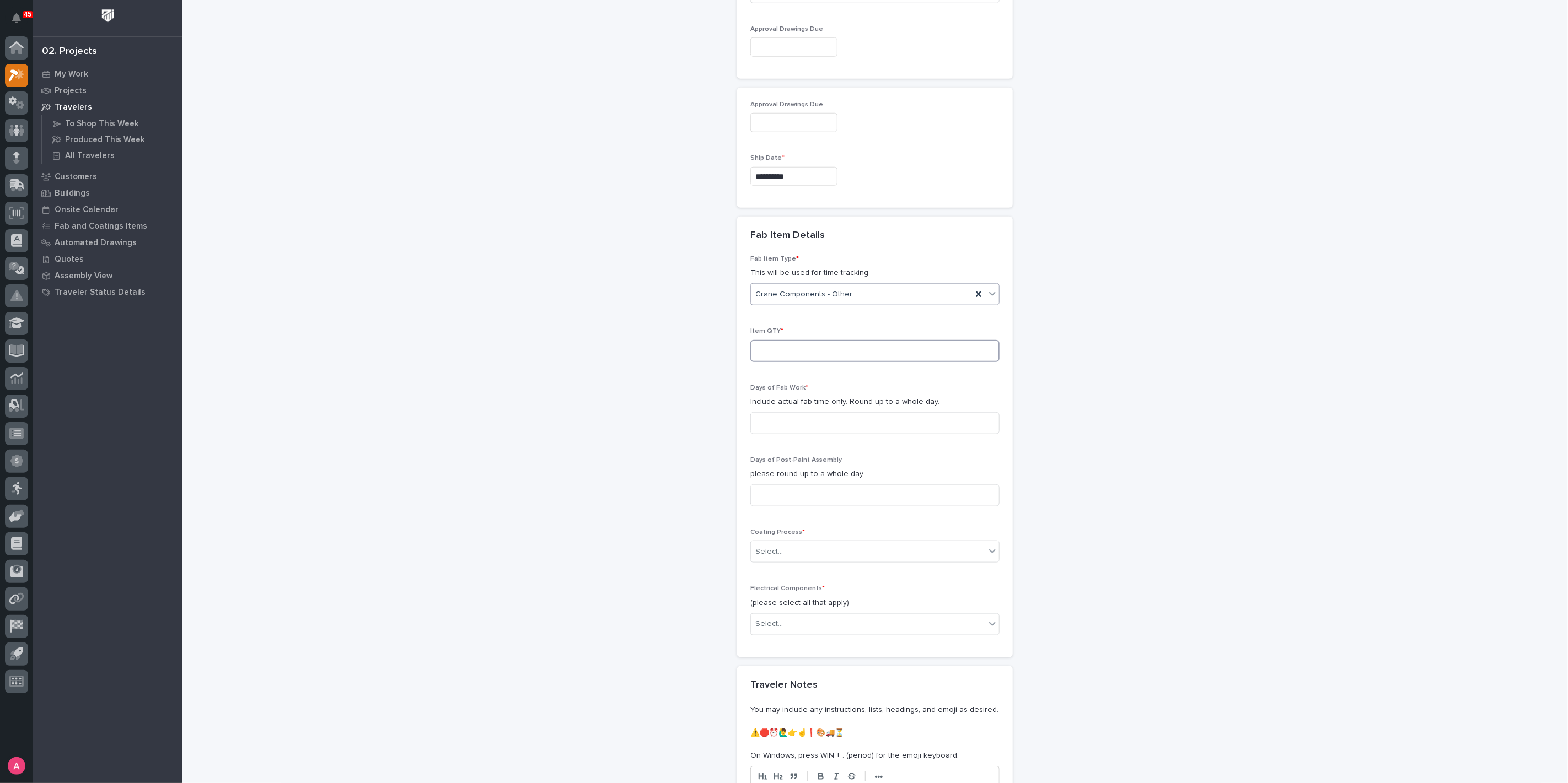
click at [785, 342] on input at bounding box center [875, 351] width 249 height 22
type input "1"
click at [802, 430] on div "Days of Fab Work * Include actual fab time only. Round up to a whole day." at bounding box center [875, 413] width 249 height 59
click at [802, 426] on input at bounding box center [875, 423] width 249 height 22
type input "1"
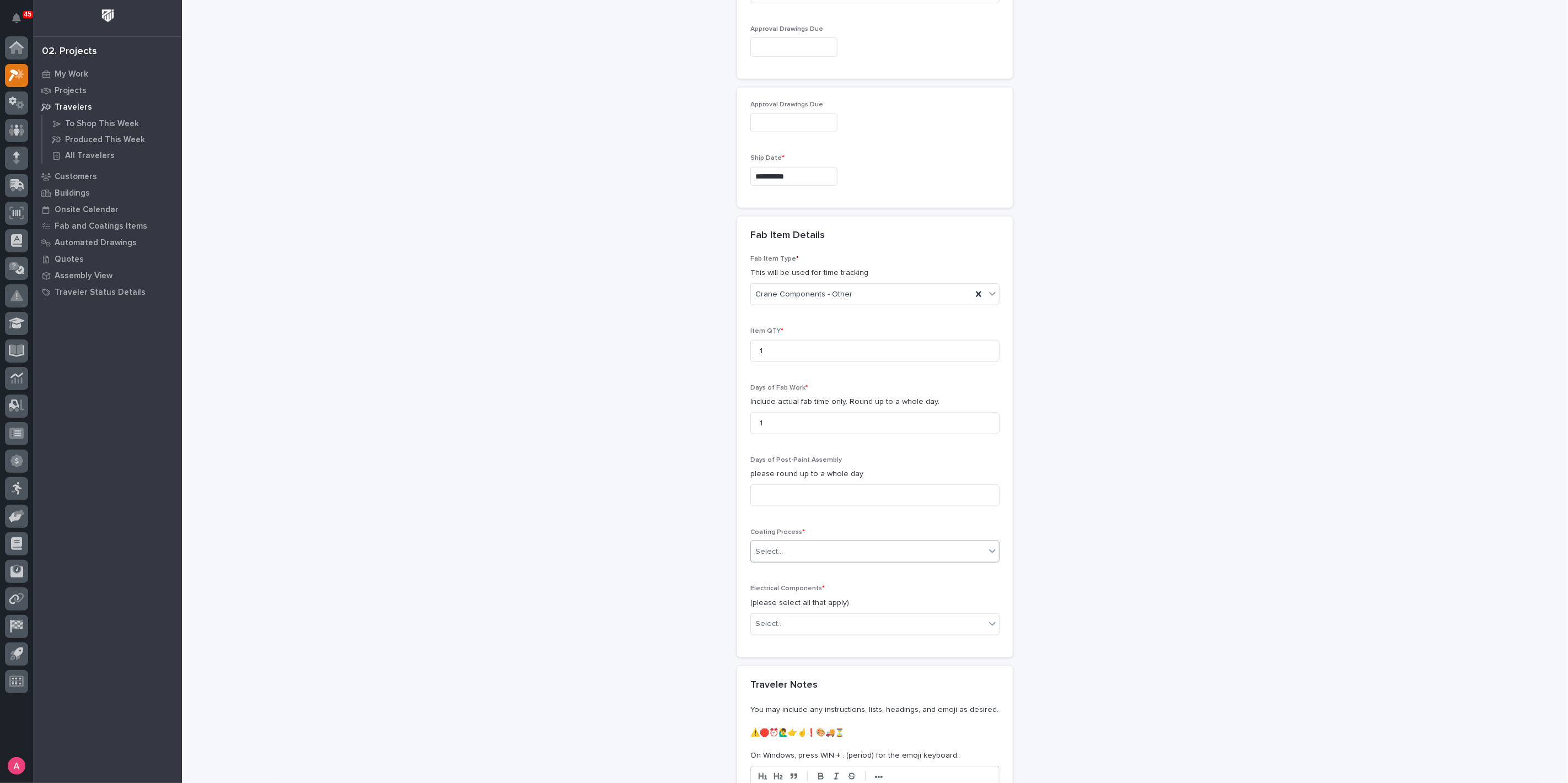
click at [805, 543] on div "Select..." at bounding box center [868, 552] width 234 height 18
click at [807, 610] on div "No Paint" at bounding box center [870, 608] width 248 height 19
click at [808, 615] on div "Select..." at bounding box center [868, 624] width 234 height 18
click at [792, 638] on div "None" at bounding box center [870, 641] width 248 height 19
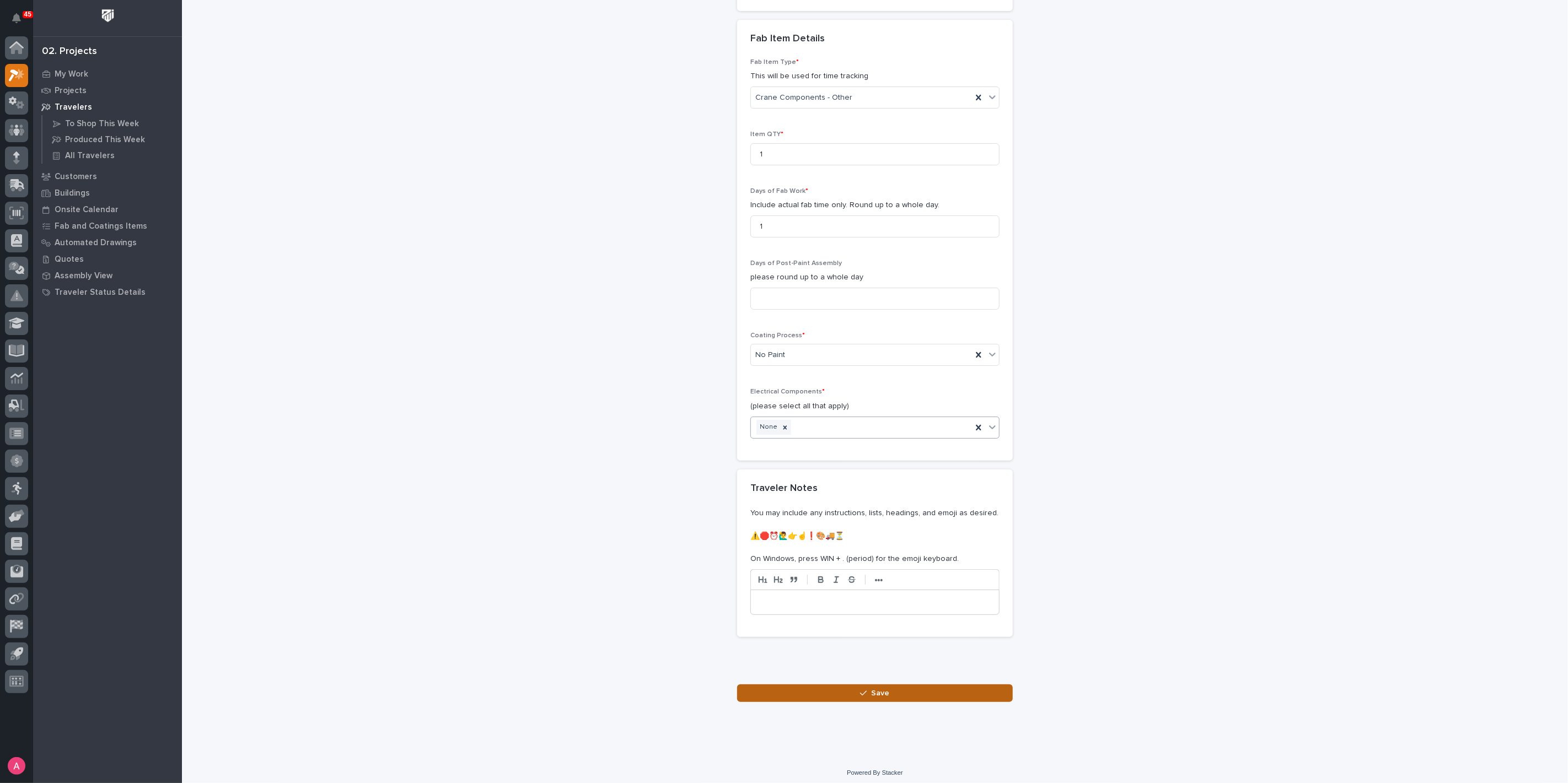
click at [882, 691] on span "Save" at bounding box center [881, 693] width 18 height 10
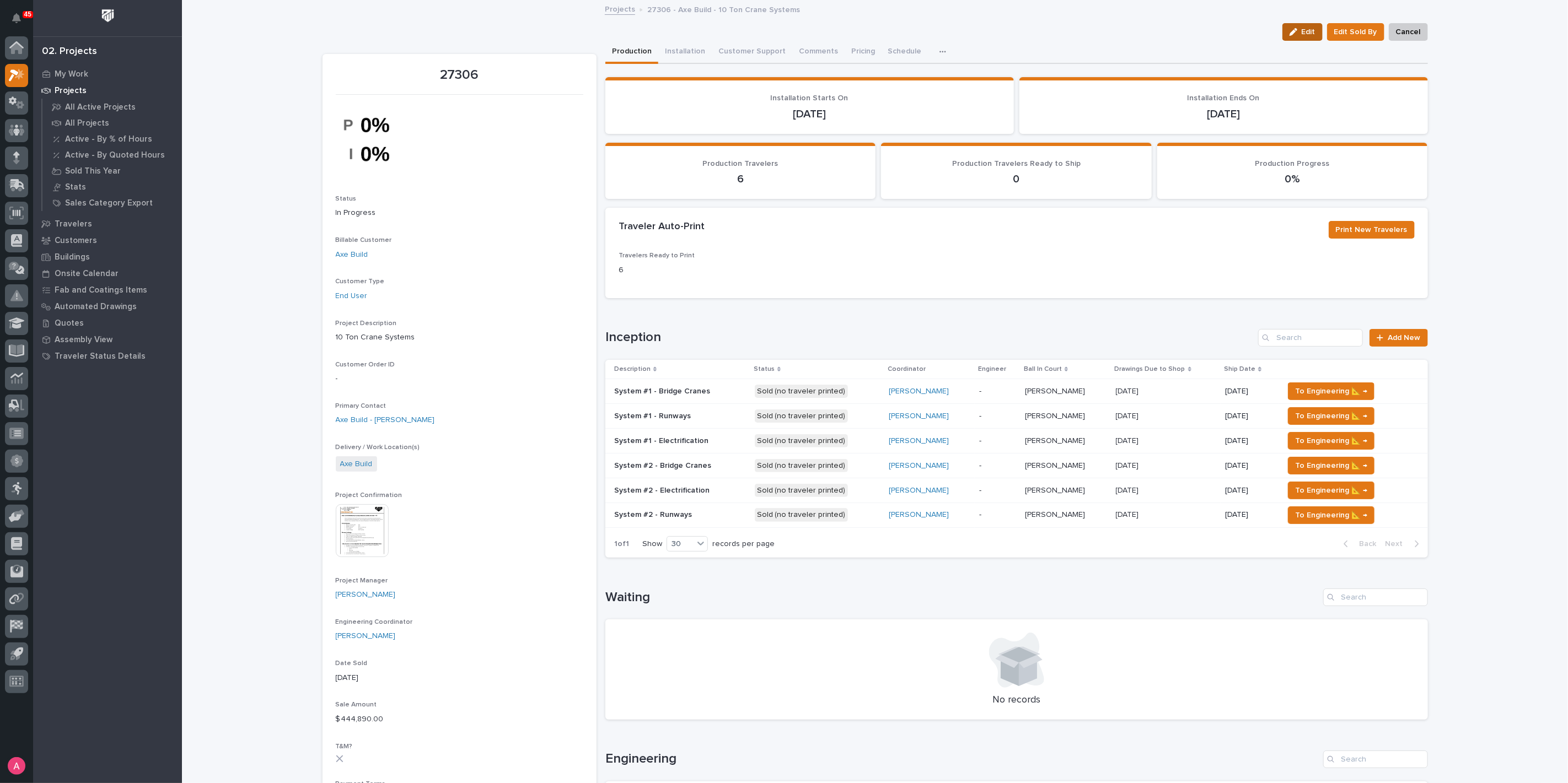
click at [1297, 38] on button "Edit" at bounding box center [1303, 32] width 40 height 18
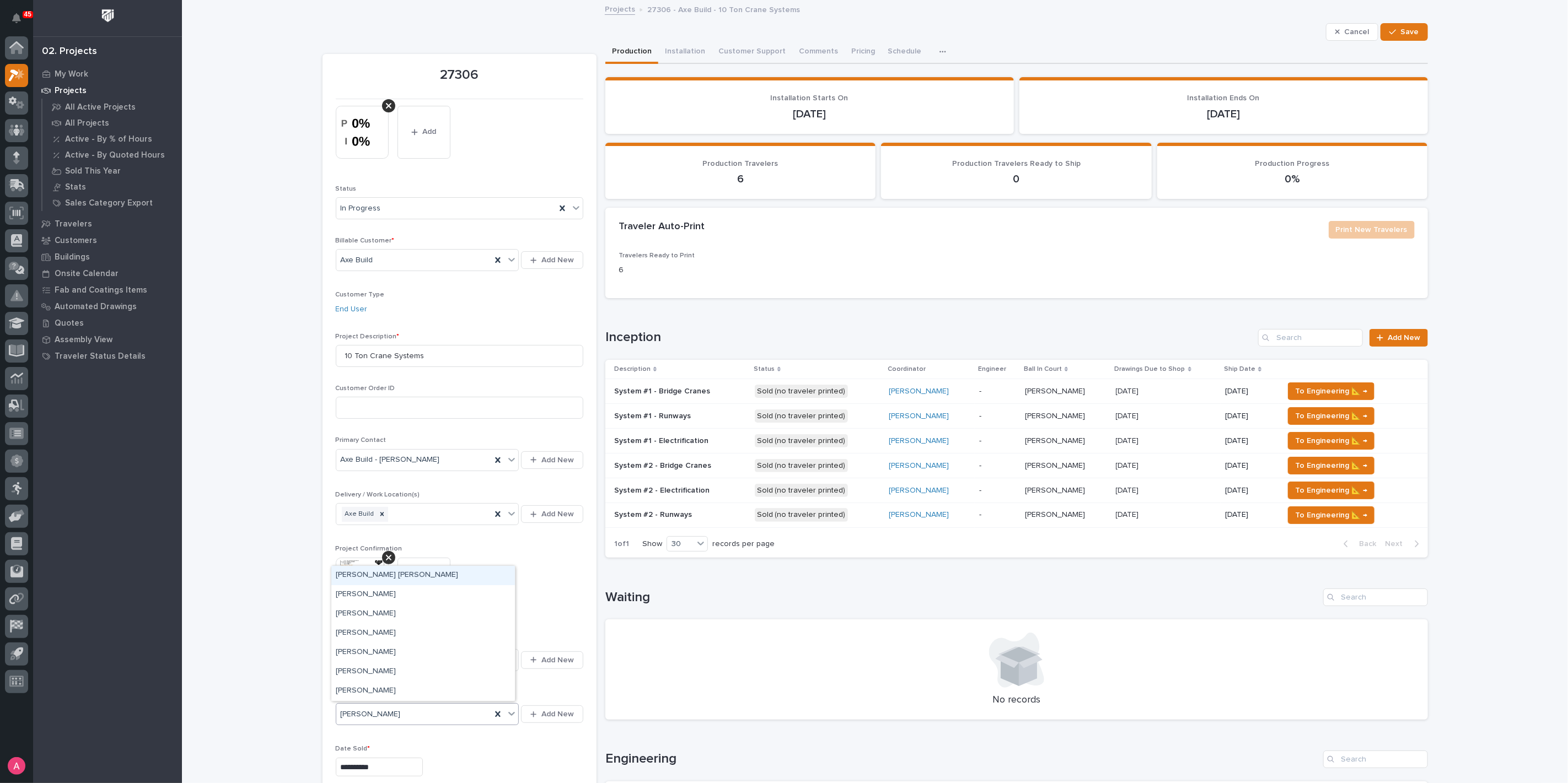
click at [410, 709] on div "Leighton Yoder" at bounding box center [414, 714] width 155 height 18
click at [413, 675] on div "Weston Hochstetler" at bounding box center [423, 672] width 184 height 19
click at [1410, 27] on span "Save" at bounding box center [1410, 32] width 18 height 10
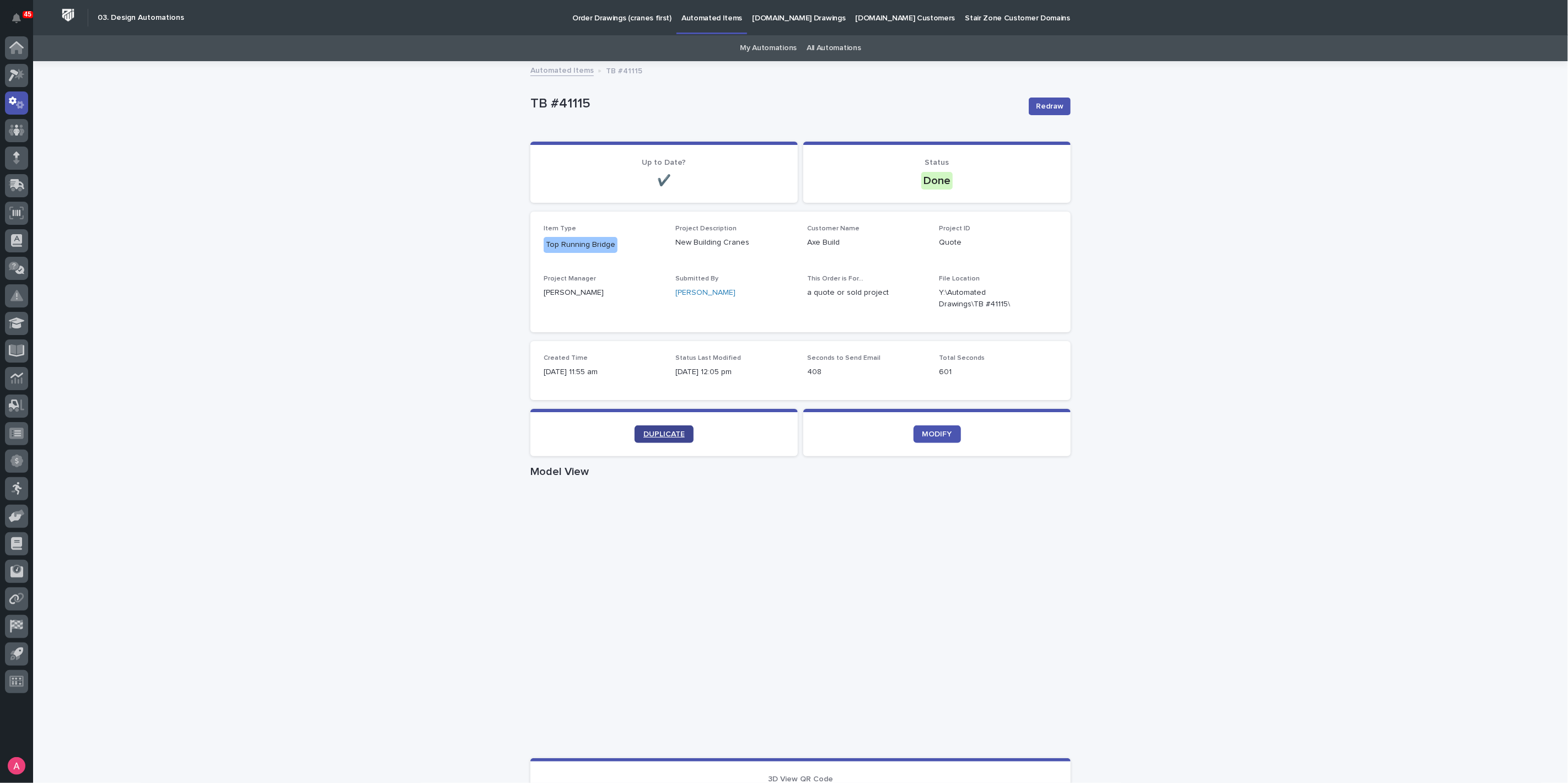
click at [668, 436] on span "DUPLICATE" at bounding box center [664, 434] width 41 height 8
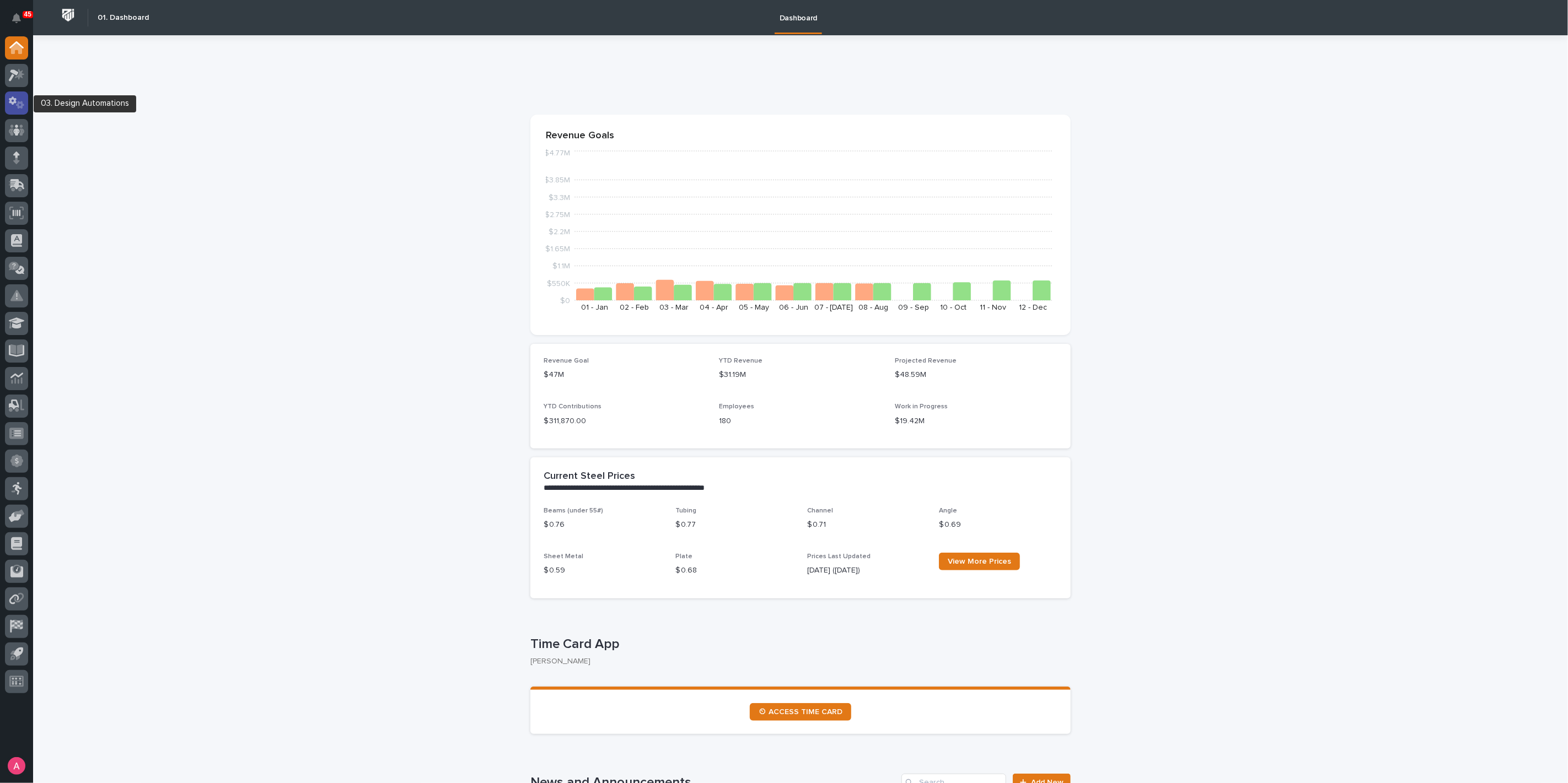
click at [21, 97] on icon at bounding box center [16, 103] width 16 height 13
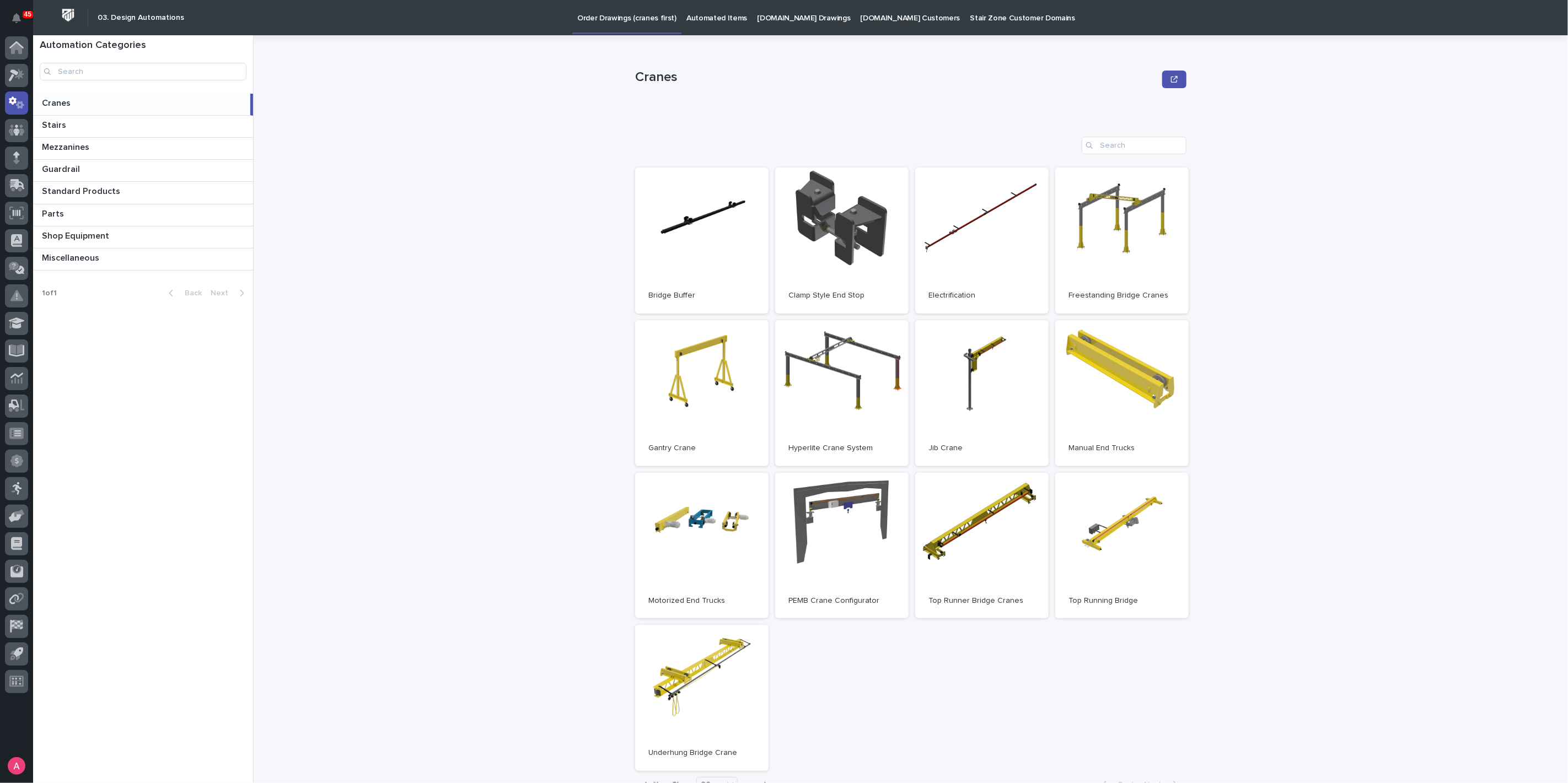
click at [692, 15] on p "Automated Items" at bounding box center [717, 12] width 61 height 23
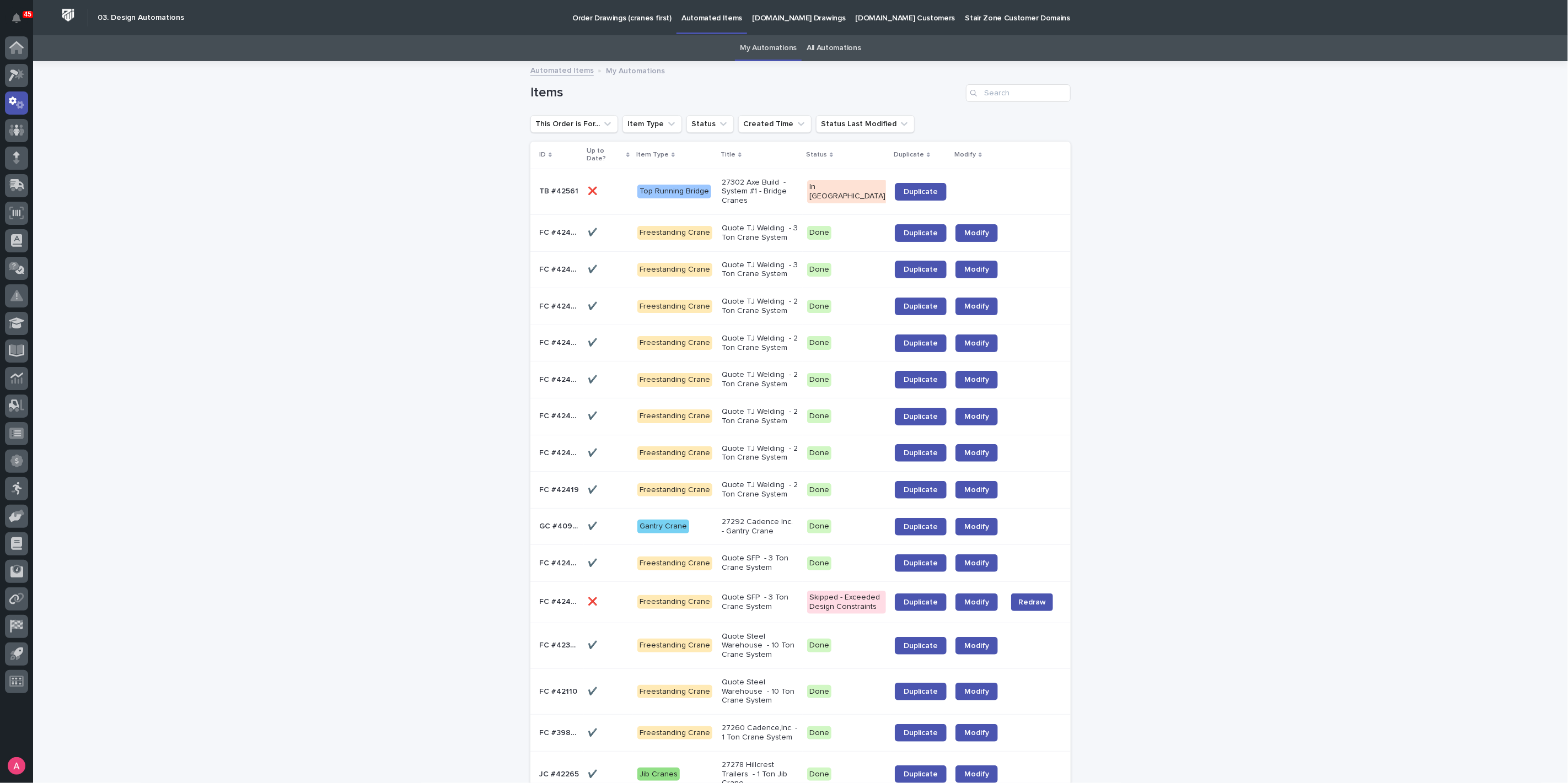
click at [760, 184] on p "27302 Axe Build - System #1 - Bridge Cranes" at bounding box center [760, 192] width 77 height 27
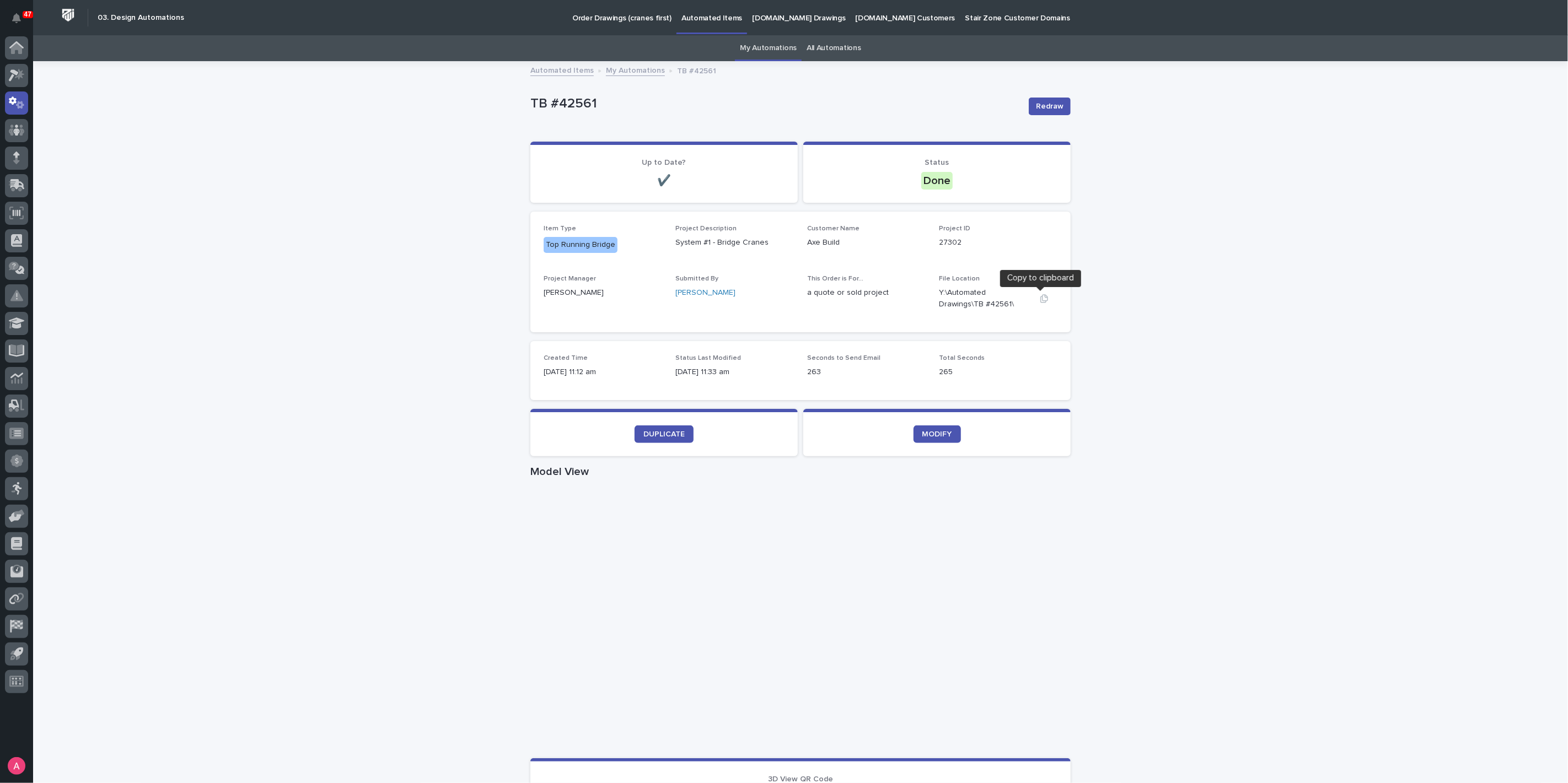
click at [1040, 301] on icon "button" at bounding box center [1044, 299] width 8 height 9
click at [1040, 295] on icon "button" at bounding box center [1044, 299] width 8 height 9
click at [654, 430] on span "DUPLICATE" at bounding box center [664, 434] width 41 height 8
